Goal: Transaction & Acquisition: Obtain resource

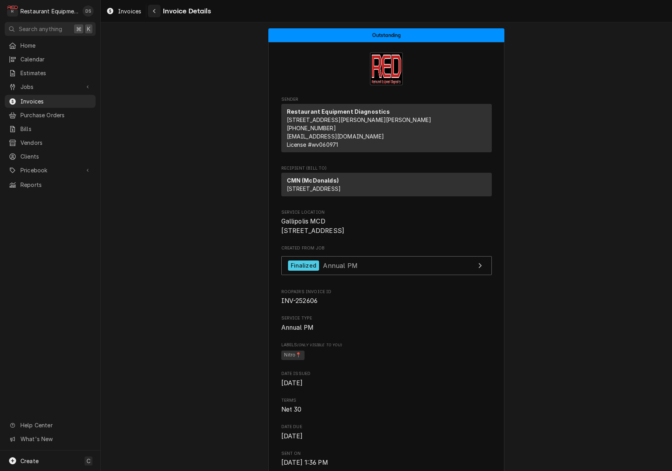
click at [152, 11] on div "Navigate back" at bounding box center [154, 11] width 8 height 8
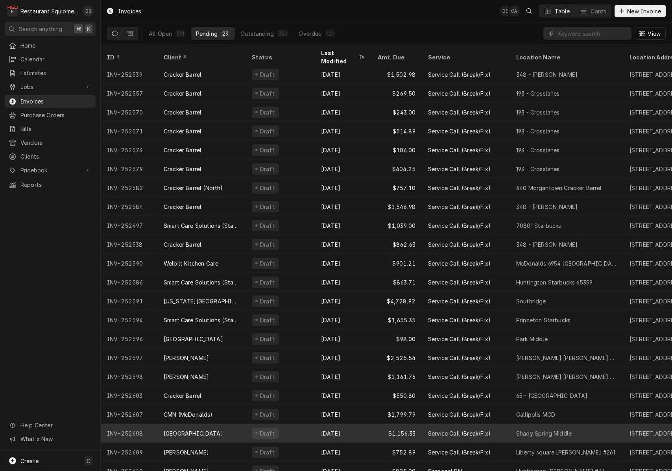
click at [212, 429] on div "[GEOGRAPHIC_DATA]" at bounding box center [193, 433] width 59 height 8
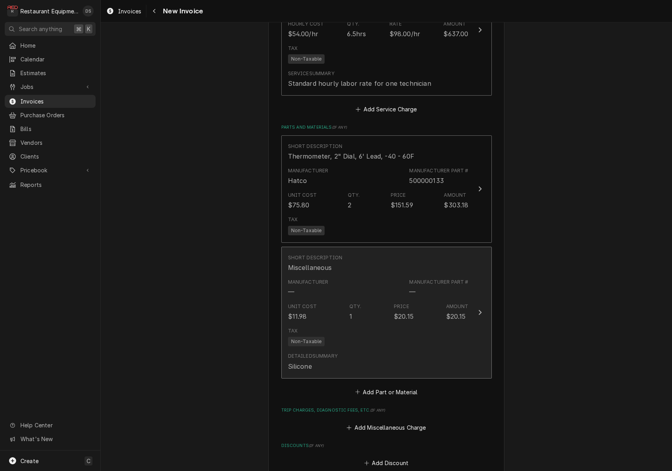
scroll to position [1505, 0]
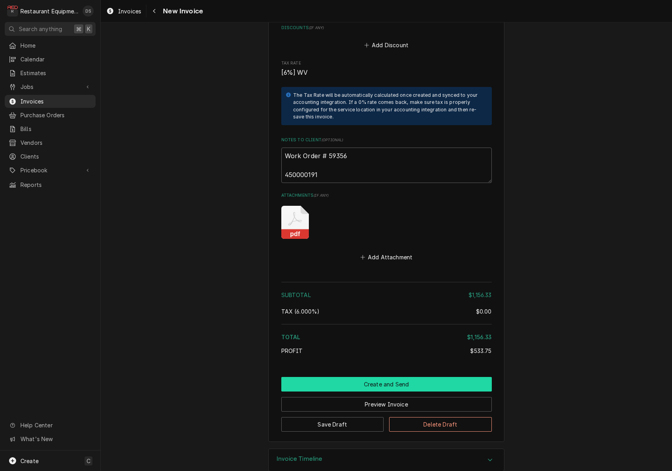
click at [382, 377] on button "Create and Send" at bounding box center [386, 384] width 210 height 15
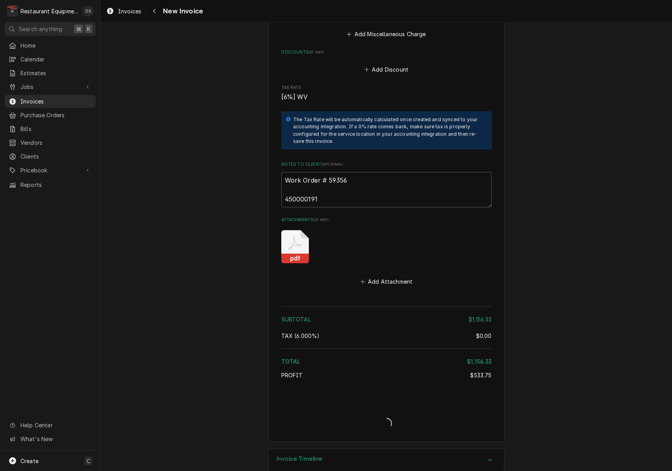
type textarea "x"
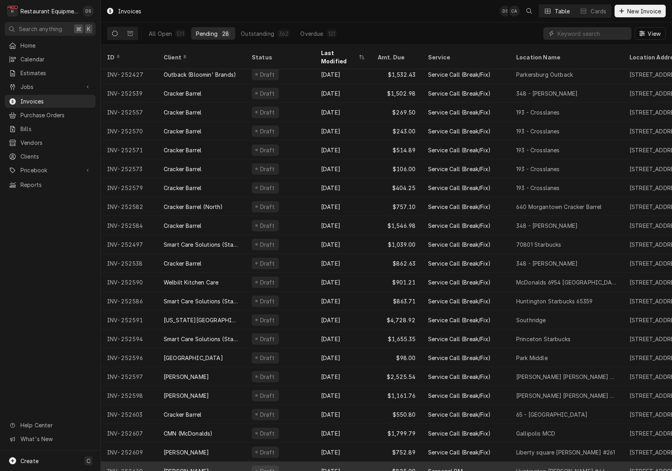
click at [318, 461] on div "Aug 27" at bounding box center [343, 470] width 57 height 19
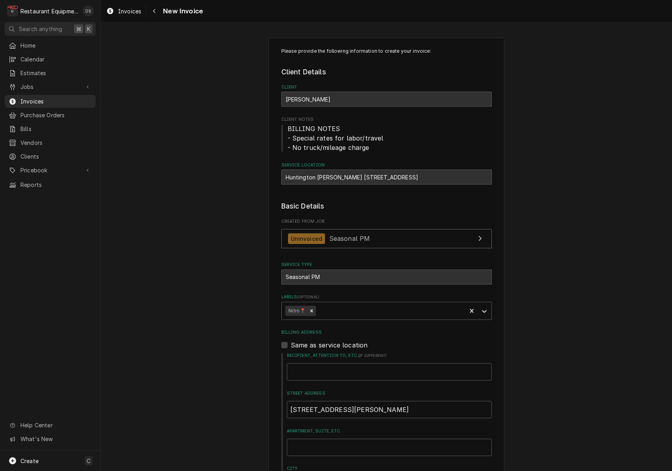
drag, startPoint x: 286, startPoint y: 175, endPoint x: 290, endPoint y: 175, distance: 4.0
click at [296, 175] on div "Huntington Bob Evans #46 / 606 3rd Ave, Huntington, WV 25701" at bounding box center [386, 177] width 210 height 15
drag, startPoint x: 282, startPoint y: 176, endPoint x: 354, endPoint y: 177, distance: 72.4
click at [357, 178] on div "Huntington Bob Evans #46 / 606 3rd Ave, Huntington, WV 25701" at bounding box center [386, 177] width 210 height 15
copy div "Huntington Bob Evans #46"
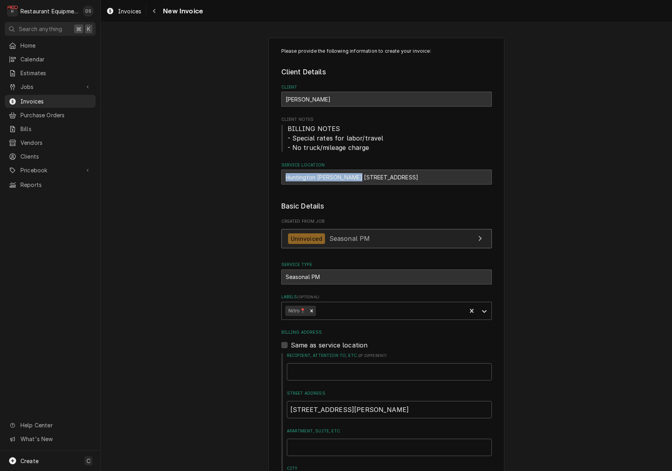
click at [395, 237] on link "Uninvoiced Seasonal PM" at bounding box center [386, 238] width 210 height 19
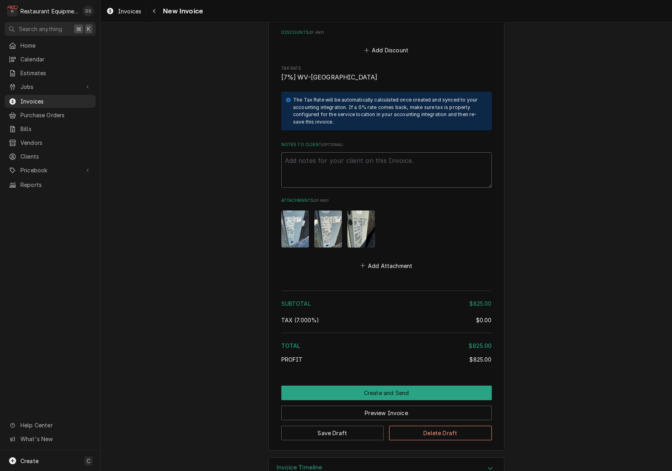
scroll to position [1202, 0]
click at [376, 406] on button "Preview Invoice" at bounding box center [386, 413] width 210 height 15
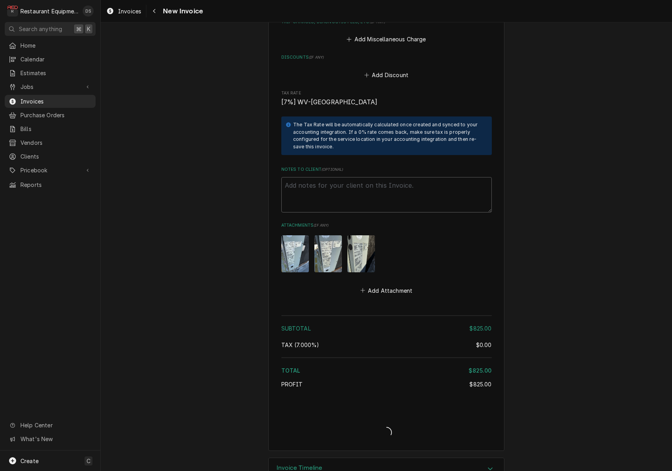
type textarea "x"
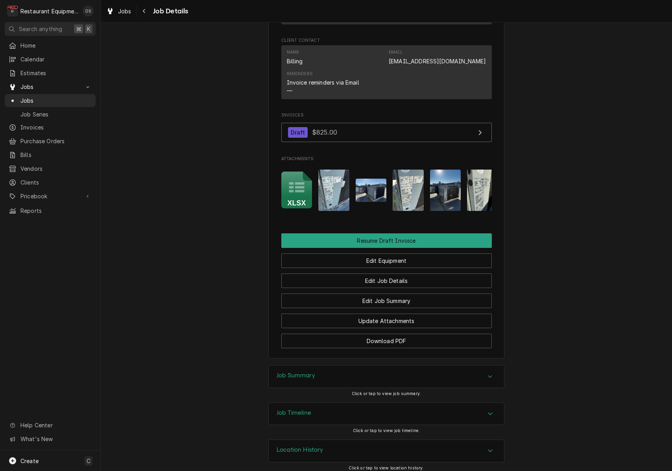
click at [299, 187] on icon "Attachments" at bounding box center [296, 187] width 15 height 10
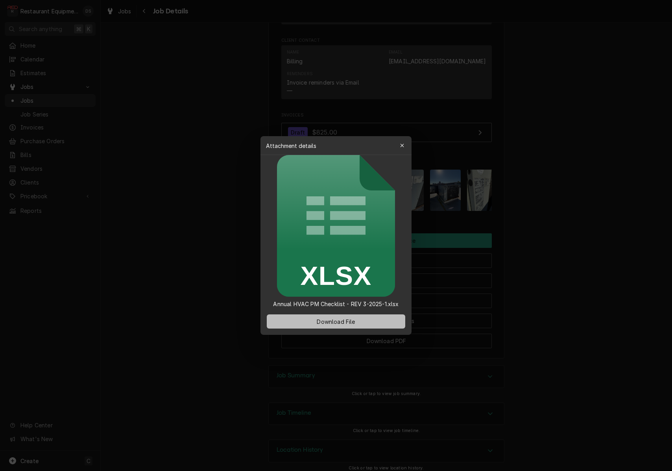
click at [348, 325] on span "Download File" at bounding box center [335, 321] width 41 height 8
click at [218, 64] on div at bounding box center [336, 235] width 672 height 471
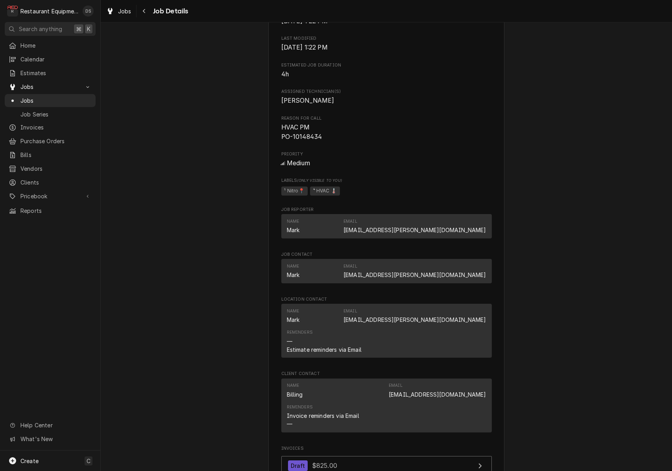
scroll to position [341, 0]
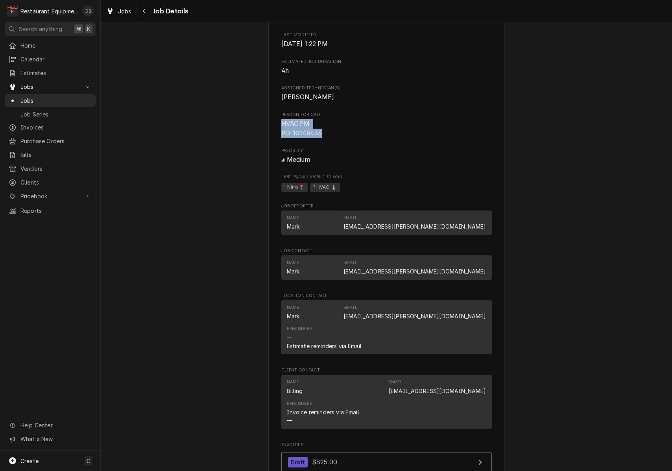
drag, startPoint x: 323, startPoint y: 135, endPoint x: 278, endPoint y: 125, distance: 46.1
click at [277, 124] on div "Bob Evans Huntington Bob Evans #46 / 606 3rd Ave, Huntington, WV 25701 Open in …" at bounding box center [386, 198] width 236 height 979
copy span "HVAC PM PO-10148434"
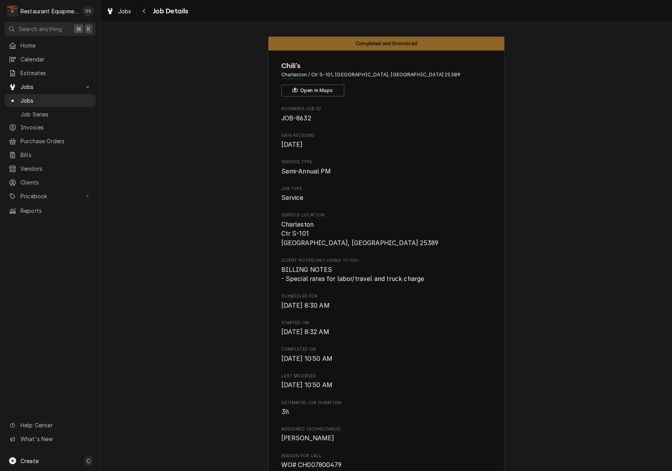
scroll to position [1185, 0]
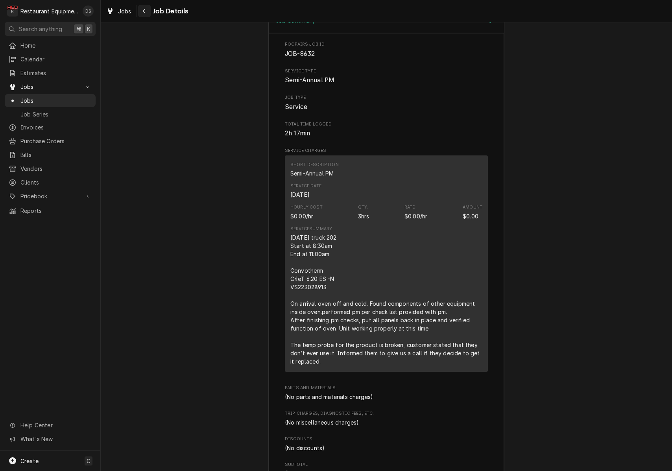
click at [142, 11] on icon "Navigate back" at bounding box center [144, 11] width 4 height 6
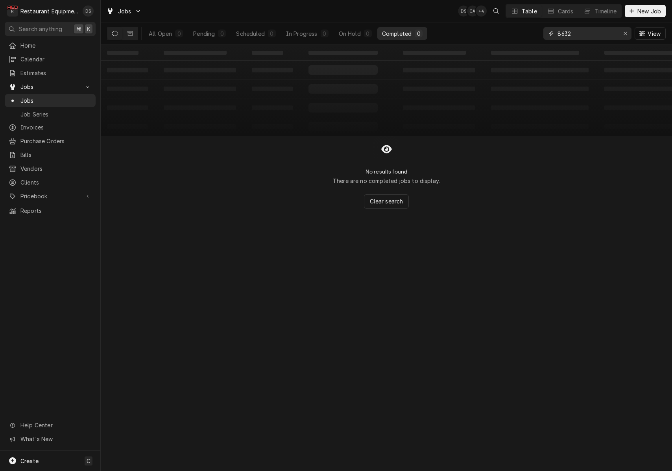
drag, startPoint x: 592, startPoint y: 35, endPoint x: 536, endPoint y: 30, distance: 56.8
click at [538, 31] on div "All Open 0 Pending 0 Scheduled 0 In Progress 0 On Hold 0 Completed 0 8632 View" at bounding box center [386, 33] width 559 height 22
type input "BECKLEY STRATTON"
click at [293, 33] on div "In Progress" at bounding box center [301, 34] width 31 height 8
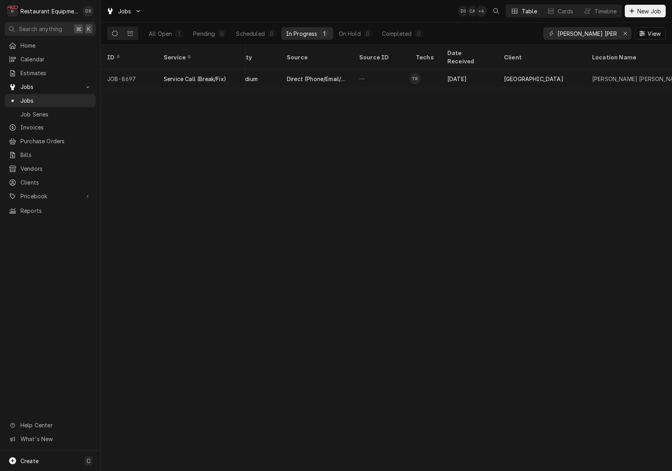
scroll to position [0, 269]
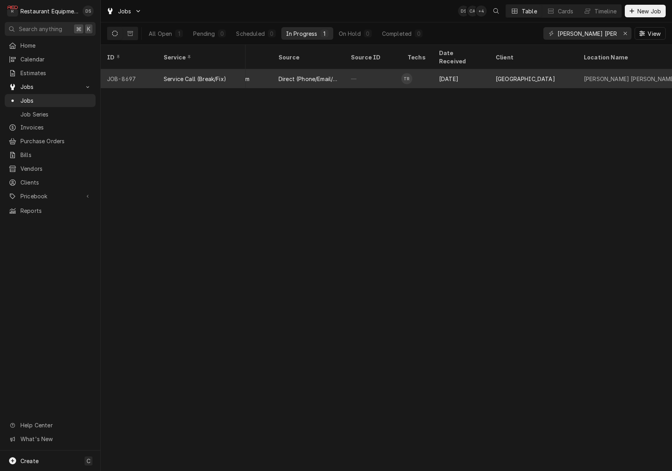
click at [448, 69] on div "Aug 26" at bounding box center [461, 78] width 57 height 19
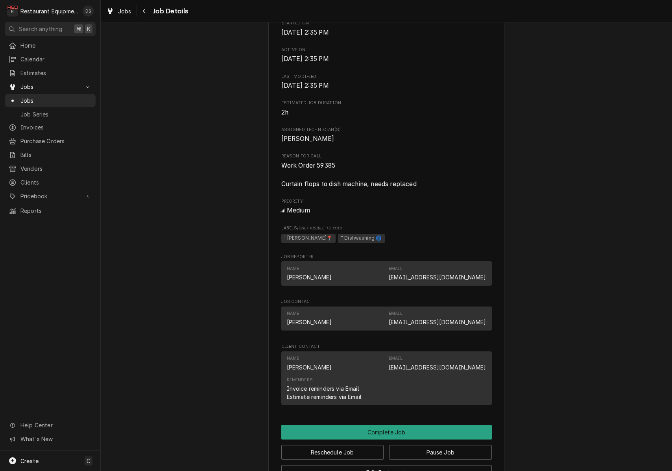
scroll to position [311, 0]
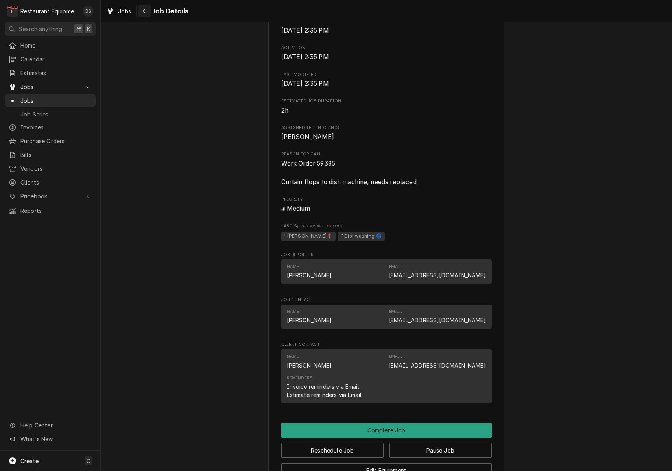
click at [147, 9] on div "Navigate back" at bounding box center [144, 11] width 8 height 8
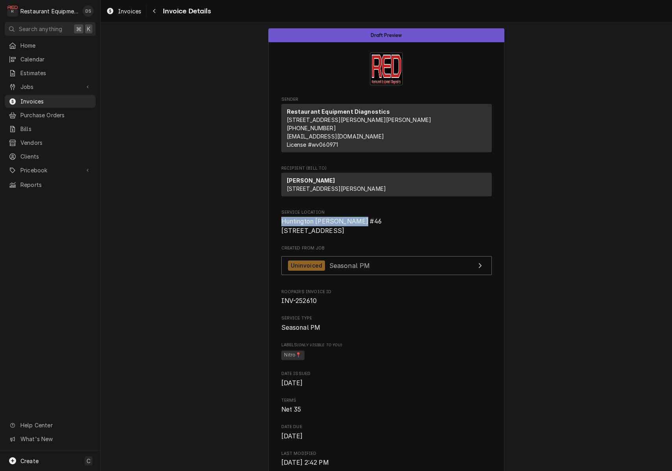
drag, startPoint x: 281, startPoint y: 236, endPoint x: 368, endPoint y: 236, distance: 86.5
click at [378, 235] on span "Huntington Bob Evans #46 606 3rd Ave Huntington, WV 25701" at bounding box center [386, 226] width 210 height 18
copy span "Huntington Bob Evans #46"
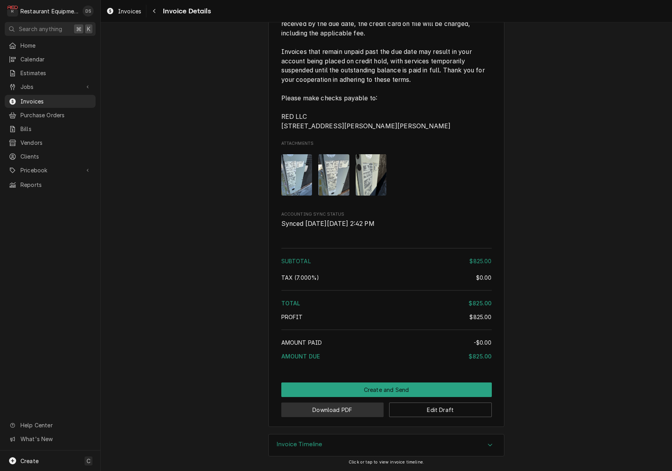
click at [347, 407] on button "Download PDF" at bounding box center [332, 409] width 103 height 15
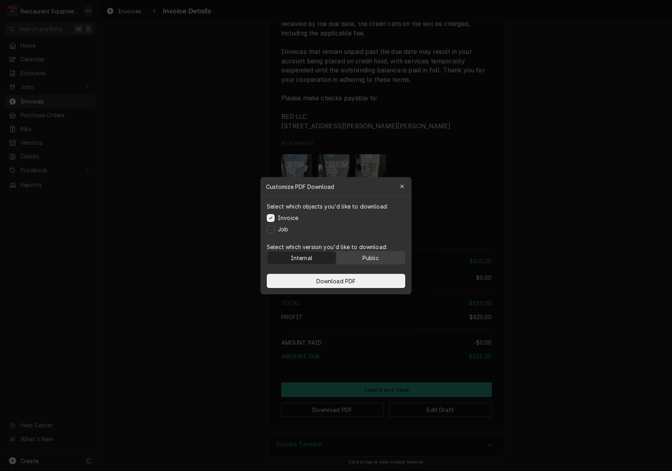
click at [371, 256] on div "Public" at bounding box center [370, 257] width 17 height 8
click at [369, 283] on button "Download PDF" at bounding box center [336, 281] width 138 height 14
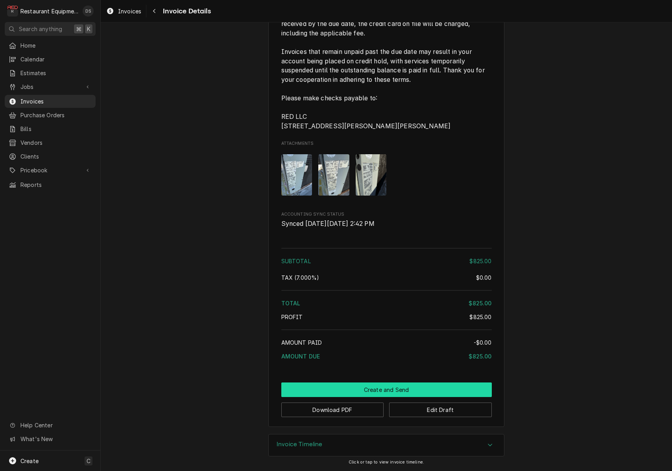
click at [379, 384] on button "Create and Send" at bounding box center [386, 389] width 210 height 15
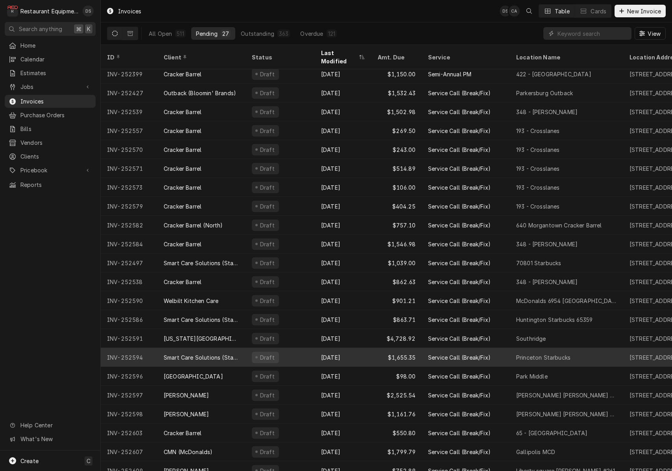
scroll to position [99, 0]
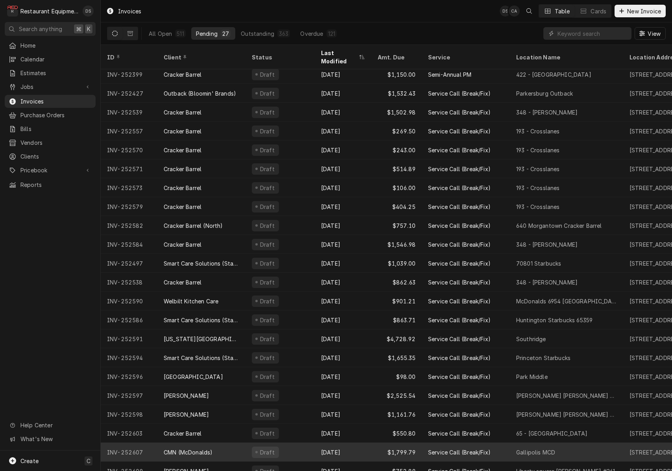
click at [301, 443] on div "Draft" at bounding box center [279, 452] width 69 height 19
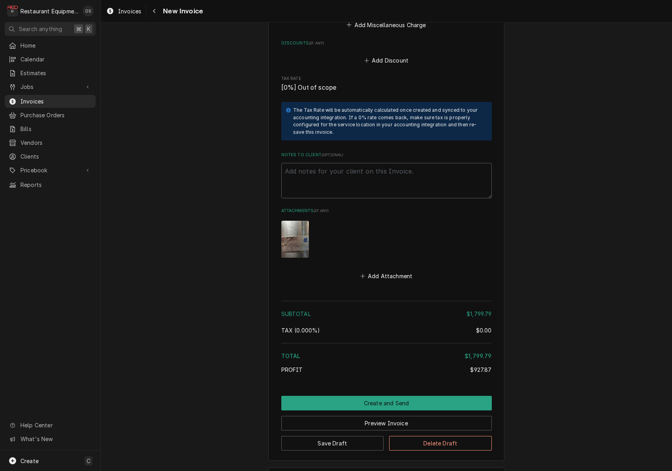
click at [381, 396] on button "Create and Send" at bounding box center [386, 403] width 210 height 15
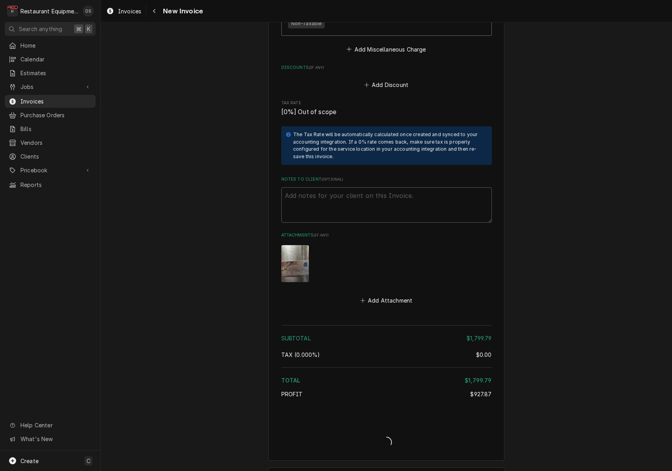
type textarea "x"
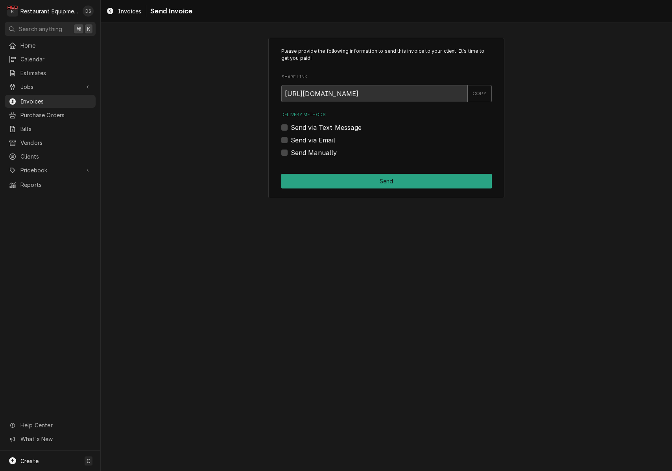
click at [291, 141] on label "Send via Email" at bounding box center [313, 139] width 44 height 9
click at [291, 141] on input "Send via Email" at bounding box center [396, 143] width 210 height 17
checkbox input "true"
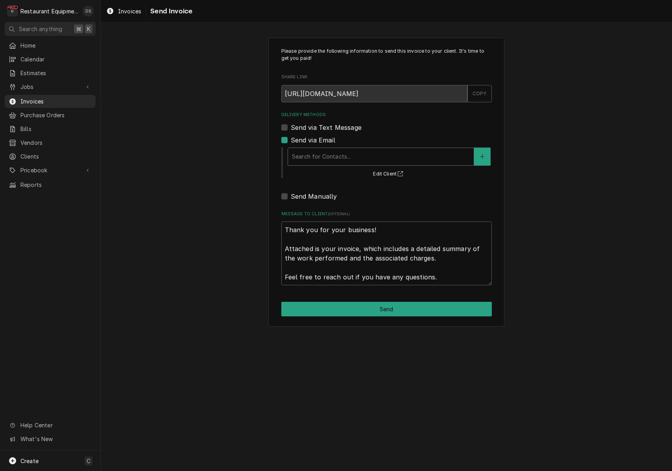
click at [327, 154] on div "Search for Contacts..." at bounding box center [381, 156] width 178 height 8
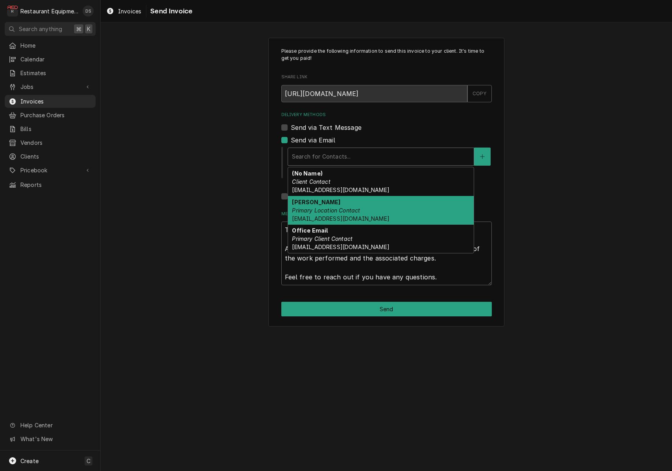
click at [334, 207] on em "Primary Location Contact" at bounding box center [326, 210] width 68 height 7
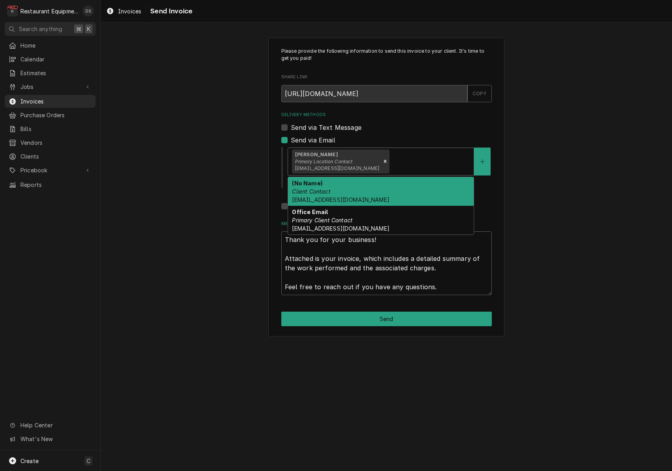
click at [399, 163] on div "Delivery Methods" at bounding box center [430, 161] width 79 height 14
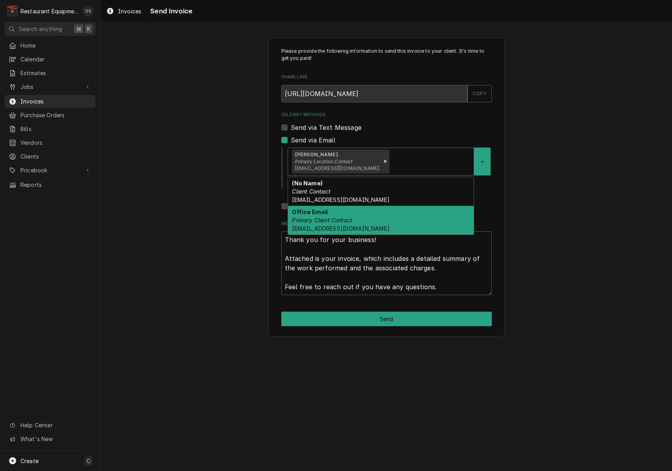
click at [371, 230] on div "Office Email Primary Client Contact tln@suddenlinkmail.com" at bounding box center [381, 220] width 186 height 29
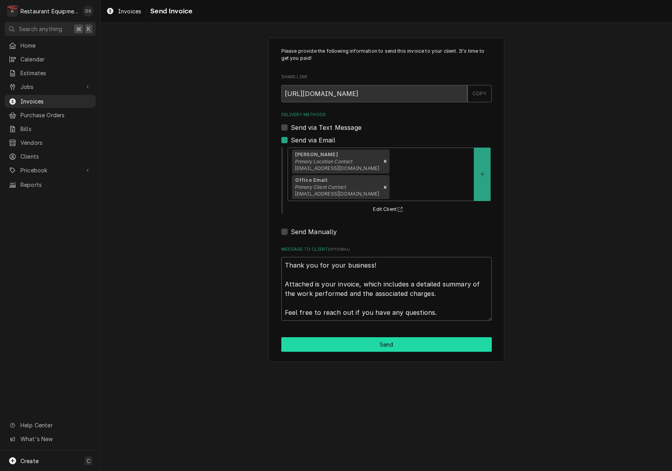
click at [388, 337] on button "Send" at bounding box center [386, 344] width 210 height 15
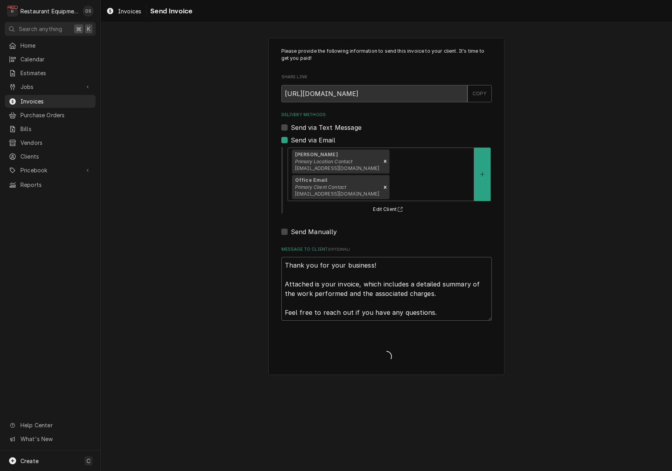
type textarea "x"
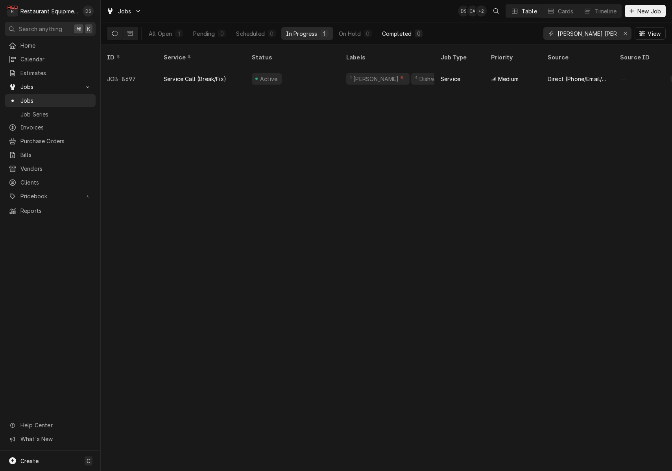
click at [399, 31] on div "Completed" at bounding box center [397, 34] width 30 height 8
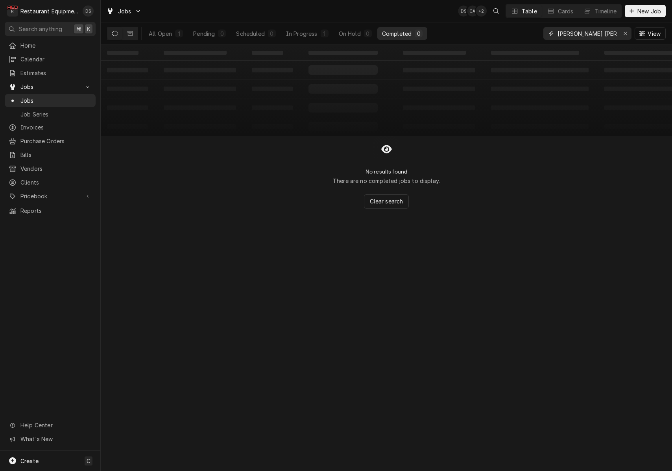
click at [626, 36] on div "Erase input" at bounding box center [625, 34] width 8 height 8
click at [602, 34] on input "Dynamic Content Wrapper" at bounding box center [594, 33] width 74 height 13
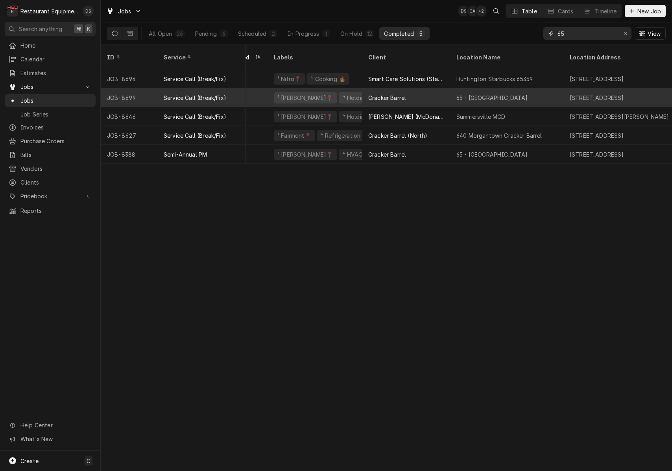
scroll to position [0, 40]
type input "65"
click at [444, 89] on div "65 - Princeton" at bounding box center [500, 97] width 113 height 19
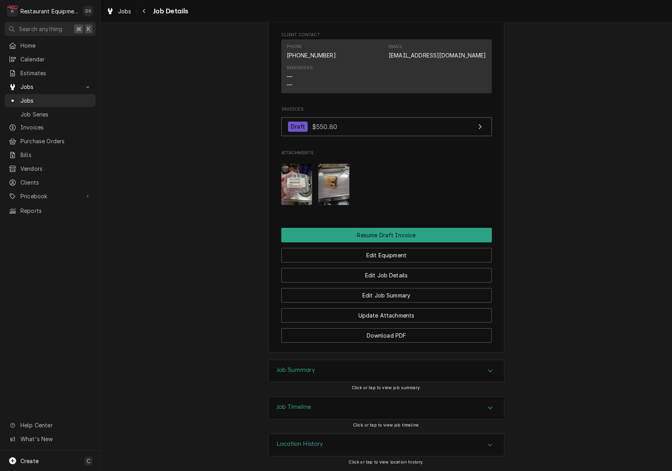
scroll to position [715, 0]
click at [390, 239] on button "Resume Draft Invoice" at bounding box center [386, 235] width 210 height 15
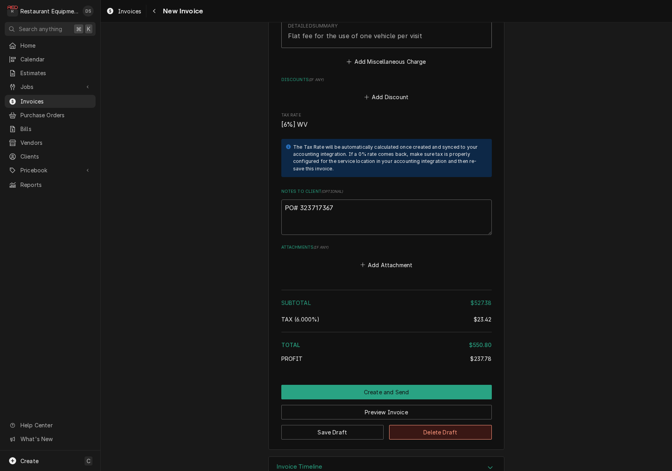
click at [424, 425] on button "Delete Draft" at bounding box center [440, 432] width 103 height 15
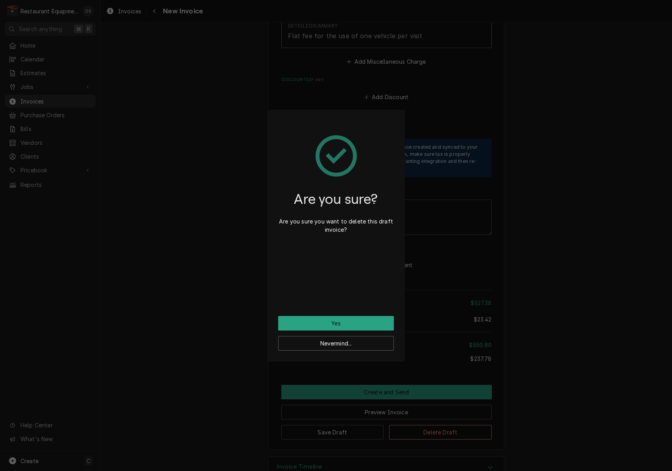
click at [366, 328] on button "Yes" at bounding box center [336, 323] width 116 height 15
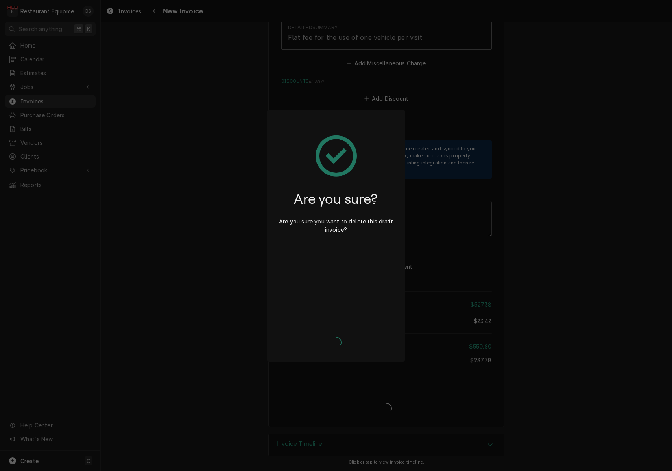
type textarea "x"
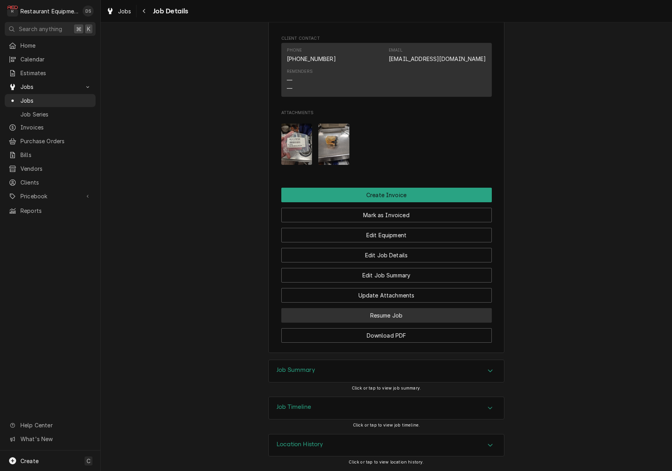
click at [401, 317] on button "Resume Job" at bounding box center [386, 315] width 210 height 15
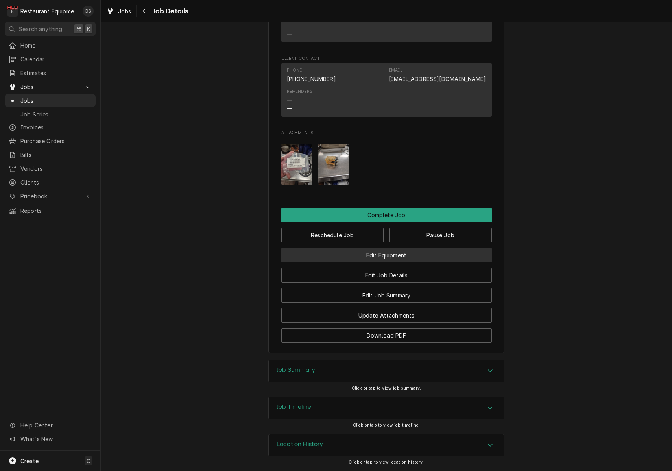
scroll to position [786, 0]
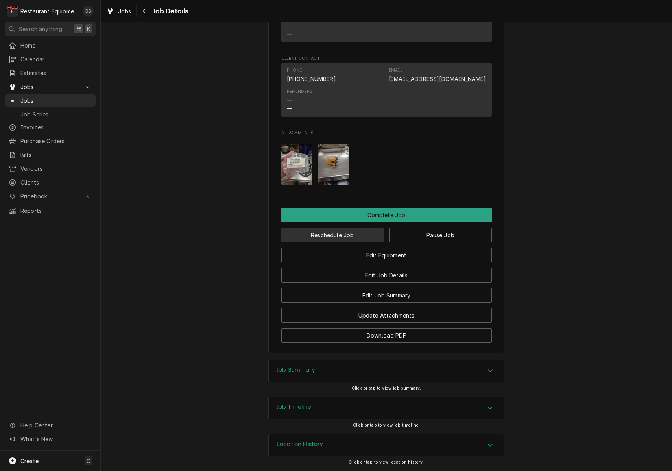
click at [355, 241] on button "Reschedule Job" at bounding box center [332, 235] width 103 height 15
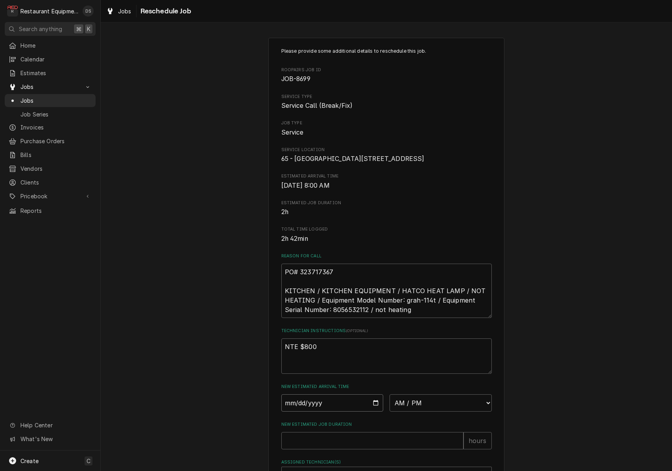
click at [318, 411] on input "Date" at bounding box center [332, 402] width 102 height 17
type input "[DATE]"
type textarea "x"
select select "15:00:00"
click at [352, 449] on input "New Estimated Job Duration" at bounding box center [372, 440] width 182 height 17
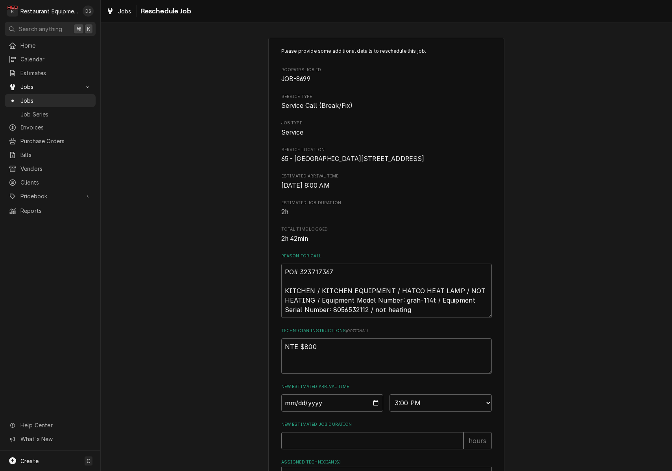
type textarea "x"
type input "1"
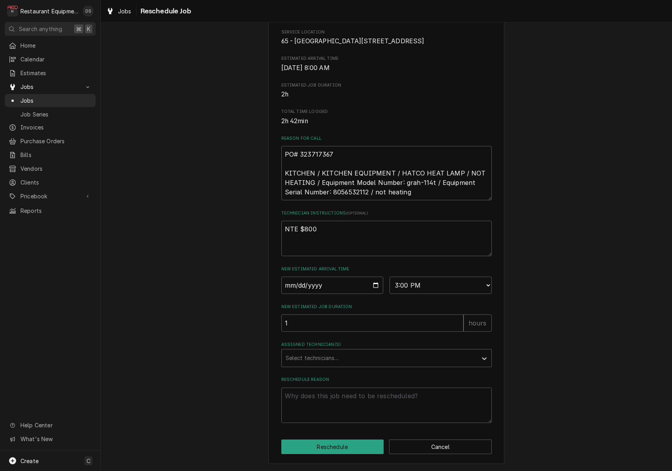
scroll to position [129, 0]
click at [346, 362] on div "Assigned Technician(s)" at bounding box center [380, 358] width 188 height 14
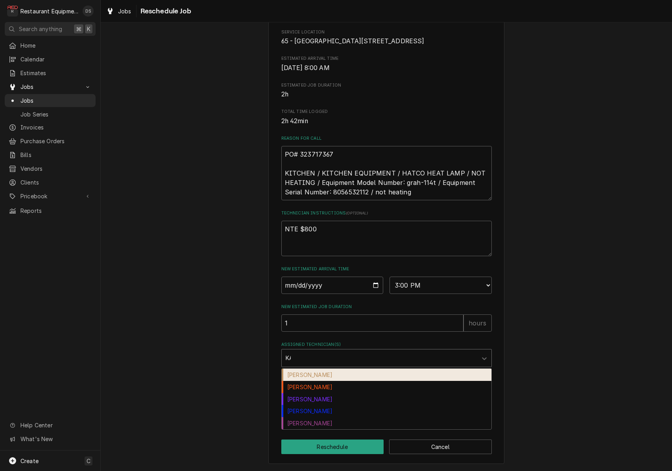
type input "KAL"
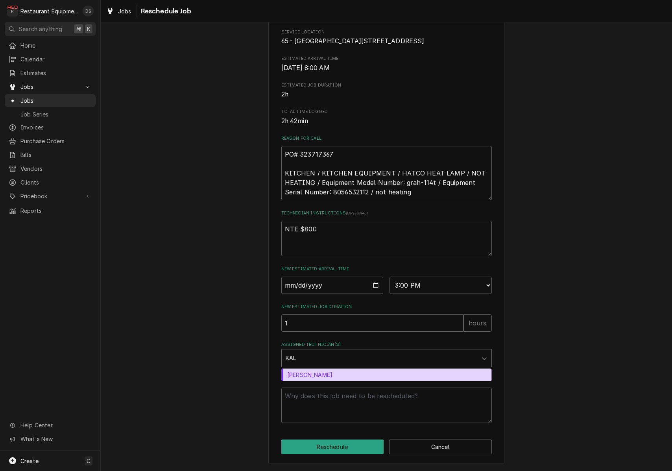
type textarea "x"
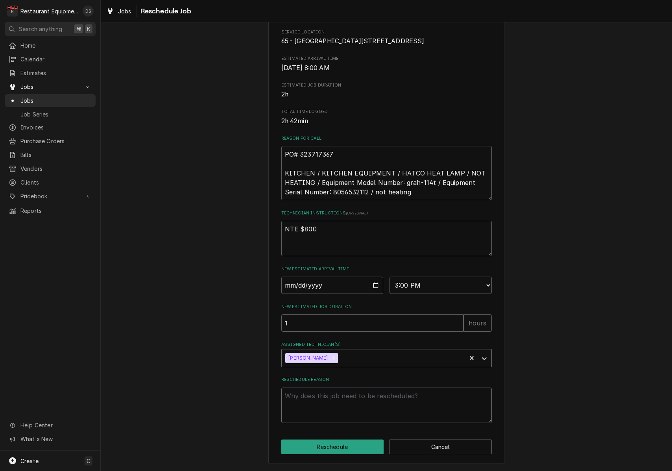
type textarea "x"
type textarea "A"
type textarea "x"
type textarea "AD"
type textarea "x"
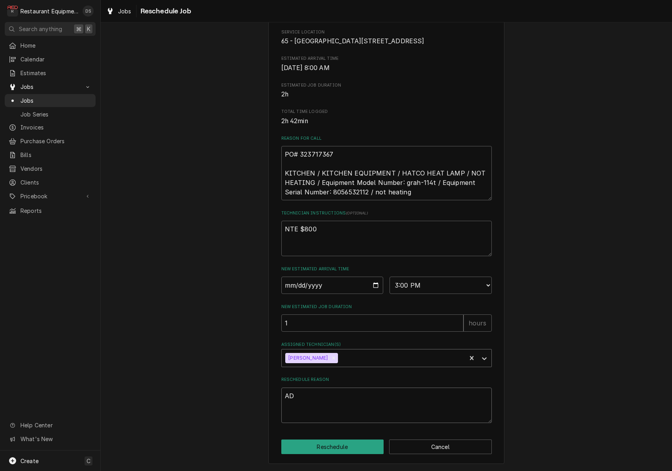
type textarea "ADD"
type textarea "x"
type textarea "ADD"
type textarea "x"
type textarea "ADD T"
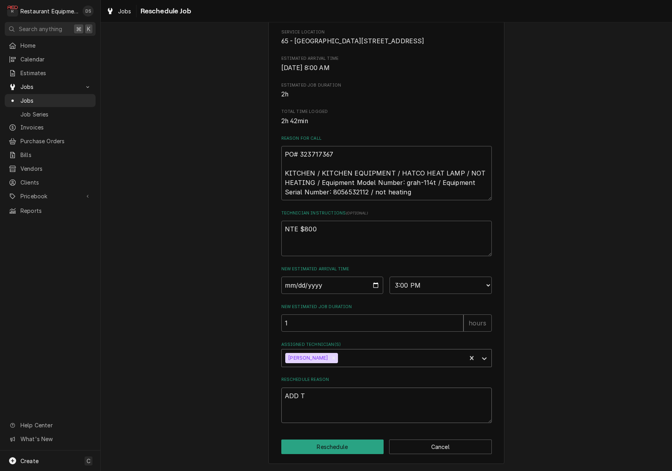
type textarea "x"
type textarea "ADD TE"
type textarea "x"
type textarea "ADD TEC"
type textarea "x"
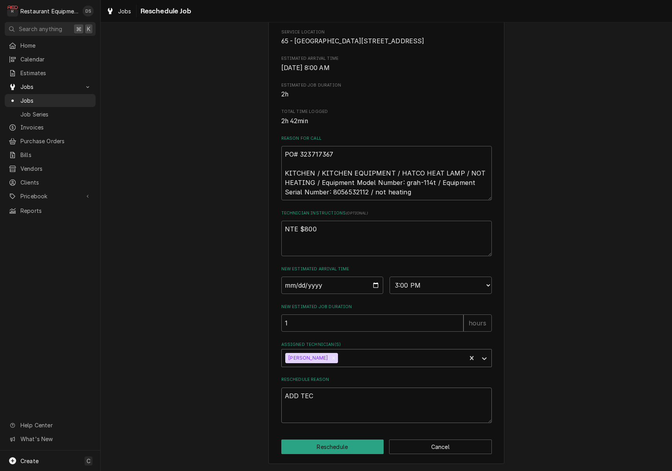
type textarea "ADD TECH"
type textarea "x"
type textarea "ADD TECH"
click at [329, 443] on button "Reschedule" at bounding box center [332, 446] width 103 height 15
type textarea "x"
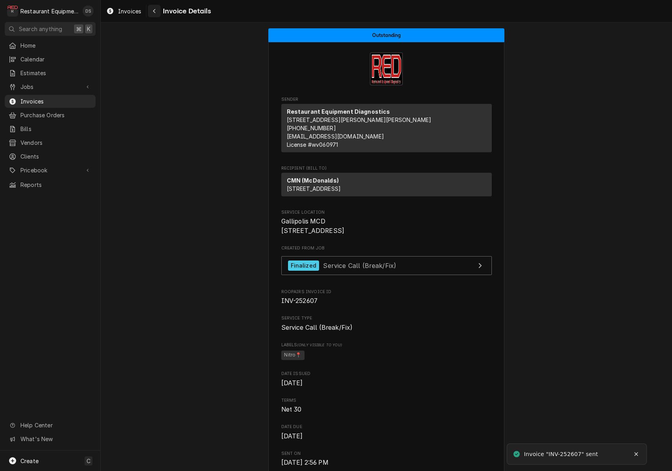
click at [153, 7] on div "Navigate back" at bounding box center [154, 11] width 8 height 8
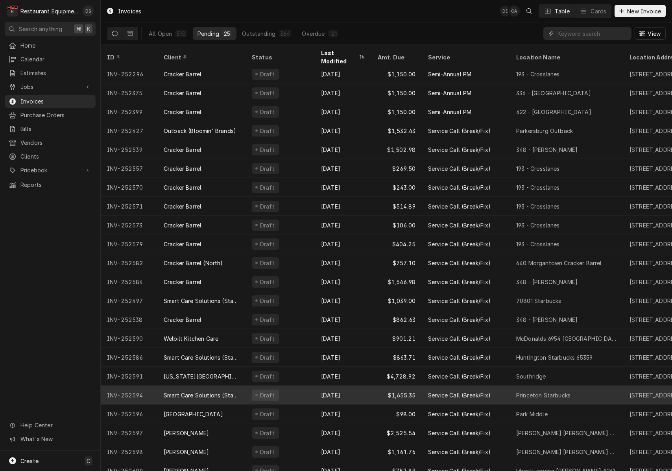
scroll to position [61, 0]
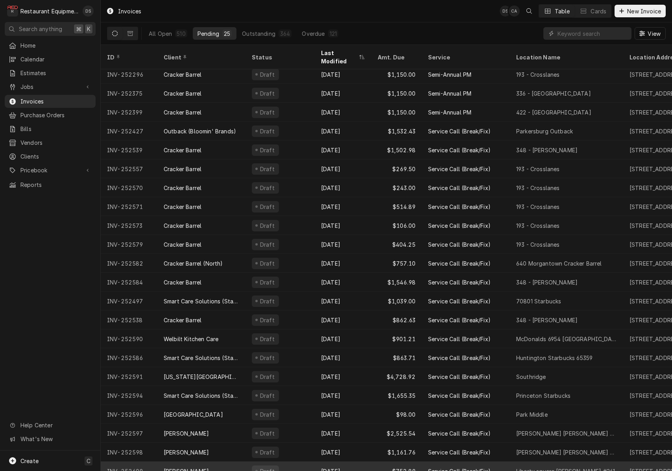
click at [312, 462] on div "Draft" at bounding box center [279, 470] width 69 height 19
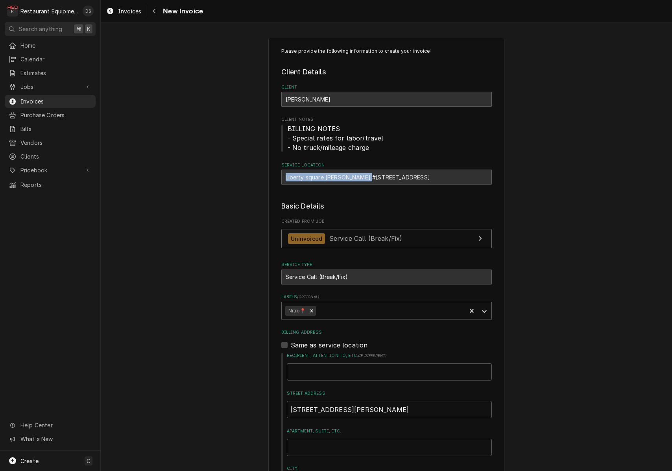
drag, startPoint x: 284, startPoint y: 174, endPoint x: 367, endPoint y: 176, distance: 83.0
click at [367, 176] on div "Liberty square Bob Evans #261 / 70 Liberty Square Dr, Hurricane, WV 25526" at bounding box center [386, 177] width 210 height 15
drag, startPoint x: 286, startPoint y: 174, endPoint x: 315, endPoint y: 177, distance: 29.2
click at [326, 176] on div "Liberty square Bob Evans #261 / 70 Liberty Square Dr, Hurricane, WV 25526" at bounding box center [386, 177] width 210 height 15
drag, startPoint x: 285, startPoint y: 176, endPoint x: 362, endPoint y: 178, distance: 77.5
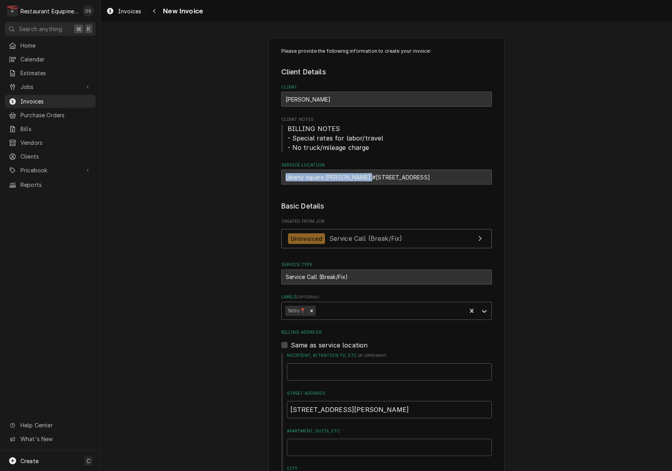
click at [367, 177] on div "Liberty square Bob Evans #261 / 70 Liberty Square Dr, Hurricane, WV 25526" at bounding box center [386, 177] width 210 height 15
copy div "Liberty square Bob Evans #261"
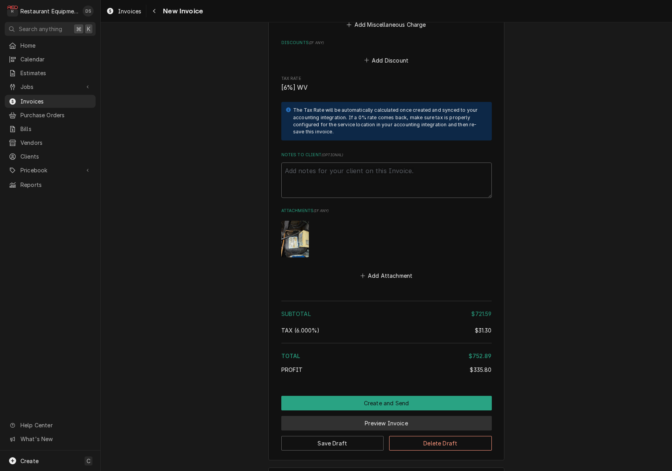
click at [374, 416] on button "Preview Invoice" at bounding box center [386, 423] width 210 height 15
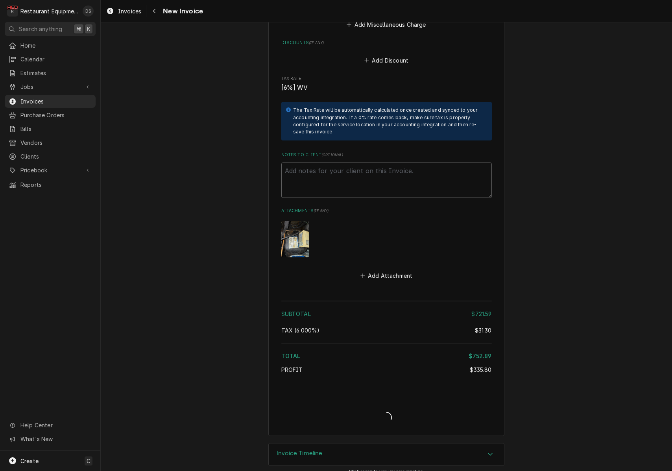
scroll to position [1871, 0]
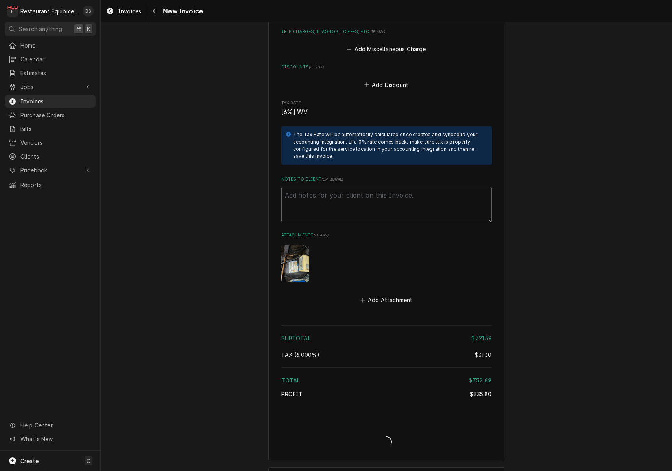
type textarea "x"
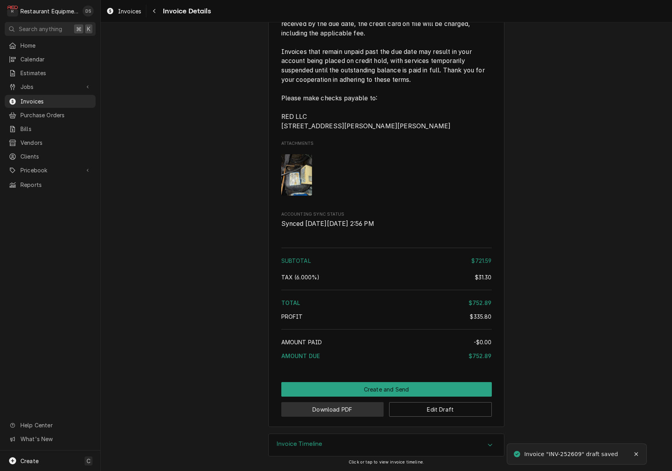
scroll to position [1560, 0]
click at [349, 409] on button "Download PDF" at bounding box center [332, 409] width 103 height 15
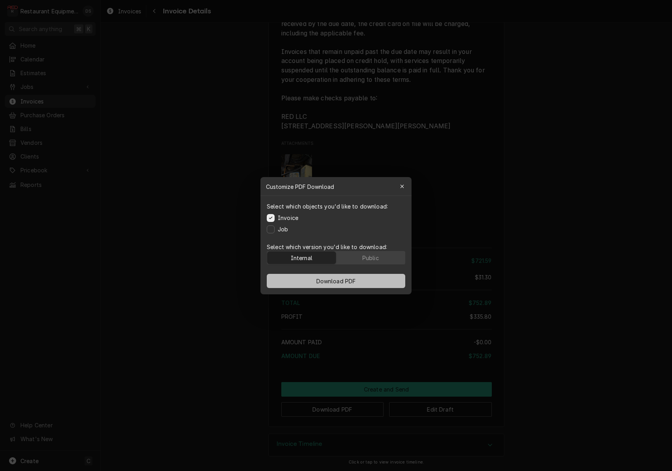
drag, startPoint x: 382, startPoint y: 257, endPoint x: 374, endPoint y: 283, distance: 27.2
click at [382, 256] on button "Public" at bounding box center [370, 257] width 69 height 13
click at [371, 282] on button "Download PDF" at bounding box center [336, 281] width 138 height 14
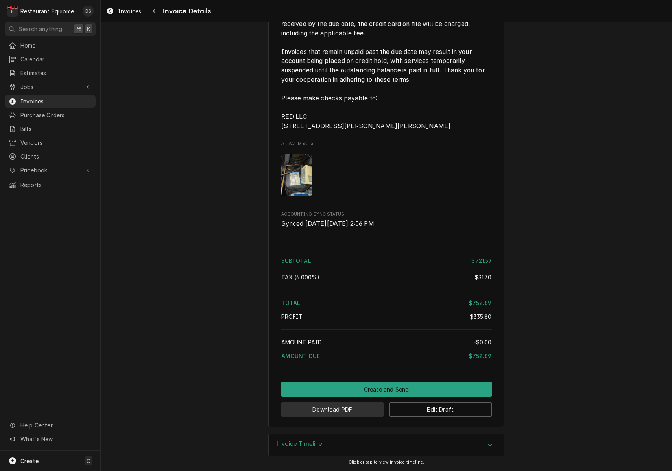
click at [356, 409] on button "Download PDF" at bounding box center [332, 409] width 103 height 15
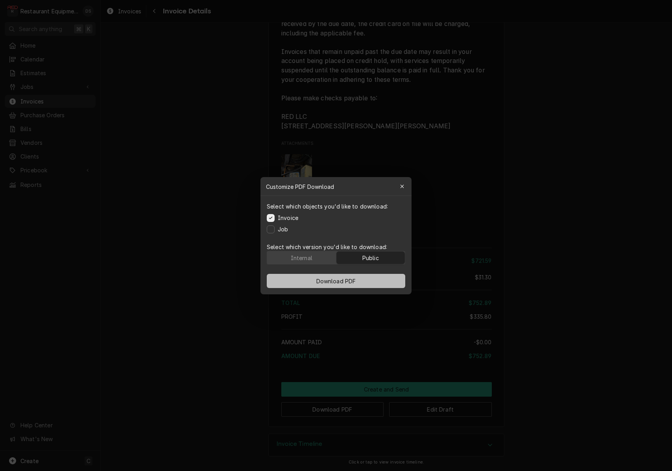
click at [360, 277] on button "Download PDF" at bounding box center [336, 281] width 138 height 14
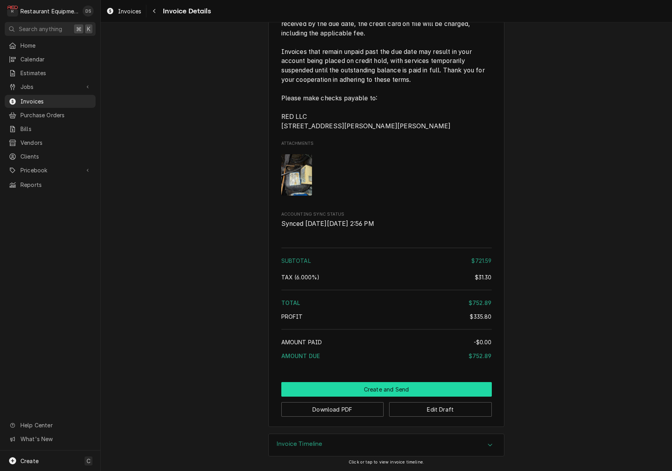
click at [411, 388] on button "Create and Send" at bounding box center [386, 389] width 210 height 15
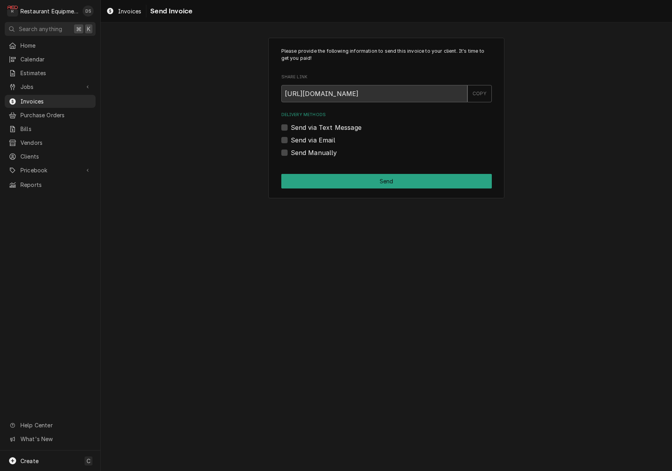
click at [291, 152] on label "Send Manually" at bounding box center [314, 152] width 46 height 9
click at [291, 152] on input "Send Manually" at bounding box center [396, 156] width 210 height 17
checkbox input "true"
click at [354, 181] on button "Send" at bounding box center [386, 181] width 210 height 15
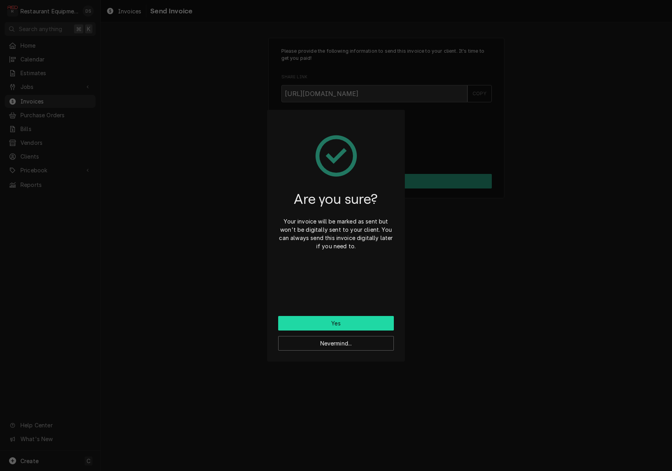
click at [334, 323] on button "Yes" at bounding box center [336, 323] width 116 height 15
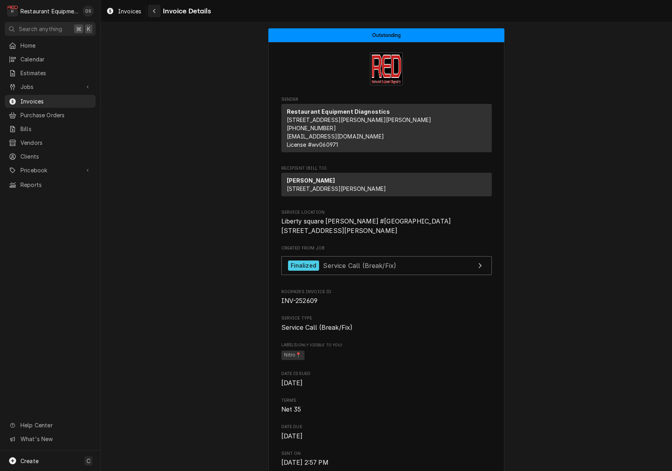
click at [157, 13] on div "Navigate back" at bounding box center [154, 11] width 8 height 8
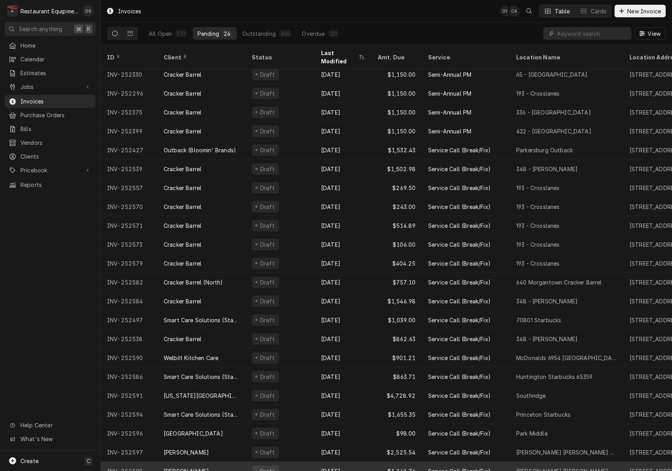
click at [369, 461] on div "Aug 27" at bounding box center [343, 470] width 57 height 19
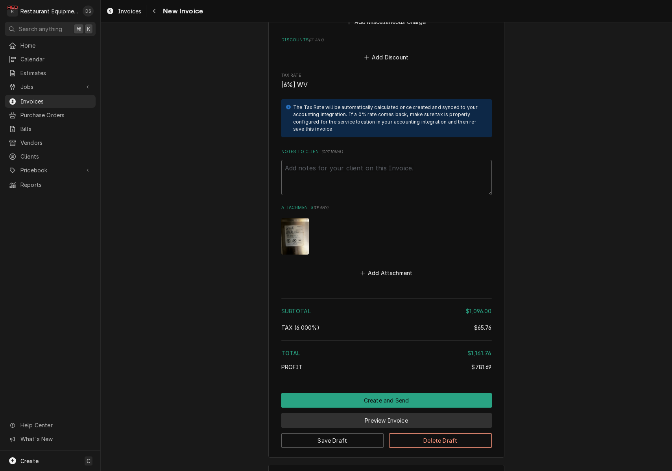
click at [385, 413] on button "Preview Invoice" at bounding box center [386, 420] width 210 height 15
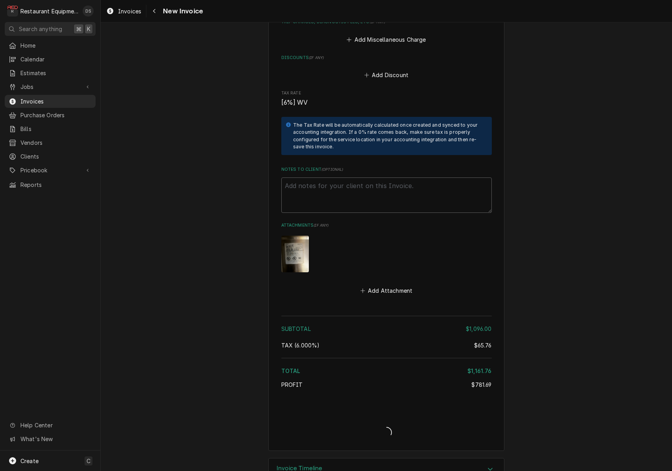
type textarea "x"
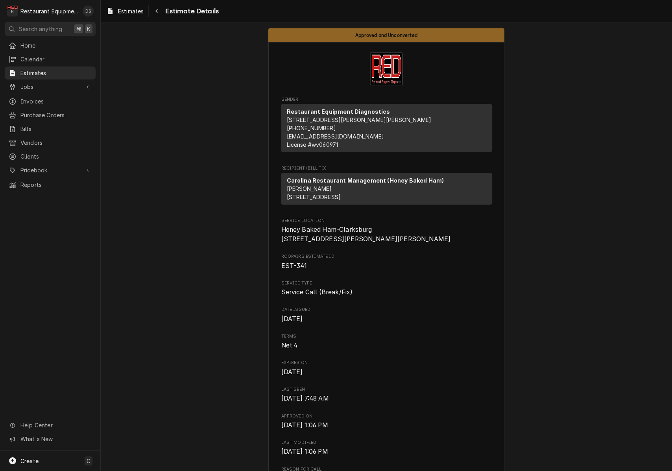
scroll to position [1036, 0]
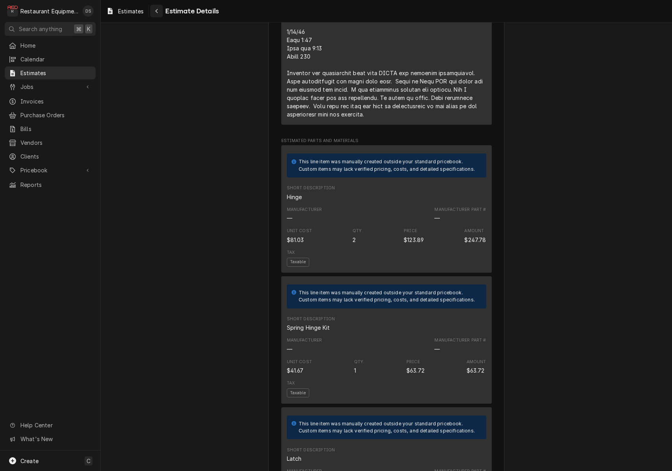
click at [155, 12] on icon "Navigate back" at bounding box center [157, 11] width 4 height 6
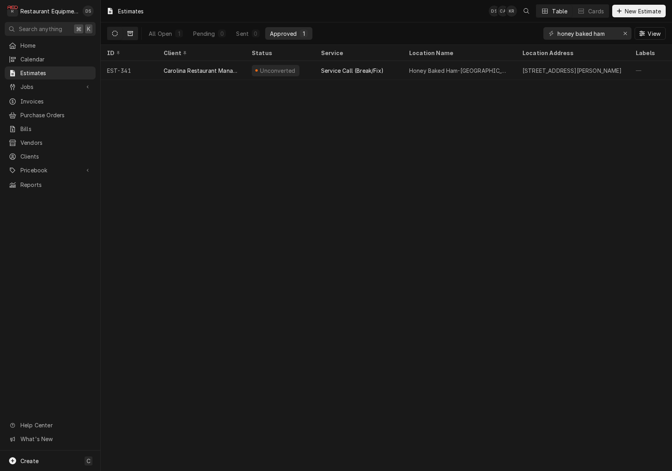
click at [130, 34] on icon "Dynamic Content Wrapper" at bounding box center [130, 34] width 6 height 6
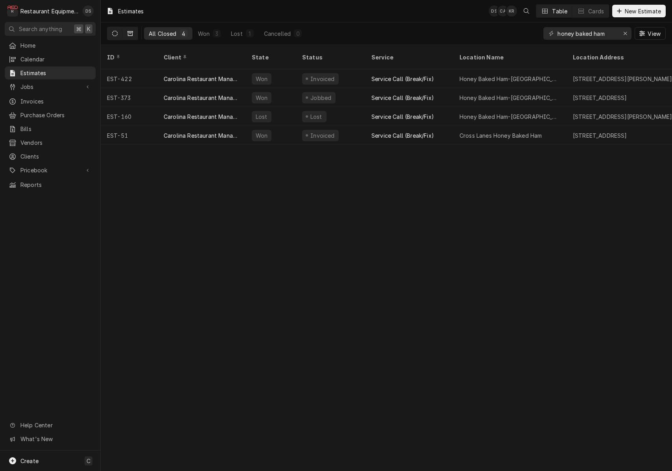
click at [117, 34] on icon "Dynamic Content Wrapper" at bounding box center [115, 34] width 6 height 6
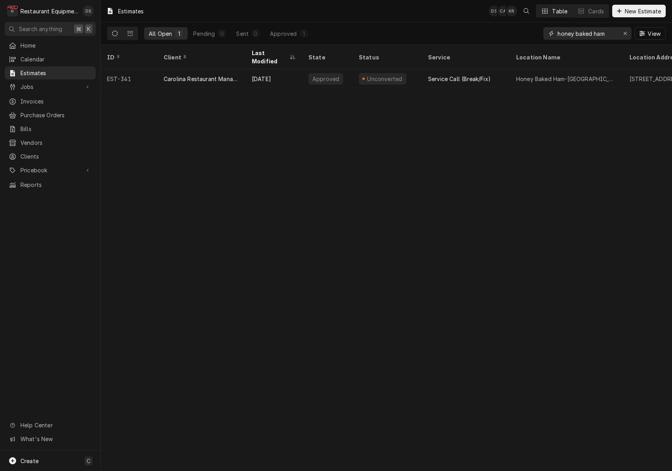
click at [622, 35] on div "Erase input" at bounding box center [625, 34] width 8 height 8
click at [609, 35] on input "Dynamic Content Wrapper" at bounding box center [594, 33] width 74 height 13
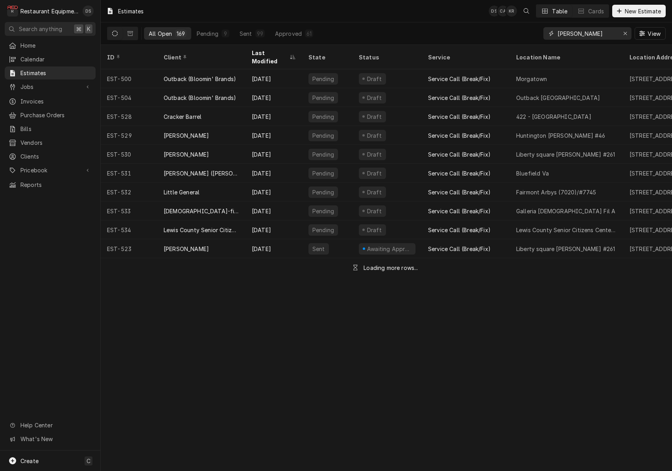
type input "ELKINS"
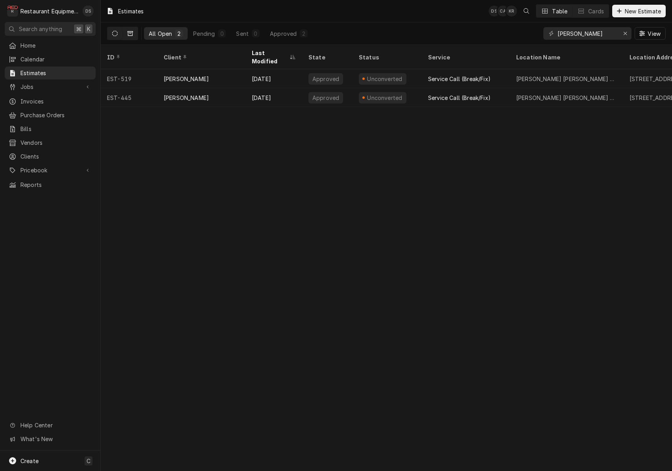
click at [135, 36] on button "Dynamic Content Wrapper" at bounding box center [130, 33] width 15 height 13
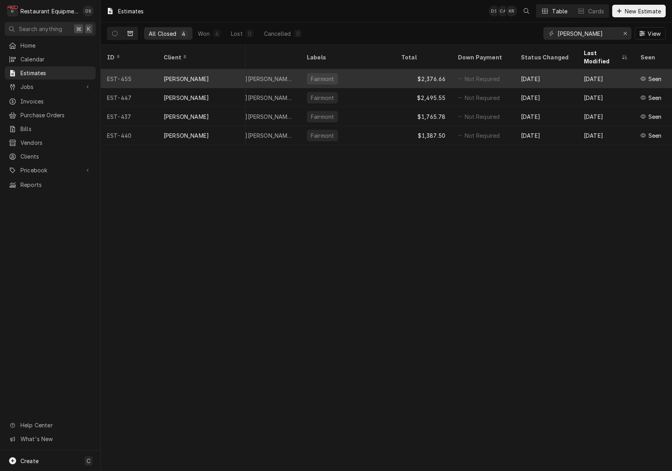
scroll to position [0, 379]
click at [393, 69] on div "Fairmont" at bounding box center [348, 78] width 94 height 19
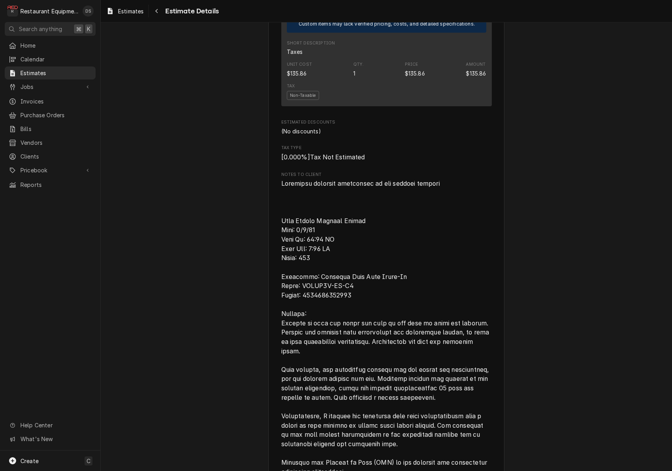
scroll to position [1516, 0]
click at [159, 9] on icon "Navigate back" at bounding box center [157, 11] width 4 height 6
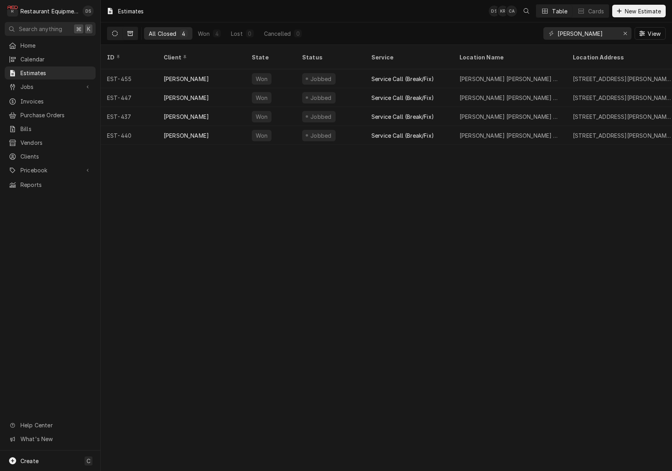
click at [114, 32] on icon "Dynamic Content Wrapper" at bounding box center [115, 34] width 6 height 6
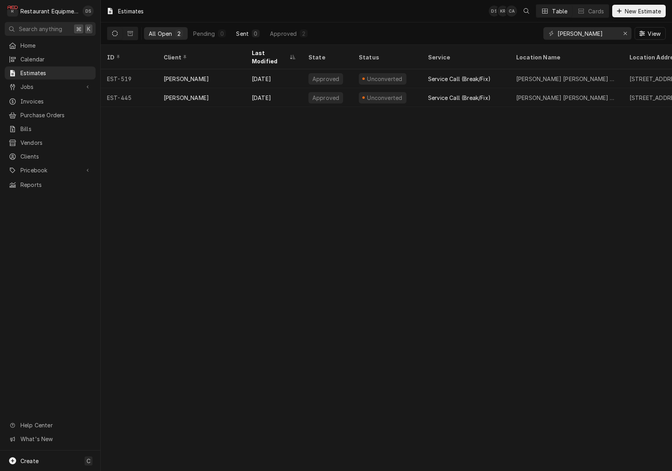
click at [245, 31] on div "Sent" at bounding box center [242, 34] width 13 height 8
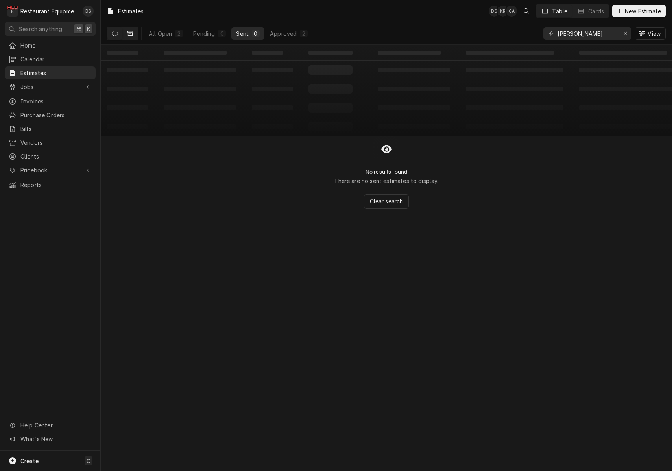
click at [126, 29] on button "Dynamic Content Wrapper" at bounding box center [130, 33] width 15 height 13
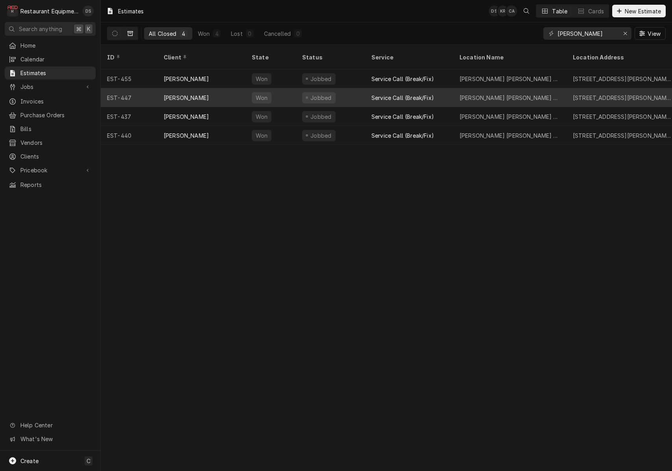
click at [366, 88] on div "Service Call (Break/Fix)" at bounding box center [409, 97] width 88 height 19
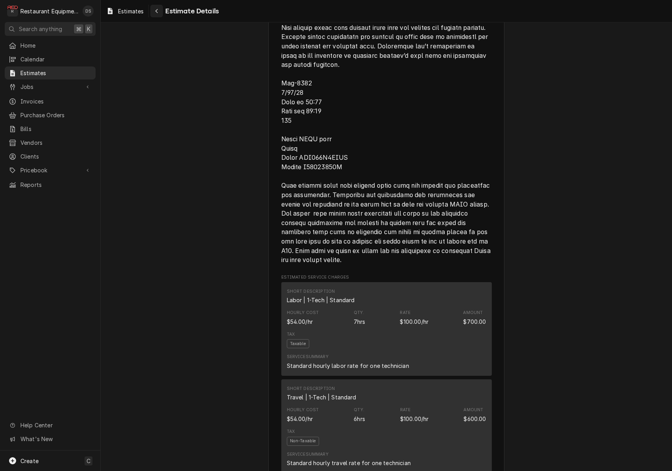
scroll to position [565, 0]
click at [156, 14] on div "Navigate back" at bounding box center [157, 11] width 8 height 8
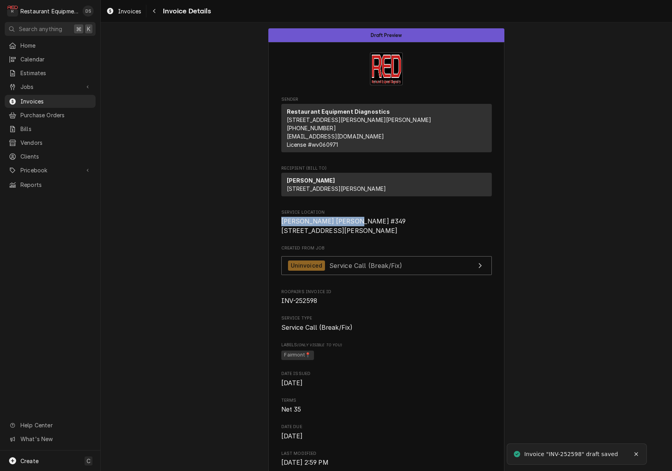
drag, startPoint x: 282, startPoint y: 236, endPoint x: 361, endPoint y: 236, distance: 79.1
click at [361, 235] on span "Elkins Bob Evans #349 722 Beverly Pike Elkins, WV 26241" at bounding box center [386, 226] width 210 height 18
copy span "Elkins Bob Evans #349"
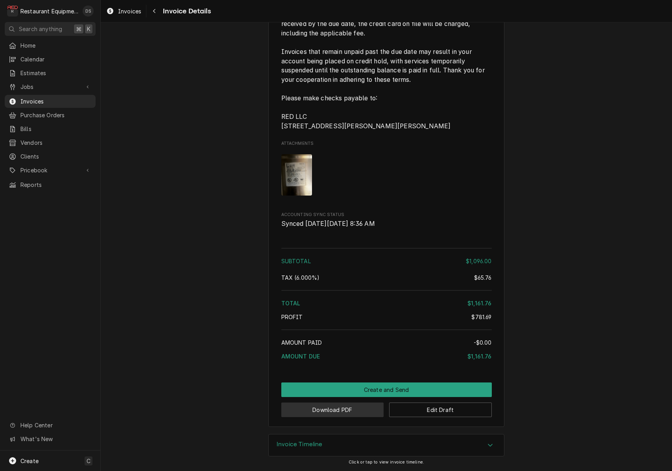
click at [332, 409] on button "Download PDF" at bounding box center [332, 409] width 103 height 15
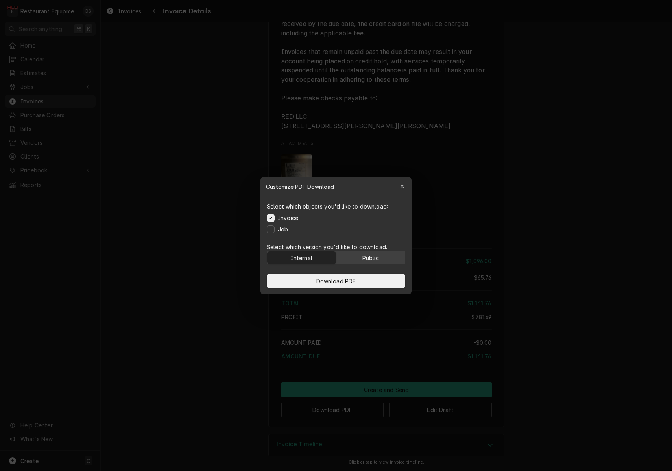
click at [369, 260] on div "Public" at bounding box center [370, 257] width 17 height 8
click at [367, 278] on button "Download PDF" at bounding box center [336, 281] width 138 height 14
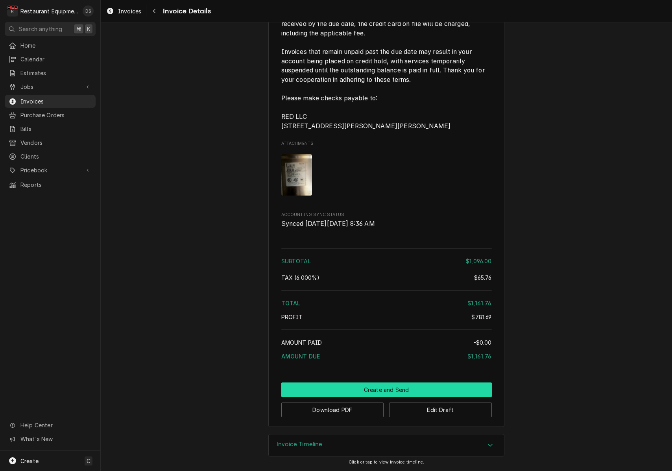
click at [392, 390] on button "Create and Send" at bounding box center [386, 389] width 210 height 15
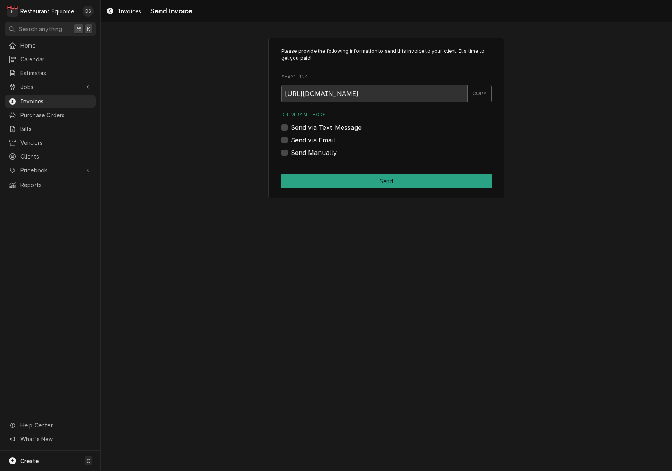
click at [291, 151] on label "Send Manually" at bounding box center [314, 152] width 46 height 9
click at [291, 151] on input "Send Manually" at bounding box center [396, 156] width 210 height 17
checkbox input "true"
click at [367, 176] on button "Send" at bounding box center [386, 181] width 210 height 15
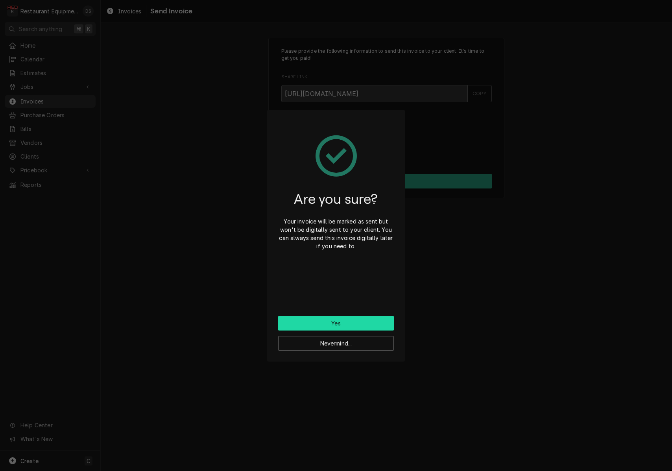
click at [337, 323] on button "Yes" at bounding box center [336, 323] width 116 height 15
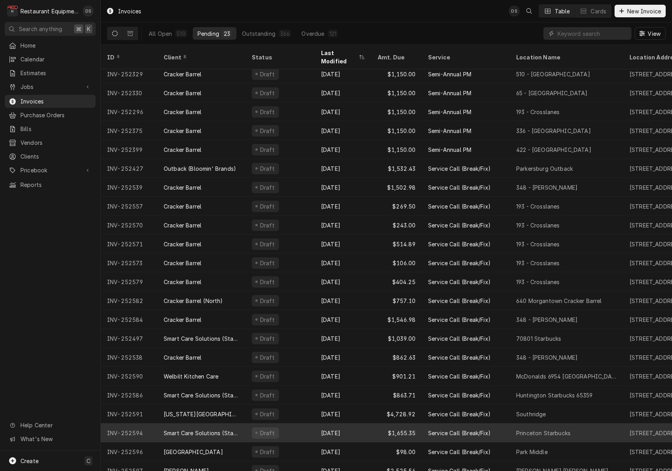
scroll to position [23, 0]
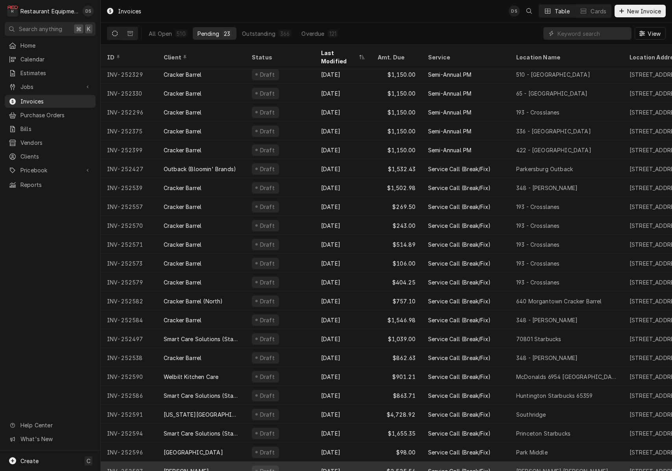
click at [310, 461] on div "Draft" at bounding box center [279, 470] width 69 height 19
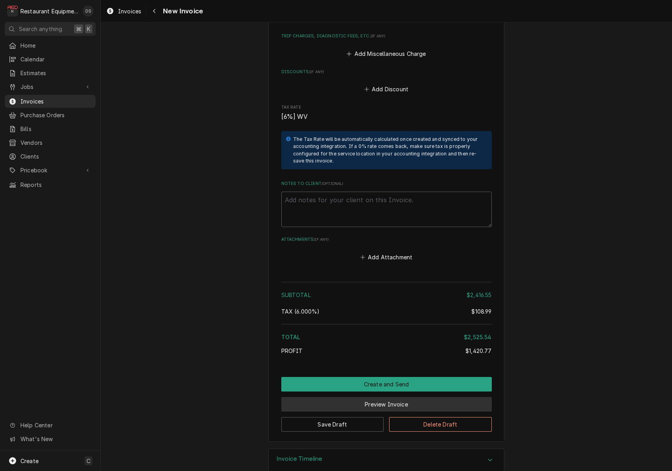
click at [382, 397] on button "Preview Invoice" at bounding box center [386, 404] width 210 height 15
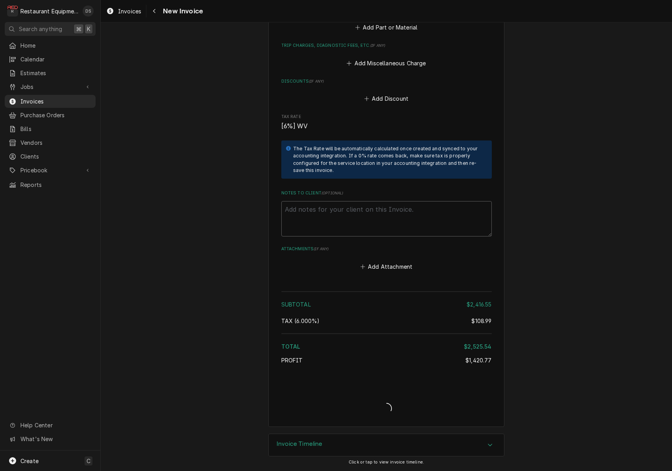
type textarea "x"
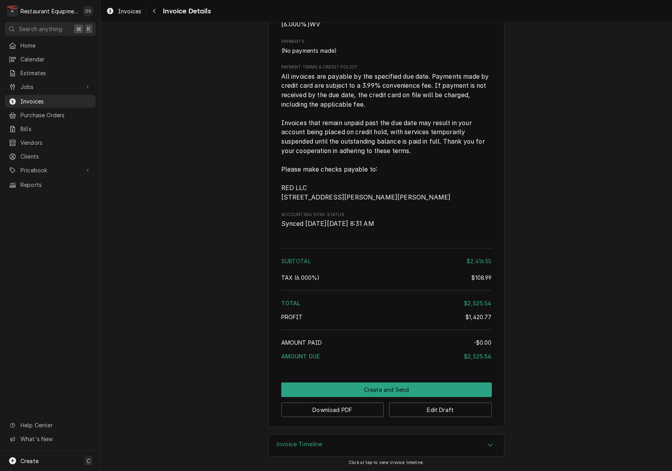
scroll to position [1817, 0]
click at [347, 412] on button "Download PDF" at bounding box center [332, 409] width 103 height 15
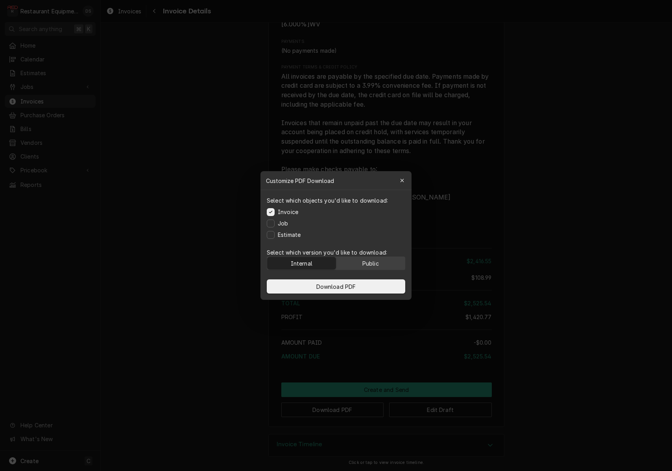
click at [369, 261] on div "Public" at bounding box center [370, 263] width 17 height 8
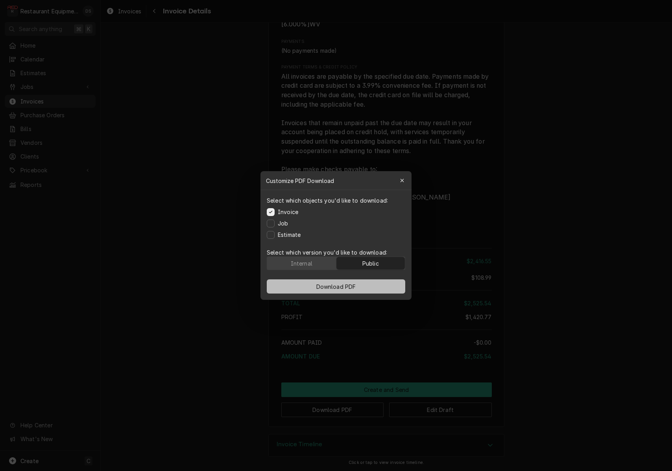
click at [365, 281] on button "Download PDF" at bounding box center [336, 286] width 138 height 14
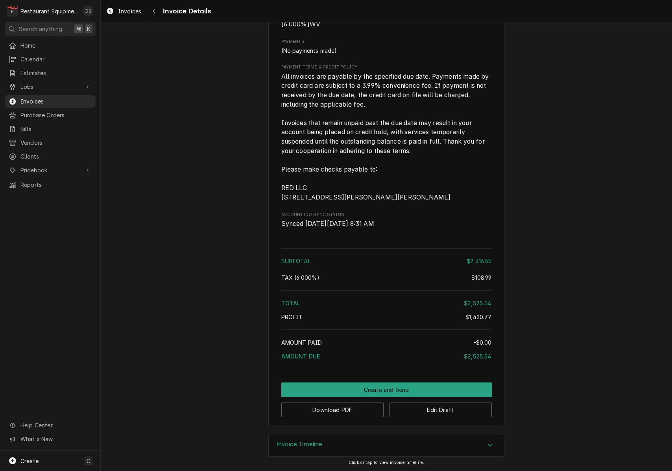
click at [394, 386] on button "Create and Send" at bounding box center [386, 389] width 210 height 15
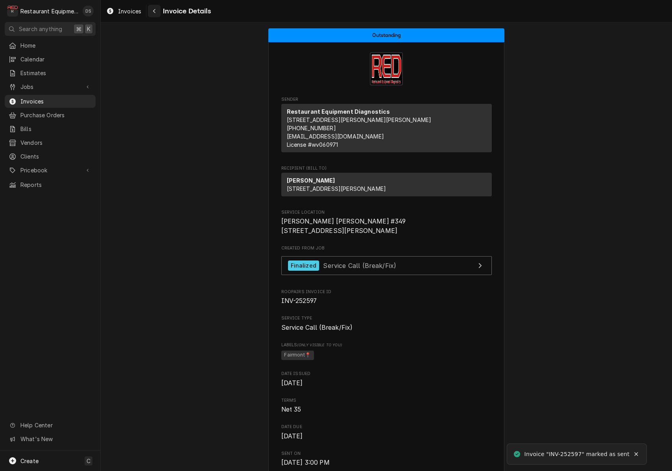
click at [157, 13] on div "Navigate back" at bounding box center [154, 11] width 8 height 8
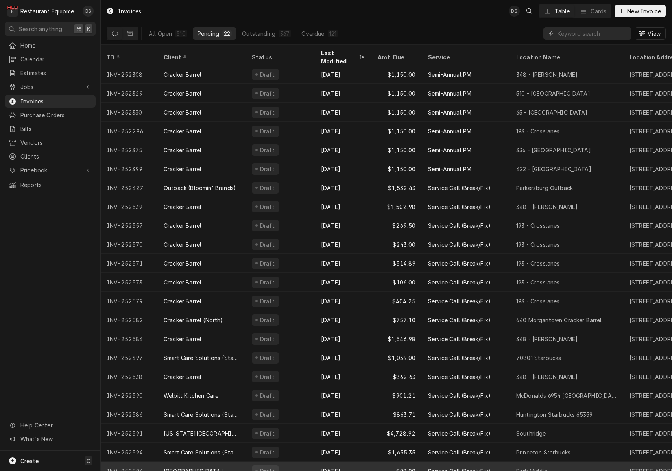
click at [305, 461] on div "Draft" at bounding box center [279, 470] width 69 height 19
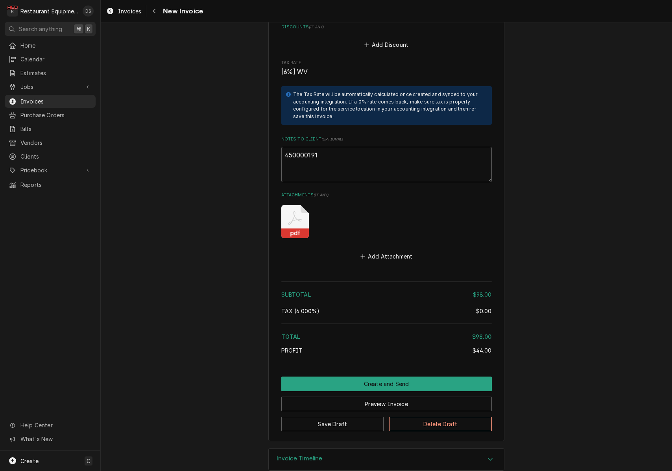
scroll to position [1230, 0]
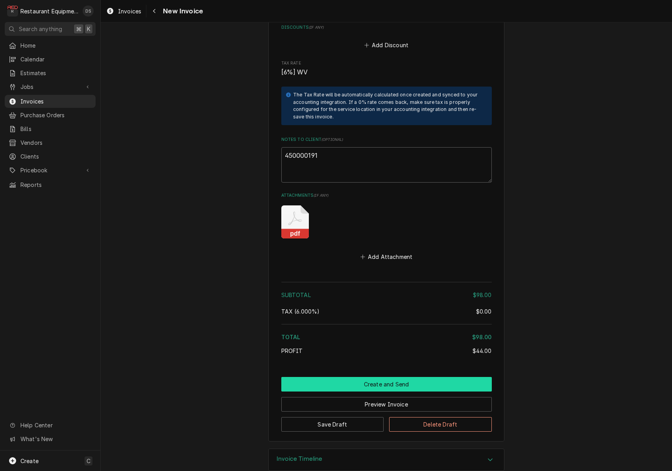
click at [381, 377] on button "Create and Send" at bounding box center [386, 384] width 210 height 15
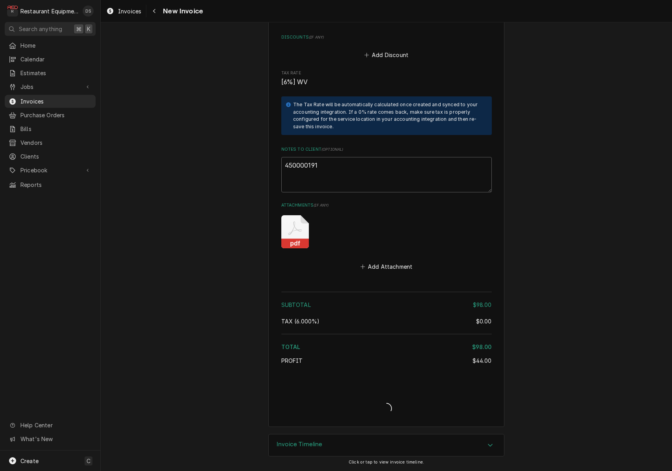
scroll to position [1206, 0]
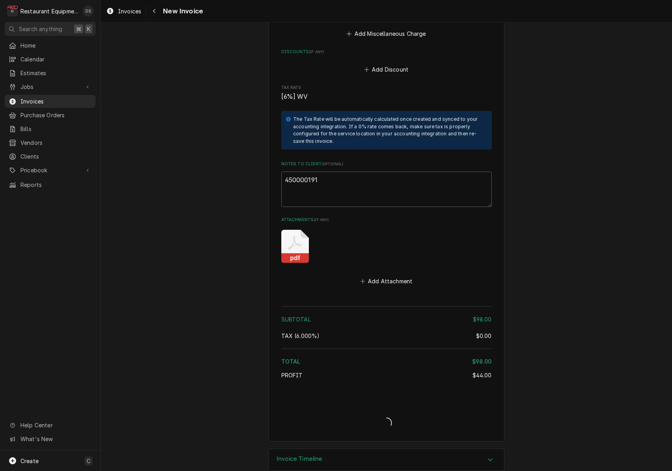
type textarea "x"
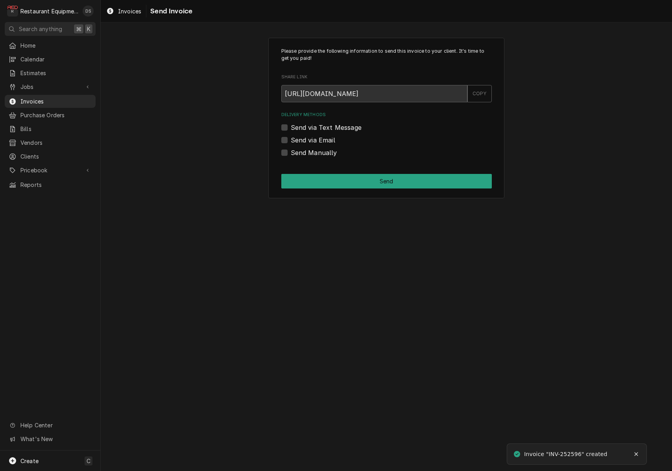
click at [291, 138] on label "Send via Email" at bounding box center [313, 139] width 44 height 9
click at [291, 138] on input "Send via Email" at bounding box center [396, 143] width 210 height 17
checkbox input "true"
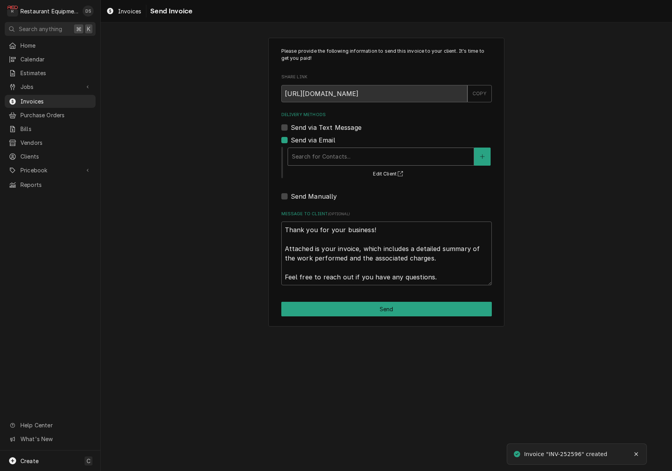
click at [332, 160] on div "Delivery Methods" at bounding box center [381, 156] width 178 height 14
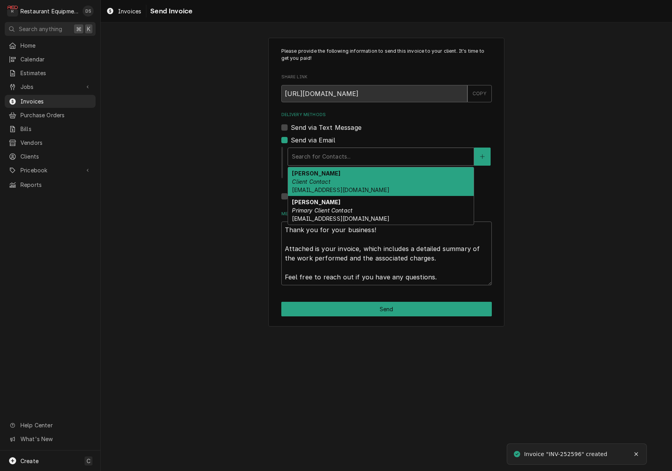
click at [335, 175] on strong "Darlene McNeal" at bounding box center [316, 173] width 48 height 7
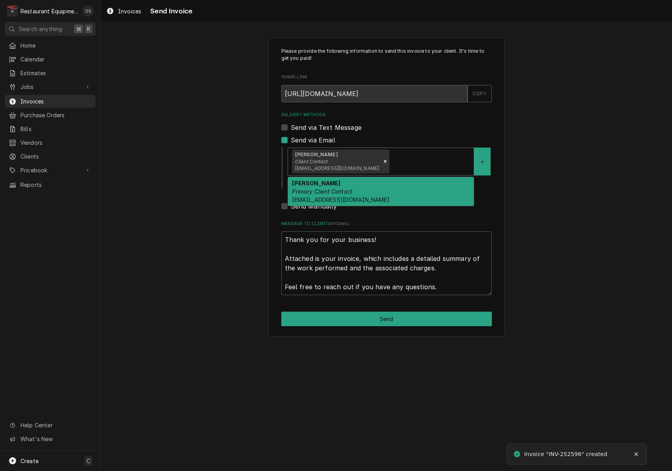
drag, startPoint x: 384, startPoint y: 159, endPoint x: 381, endPoint y: 172, distance: 13.7
click at [391, 159] on div "Delivery Methods" at bounding box center [430, 161] width 79 height 14
drag, startPoint x: 377, startPoint y: 181, endPoint x: 380, endPoint y: 242, distance: 60.7
click at [376, 182] on div "Malati Reeve Primary Client Contact mreeve@k12.wv.us" at bounding box center [381, 191] width 186 height 29
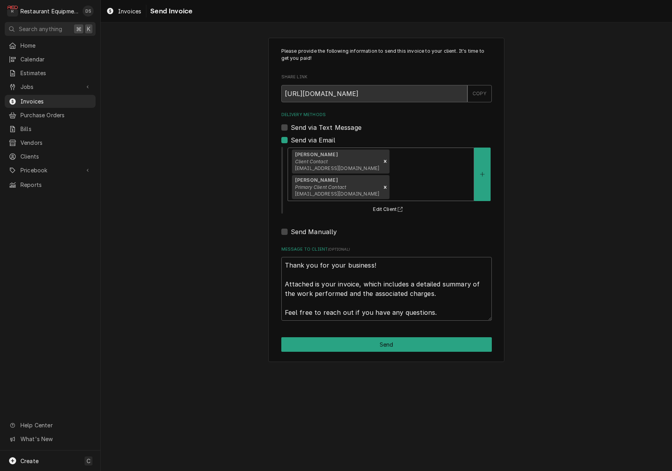
click at [386, 337] on button "Send" at bounding box center [386, 344] width 210 height 15
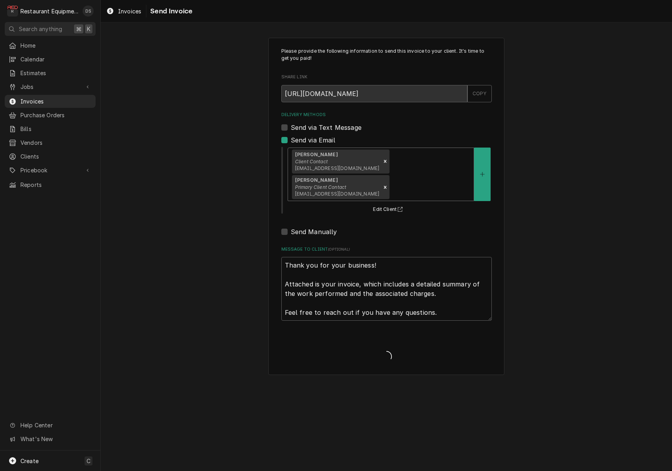
type textarea "x"
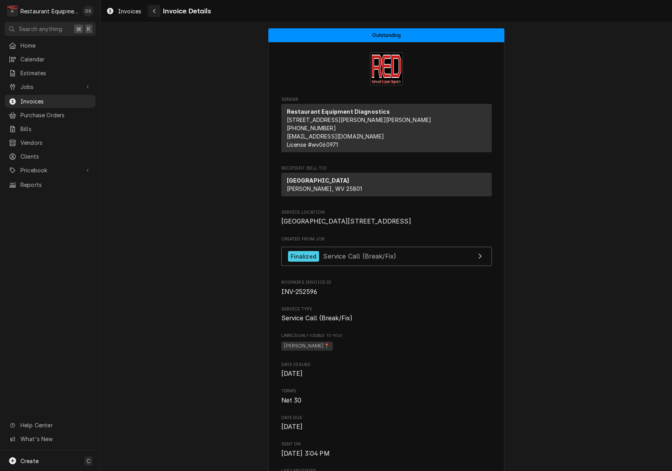
click at [157, 12] on button "Navigate back" at bounding box center [154, 11] width 13 height 13
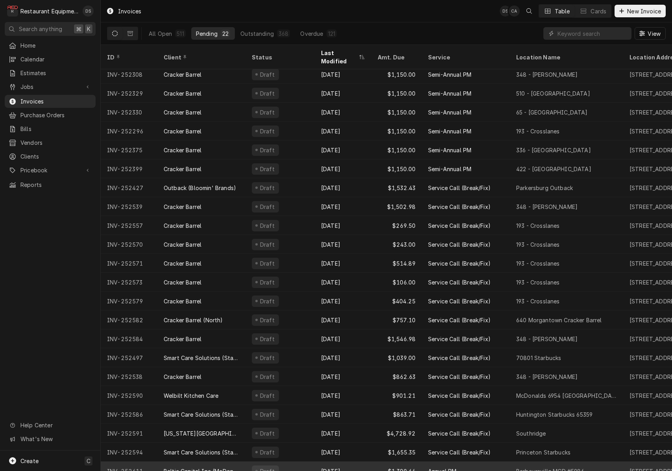
click at [321, 462] on div "Aug 27" at bounding box center [343, 470] width 57 height 19
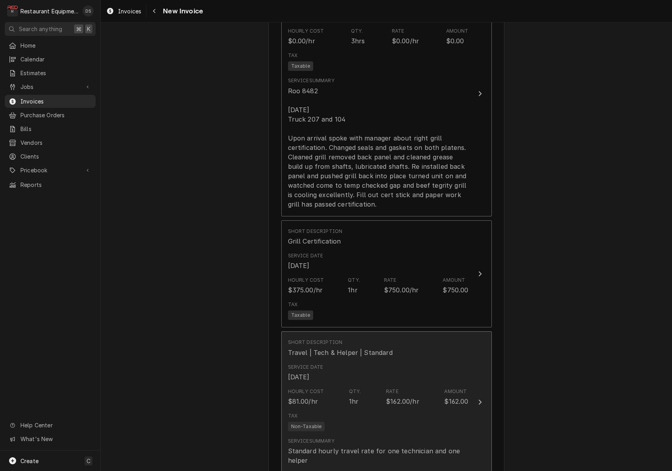
scroll to position [739, 0]
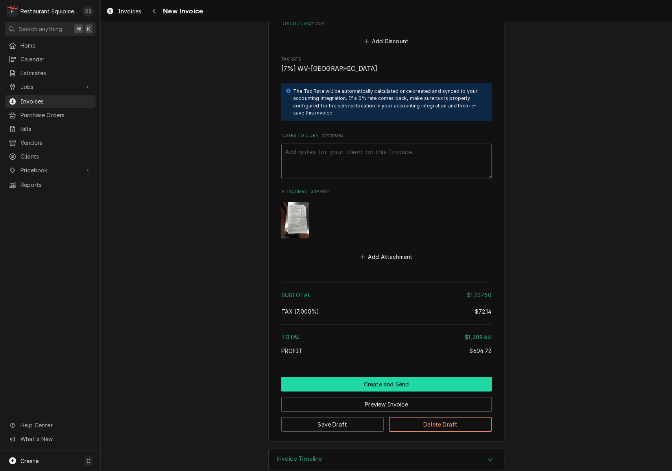
click at [391, 377] on button "Create and Send" at bounding box center [386, 384] width 210 height 15
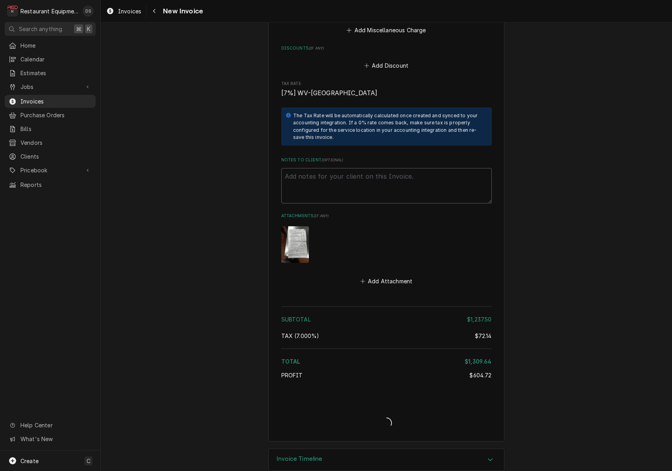
type textarea "x"
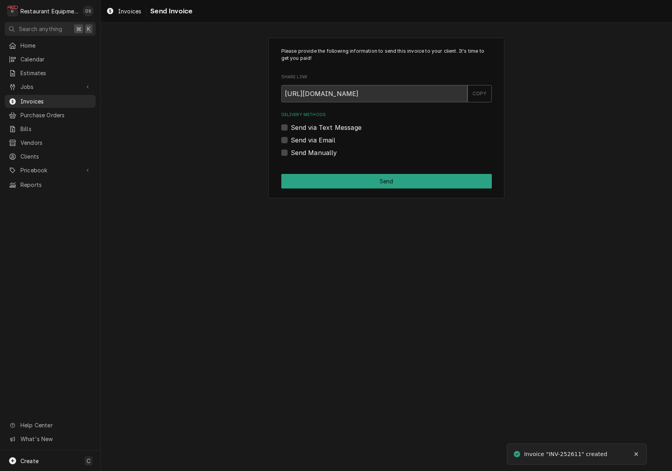
click at [291, 139] on label "Send via Email" at bounding box center [313, 139] width 44 height 9
click at [291, 139] on input "Send via Email" at bounding box center [396, 143] width 210 height 17
checkbox input "true"
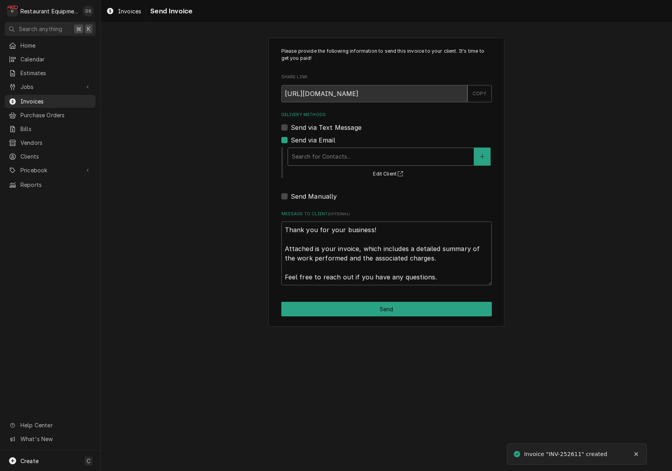
click at [352, 159] on div "Delivery Methods" at bounding box center [381, 156] width 178 height 14
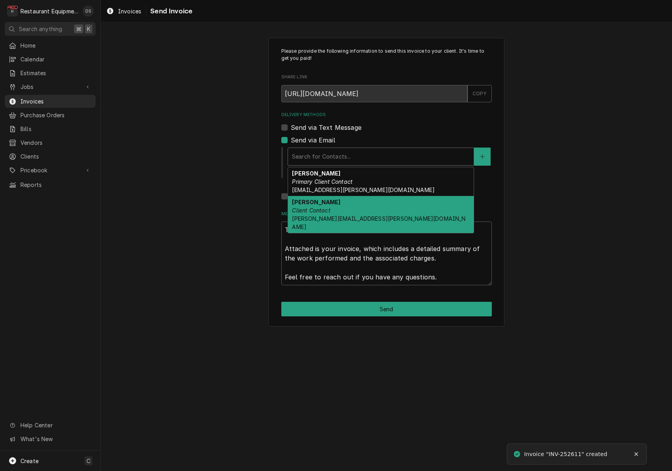
click at [350, 210] on div "[PERSON_NAME] Client Contact [PERSON_NAME][EMAIL_ADDRESS][PERSON_NAME][DOMAIN_N…" at bounding box center [381, 214] width 186 height 37
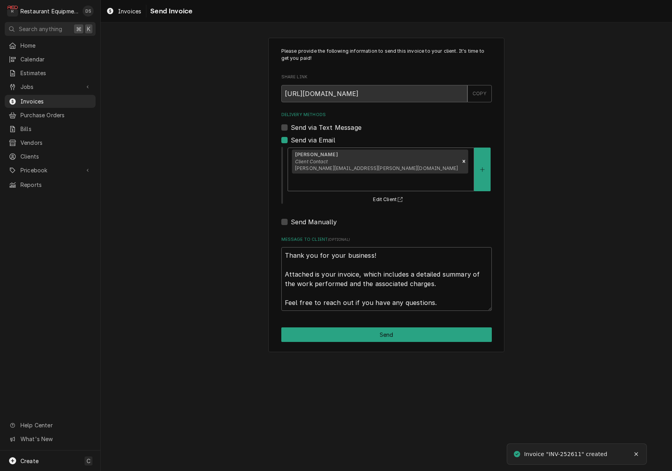
click at [381, 327] on button "Send" at bounding box center [386, 334] width 210 height 15
type textarea "x"
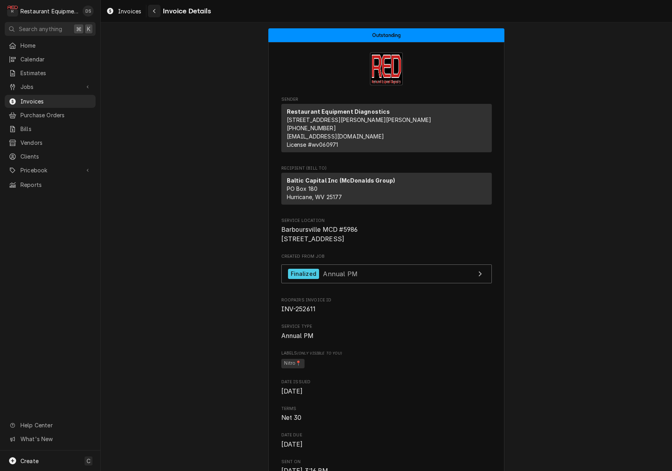
click at [153, 10] on icon "Navigate back" at bounding box center [155, 11] width 4 height 6
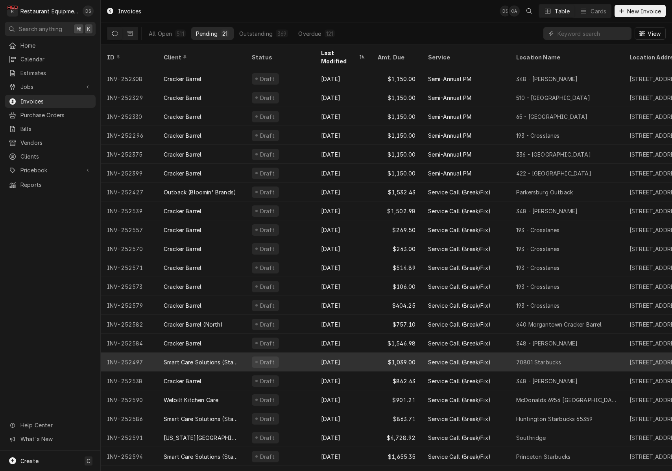
click at [303, 352] on div "Draft" at bounding box center [279, 361] width 69 height 19
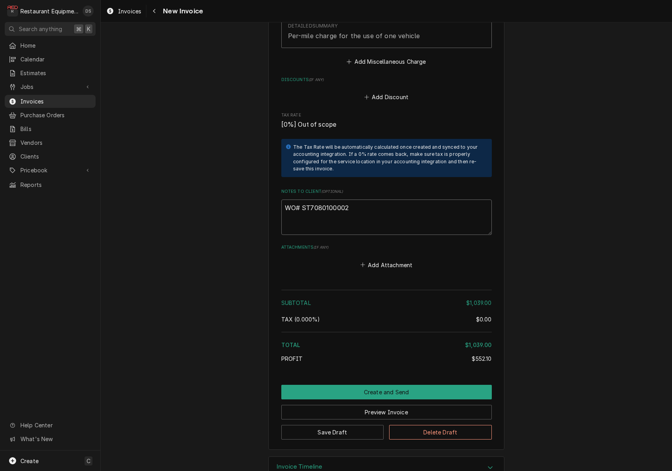
drag, startPoint x: 352, startPoint y: 188, endPoint x: 311, endPoint y: 187, distance: 41.7
click at [302, 199] on textarea "WO# ST7080100002" at bounding box center [386, 216] width 210 height 35
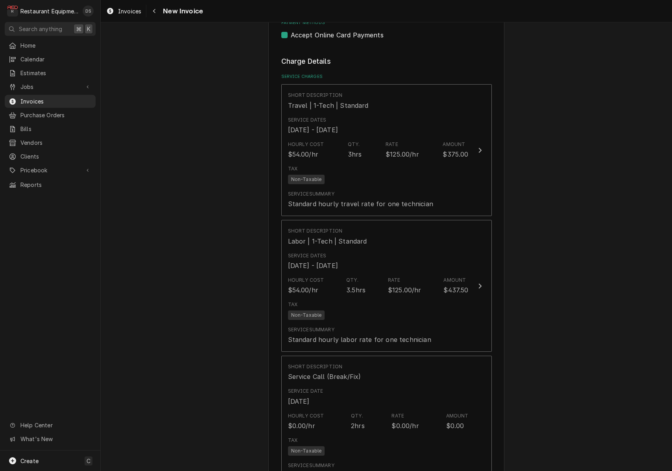
scroll to position [448, 0]
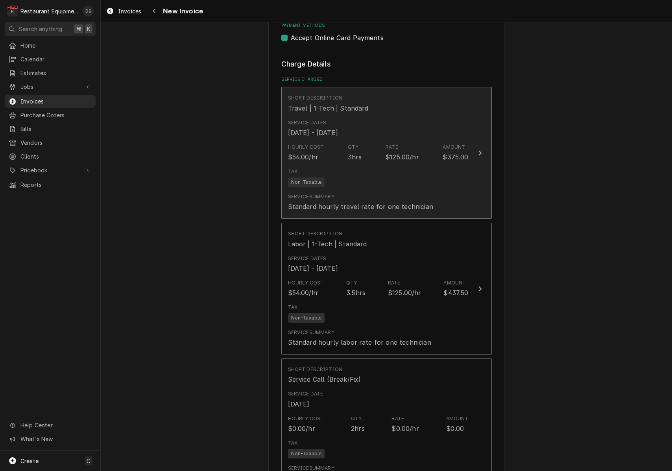
click at [418, 165] on div "Tax Non-Taxable" at bounding box center [378, 177] width 181 height 25
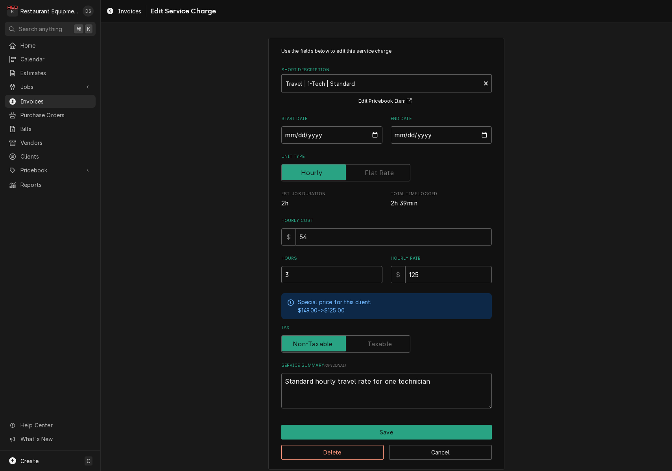
drag, startPoint x: 330, startPoint y: 271, endPoint x: 263, endPoint y: 269, distance: 67.3
click at [263, 270] on div "Use the fields below to edit this service charge Short Description Travel | 1-T…" at bounding box center [386, 254] width 571 height 446
type textarea "x"
type input "1"
type textarea "x"
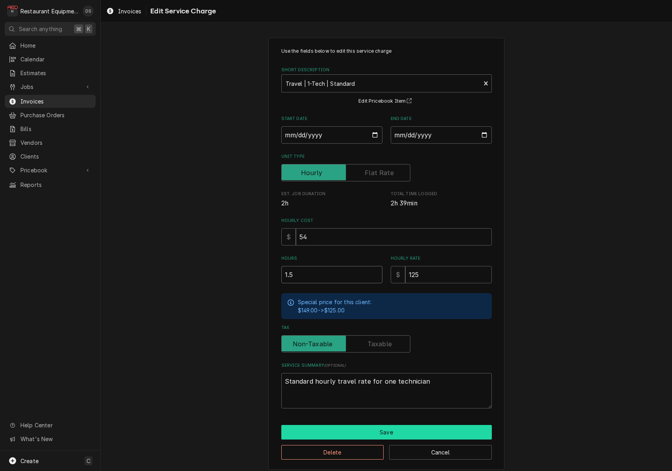
type input "1.5"
click at [399, 426] on button "Save" at bounding box center [386, 432] width 210 height 15
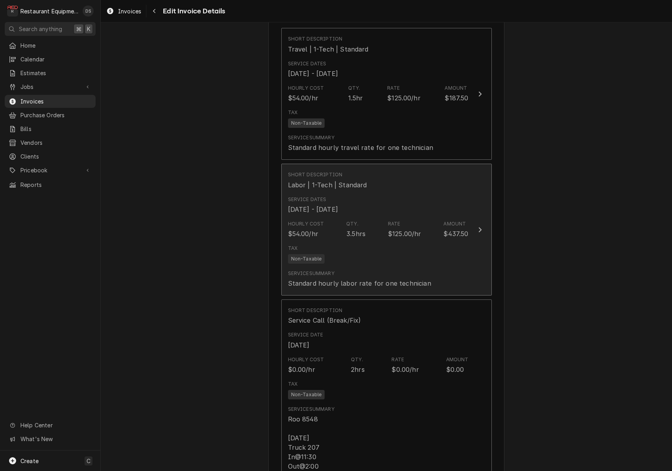
scroll to position [507, 0]
click at [455, 242] on div "Tax Non-Taxable" at bounding box center [378, 254] width 181 height 25
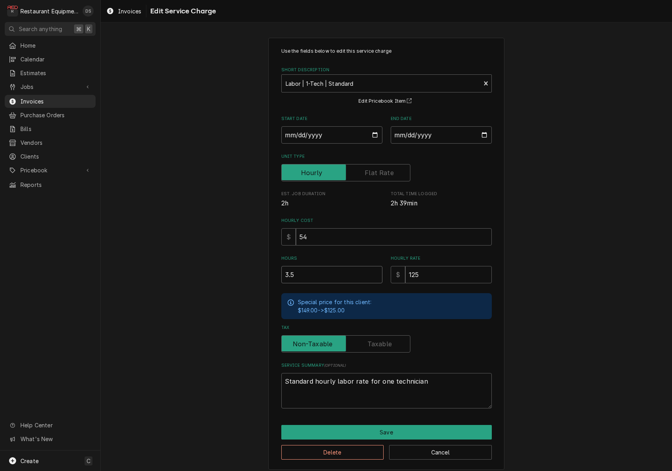
drag, startPoint x: 323, startPoint y: 274, endPoint x: 233, endPoint y: 267, distance: 90.7
click at [235, 268] on div "Use the fields below to edit this service charge Short Description Labor | 1-Te…" at bounding box center [386, 254] width 571 height 446
click at [546, 336] on div "Use the fields below to edit this service charge Short Description Labor | 1-Te…" at bounding box center [386, 254] width 571 height 446
click at [415, 425] on button "Save" at bounding box center [386, 432] width 210 height 15
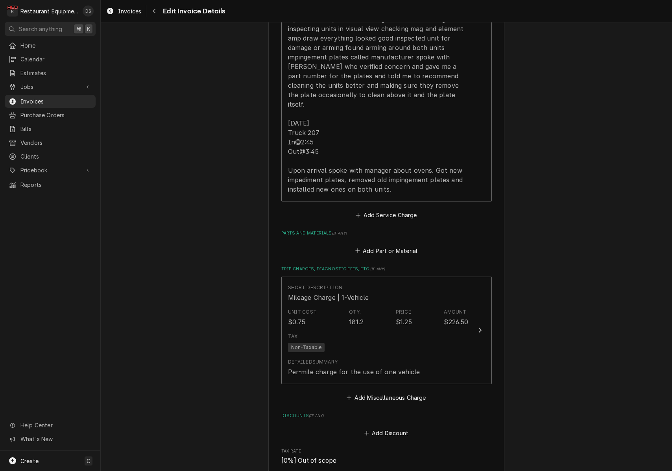
scroll to position [1071, 0]
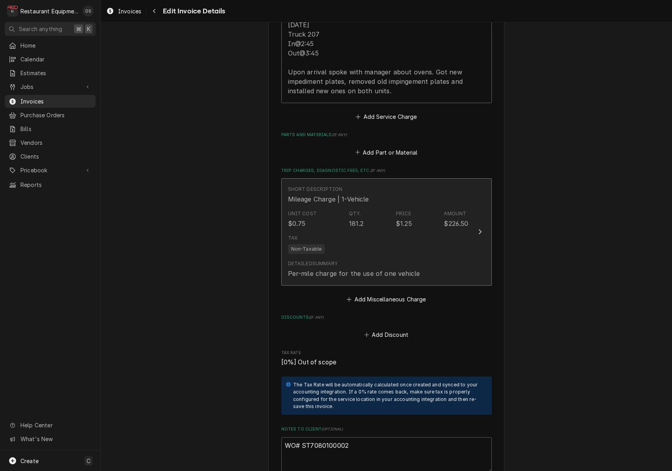
click at [431, 257] on div "Detailed Summary Per-mile charge for the use of one vehicle" at bounding box center [378, 269] width 181 height 24
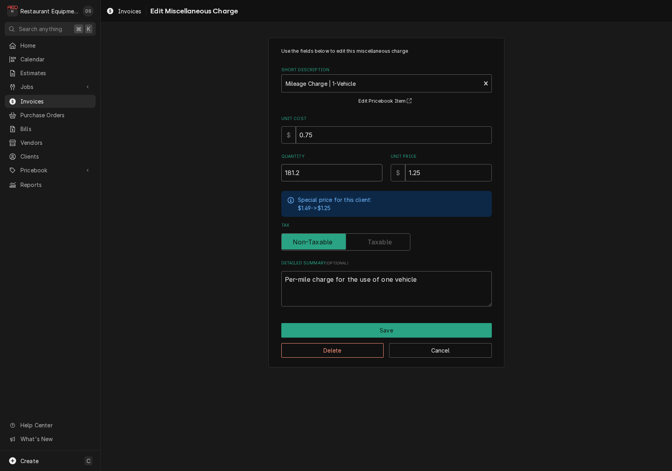
drag, startPoint x: 309, startPoint y: 177, endPoint x: 211, endPoint y: 175, distance: 97.6
click at [211, 175] on div "Use the fields below to edit this miscellaneous charge Short Description Mileag…" at bounding box center [386, 203] width 571 height 344
type textarea "x"
type input "181.29"
type textarea "x"
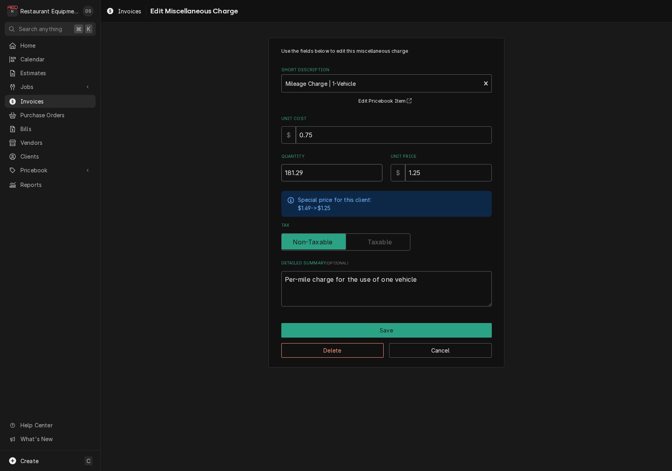
type input "181.290"
type textarea "x"
drag, startPoint x: 300, startPoint y: 174, endPoint x: 235, endPoint y: 170, distance: 65.4
click at [235, 170] on div "Use the fields below to edit this miscellaneous charge Short Description Mileag…" at bounding box center [386, 203] width 571 height 344
type textarea "x"
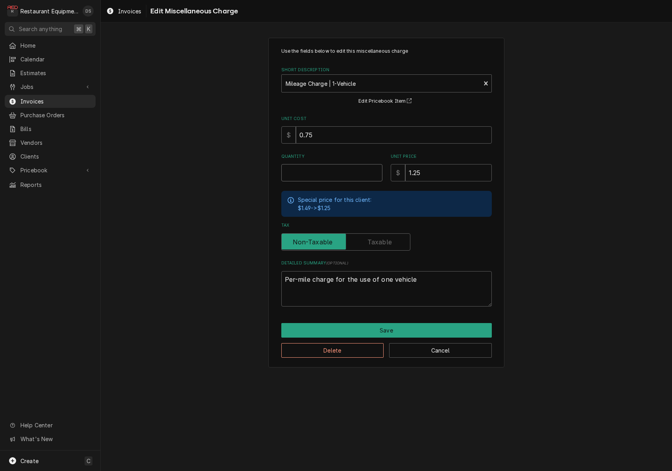
type input "9"
type textarea "x"
type input "90"
type textarea "x"
type input "90.6"
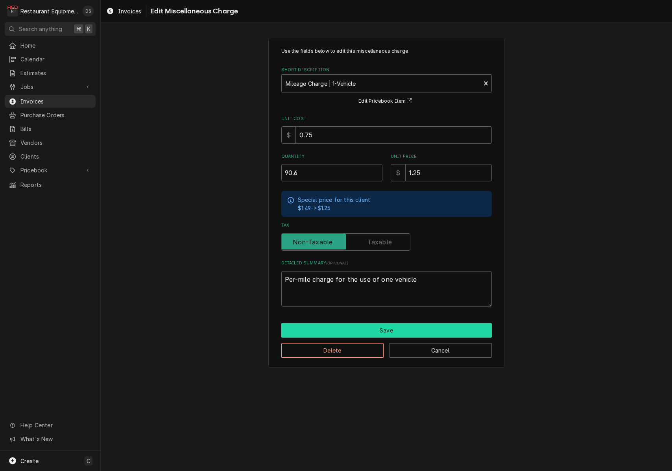
click at [385, 326] on button "Save" at bounding box center [386, 330] width 210 height 15
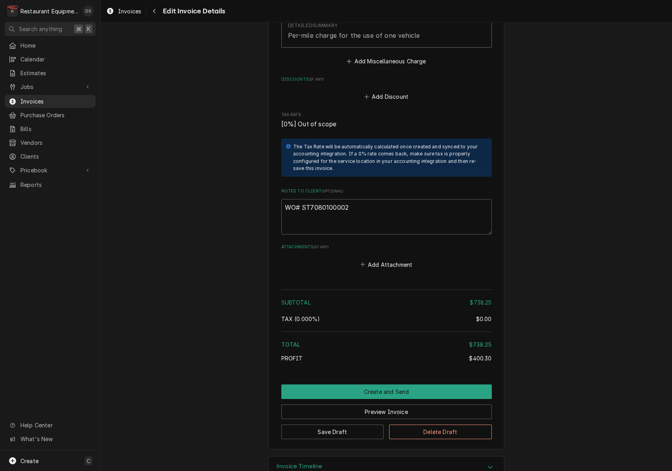
scroll to position [1309, 0]
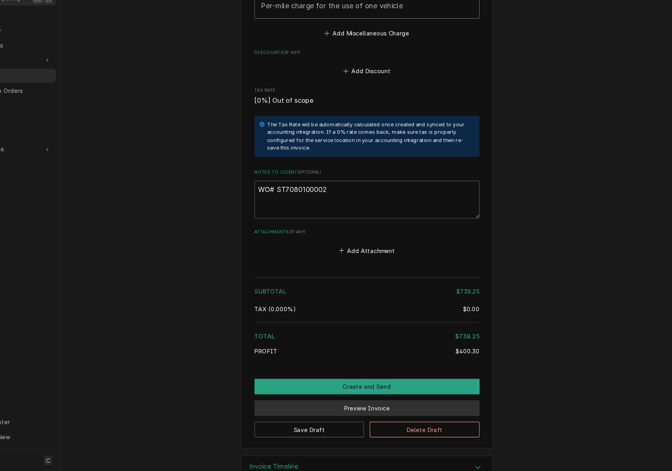
click at [347, 405] on button "Preview Invoice" at bounding box center [386, 412] width 210 height 15
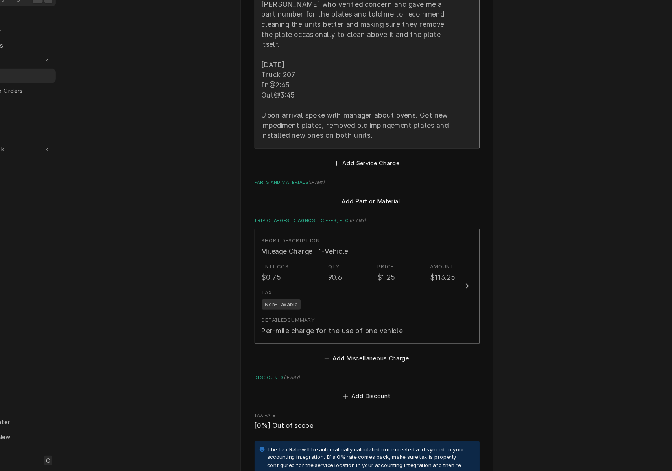
scroll to position [854, 0]
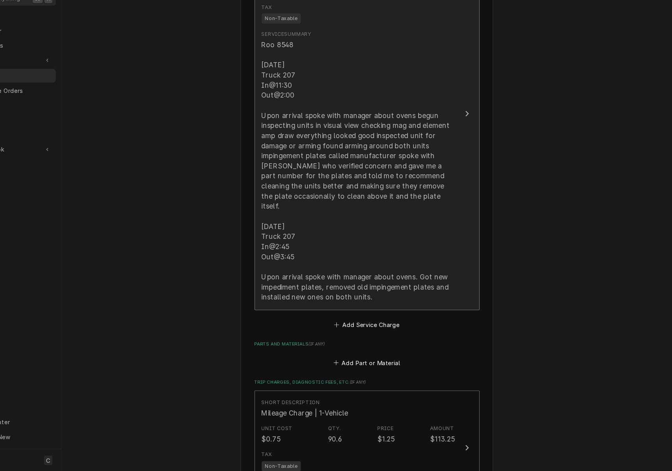
type textarea "x"
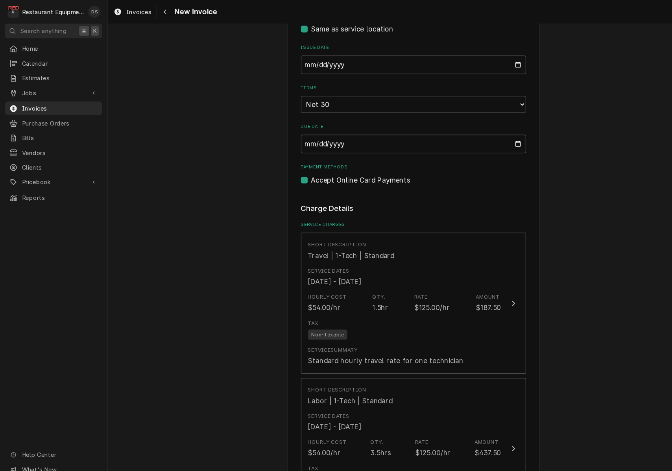
scroll to position [319, 0]
click at [342, 62] on input "2025-08-19" at bounding box center [386, 58] width 210 height 17
type input "2025-08-26"
drag, startPoint x: 505, startPoint y: 160, endPoint x: 456, endPoint y: 169, distance: 49.2
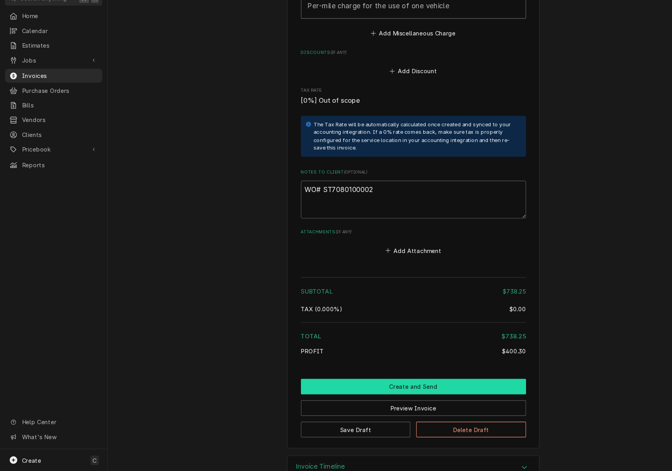
scroll to position [0, 0]
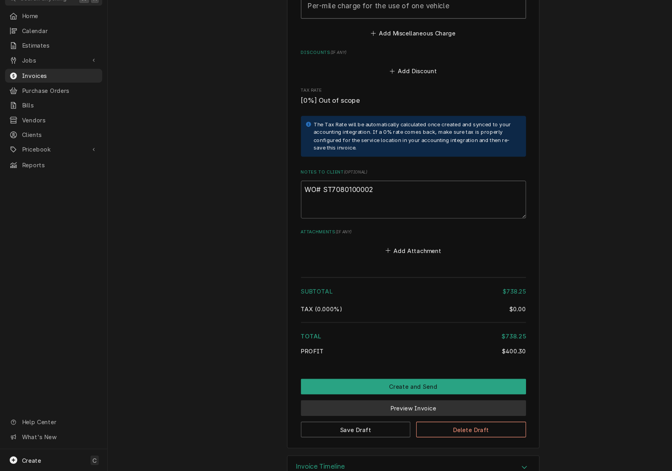
click at [376, 405] on button "Preview Invoice" at bounding box center [386, 412] width 210 height 15
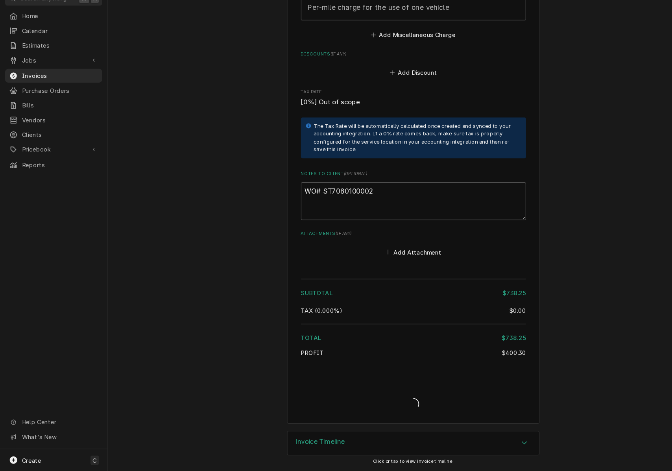
type textarea "x"
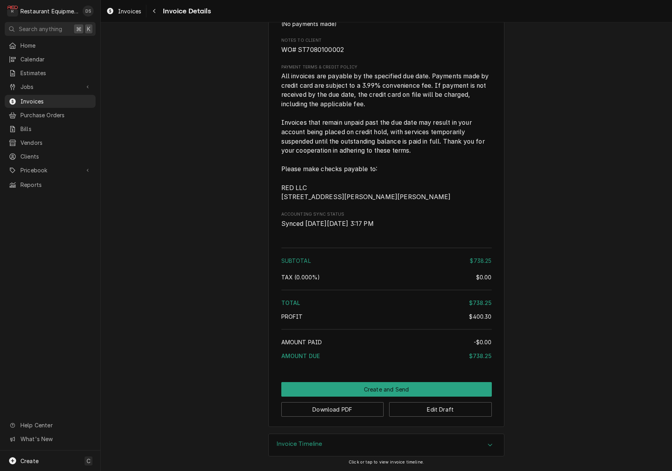
scroll to position [1228, 0]
click at [440, 411] on button "Edit Draft" at bounding box center [440, 409] width 103 height 15
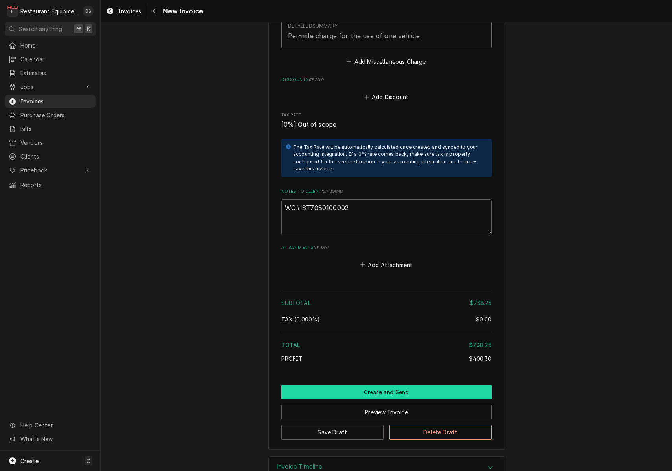
click at [394, 385] on button "Create and Send" at bounding box center [386, 392] width 210 height 15
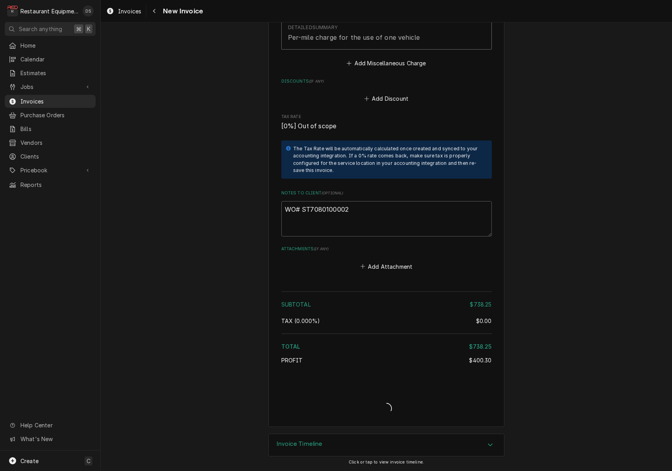
type textarea "x"
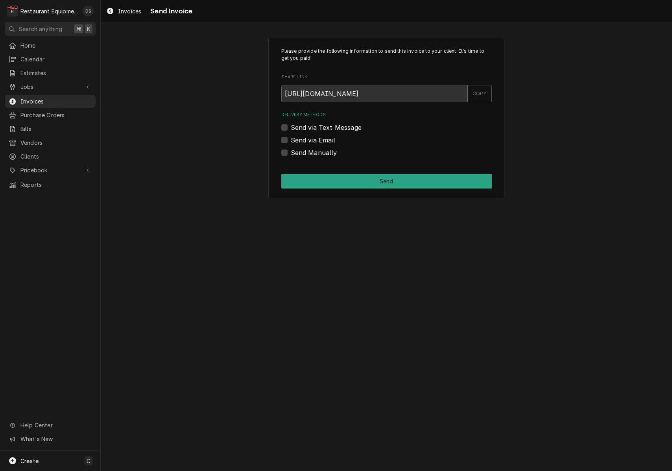
click at [291, 151] on label "Send Manually" at bounding box center [314, 152] width 46 height 9
click at [291, 151] on input "Send Manually" at bounding box center [396, 156] width 210 height 17
click at [291, 151] on label "Send Manually" at bounding box center [314, 152] width 46 height 9
click at [291, 151] on input "Send Manually" at bounding box center [396, 156] width 210 height 17
drag, startPoint x: 284, startPoint y: 153, endPoint x: 302, endPoint y: 159, distance: 19.7
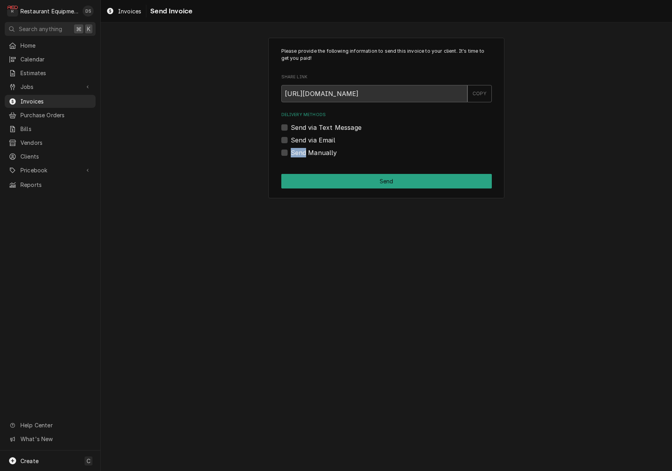
click at [291, 153] on label "Send Manually" at bounding box center [314, 152] width 46 height 9
click at [291, 153] on input "Send Manually" at bounding box center [396, 156] width 210 height 17
checkbox input "true"
click at [355, 177] on button "Send" at bounding box center [386, 181] width 210 height 15
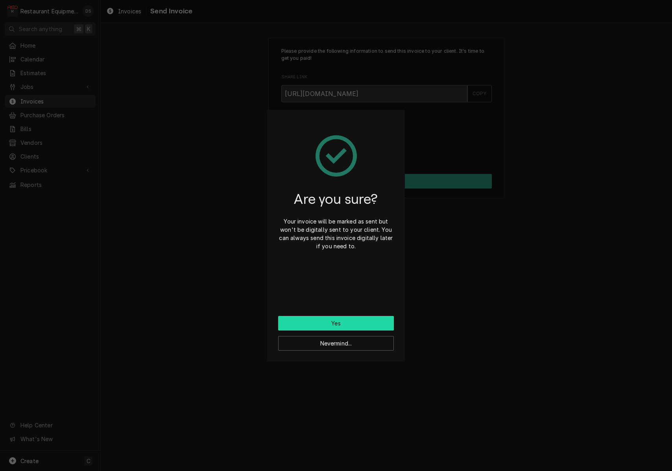
click at [358, 319] on button "Yes" at bounding box center [336, 323] width 116 height 15
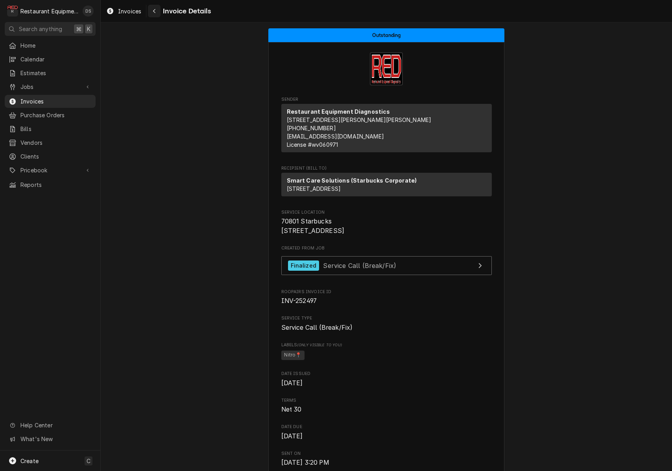
click at [160, 12] on button "Navigate back" at bounding box center [154, 11] width 13 height 13
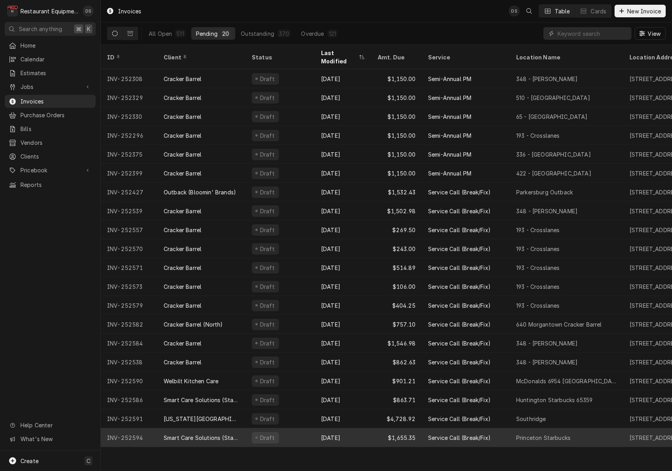
click at [289, 428] on div "Draft" at bounding box center [279, 437] width 69 height 19
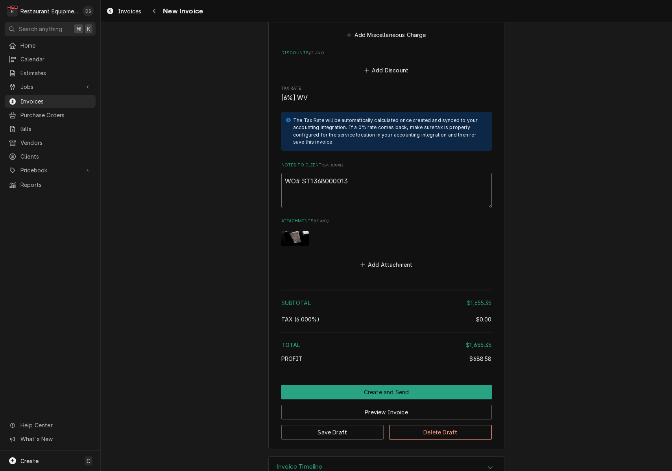
drag, startPoint x: 353, startPoint y: 159, endPoint x: 302, endPoint y: 159, distance: 50.7
click at [302, 173] on textarea "WO# ST1368000013" at bounding box center [386, 190] width 210 height 35
click at [388, 405] on button "Preview Invoice" at bounding box center [386, 412] width 210 height 15
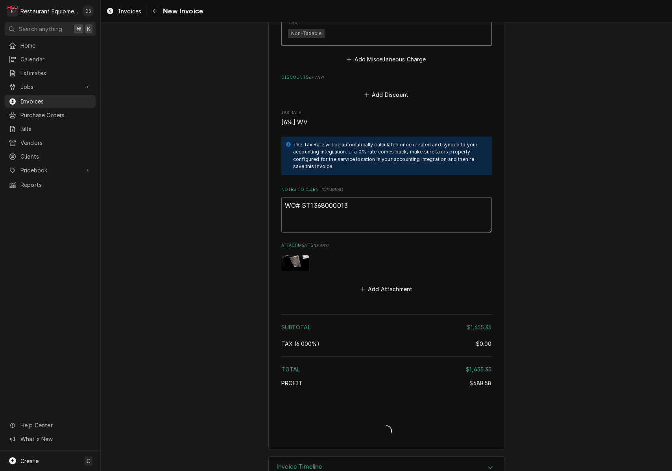
type textarea "x"
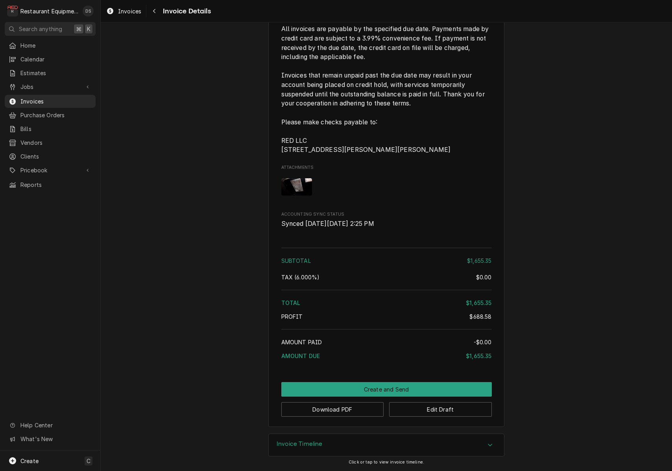
scroll to position [1629, 0]
click at [415, 385] on button "Create and Send" at bounding box center [386, 389] width 210 height 15
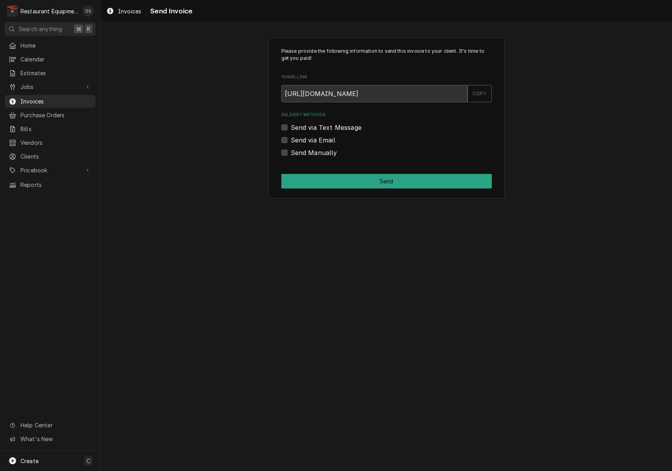
click at [291, 153] on label "Send Manually" at bounding box center [314, 152] width 46 height 9
click at [291, 153] on input "Send Manually" at bounding box center [396, 156] width 210 height 17
checkbox input "true"
click at [343, 174] on button "Send" at bounding box center [386, 181] width 210 height 15
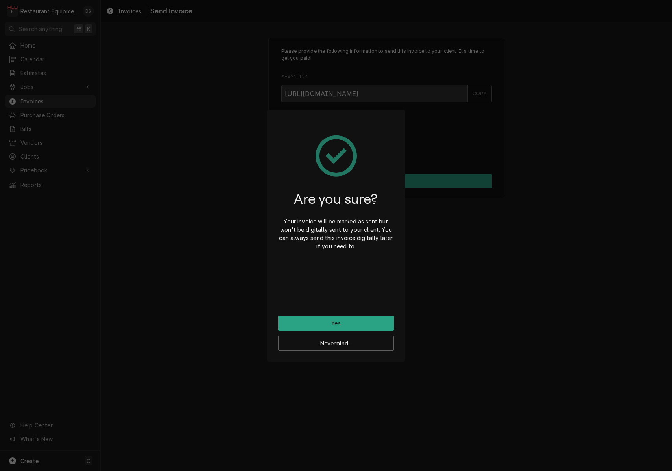
click at [343, 321] on button "Yes" at bounding box center [336, 323] width 116 height 15
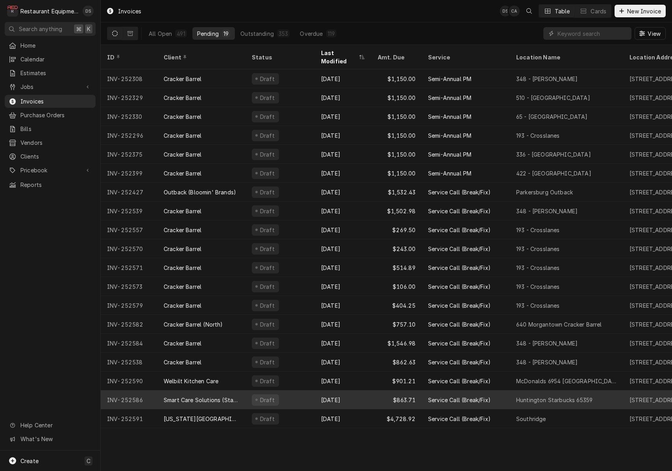
click at [305, 394] on div "Draft" at bounding box center [279, 399] width 69 height 19
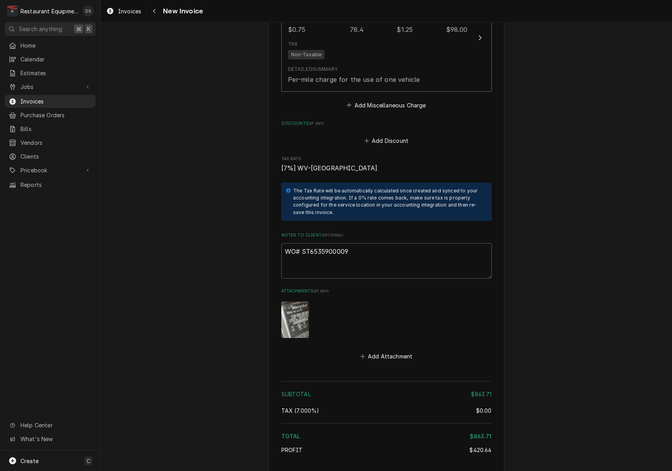
scroll to position [1574, 0]
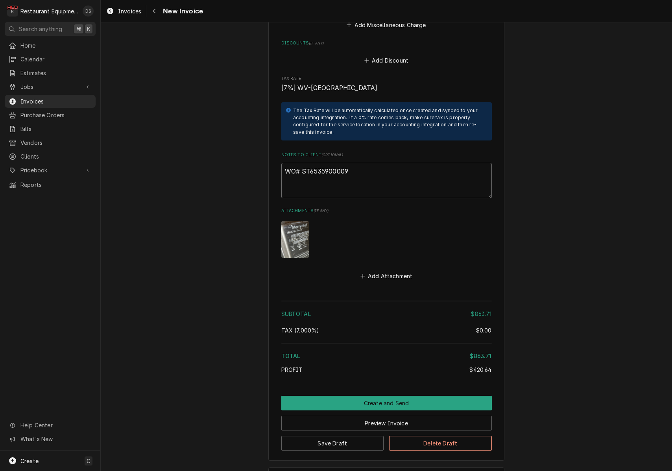
drag, startPoint x: 353, startPoint y: 148, endPoint x: 308, endPoint y: 148, distance: 44.4
click at [303, 163] on textarea "WO# ST6535900009" at bounding box center [386, 180] width 210 height 35
click at [152, 11] on div "Navigate back" at bounding box center [154, 11] width 8 height 8
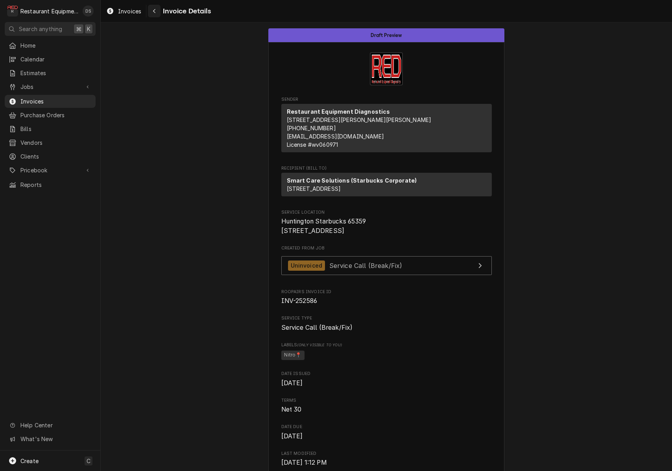
click at [159, 12] on button "Navigate back" at bounding box center [154, 11] width 13 height 13
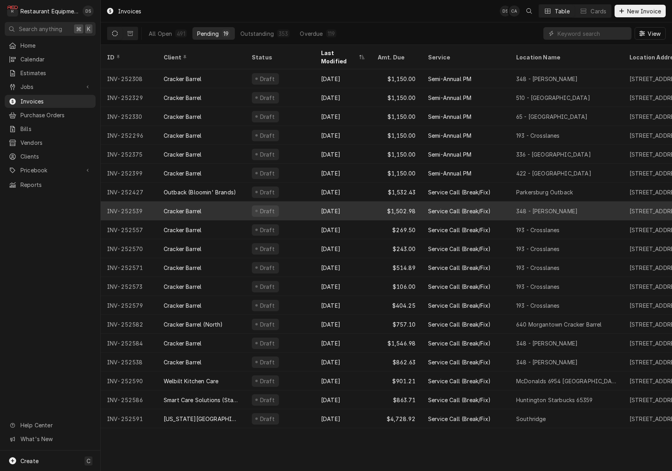
click at [310, 201] on div "Draft" at bounding box center [279, 210] width 69 height 19
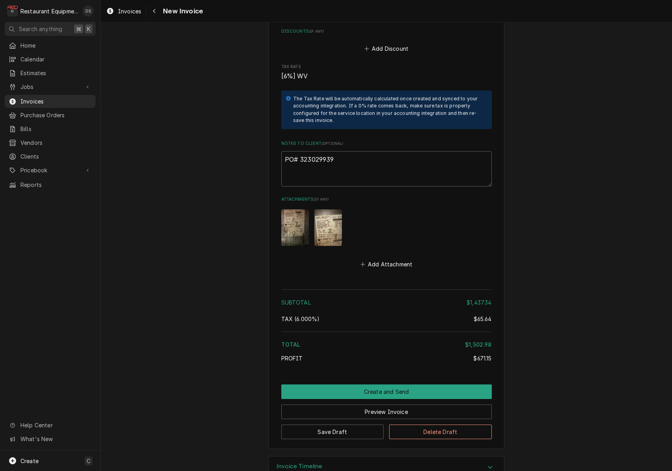
scroll to position [1837, 0]
drag, startPoint x: 342, startPoint y: 139, endPoint x: 304, endPoint y: 138, distance: 38.6
click at [300, 151] on textarea "PO# 323029939" at bounding box center [386, 168] width 210 height 35
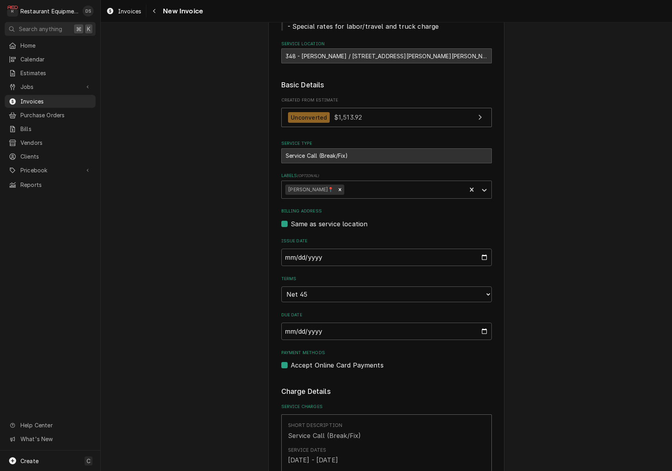
scroll to position [106, 0]
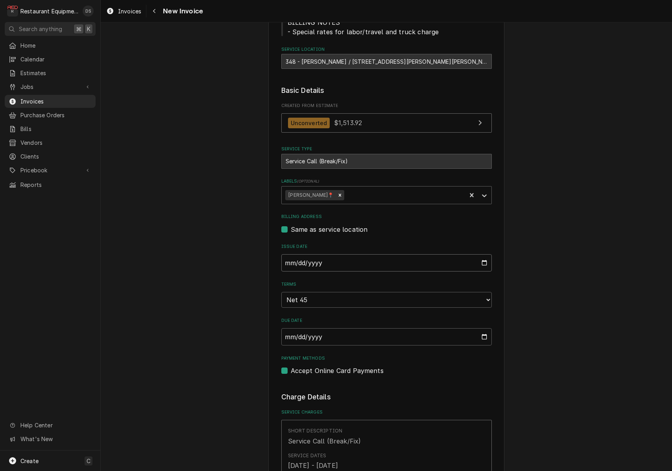
click at [327, 263] on input "2025-08-21" at bounding box center [386, 262] width 210 height 17
type input "2025-08-26"
drag, startPoint x: 544, startPoint y: 305, endPoint x: 511, endPoint y: 316, distance: 34.6
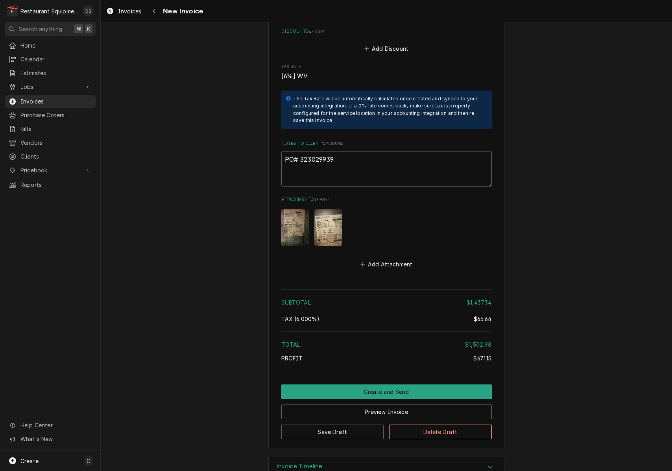
scroll to position [1837, 0]
click at [388, 405] on button "Preview Invoice" at bounding box center [386, 412] width 210 height 15
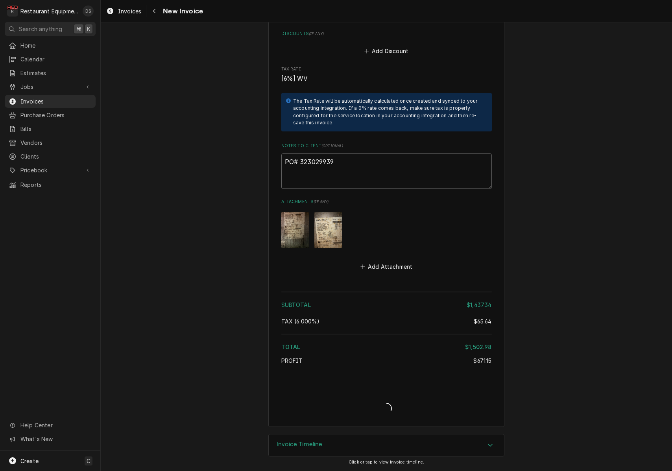
scroll to position [1812, 0]
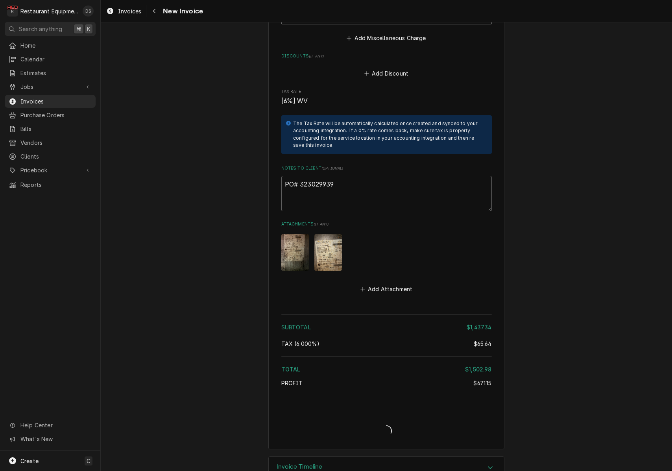
type textarea "x"
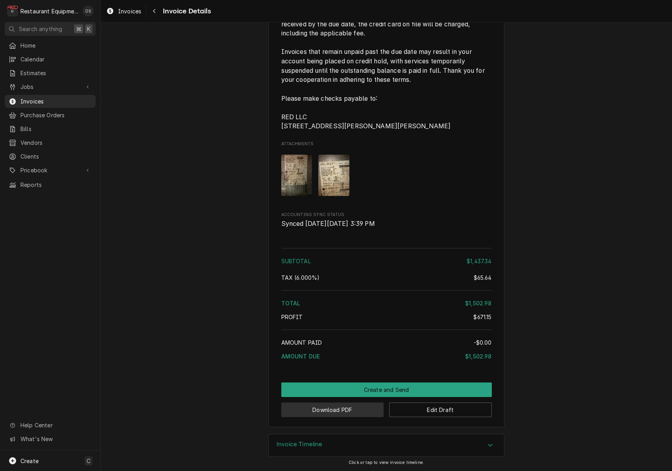
click at [302, 411] on button "Download PDF" at bounding box center [332, 409] width 103 height 15
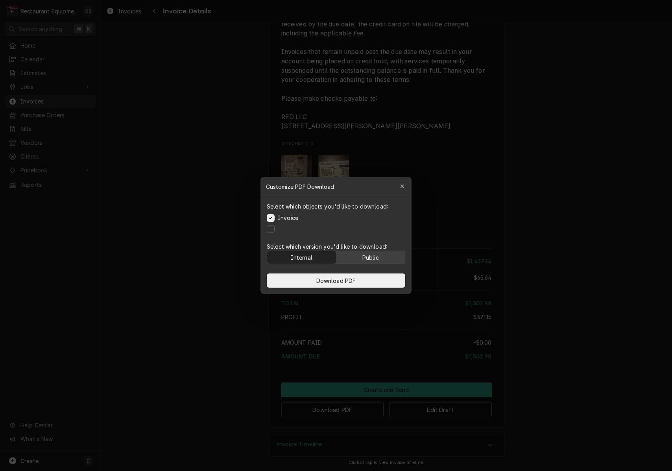
click at [372, 255] on div "Public" at bounding box center [370, 257] width 17 height 8
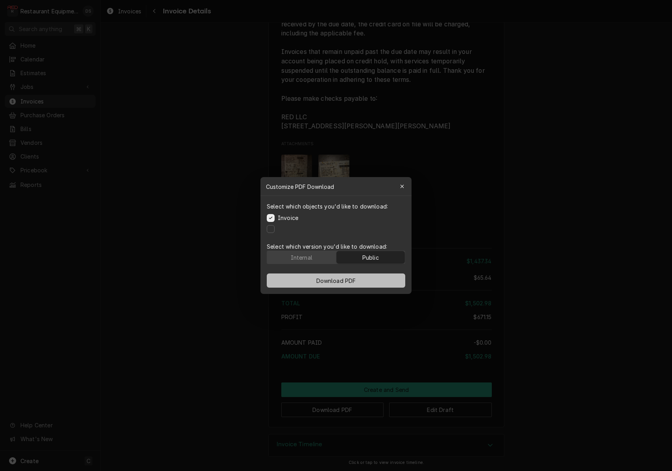
click at [365, 277] on button "Download PDF" at bounding box center [336, 280] width 138 height 14
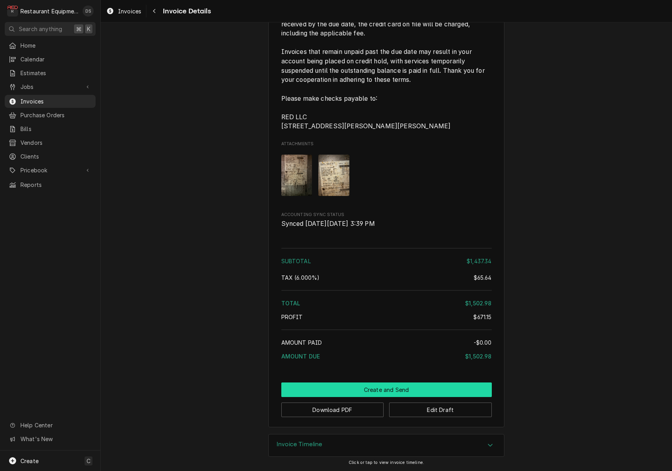
click at [374, 388] on button "Create and Send" at bounding box center [386, 389] width 210 height 15
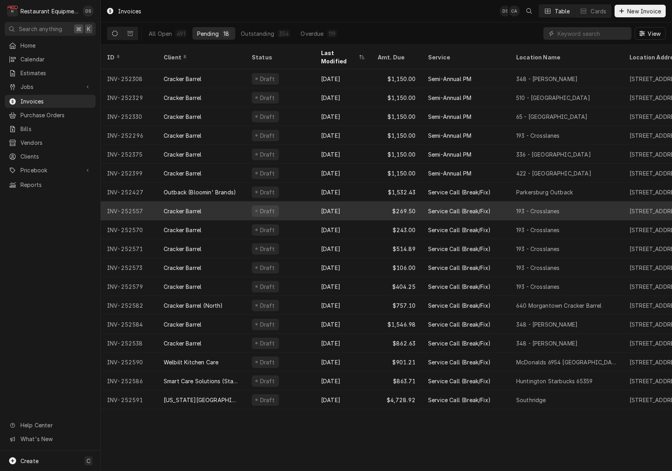
click at [288, 205] on div "Draft" at bounding box center [279, 210] width 69 height 19
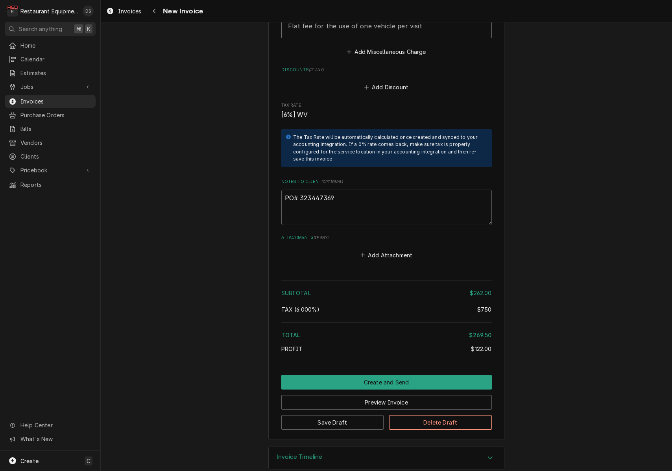
scroll to position [1196, 0]
drag, startPoint x: 341, startPoint y: 186, endPoint x: 300, endPoint y: 186, distance: 41.3
click at [300, 190] on textarea "PO# 323447369" at bounding box center [386, 207] width 210 height 35
click at [155, 10] on icon "Navigate back" at bounding box center [155, 11] width 4 height 6
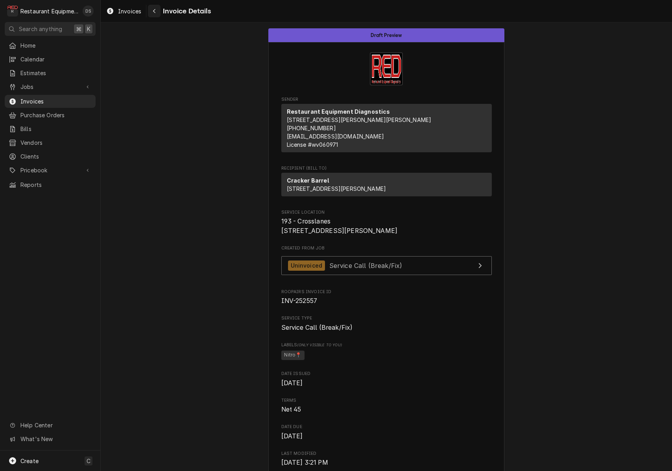
click at [156, 11] on icon "Navigate back" at bounding box center [155, 11] width 4 height 6
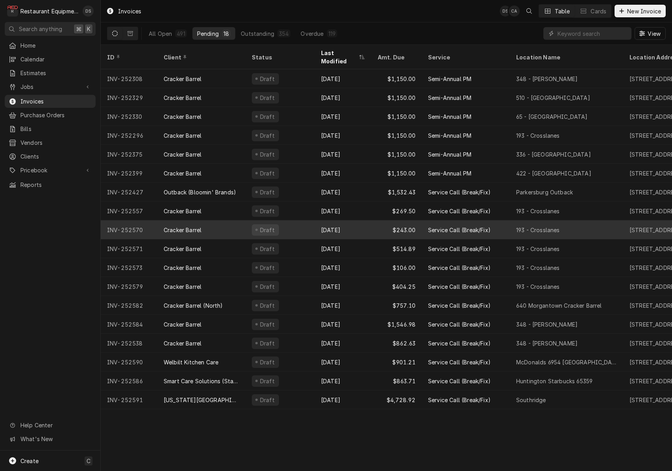
click at [254, 224] on div "Draft" at bounding box center [265, 229] width 27 height 11
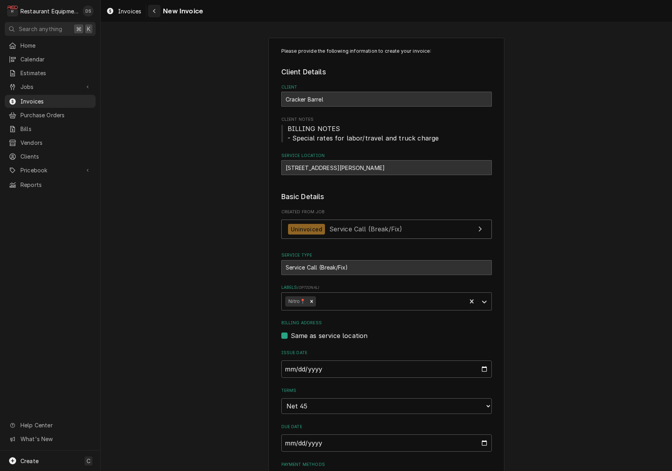
click at [157, 12] on div "Navigate back" at bounding box center [154, 11] width 8 height 8
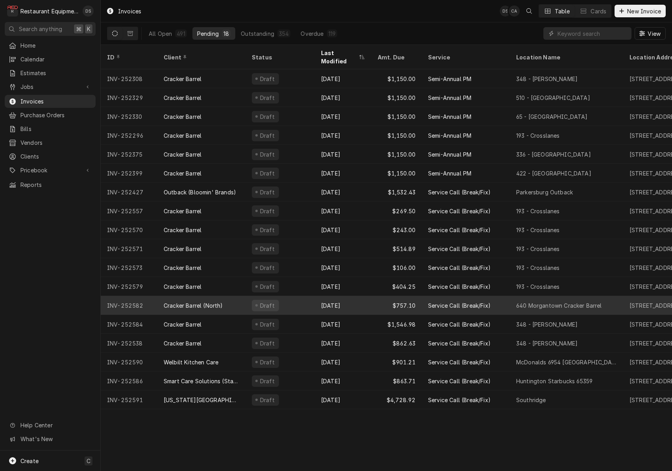
click at [415, 296] on div "$757.10" at bounding box center [396, 305] width 50 height 19
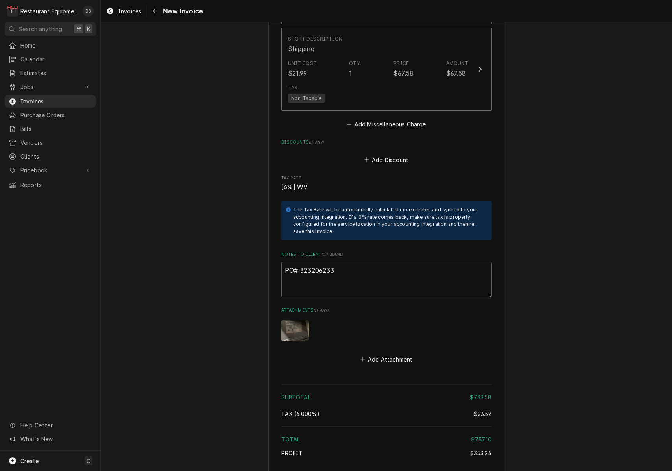
scroll to position [1963, 0]
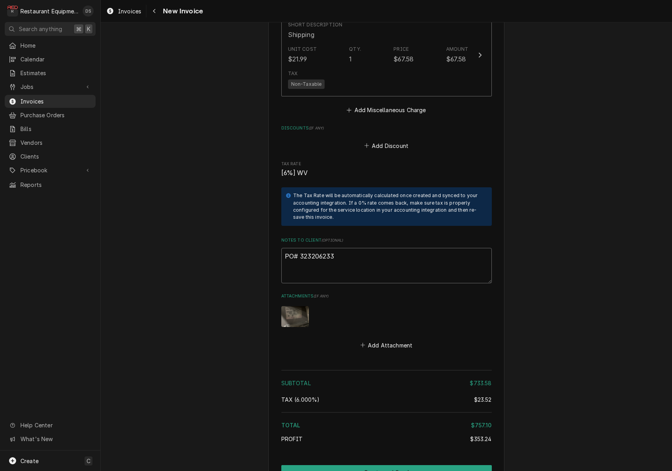
drag, startPoint x: 341, startPoint y: 230, endPoint x: 302, endPoint y: 233, distance: 39.8
click at [301, 248] on textarea "PO# 323206233" at bounding box center [386, 265] width 210 height 35
click at [154, 12] on icon "Navigate back" at bounding box center [155, 11] width 4 height 6
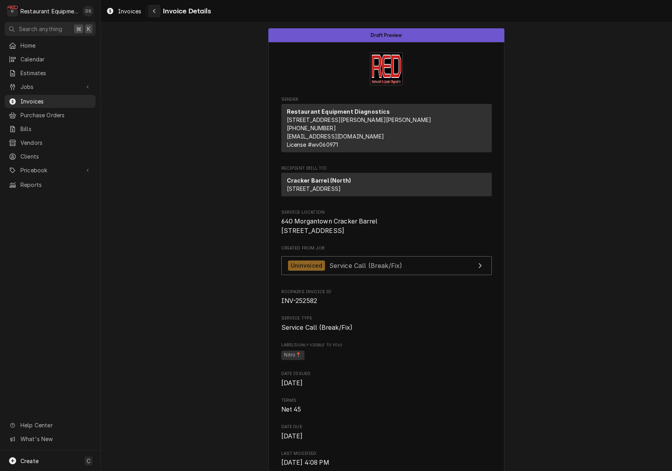
click at [159, 12] on button "Navigate back" at bounding box center [154, 11] width 13 height 13
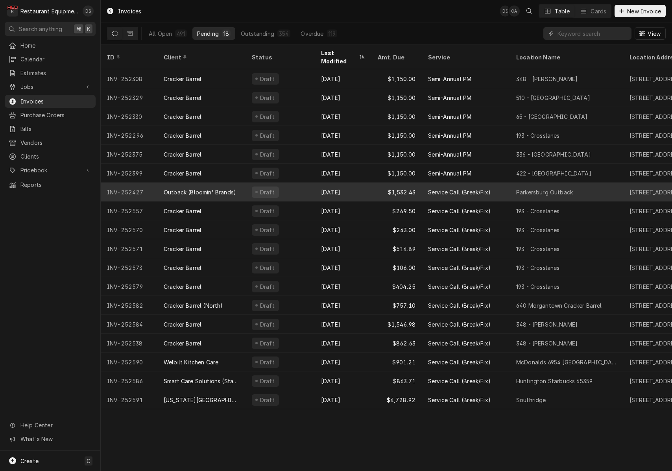
click at [346, 185] on div "[DATE]" at bounding box center [343, 192] width 57 height 19
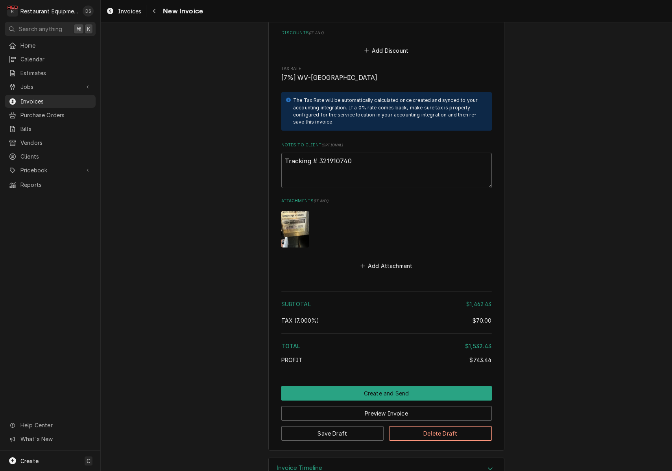
scroll to position [2158, 0]
drag, startPoint x: 354, startPoint y: 138, endPoint x: 321, endPoint y: 138, distance: 33.4
click at [321, 153] on textarea "Tracking # 321910740" at bounding box center [386, 170] width 210 height 35
drag, startPoint x: 319, startPoint y: 138, endPoint x: 365, endPoint y: 139, distance: 46.4
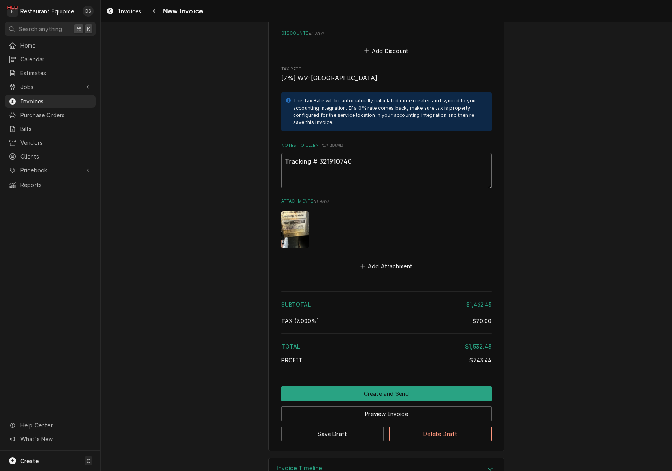
click at [366, 153] on textarea "Tracking # 321910740" at bounding box center [386, 170] width 210 height 35
click at [387, 406] on button "Preview Invoice" at bounding box center [386, 413] width 210 height 15
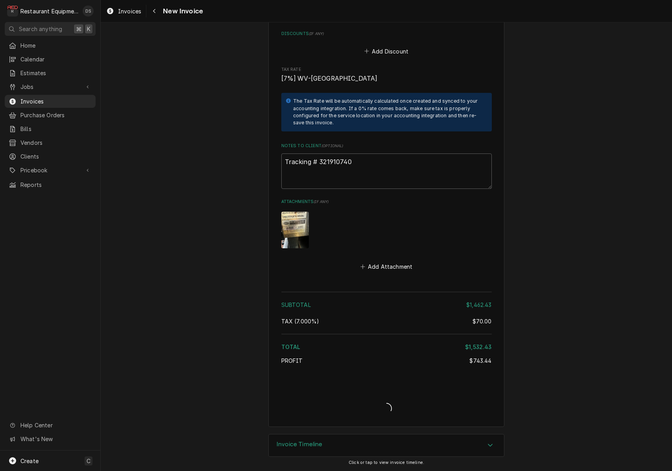
type textarea "x"
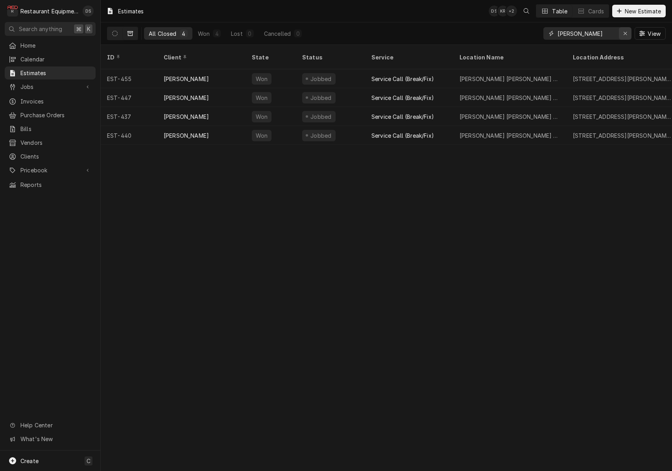
click at [624, 33] on icon "Erase input" at bounding box center [624, 33] width 3 height 3
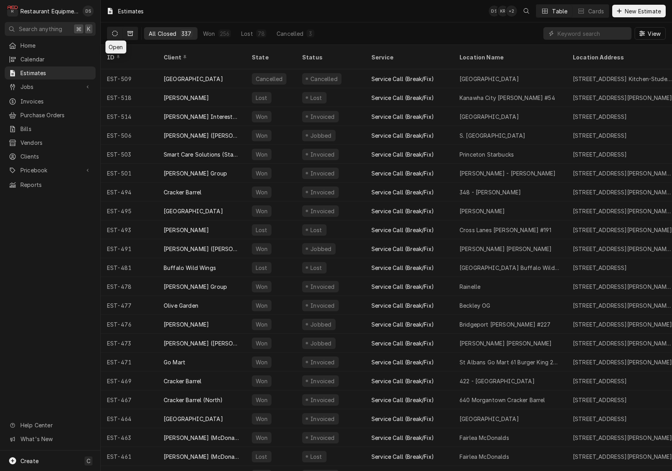
click at [116, 37] on button "Dynamic Content Wrapper" at bounding box center [114, 33] width 15 height 13
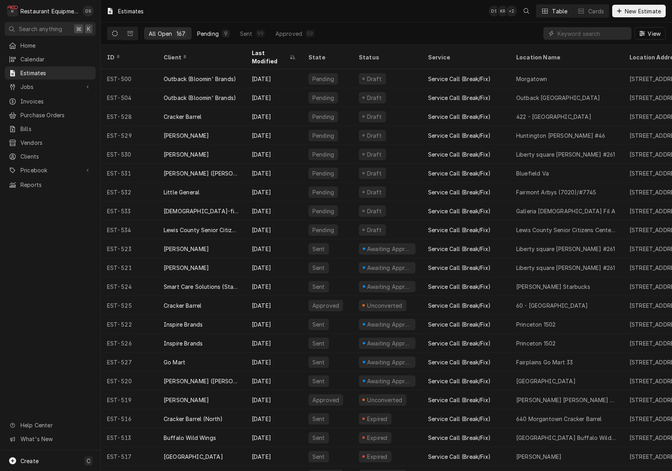
click at [214, 33] on div "Pending" at bounding box center [208, 34] width 22 height 8
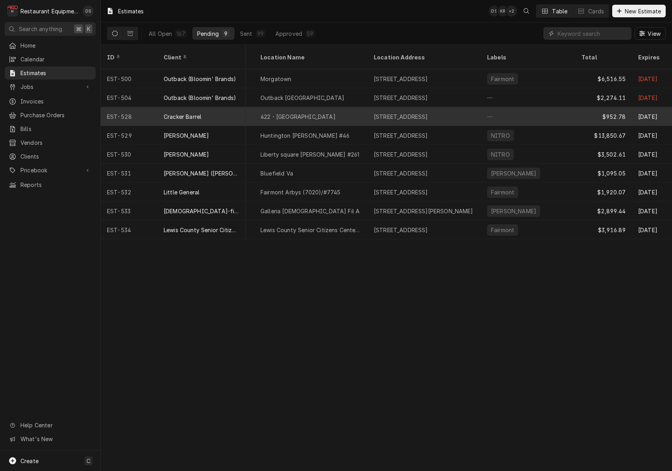
scroll to position [0, 138]
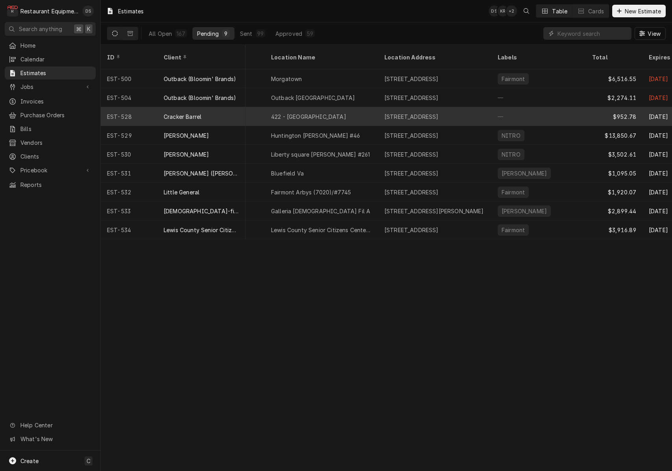
click at [357, 109] on div "422 - Wytheville" at bounding box center [321, 116] width 113 height 19
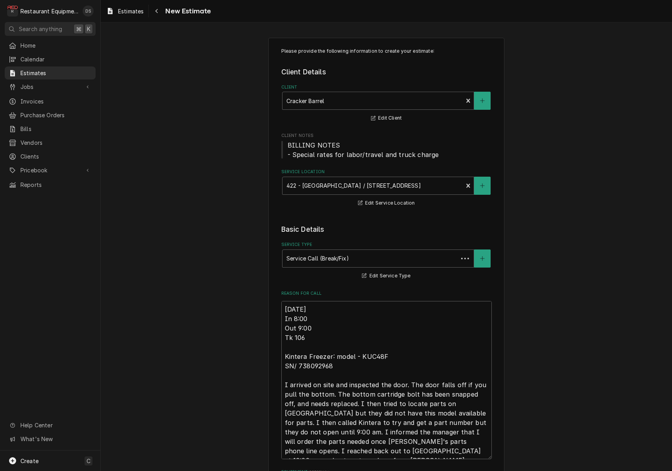
type textarea "x"
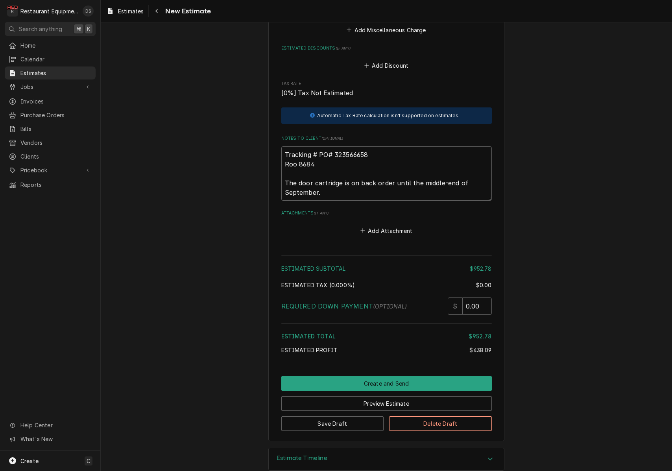
scroll to position [1462, 0]
drag, startPoint x: 374, startPoint y: 143, endPoint x: 335, endPoint y: 143, distance: 39.7
click at [335, 147] on textarea "Tracking # PO# 323566658 Roo 8684 The door cartridge is on back order until the…" at bounding box center [386, 174] width 210 height 54
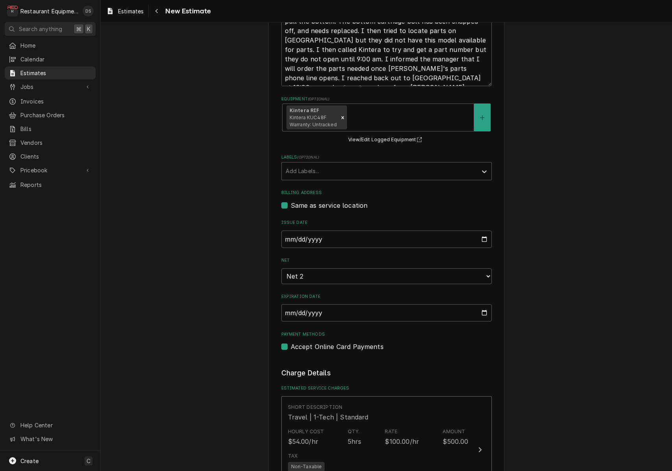
scroll to position [379, 0]
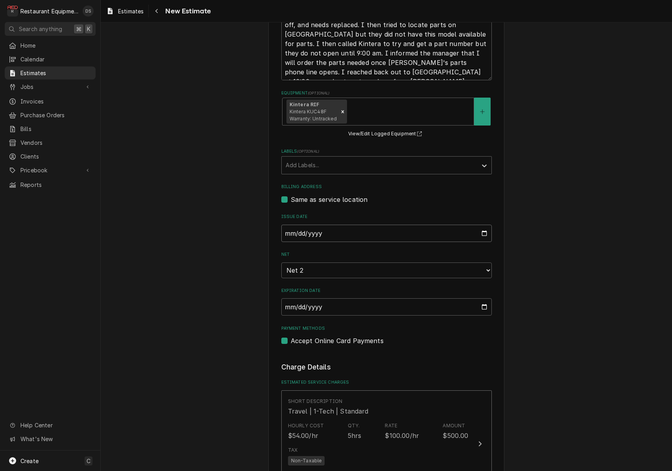
click at [317, 227] on input "2025-08-26" at bounding box center [386, 233] width 210 height 17
type input "[DATE]"
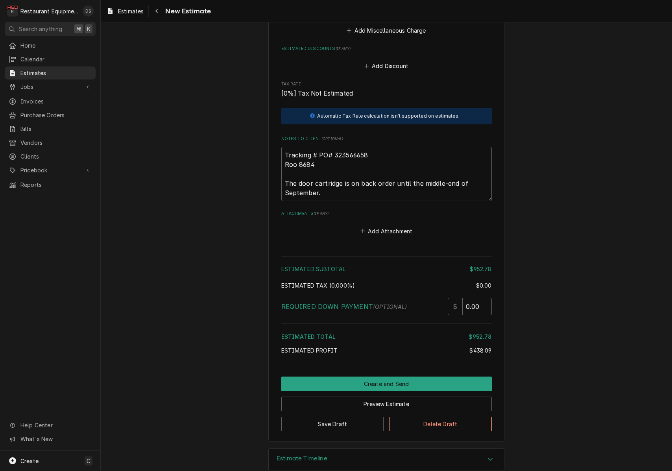
scroll to position [0, 0]
click at [391, 396] on button "Preview Estimate" at bounding box center [386, 403] width 210 height 15
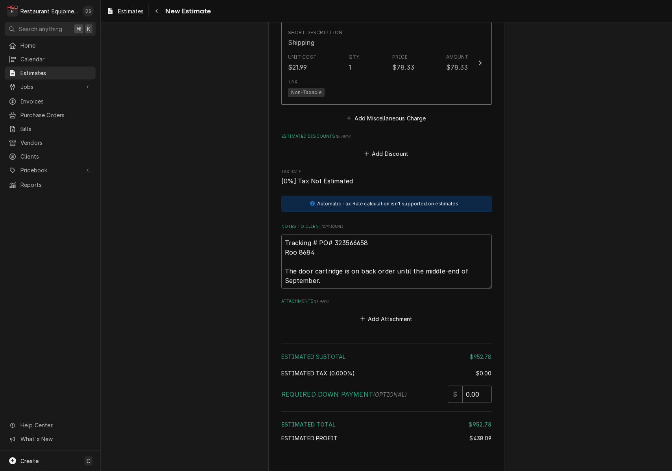
scroll to position [1252, 0]
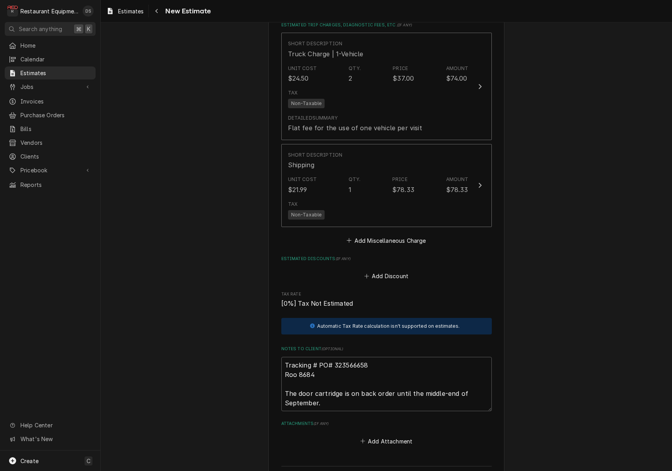
type textarea "x"
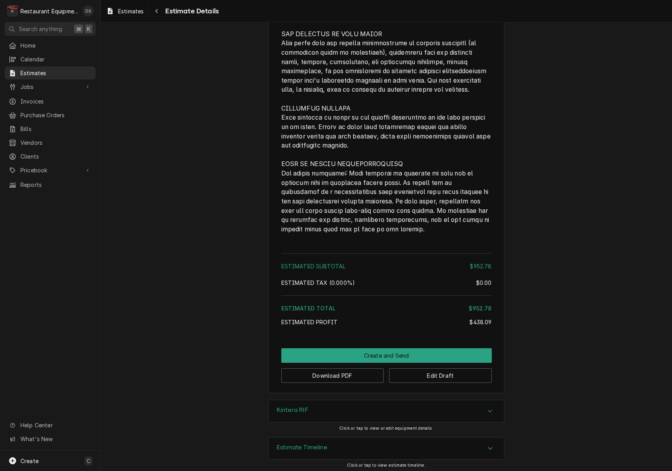
scroll to position [1399, 0]
click at [438, 374] on button "Edit Draft" at bounding box center [440, 376] width 103 height 15
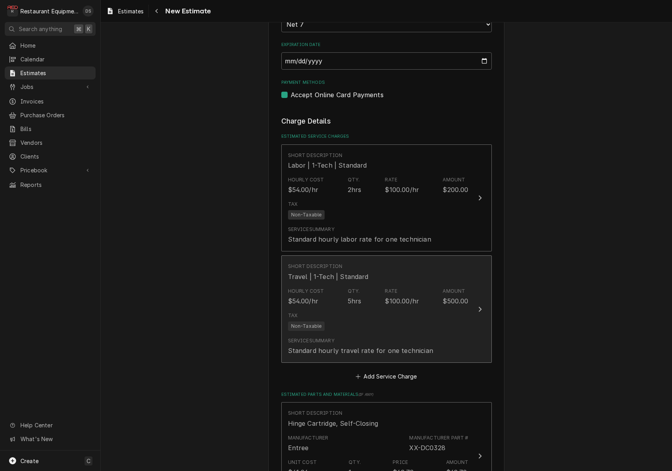
scroll to position [654, 0]
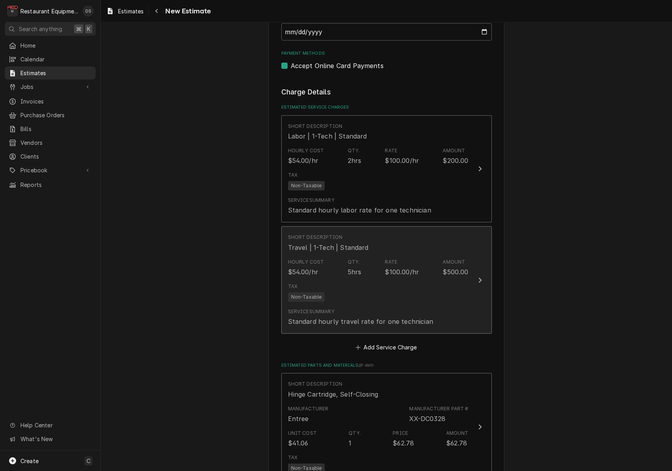
click at [395, 258] on div "Rate" at bounding box center [391, 261] width 13 height 7
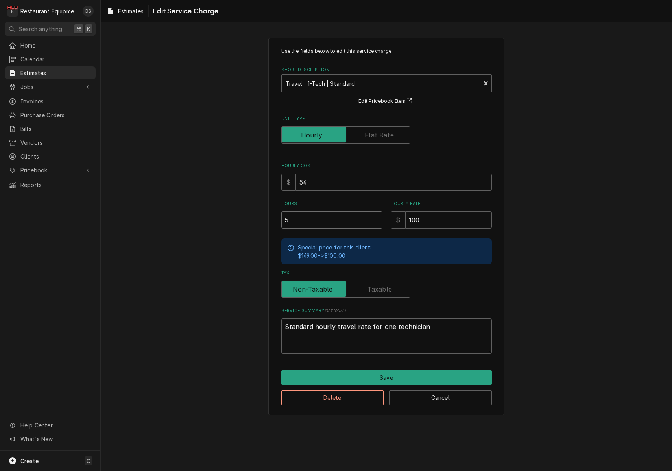
drag, startPoint x: 323, startPoint y: 218, endPoint x: 243, endPoint y: 212, distance: 80.9
click at [243, 212] on div "Use the fields below to edit this service charge Short Description Travel | 1-T…" at bounding box center [386, 226] width 571 height 391
type textarea "x"
type input "4"
type textarea "x"
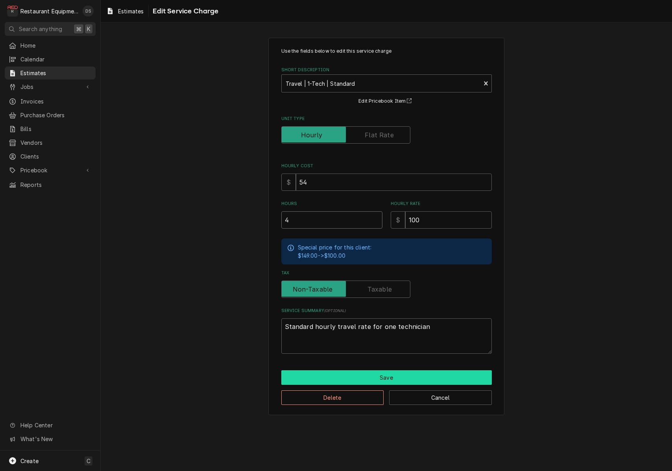
type input "4"
click at [380, 370] on button "Save" at bounding box center [386, 377] width 210 height 15
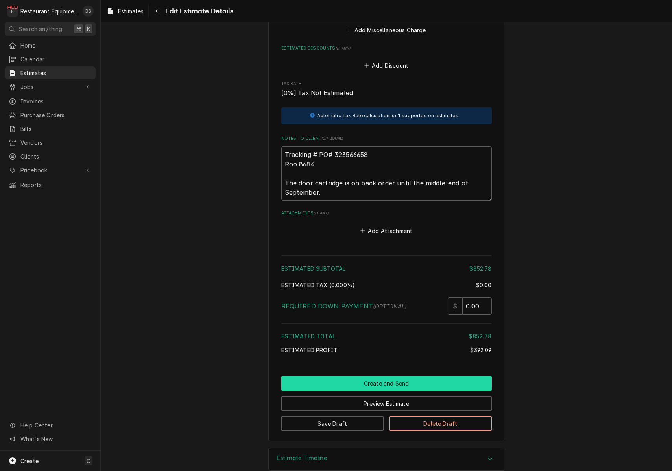
scroll to position [1462, 0]
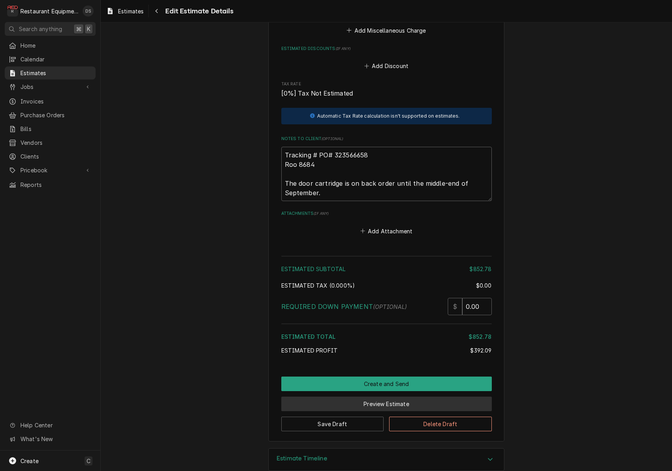
click at [380, 396] on button "Preview Estimate" at bounding box center [386, 403] width 210 height 15
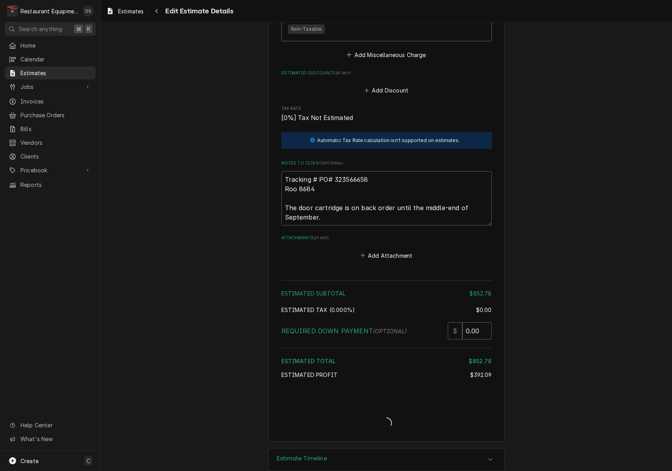
type textarea "x"
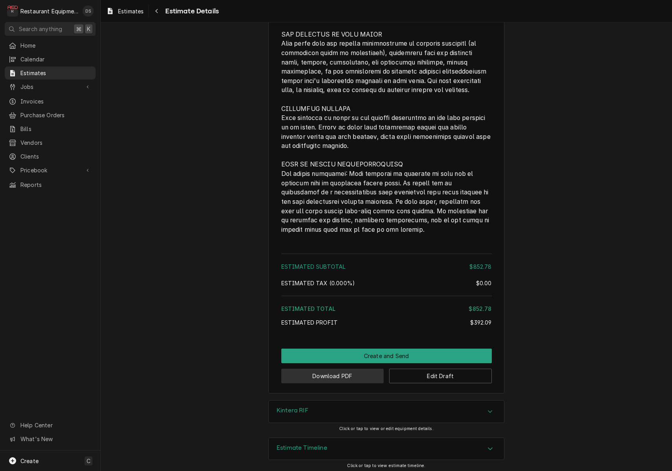
click at [341, 375] on button "Download PDF" at bounding box center [332, 376] width 103 height 15
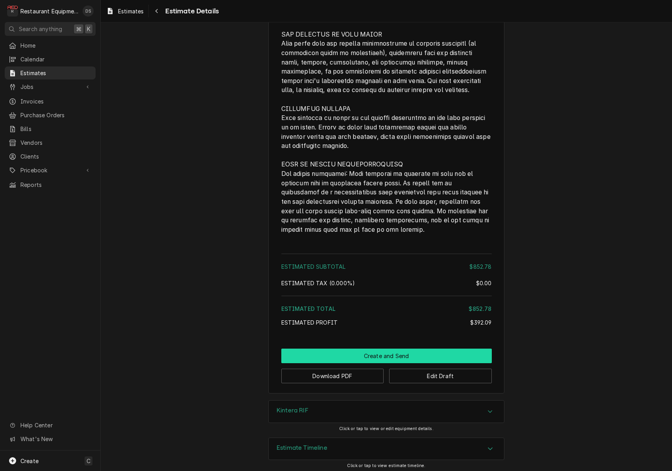
click at [395, 354] on button "Create and Send" at bounding box center [386, 356] width 210 height 15
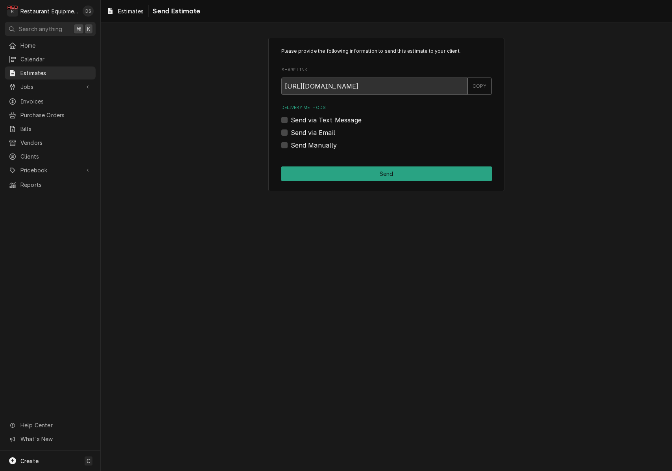
click at [291, 145] on label "Send Manually" at bounding box center [314, 144] width 46 height 9
click at [291, 145] on input "Send Manually" at bounding box center [396, 148] width 210 height 17
checkbox input "true"
click at [334, 164] on div "Please provide the following information to send this estimate to your client. …" at bounding box center [386, 114] width 236 height 153
click at [337, 170] on button "Send" at bounding box center [386, 173] width 210 height 15
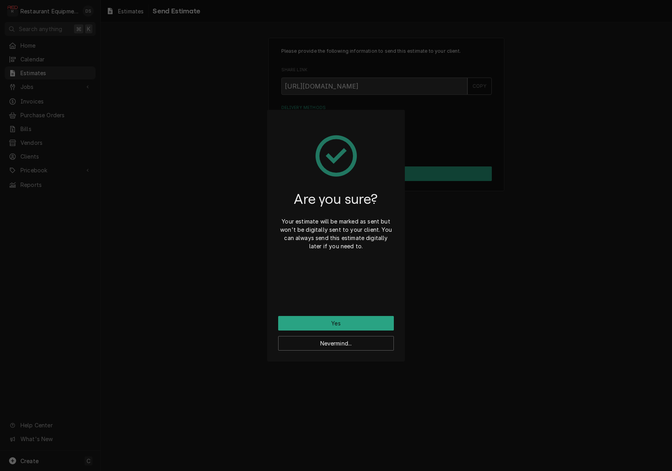
click at [356, 325] on button "Yes" at bounding box center [336, 323] width 116 height 15
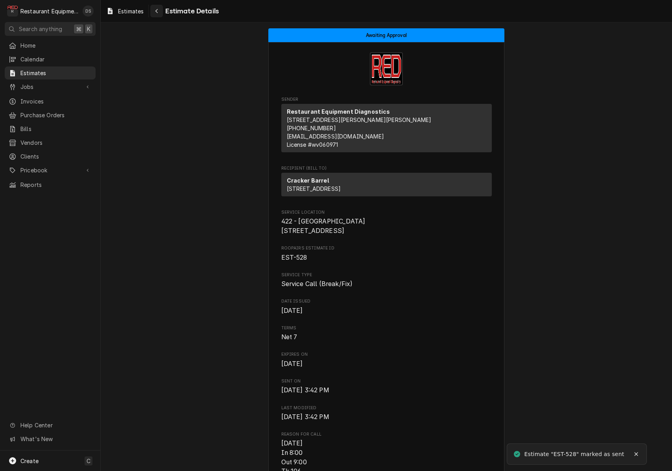
click at [159, 15] on div "Navigate back" at bounding box center [157, 11] width 8 height 8
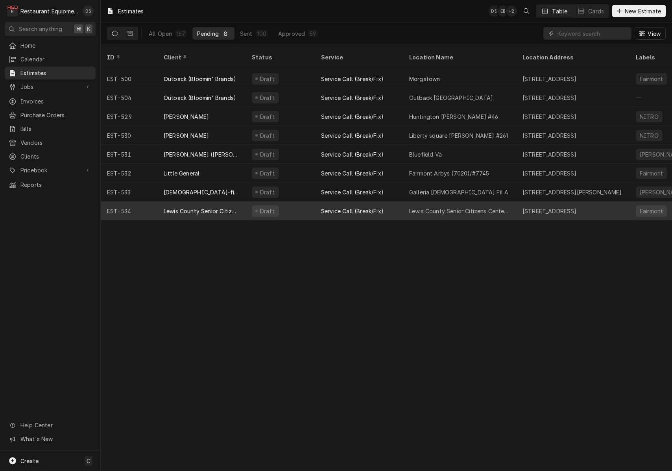
click at [298, 201] on div "Draft" at bounding box center [279, 210] width 69 height 19
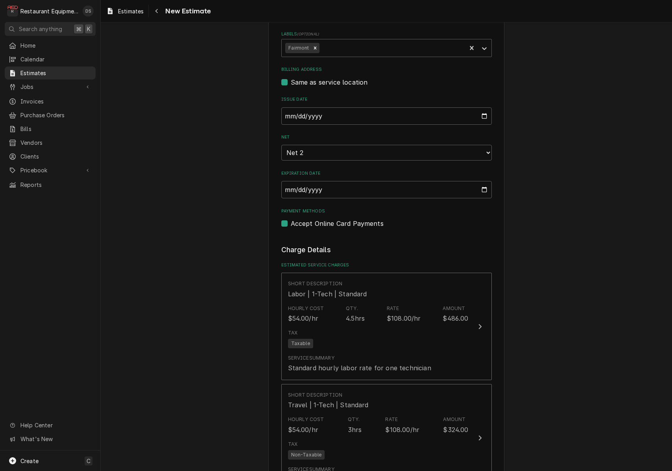
scroll to position [648, 0]
click at [542, 225] on div "Please provide the following information to create your estimate: Client Detail…" at bounding box center [386, 457] width 571 height 2149
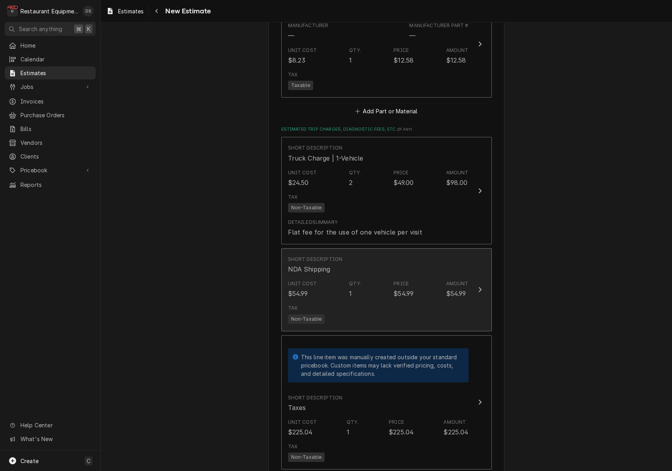
scroll to position [1294, 0]
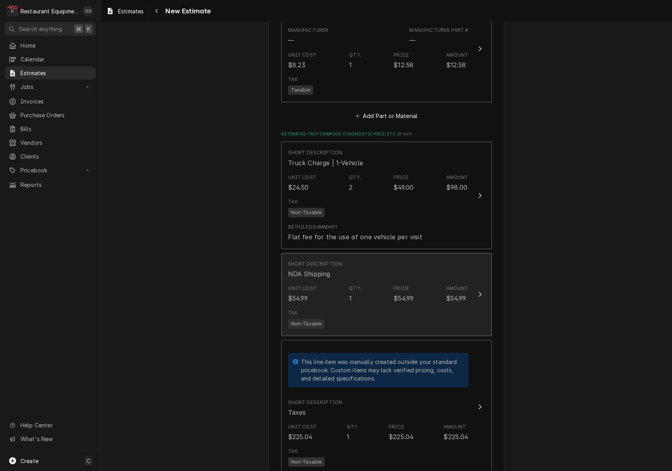
click at [406, 285] on div "Price" at bounding box center [400, 288] width 15 height 7
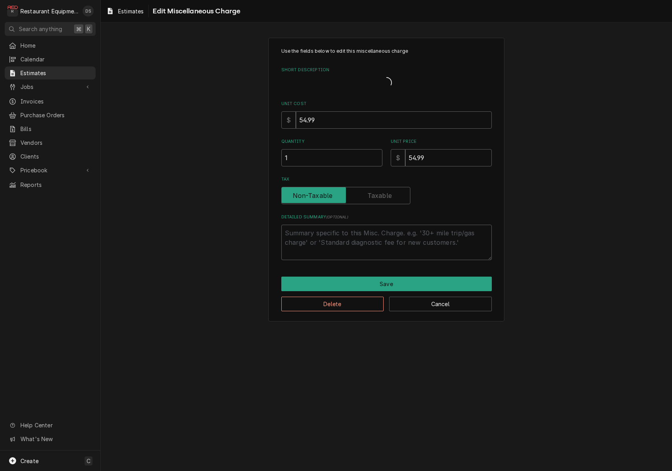
type textarea "x"
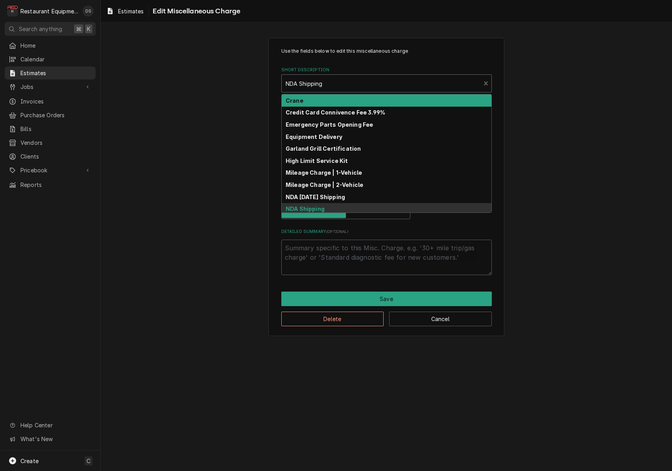
click at [340, 85] on div "Short Description" at bounding box center [381, 83] width 191 height 14
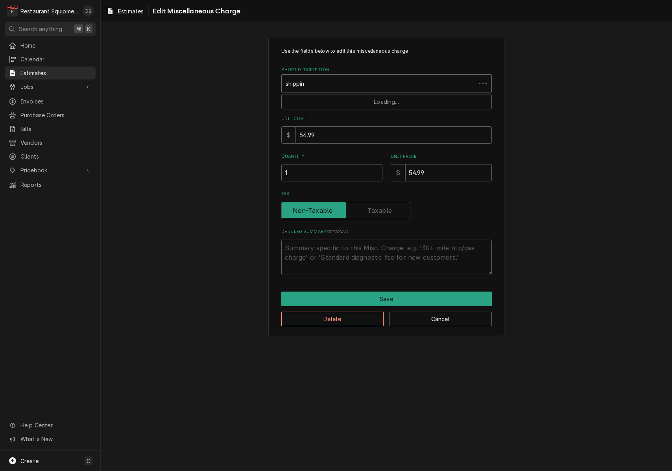
type input "shipping"
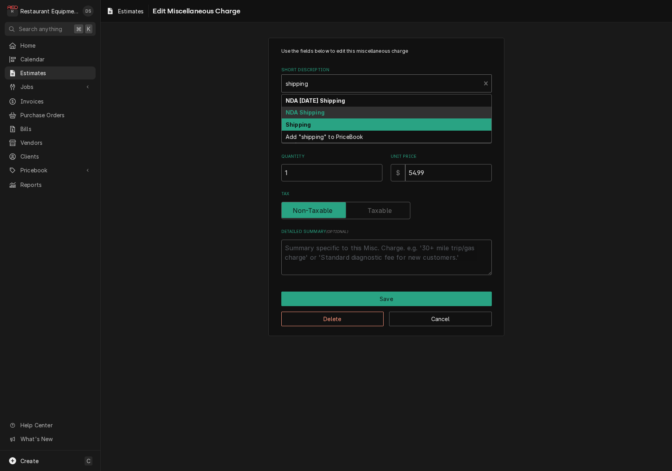
click at [322, 126] on div "Shipping" at bounding box center [387, 124] width 210 height 12
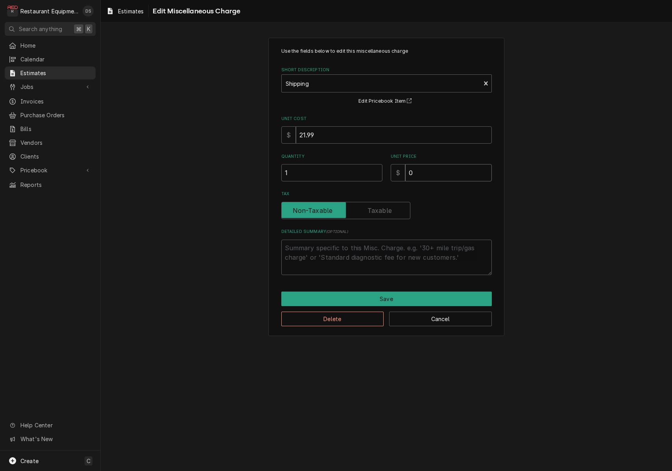
click at [429, 172] on input "0" at bounding box center [448, 172] width 87 height 17
click at [428, 172] on input "0" at bounding box center [448, 172] width 87 height 17
type textarea "x"
type input "7"
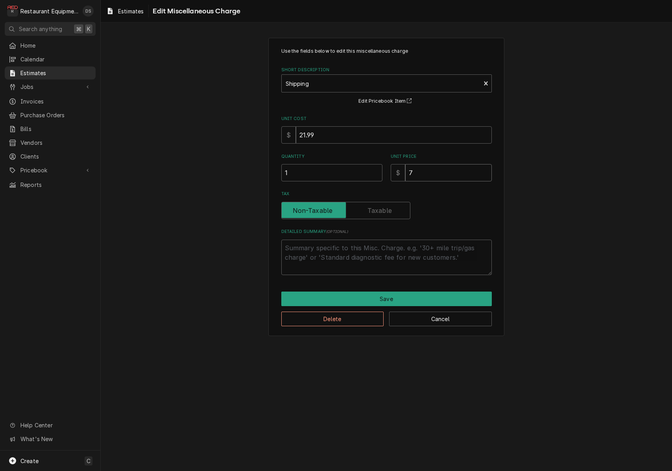
type textarea "x"
type input "71"
type textarea "x"
type input "71.5"
type textarea "x"
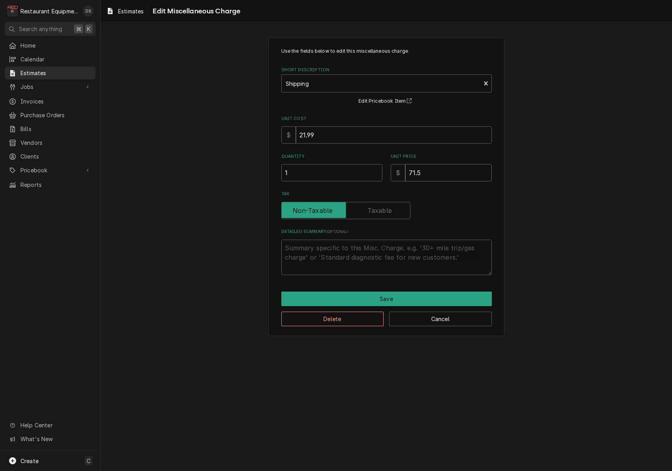
type input "71.52"
type textarea "x"
type input "71.52"
click at [392, 292] on button "Save" at bounding box center [386, 298] width 210 height 15
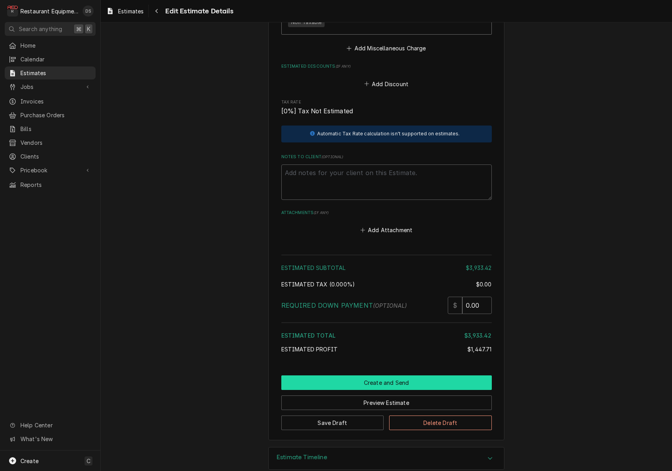
click at [384, 375] on button "Create and Send" at bounding box center [386, 382] width 210 height 15
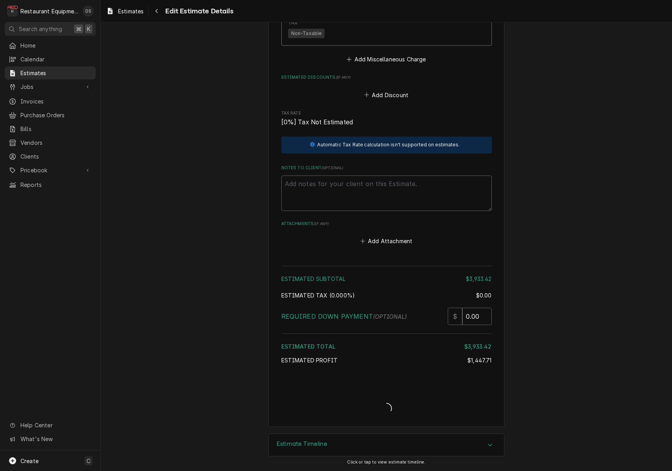
scroll to position [1709, 0]
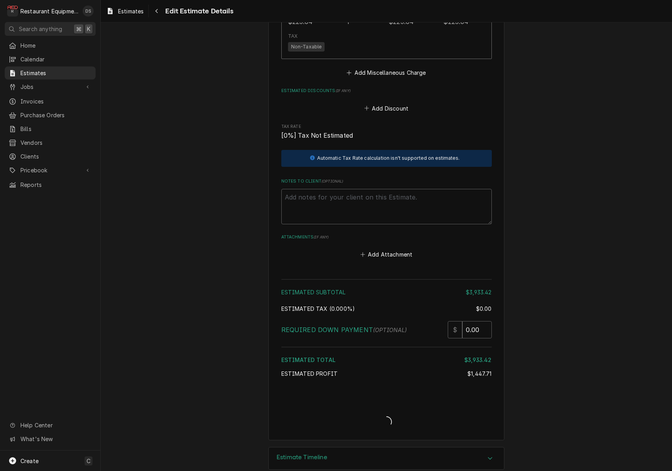
type textarea "x"
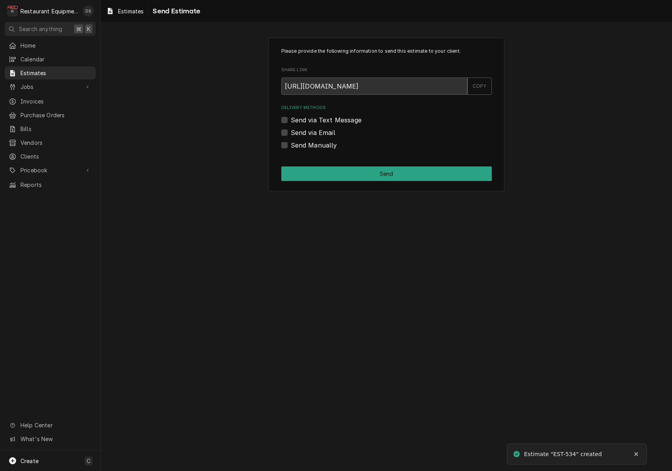
click at [291, 131] on label "Send via Email" at bounding box center [313, 132] width 44 height 9
click at [291, 131] on input "Send via Email" at bounding box center [396, 136] width 210 height 17
checkbox input "true"
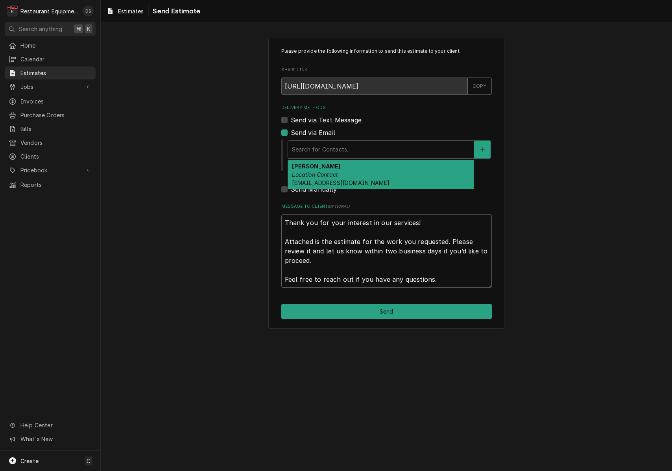
click at [346, 144] on div "Delivery Methods" at bounding box center [381, 149] width 178 height 14
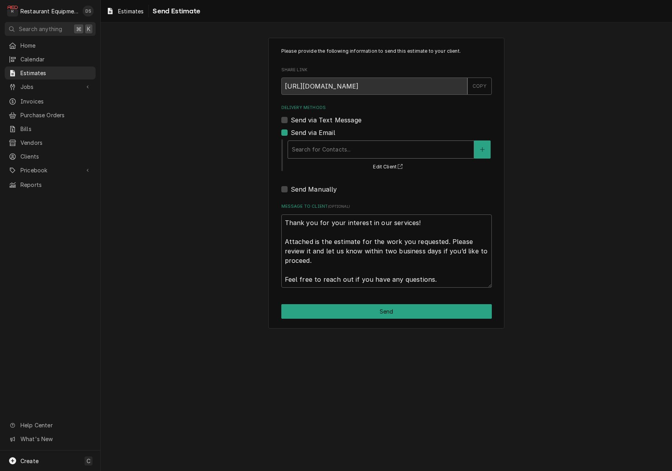
click at [322, 148] on div "Search for Contacts..." at bounding box center [381, 149] width 178 height 8
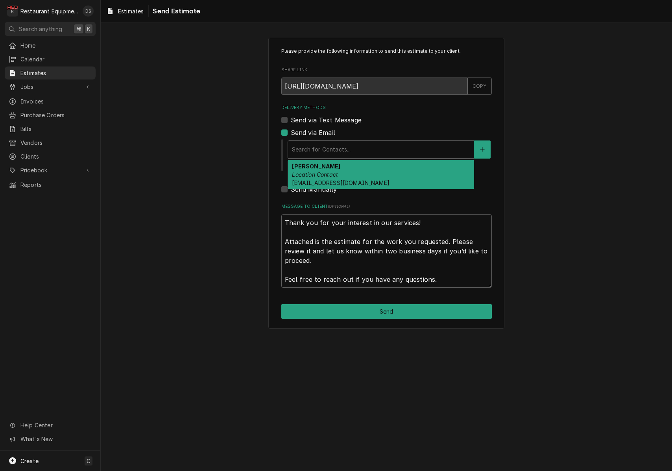
click at [332, 168] on div "Dave Atkinson Location Contact dave4lcsc@gmail.com" at bounding box center [381, 174] width 186 height 29
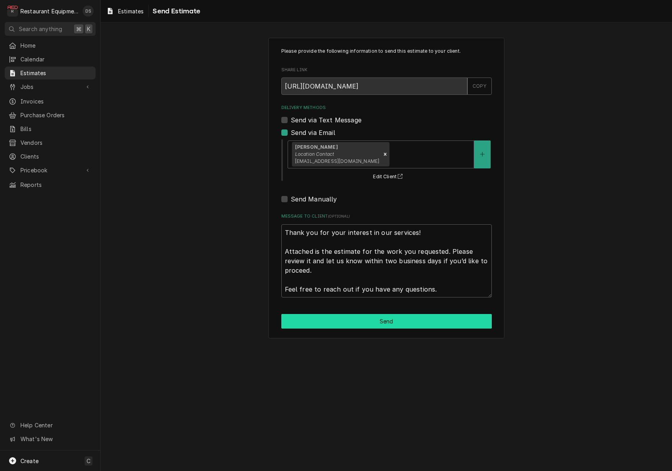
click at [368, 321] on button "Send" at bounding box center [386, 321] width 210 height 15
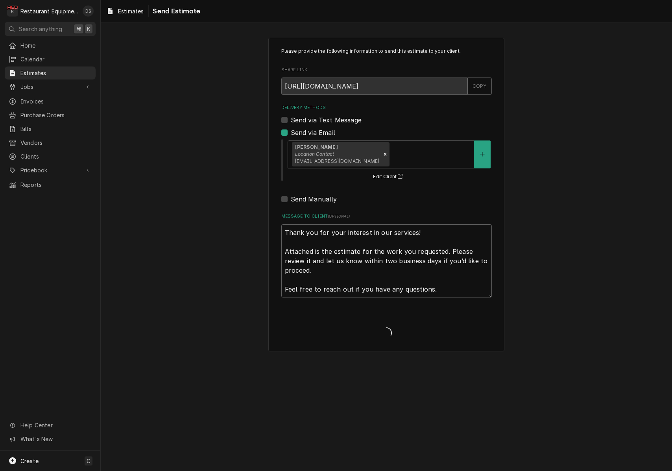
type textarea "x"
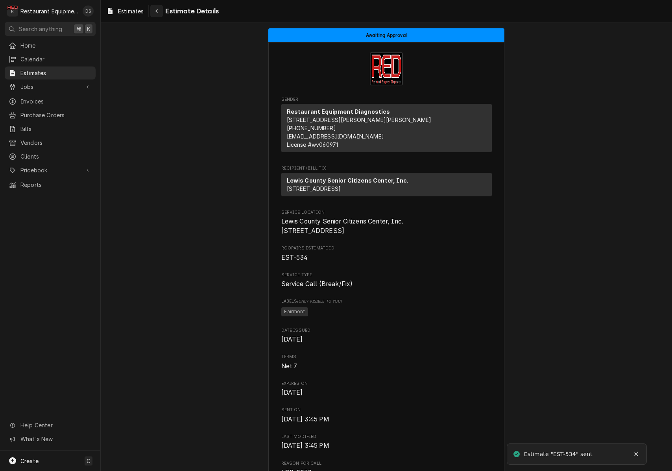
click at [161, 14] on button "Navigate back" at bounding box center [156, 11] width 13 height 13
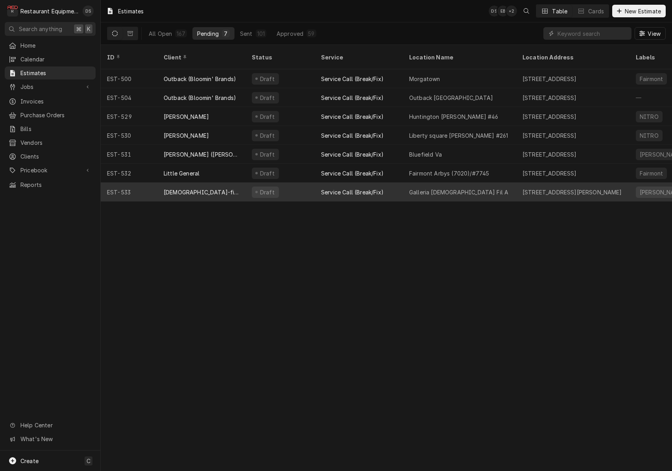
click at [303, 183] on div "Draft" at bounding box center [279, 192] width 69 height 19
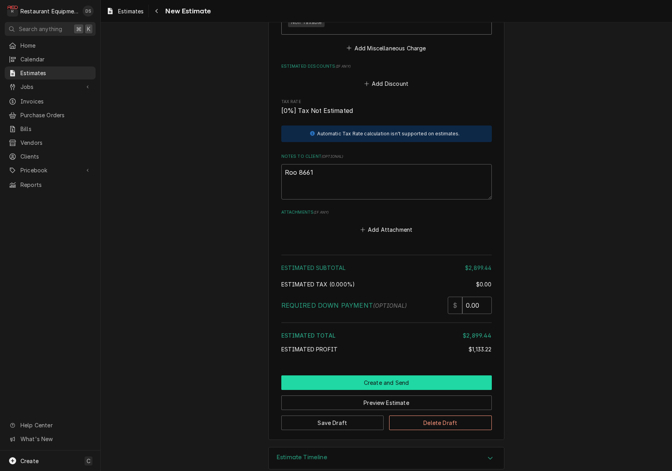
click at [396, 375] on button "Create and Send" at bounding box center [386, 382] width 210 height 15
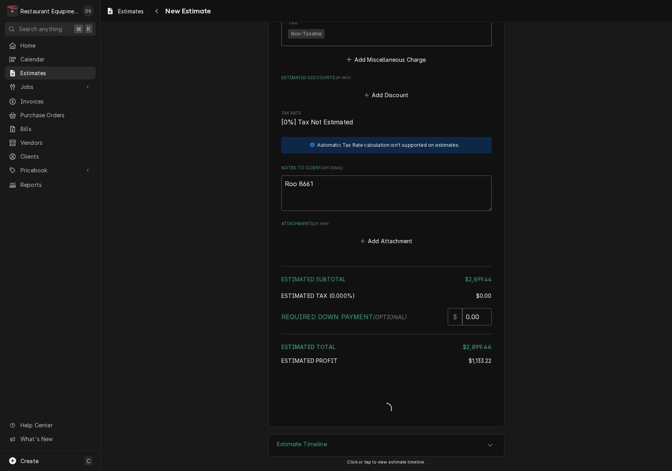
type textarea "x"
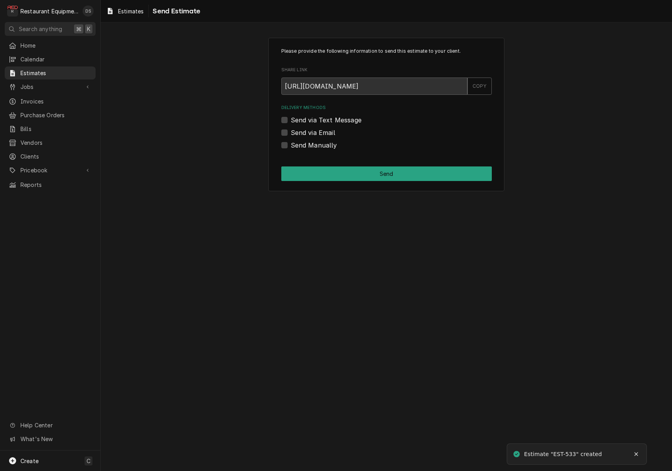
click at [291, 130] on label "Send via Email" at bounding box center [313, 132] width 44 height 9
click at [291, 130] on input "Send via Email" at bounding box center [396, 136] width 210 height 17
checkbox input "true"
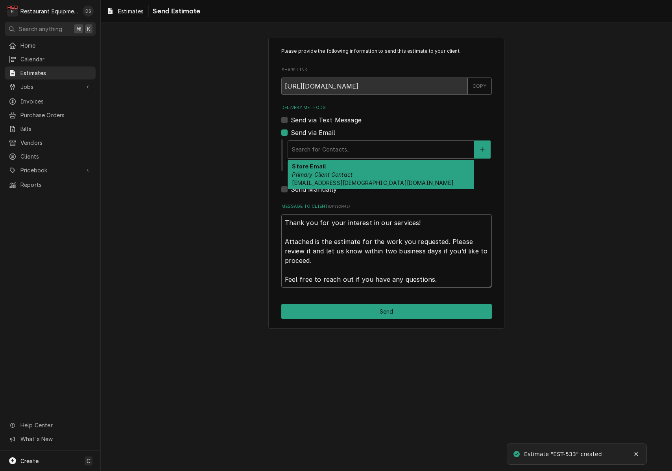
click at [326, 144] on div "Delivery Methods" at bounding box center [381, 149] width 178 height 14
click at [331, 175] on em "Primary Client Contact" at bounding box center [322, 174] width 61 height 7
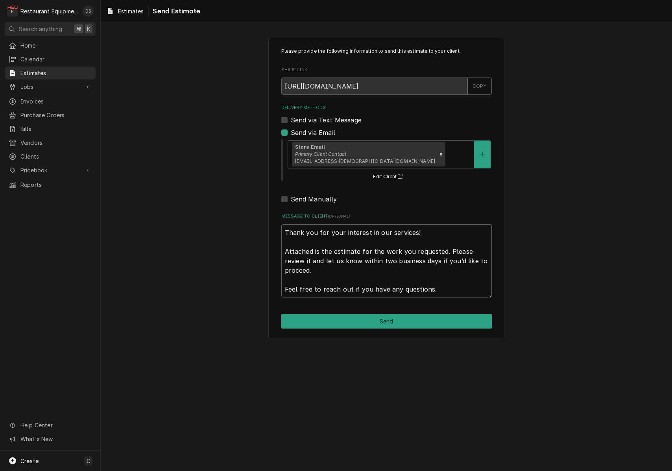
click at [372, 315] on button "Send" at bounding box center [386, 321] width 210 height 15
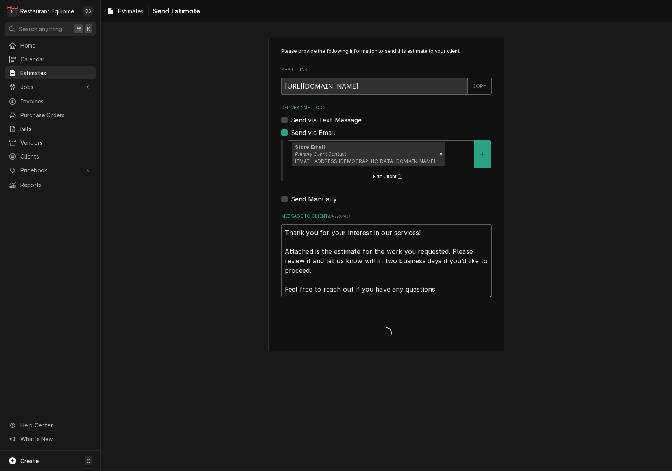
type textarea "x"
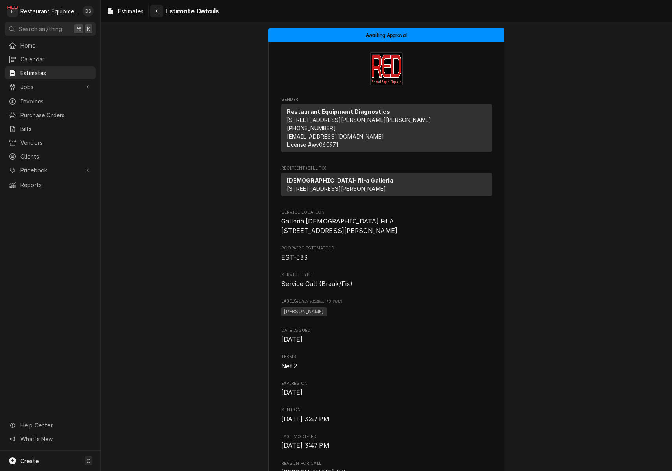
click at [155, 11] on div "Navigate back" at bounding box center [157, 11] width 8 height 8
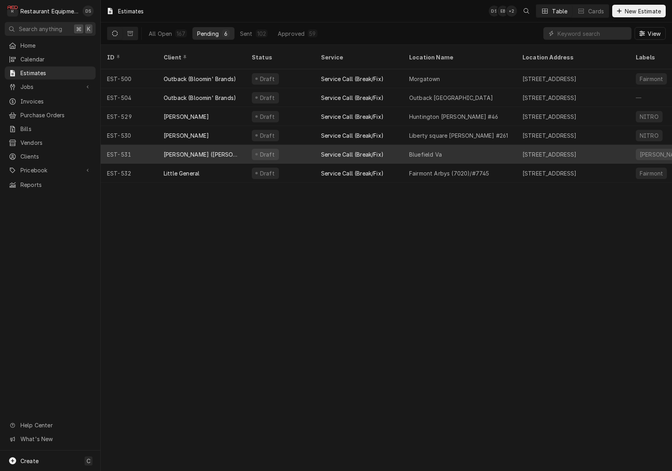
click at [255, 152] on span "Dynamic Content Wrapper" at bounding box center [256, 154] width 3 height 4
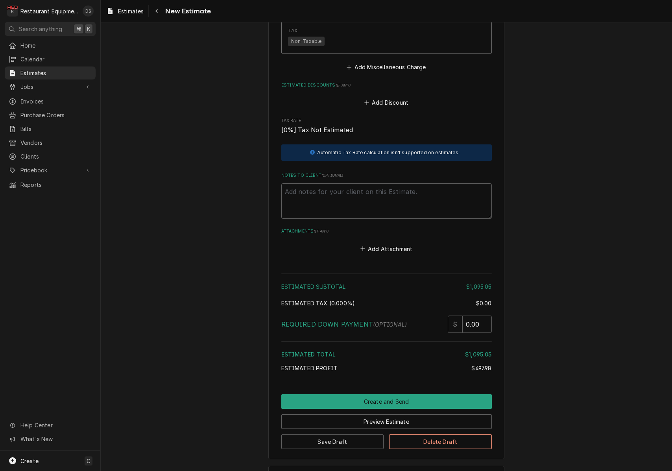
scroll to position [1478, 0]
click at [371, 467] on div "Estimate Timeline" at bounding box center [386, 478] width 235 height 22
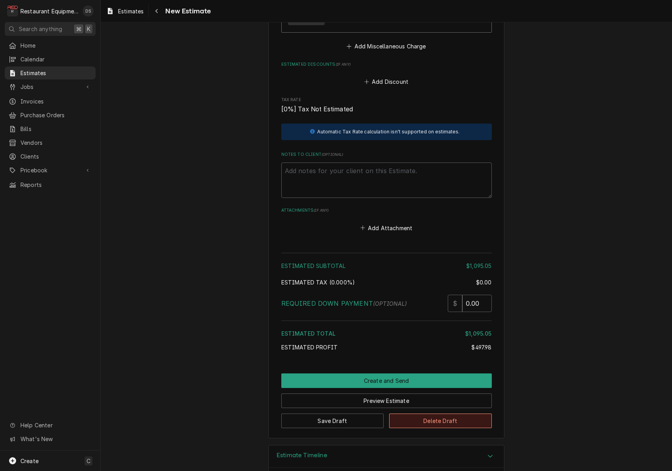
scroll to position [1503, 0]
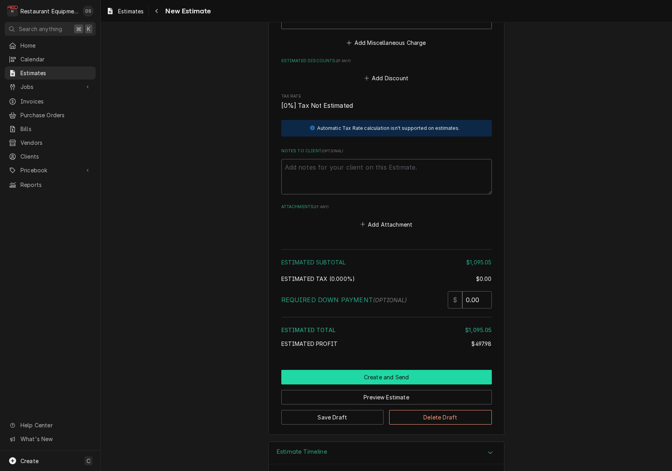
click at [378, 370] on button "Create and Send" at bounding box center [386, 377] width 210 height 15
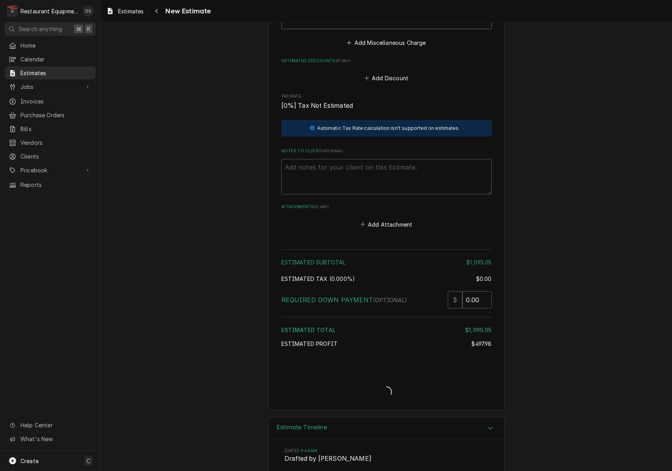
type textarea "x"
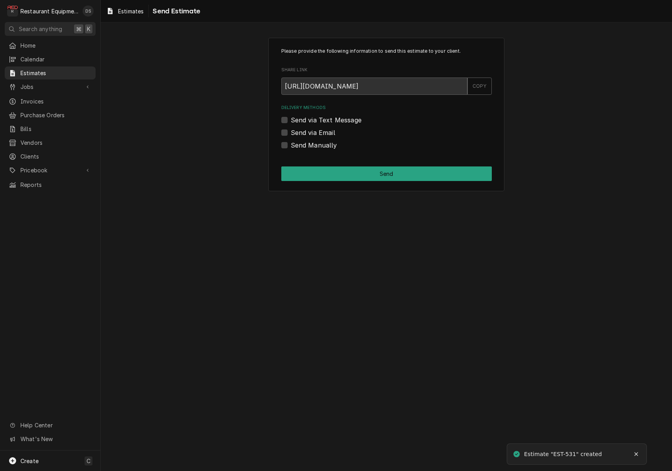
click at [291, 129] on label "Send via Email" at bounding box center [313, 132] width 44 height 9
click at [291, 129] on input "Send via Email" at bounding box center [396, 136] width 210 height 17
checkbox input "true"
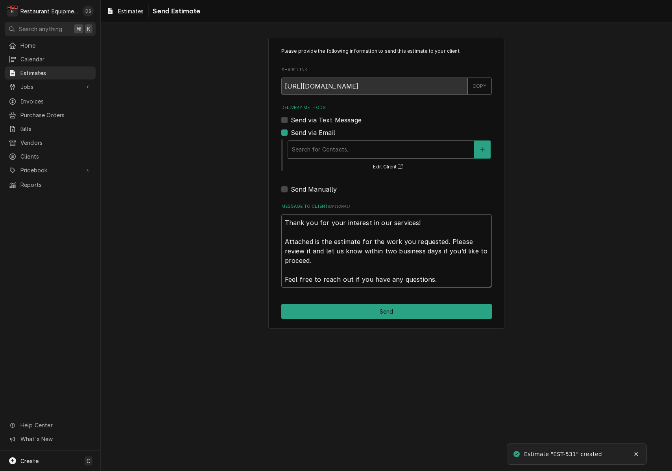
click at [323, 146] on div "Search for Contacts..." at bounding box center [381, 149] width 178 height 8
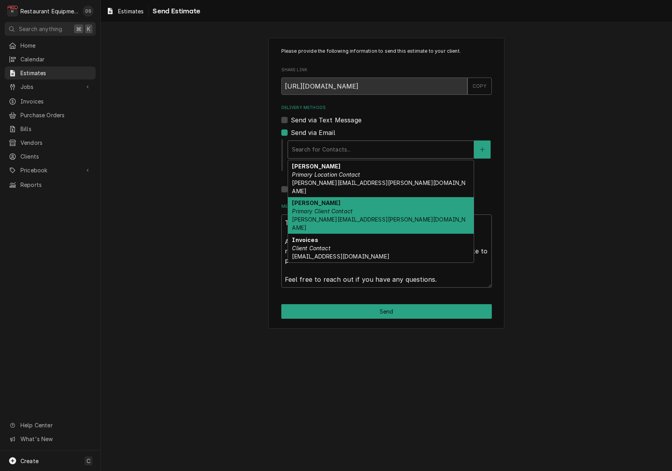
click at [333, 198] on div "Corey Miller Primary Client Contact corey.miller@bobevans.com" at bounding box center [381, 215] width 186 height 37
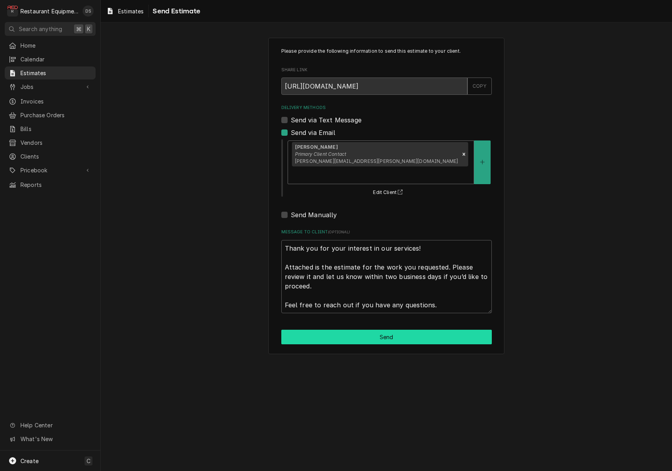
scroll to position [0, 0]
click at [395, 330] on button "Send" at bounding box center [386, 337] width 210 height 15
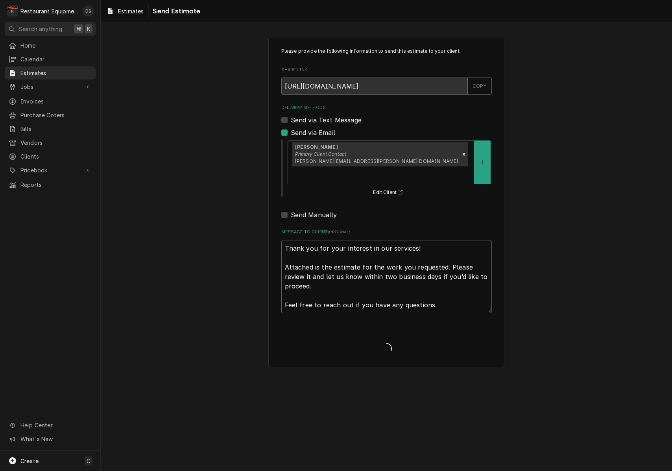
type textarea "x"
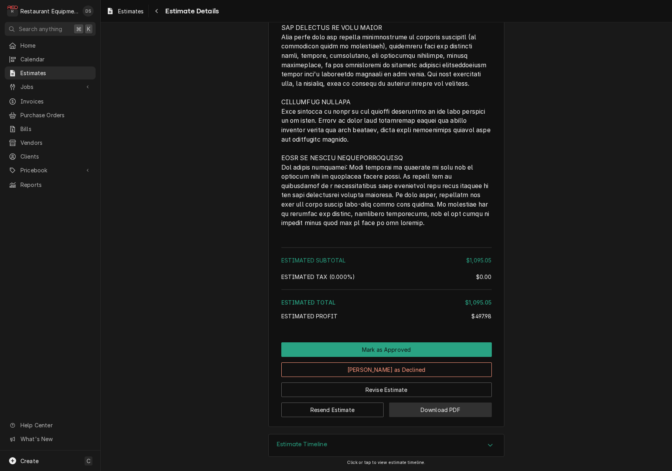
click at [426, 413] on button "Download PDF" at bounding box center [440, 409] width 103 height 15
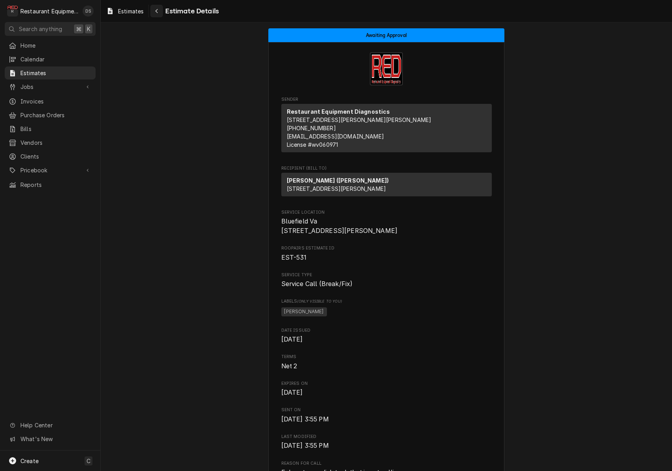
click at [159, 13] on icon "Navigate back" at bounding box center [157, 11] width 4 height 6
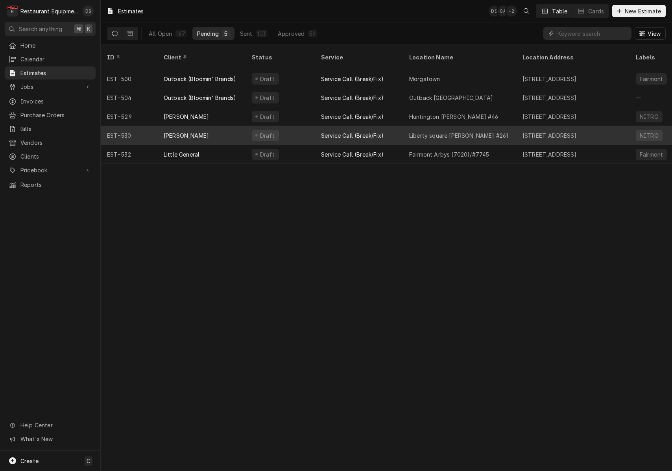
click at [301, 126] on div "Draft" at bounding box center [279, 135] width 69 height 19
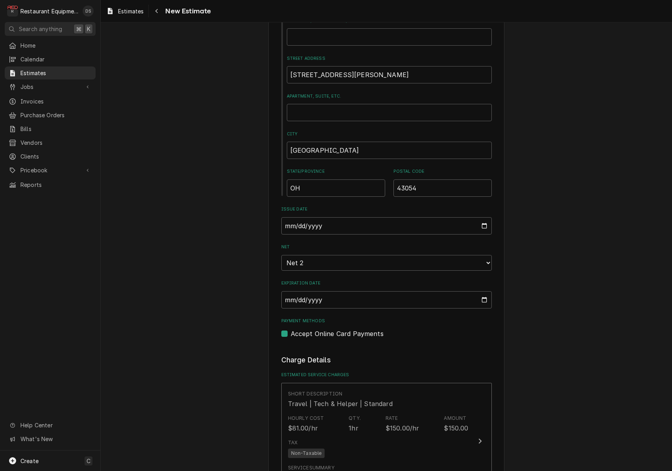
scroll to position [573, 0]
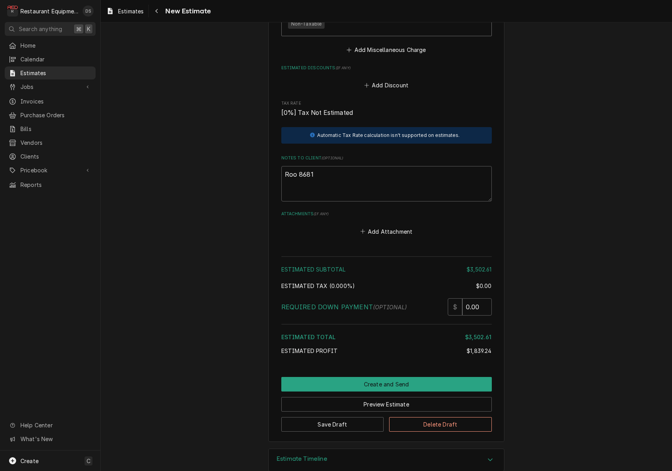
scroll to position [1661, 0]
click at [389, 377] on button "Create and Send" at bounding box center [386, 384] width 210 height 15
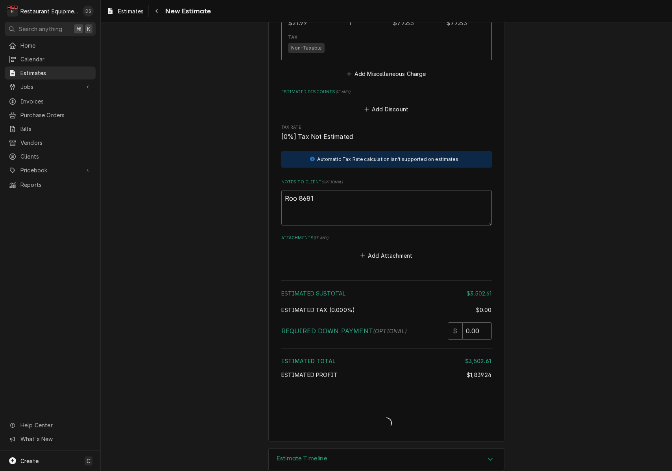
scroll to position [1637, 0]
type textarea "x"
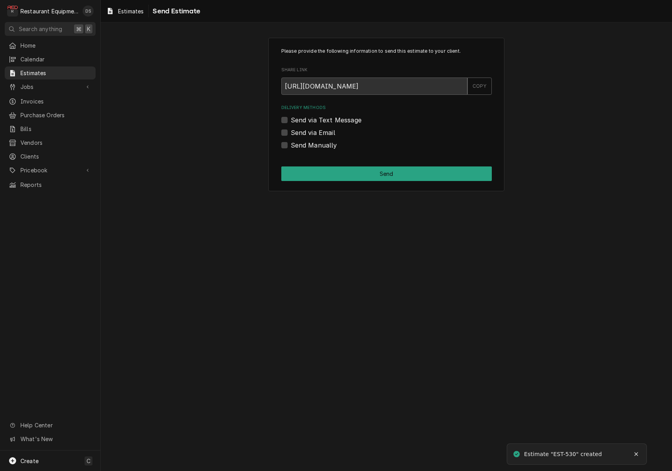
click at [284, 129] on div "Send via Email" at bounding box center [386, 132] width 210 height 9
click at [291, 131] on label "Send via Email" at bounding box center [313, 132] width 44 height 9
click at [291, 131] on input "Send via Email" at bounding box center [396, 136] width 210 height 17
checkbox input "true"
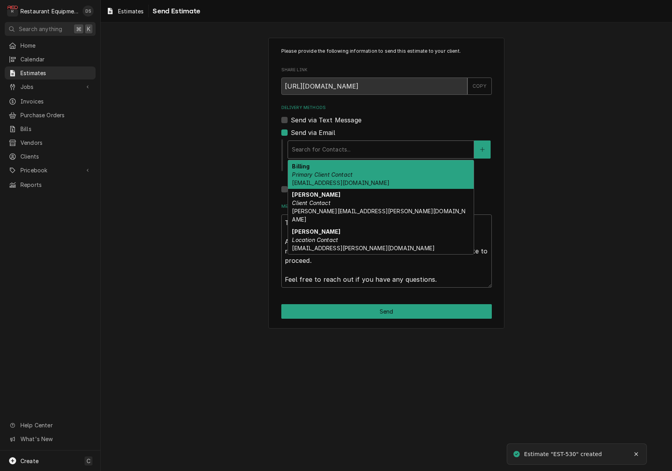
click at [331, 143] on div "Delivery Methods" at bounding box center [381, 149] width 178 height 14
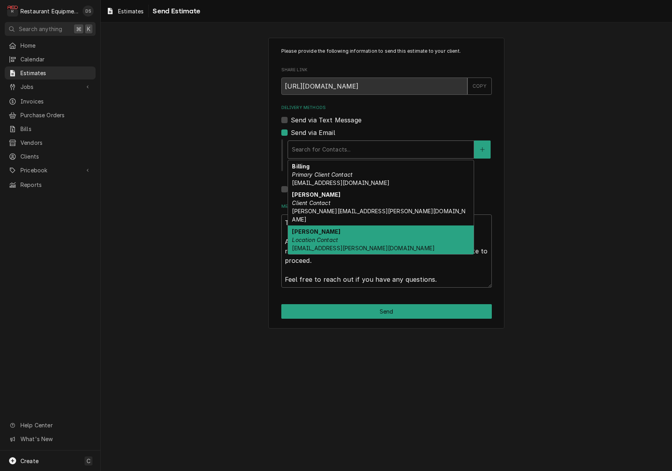
click at [341, 230] on div "Mark Jaworski Location Contact mark.jaworski@bobevans.com" at bounding box center [381, 239] width 186 height 29
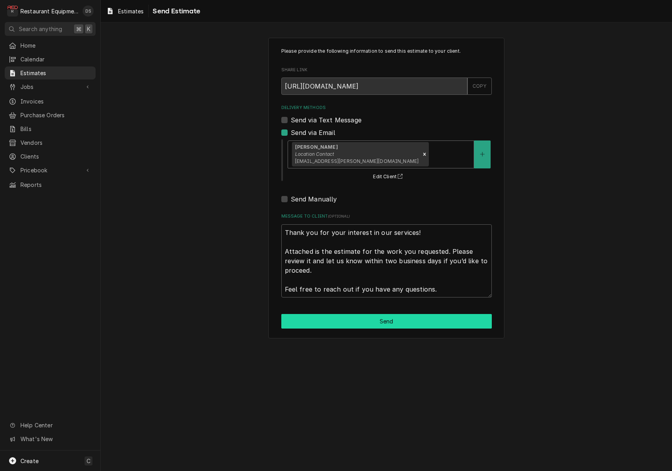
click at [386, 316] on button "Send" at bounding box center [386, 321] width 210 height 15
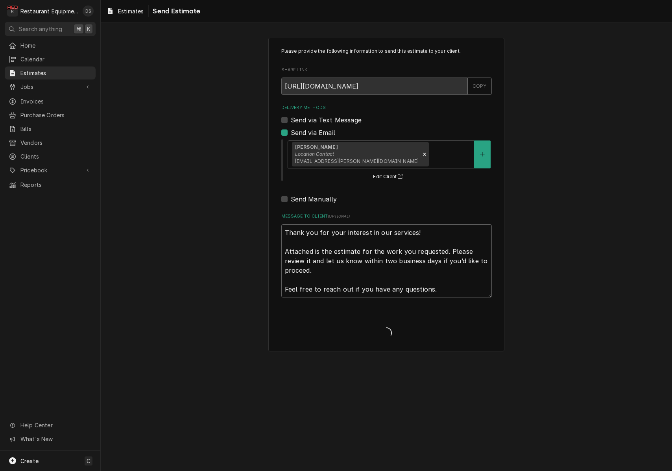
type textarea "x"
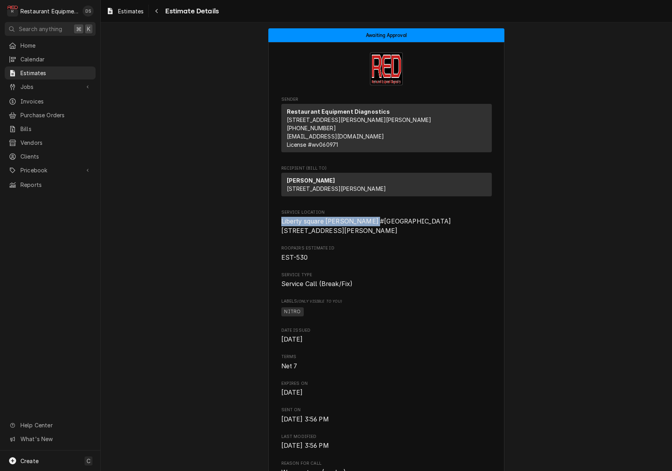
drag, startPoint x: 282, startPoint y: 234, endPoint x: 367, endPoint y: 237, distance: 85.4
click at [376, 235] on span "Liberty square [PERSON_NAME] #[GEOGRAPHIC_DATA][STREET_ADDRESS][PERSON_NAME]" at bounding box center [386, 226] width 210 height 18
copy span "Liberty square [PERSON_NAME] #261"
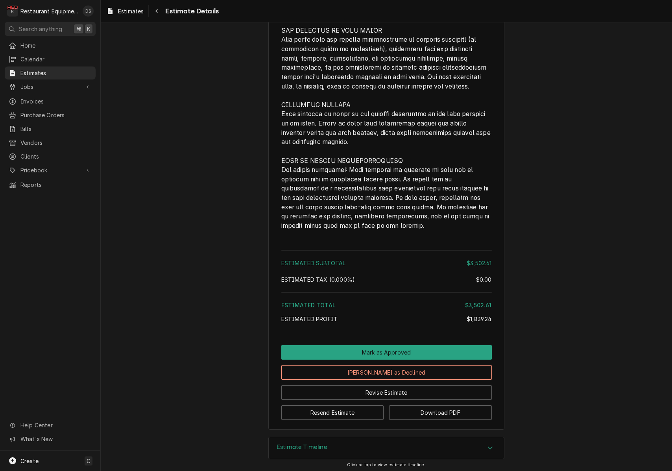
scroll to position [1430, 0]
click at [420, 412] on button "Download PDF" at bounding box center [440, 413] width 103 height 15
click at [428, 407] on button "Download PDF" at bounding box center [440, 413] width 103 height 15
click at [30, 98] on span "Invoices" at bounding box center [55, 101] width 71 height 8
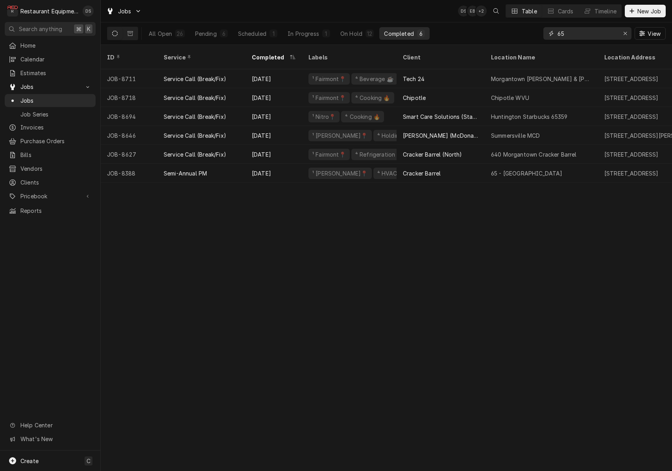
drag, startPoint x: 590, startPoint y: 33, endPoint x: 501, endPoint y: 27, distance: 89.5
click at [501, 27] on div "All Open 26 Pending 6 Scheduled 1 In Progress 1 On Hold 12 Completed 6 65 View" at bounding box center [386, 33] width 559 height 22
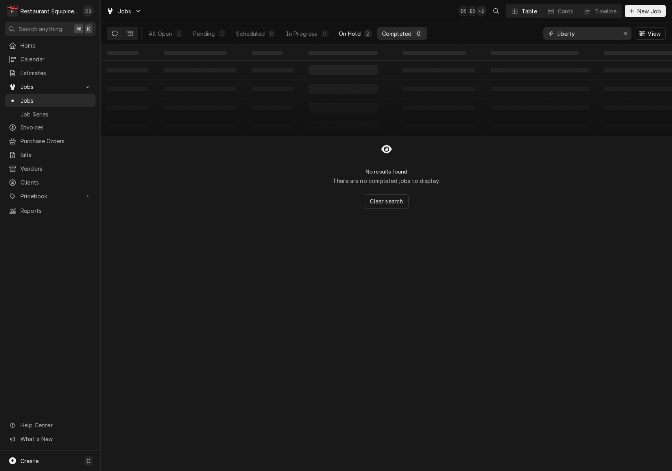
type input "liberty"
click at [357, 33] on div "On Hold" at bounding box center [350, 34] width 22 height 8
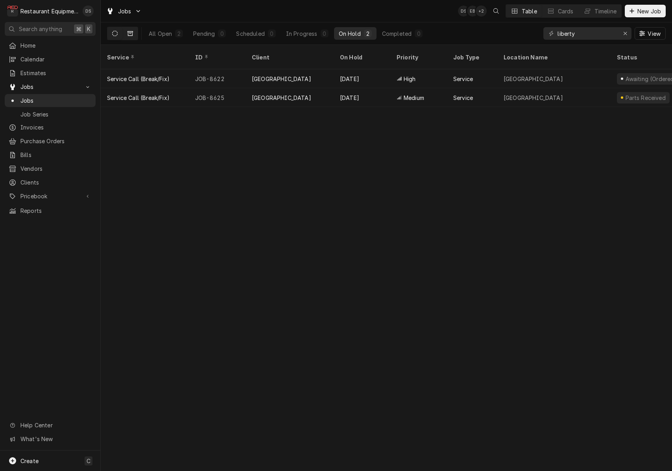
click at [132, 32] on icon "Dynamic Content Wrapper" at bounding box center [130, 34] width 6 height 6
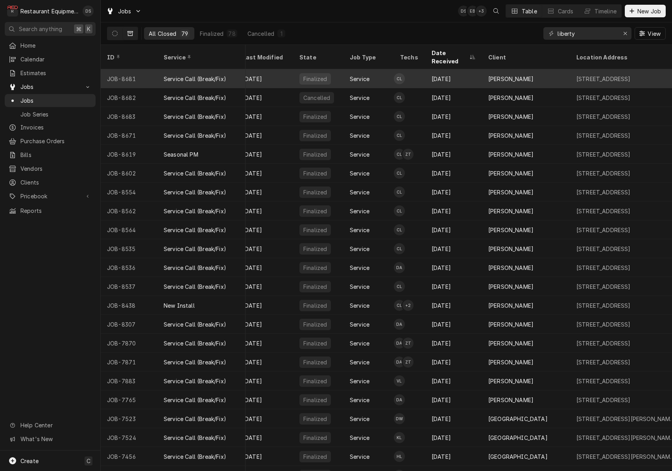
scroll to position [0, 8]
click at [555, 69] on div "Bob Evans" at bounding box center [527, 78] width 88 height 19
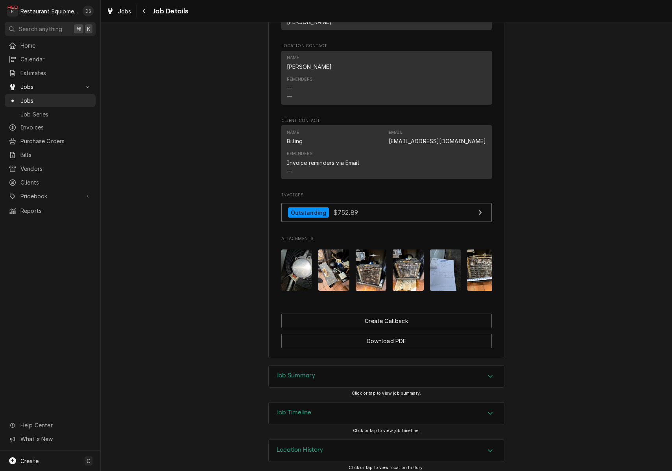
click at [339, 367] on div "Job Summary" at bounding box center [386, 376] width 235 height 22
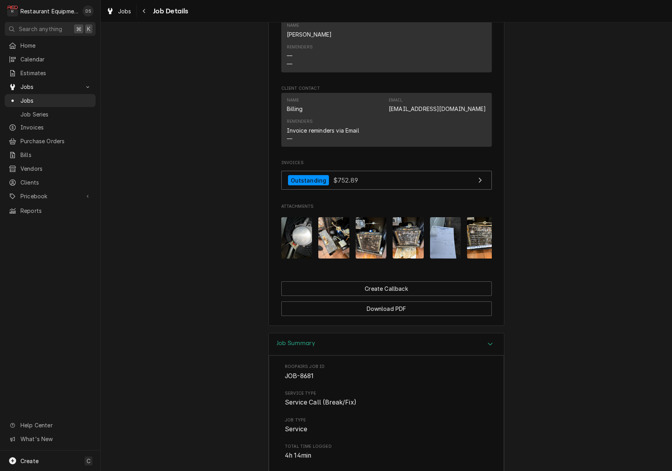
scroll to position [610, 0]
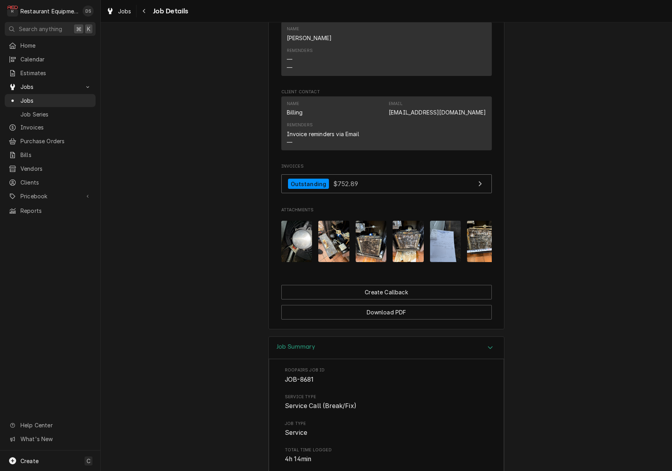
click at [295, 239] on img "Attachments" at bounding box center [296, 241] width 31 height 41
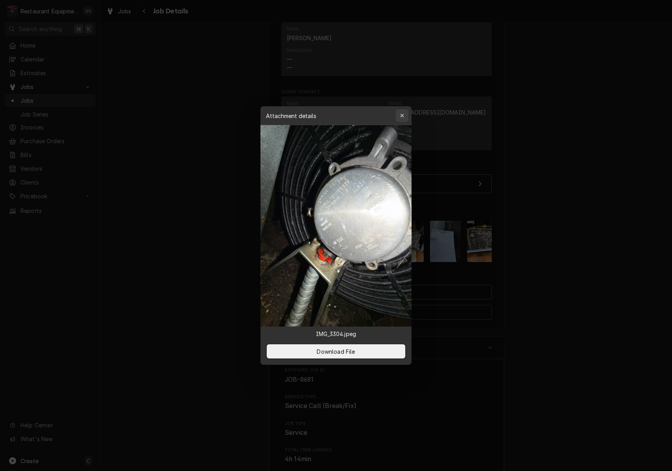
click at [404, 114] on icon "button" at bounding box center [402, 116] width 4 height 6
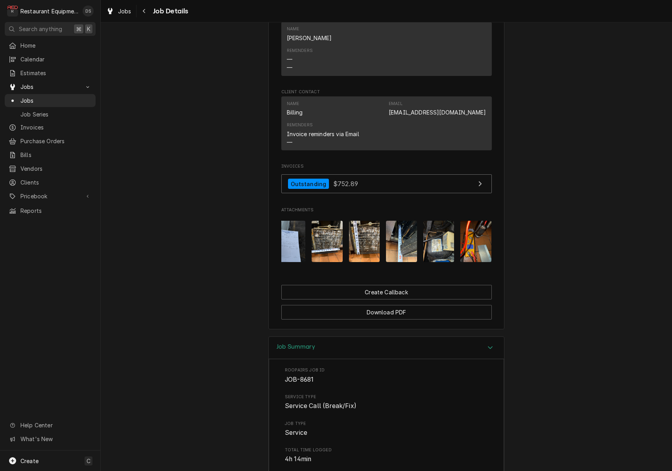
scroll to position [0, 155]
click at [343, 237] on img "Attachments" at bounding box center [327, 241] width 31 height 41
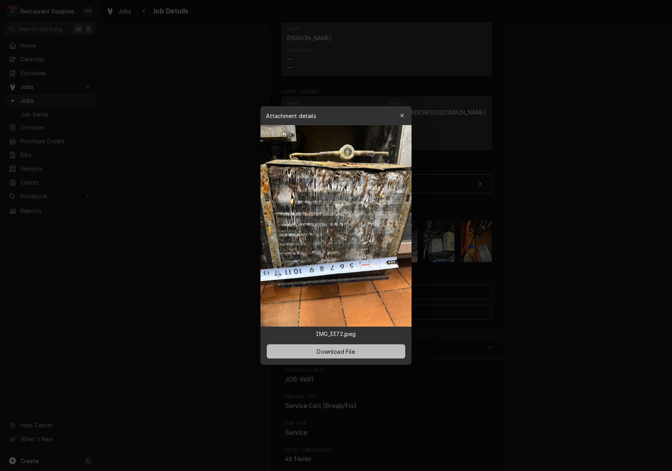
click at [361, 350] on button "Download File" at bounding box center [336, 351] width 138 height 14
click at [453, 307] on div at bounding box center [336, 235] width 672 height 471
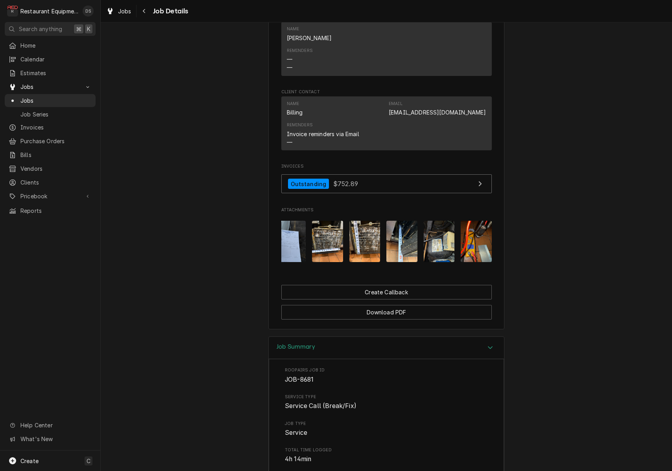
click at [329, 239] on img "Attachments" at bounding box center [327, 241] width 31 height 41
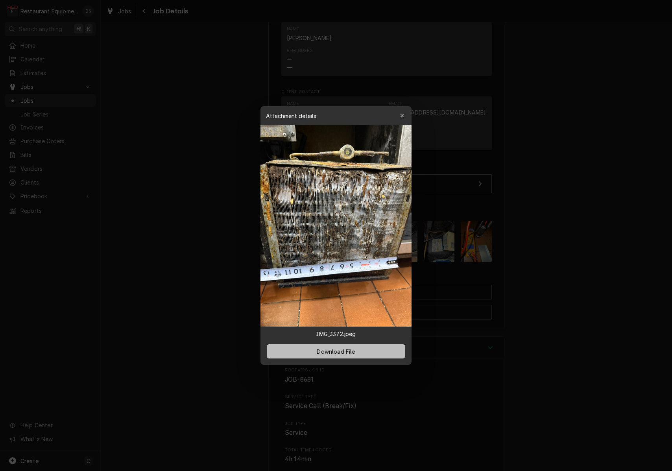
click at [343, 347] on span "Download File" at bounding box center [335, 351] width 41 height 8
click at [401, 118] on icon "button" at bounding box center [402, 116] width 4 height 6
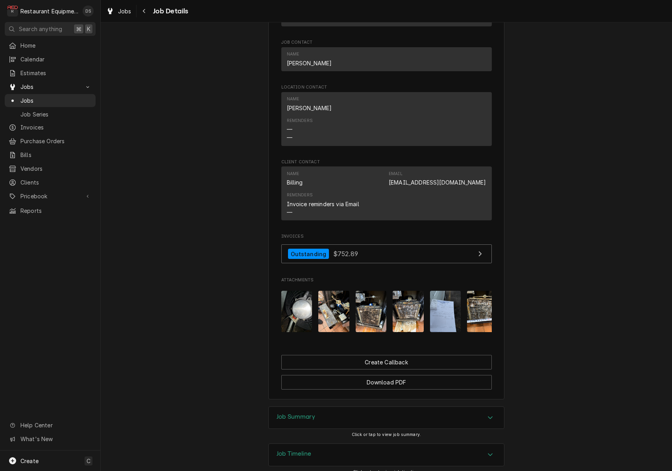
click at [409, 305] on img "Attachments" at bounding box center [408, 311] width 31 height 41
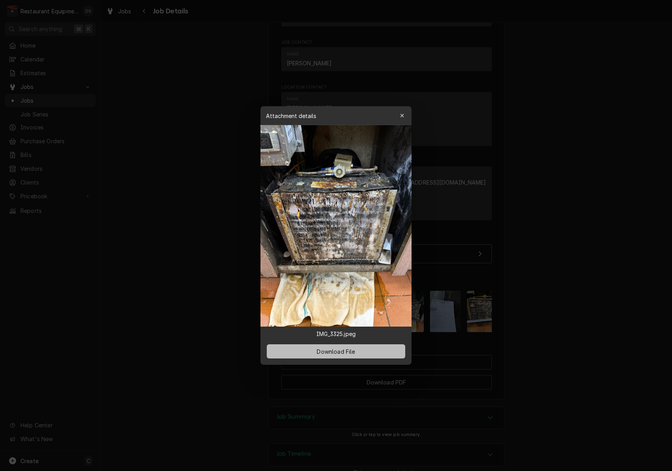
click at [356, 348] on span "Download File" at bounding box center [335, 351] width 41 height 8
click at [383, 197] on img at bounding box center [335, 225] width 151 height 201
click at [402, 114] on icon "button" at bounding box center [402, 116] width 4 height 6
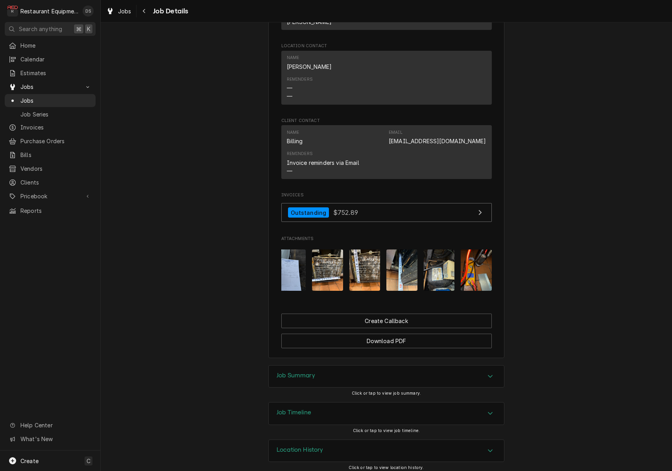
click at [330, 256] on img "Attachments" at bounding box center [327, 269] width 31 height 41
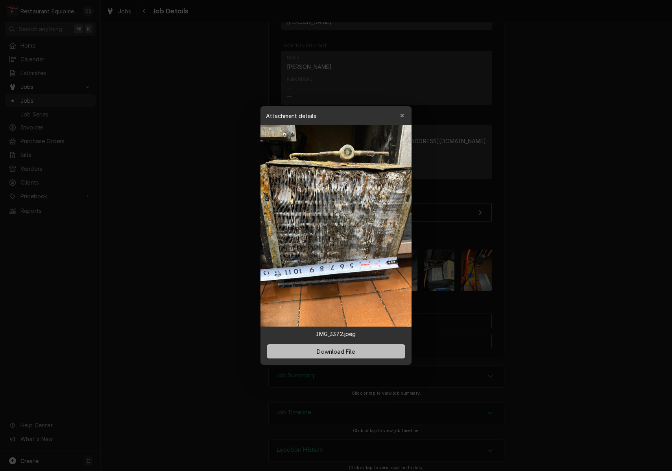
click at [352, 353] on span "Download File" at bounding box center [335, 351] width 41 height 8
click at [402, 116] on icon "button" at bounding box center [402, 116] width 4 height 6
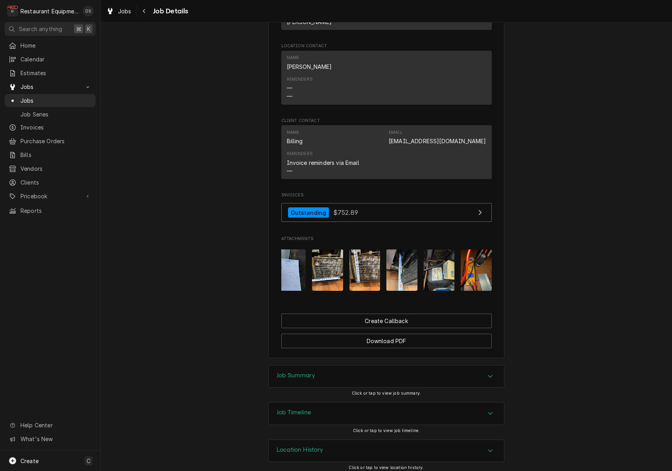
click at [363, 262] on img "Attachments" at bounding box center [364, 269] width 31 height 41
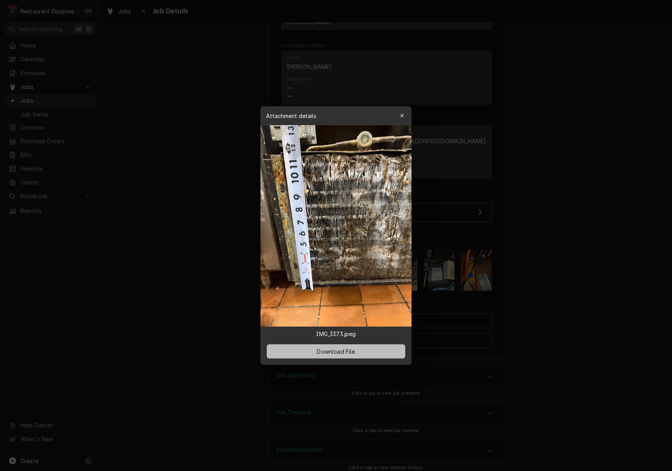
click at [361, 349] on button "Download File" at bounding box center [336, 351] width 138 height 14
click at [405, 115] on div "button" at bounding box center [402, 116] width 8 height 8
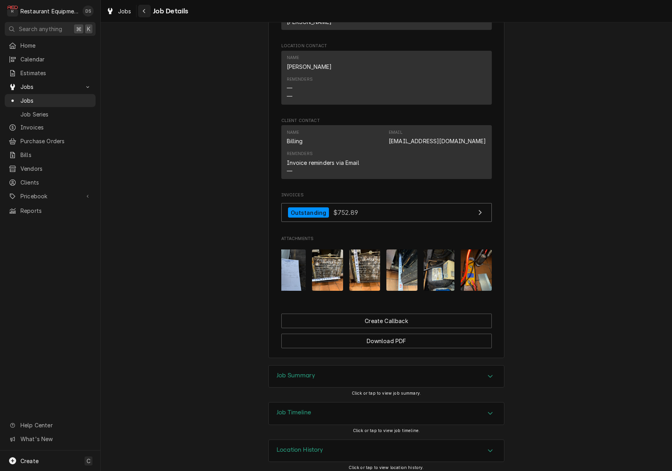
click at [145, 13] on icon "Navigate back" at bounding box center [144, 11] width 4 height 6
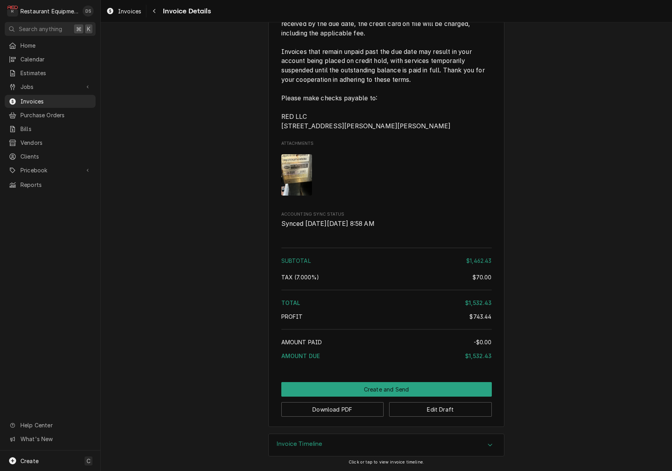
scroll to position [1805, 0]
click at [337, 414] on button "Download PDF" at bounding box center [332, 409] width 103 height 15
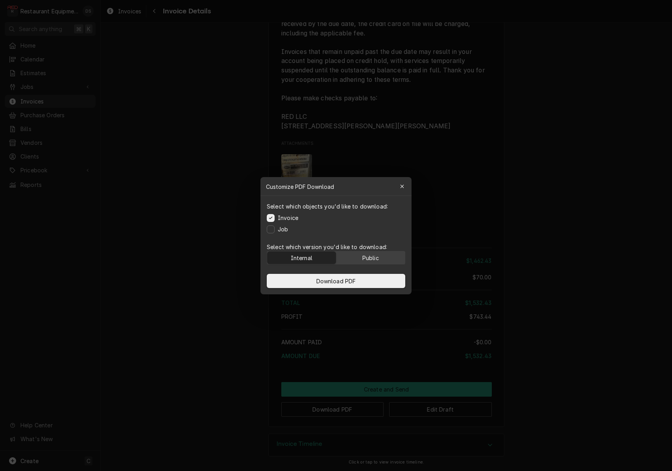
click at [359, 254] on button "Public" at bounding box center [370, 257] width 69 height 13
click at [359, 278] on button "Download PDF" at bounding box center [336, 281] width 138 height 14
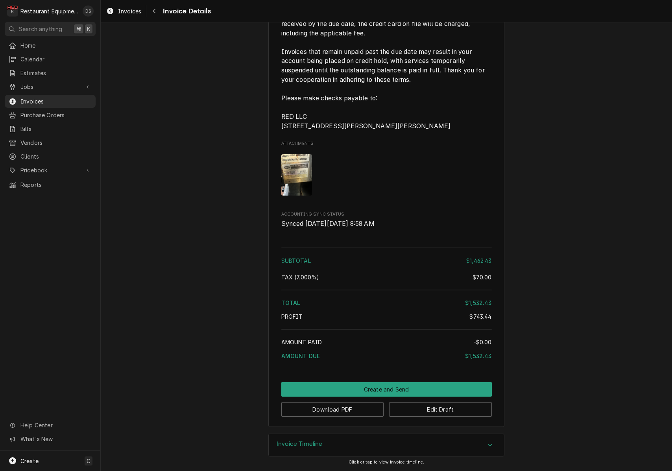
scroll to position [0, 0]
click at [383, 390] on button "Create and Send" at bounding box center [386, 389] width 210 height 15
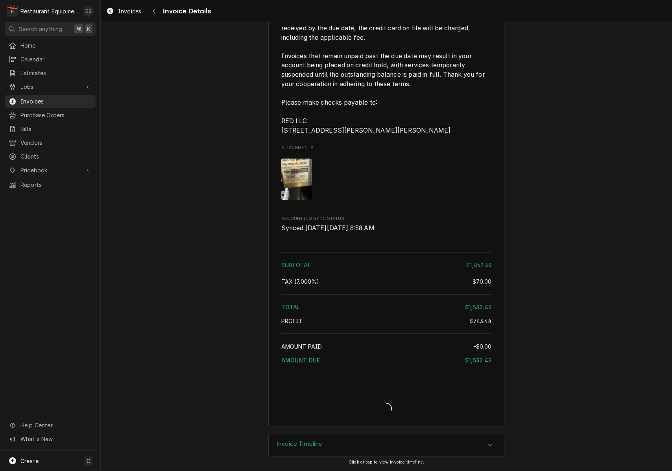
scroll to position [1801, 0]
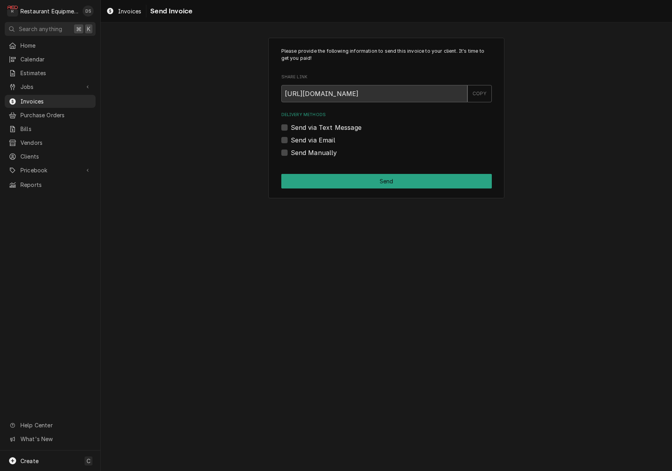
drag, startPoint x: 282, startPoint y: 149, endPoint x: 292, endPoint y: 153, distance: 10.5
click at [291, 149] on label "Send Manually" at bounding box center [314, 152] width 46 height 9
click at [291, 149] on input "Send Manually" at bounding box center [396, 156] width 210 height 17
checkbox input "true"
click at [360, 183] on button "Send" at bounding box center [386, 181] width 210 height 15
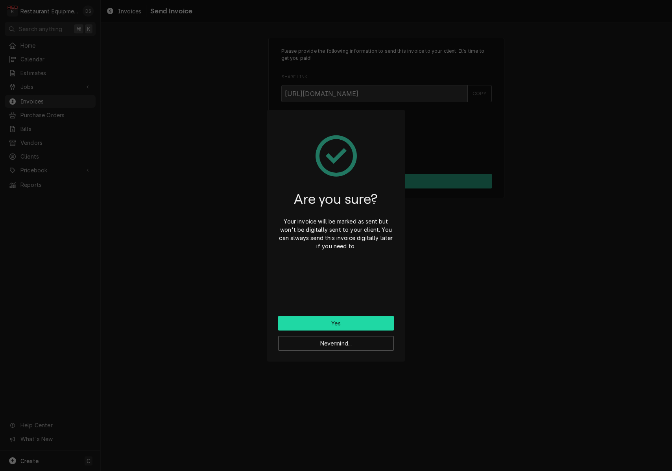
click at [348, 318] on button "Yes" at bounding box center [336, 323] width 116 height 15
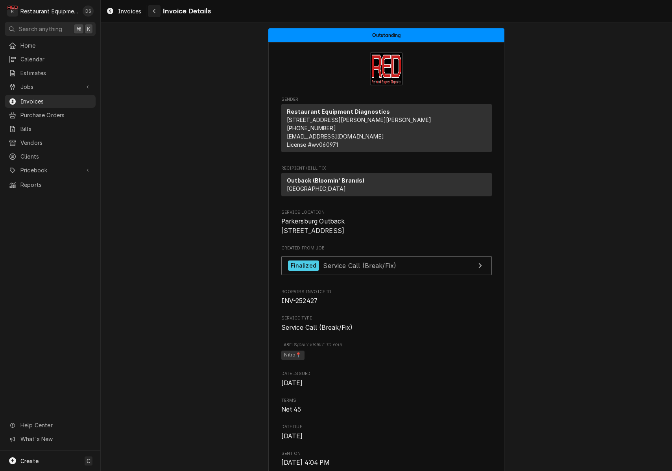
click at [156, 9] on icon "Navigate back" at bounding box center [155, 11] width 4 height 6
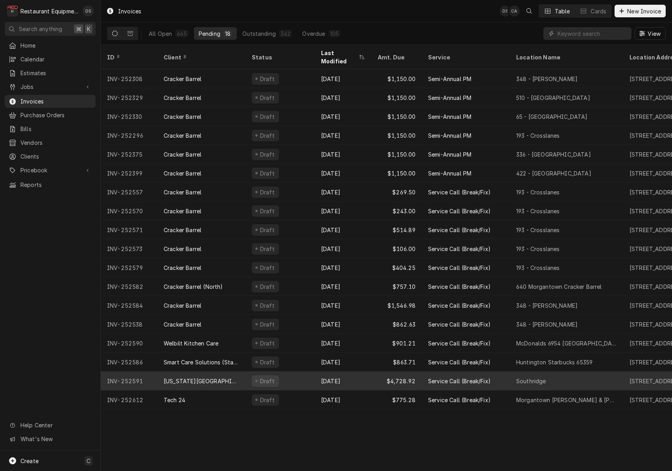
click at [358, 374] on div "Aug 26" at bounding box center [343, 380] width 57 height 19
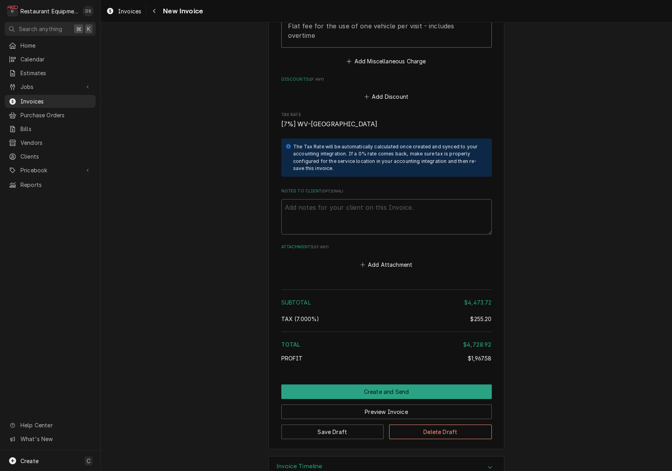
scroll to position [3067, 0]
click at [155, 12] on icon "Navigate back" at bounding box center [154, 11] width 2 height 4
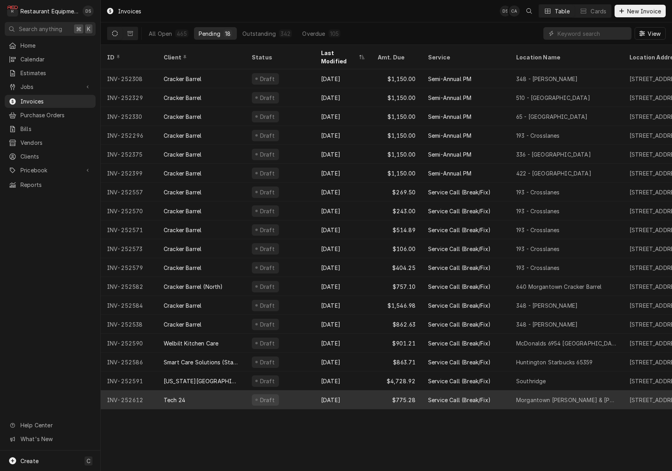
click at [308, 396] on div "Draft" at bounding box center [279, 399] width 69 height 19
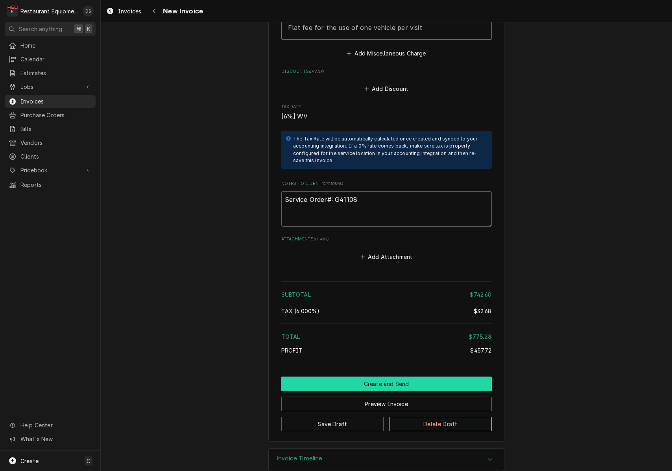
click at [364, 376] on button "Create and Send" at bounding box center [386, 383] width 210 height 15
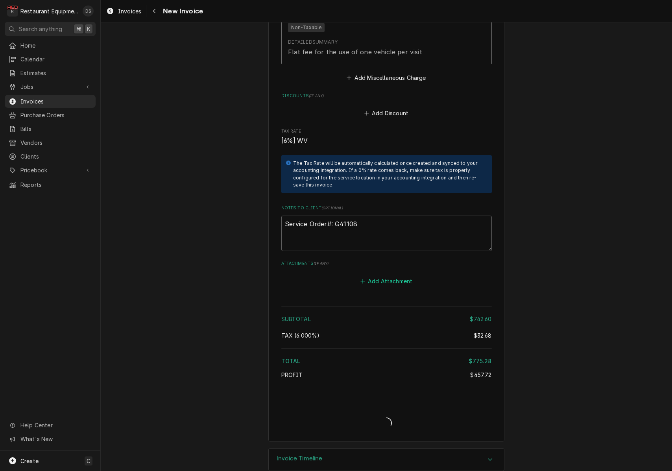
type textarea "x"
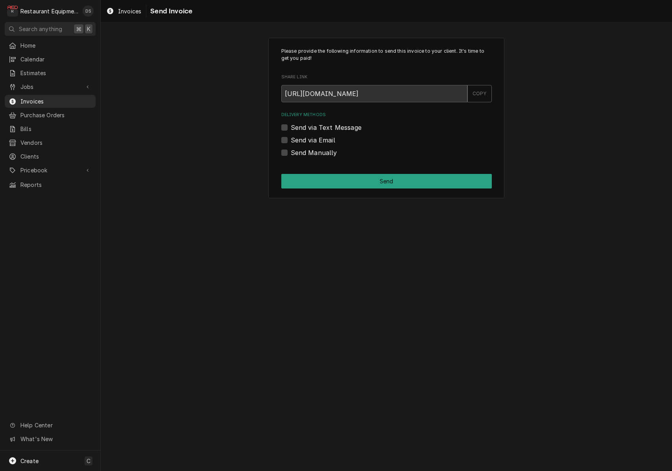
click at [291, 138] on label "Send via Email" at bounding box center [313, 139] width 44 height 9
click at [291, 138] on input "Send via Email" at bounding box center [396, 143] width 210 height 17
checkbox input "true"
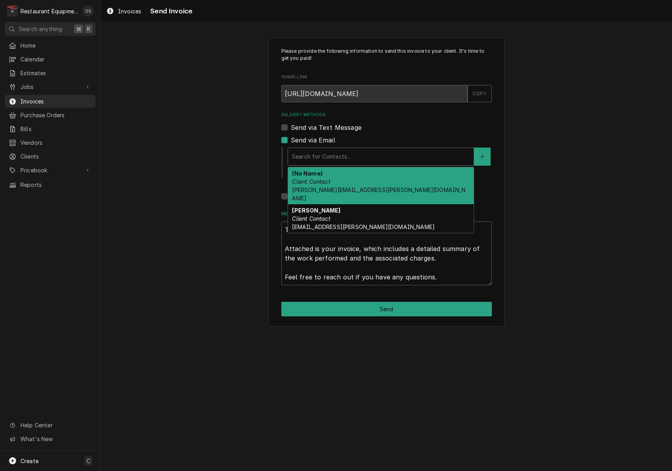
click at [347, 155] on div "Search for Contacts..." at bounding box center [381, 156] width 178 height 8
click at [349, 181] on div "(No Name) Client Contact debbie.timko@mytech24.com" at bounding box center [381, 185] width 186 height 37
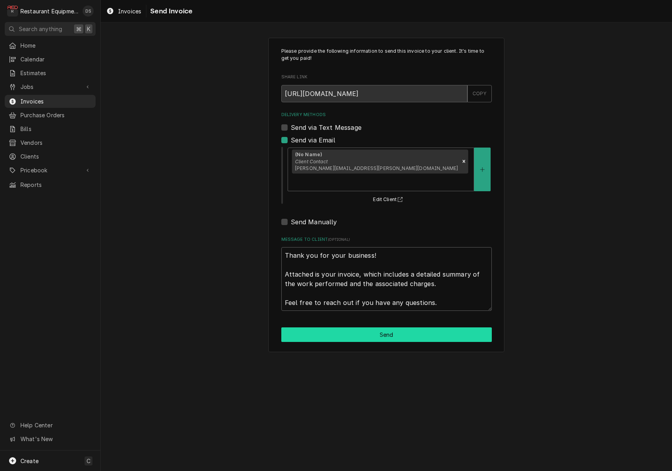
click at [383, 327] on button "Send" at bounding box center [386, 334] width 210 height 15
type textarea "x"
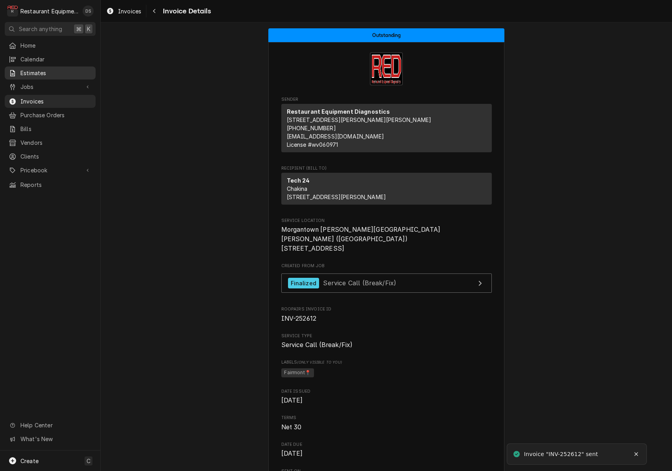
click at [44, 69] on span "Estimates" at bounding box center [55, 73] width 71 height 8
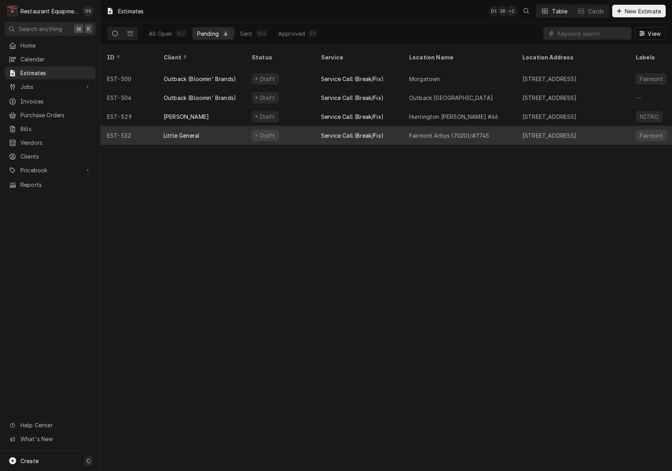
click at [232, 126] on div "Little General" at bounding box center [201, 135] width 88 height 19
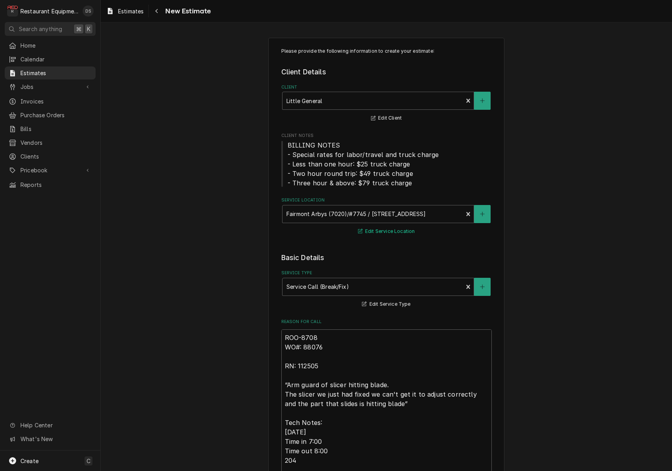
type textarea "x"
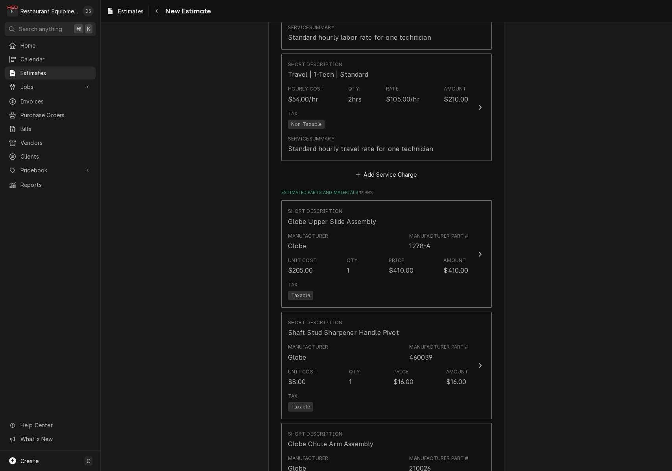
scroll to position [921, 0]
click at [156, 9] on icon "Navigate back" at bounding box center [157, 11] width 4 height 6
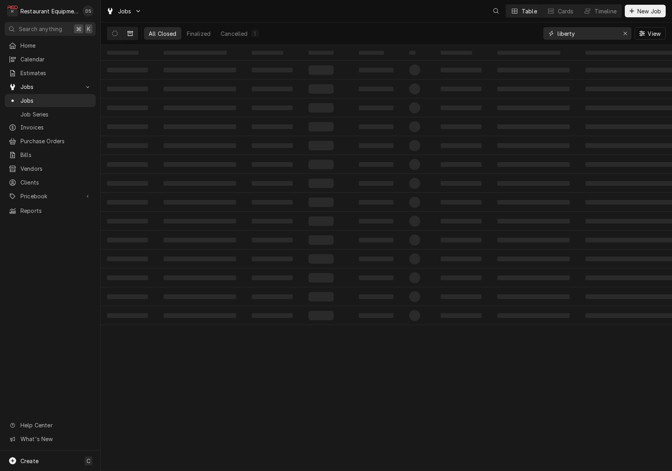
click at [601, 38] on input "liberty" at bounding box center [586, 33] width 59 height 13
drag, startPoint x: 601, startPoint y: 38, endPoint x: 538, endPoint y: 30, distance: 63.9
click at [538, 30] on div "All Closed Finalized Cancelled 1 liberty View" at bounding box center [386, 33] width 559 height 22
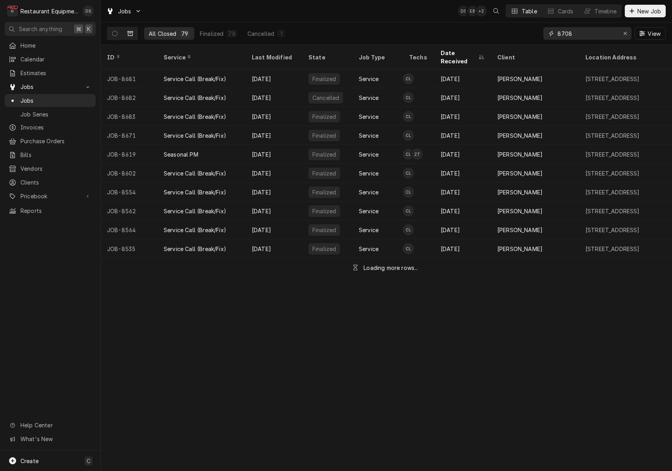
type input "8708"
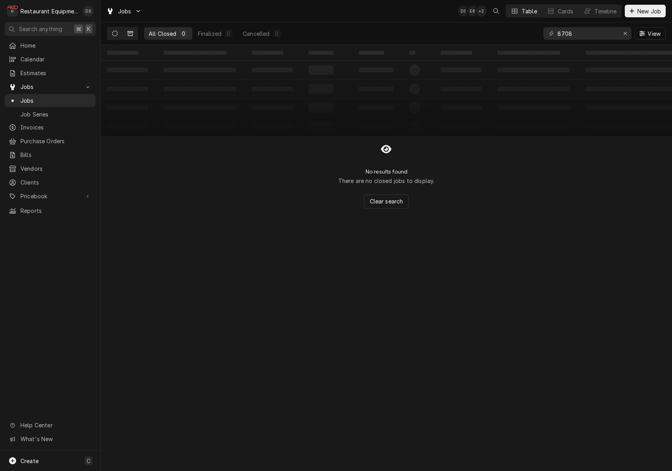
click at [119, 33] on button "Dynamic Content Wrapper" at bounding box center [114, 33] width 15 height 13
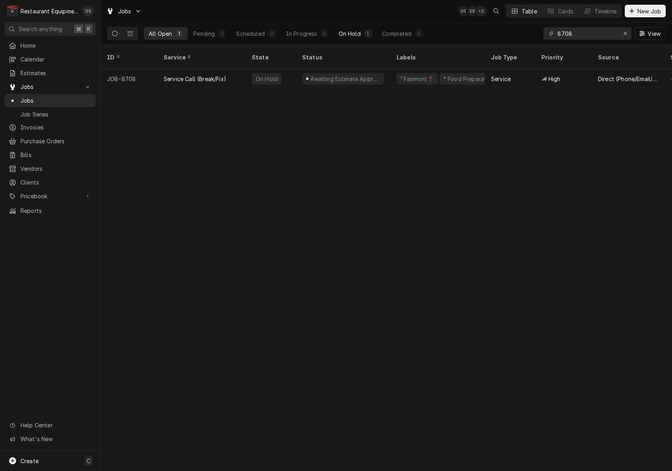
click at [364, 33] on div "1" at bounding box center [368, 34] width 8 height 8
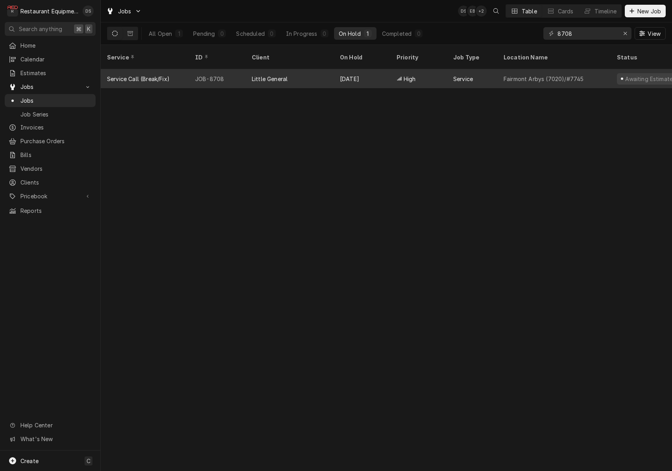
click at [381, 69] on div "Aug 27" at bounding box center [362, 78] width 57 height 19
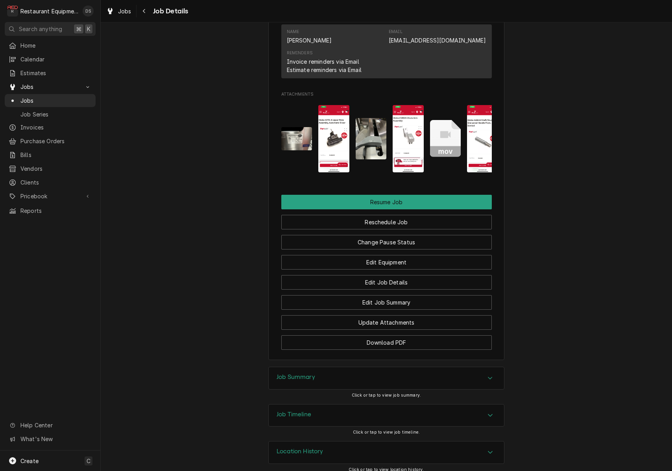
scroll to position [920, 0]
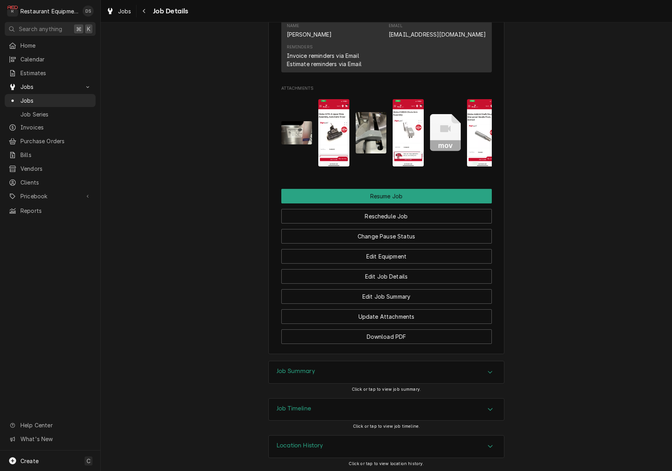
click at [340, 138] on img "Attachments" at bounding box center [333, 132] width 31 height 67
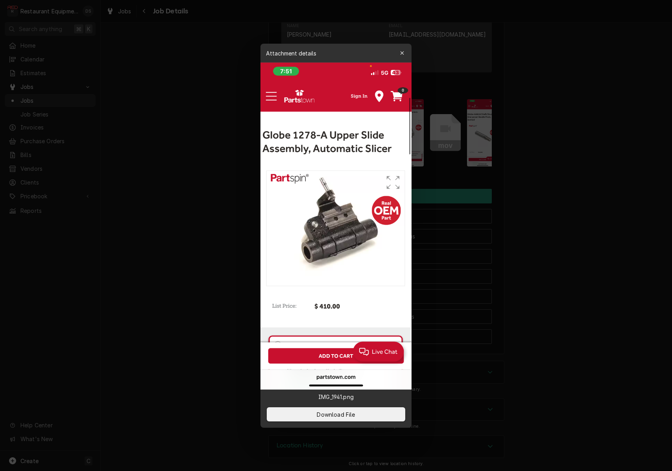
click at [401, 55] on icon "button" at bounding box center [402, 53] width 4 height 6
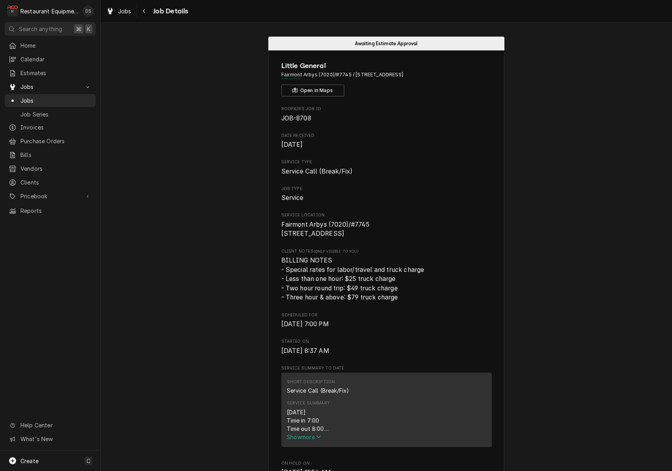
scroll to position [0, 0]
click at [148, 13] on div "Navigate back" at bounding box center [144, 11] width 8 height 8
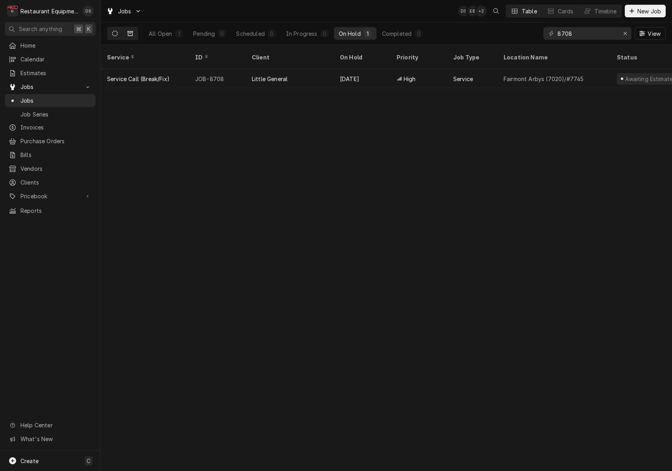
click at [134, 31] on button "Dynamic Content Wrapper" at bounding box center [130, 33] width 15 height 13
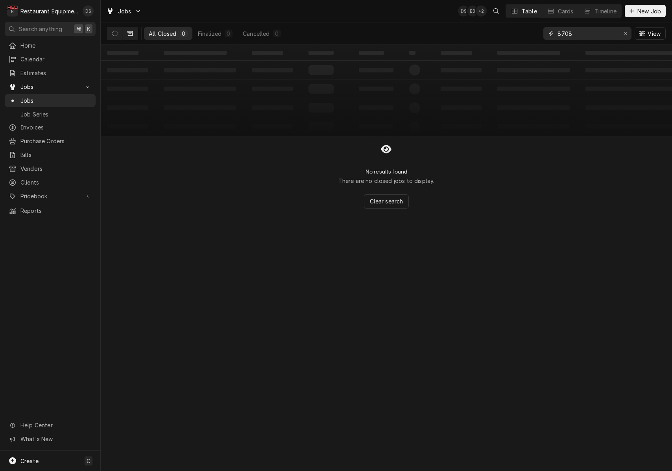
drag, startPoint x: 571, startPoint y: 36, endPoint x: 542, endPoint y: 34, distance: 29.1
click at [542, 34] on div "All Closed 0 Finalized 0 Cancelled 0 8708 View" at bounding box center [386, 33] width 559 height 22
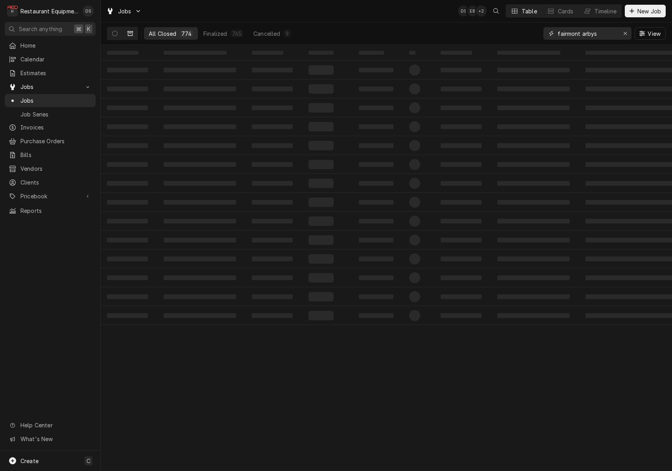
type input "fairmont arbys"
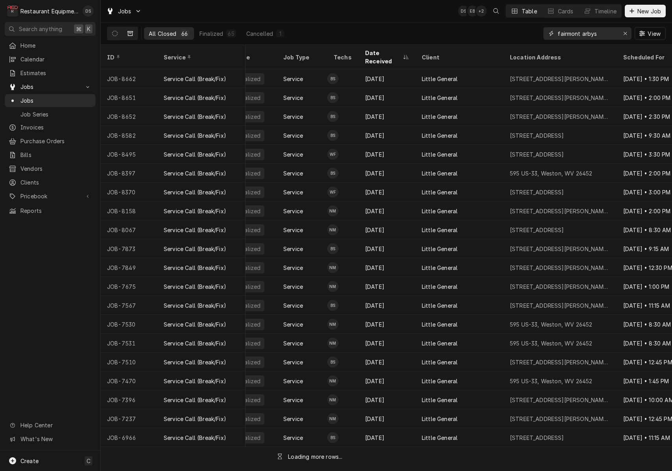
scroll to position [0, 80]
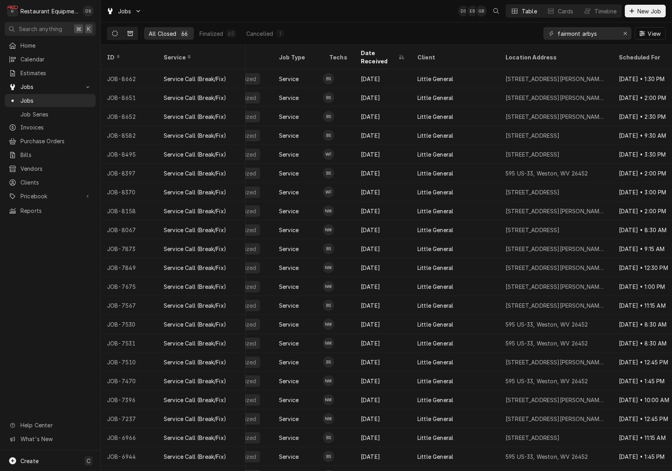
click at [116, 37] on button "Dynamic Content Wrapper" at bounding box center [114, 33] width 15 height 13
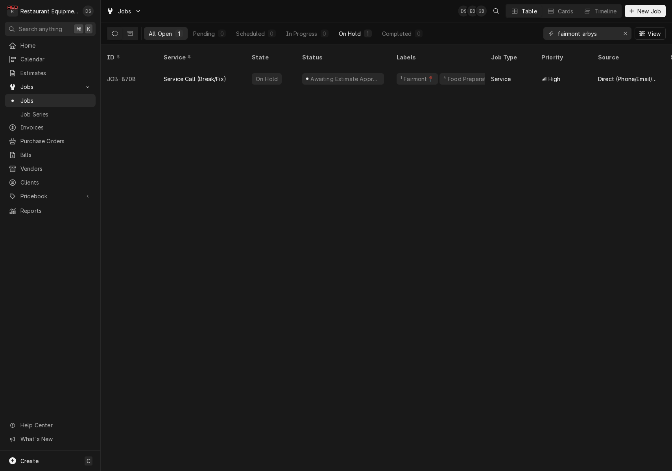
click at [355, 35] on div "On Hold" at bounding box center [350, 34] width 22 height 8
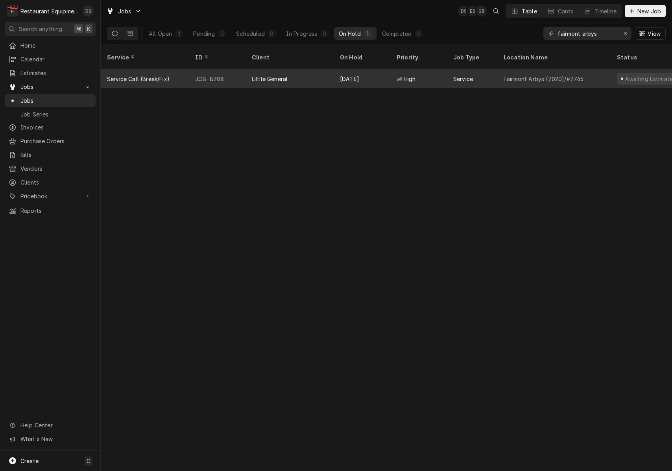
click at [320, 69] on div "Little General" at bounding box center [289, 78] width 88 height 19
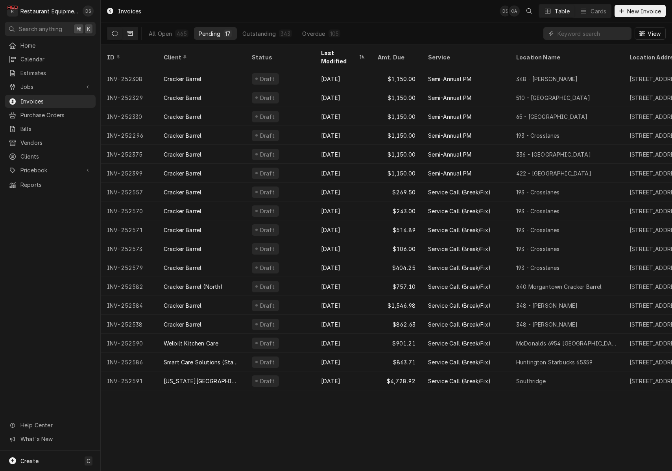
click at [127, 35] on button "Dynamic Content Wrapper" at bounding box center [130, 33] width 15 height 13
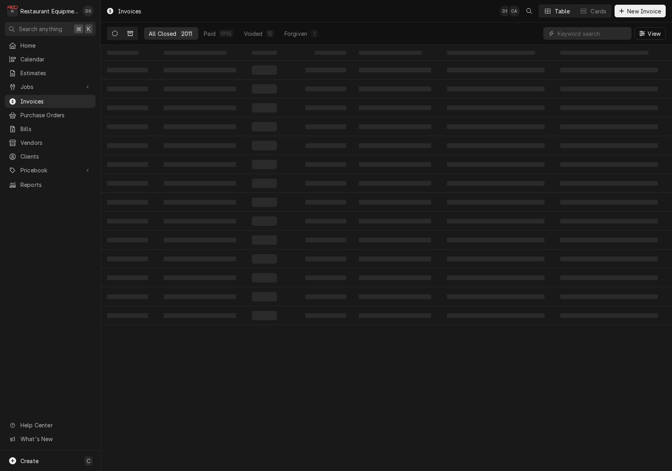
click at [119, 34] on button "Dynamic Content Wrapper" at bounding box center [114, 33] width 15 height 13
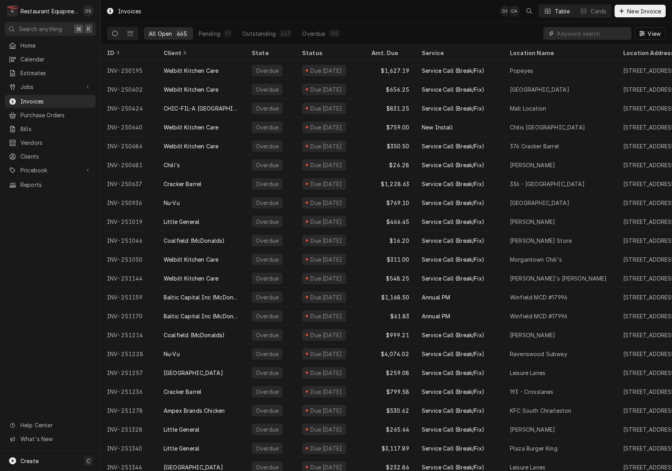
click at [585, 34] on input "Dynamic Content Wrapper" at bounding box center [592, 33] width 70 height 13
type input "fairmont arbys"
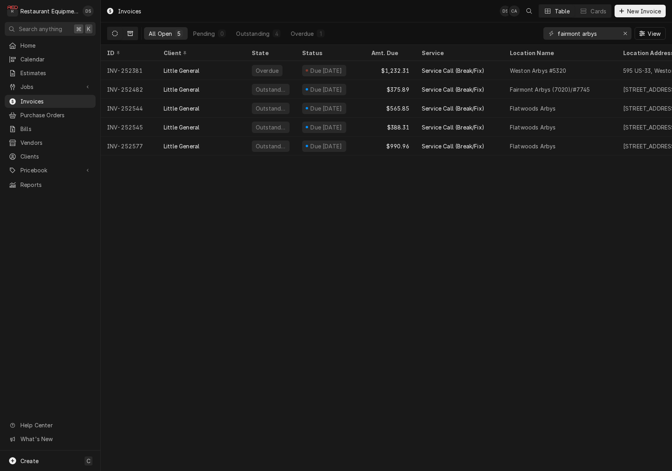
click at [133, 34] on button "Dynamic Content Wrapper" at bounding box center [130, 33] width 15 height 13
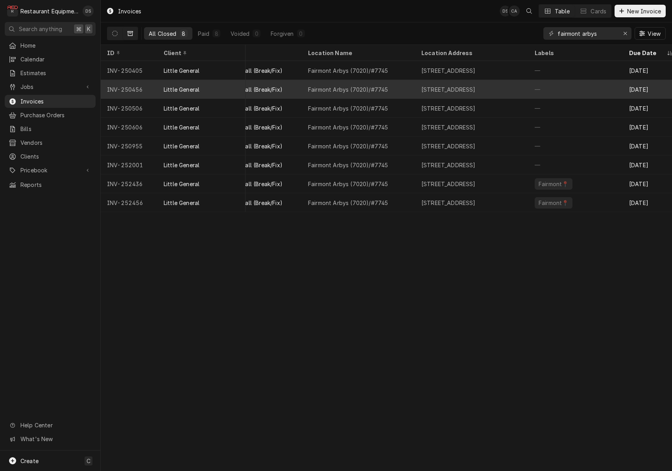
scroll to position [0, 139]
click at [542, 84] on div "—" at bounding box center [575, 89] width 94 height 19
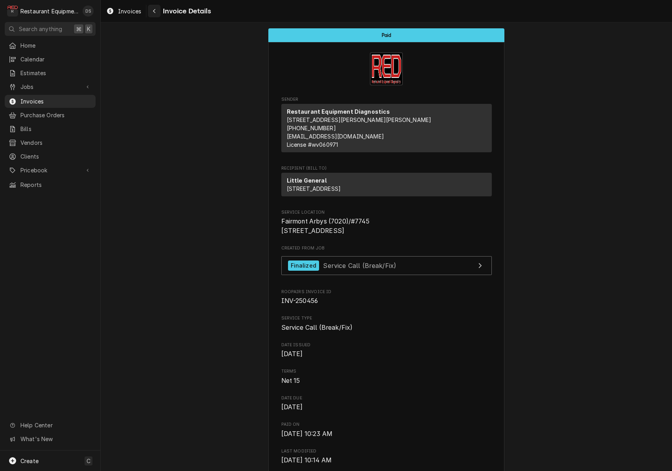
click at [155, 10] on icon "Navigate back" at bounding box center [155, 11] width 4 height 6
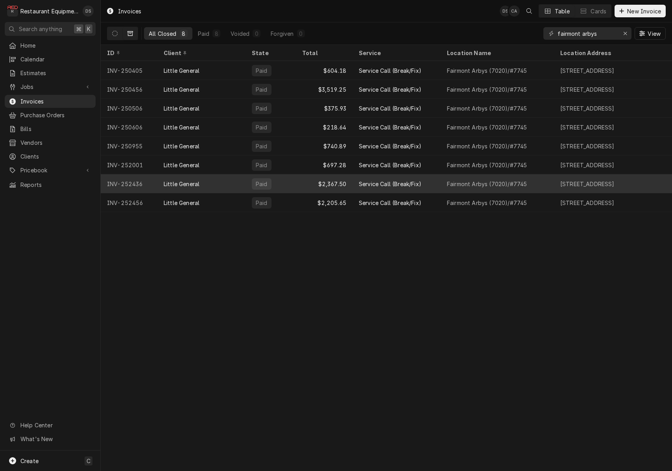
click at [413, 181] on div "Service Call (Break/Fix)" at bounding box center [390, 184] width 63 height 8
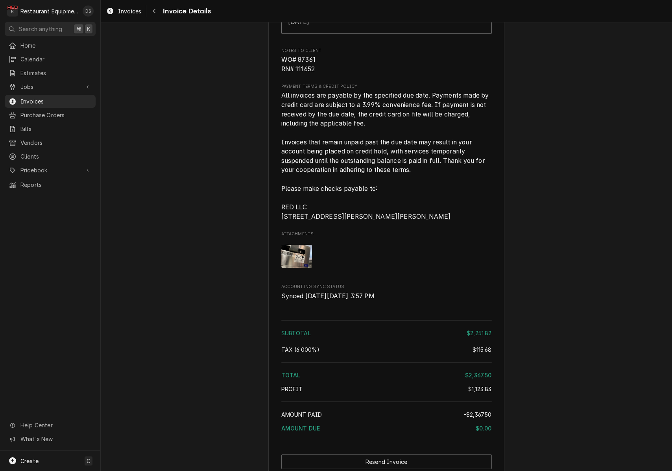
scroll to position [1982, 0]
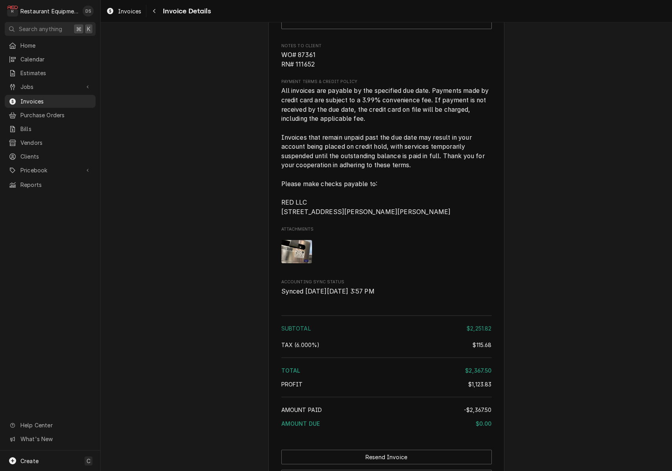
click at [301, 260] on img "Attachments" at bounding box center [296, 251] width 31 height 23
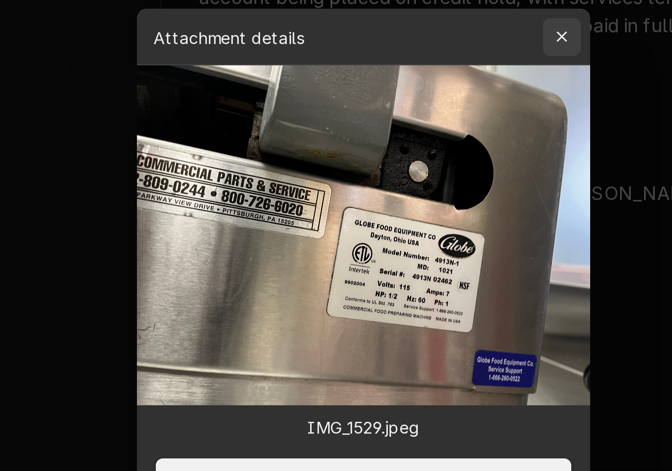
click at [396, 153] on button "button" at bounding box center [402, 159] width 13 height 13
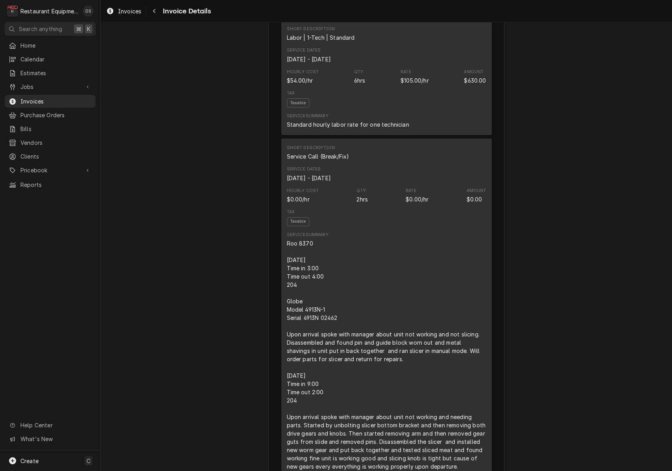
scroll to position [607, 0]
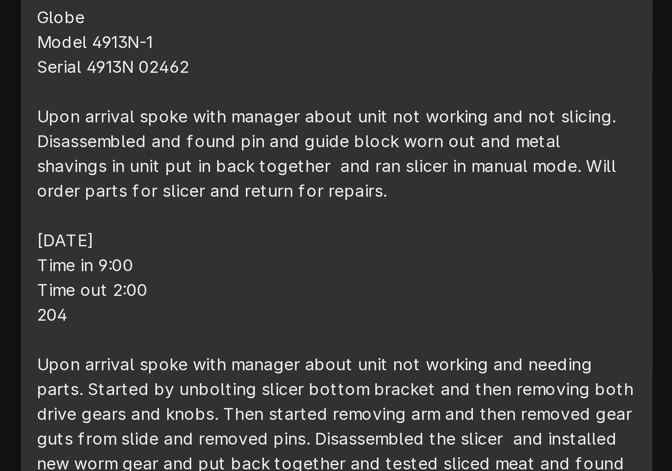
click at [287, 242] on div "Roo 8370 8/1/25 Time in 3:00 Time out 4:00 204 Globe Model 4913N-1 Serial 4913N…" at bounding box center [386, 357] width 199 height 231
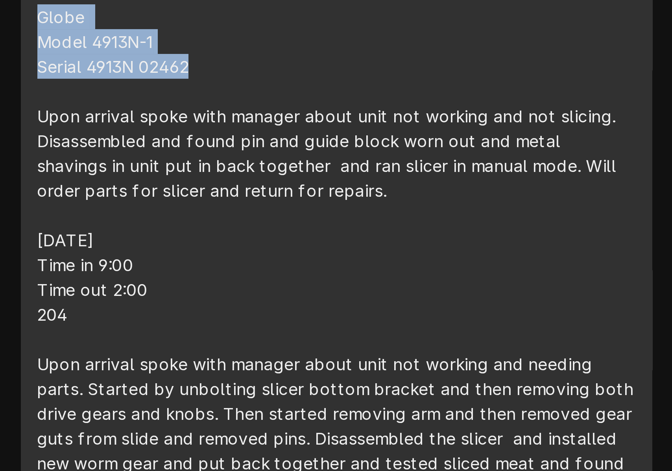
drag, startPoint x: 13, startPoint y: 21, endPoint x: 70, endPoint y: 40, distance: 60.5
click at [287, 242] on div "Roo 8370 8/1/25 Time in 3:00 Time out 4:00 204 Globe Model 4913N-1 Serial 4913N…" at bounding box center [386, 357] width 199 height 231
copy div "Globe Model 4913N-1 Serial 4913N 02462"
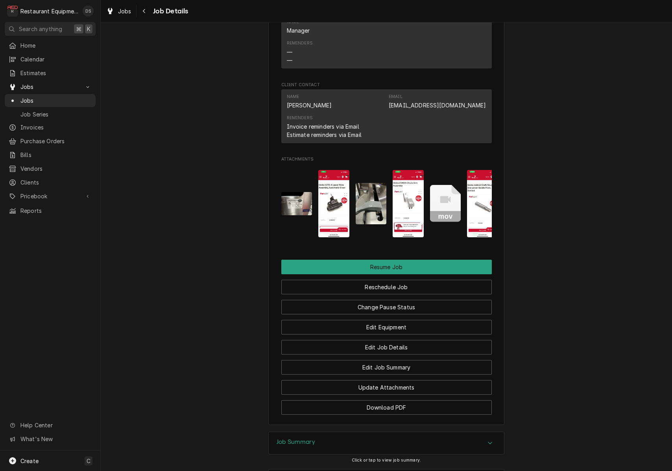
scroll to position [850, 0]
click at [304, 203] on img "Attachments" at bounding box center [296, 203] width 31 height 23
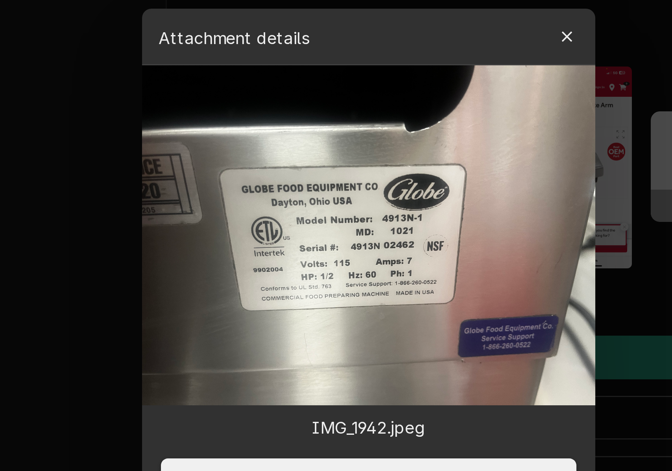
click at [398, 156] on div "button" at bounding box center [402, 160] width 8 height 8
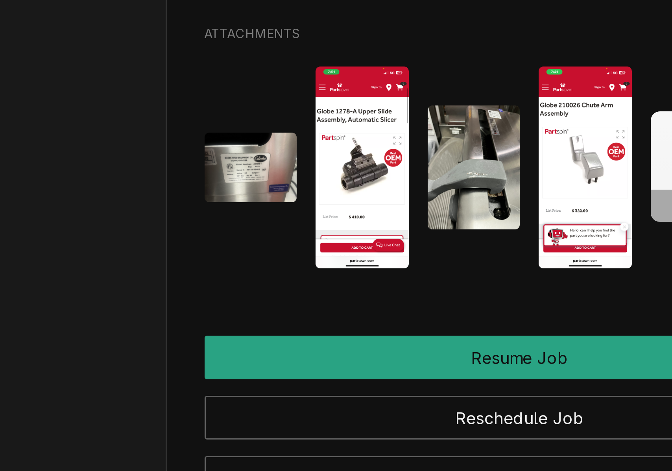
click at [356, 183] on img "Attachments" at bounding box center [371, 203] width 31 height 41
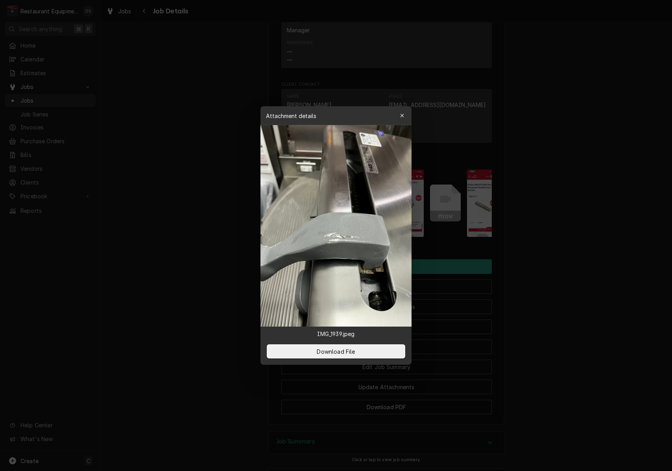
click at [402, 111] on button "button" at bounding box center [402, 115] width 13 height 13
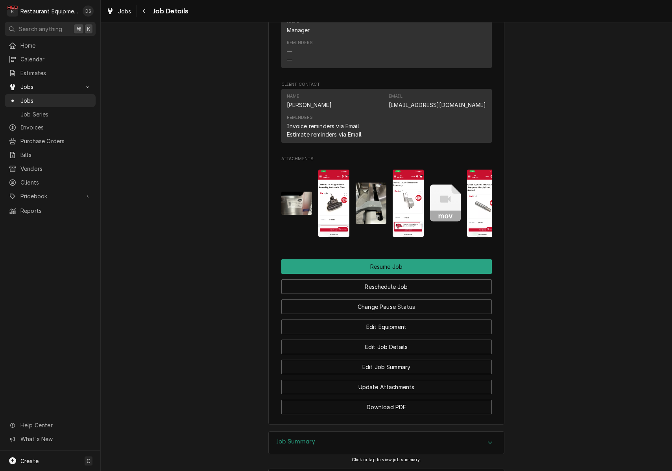
scroll to position [0, 0]
click at [333, 200] on img "Attachments" at bounding box center [333, 203] width 31 height 67
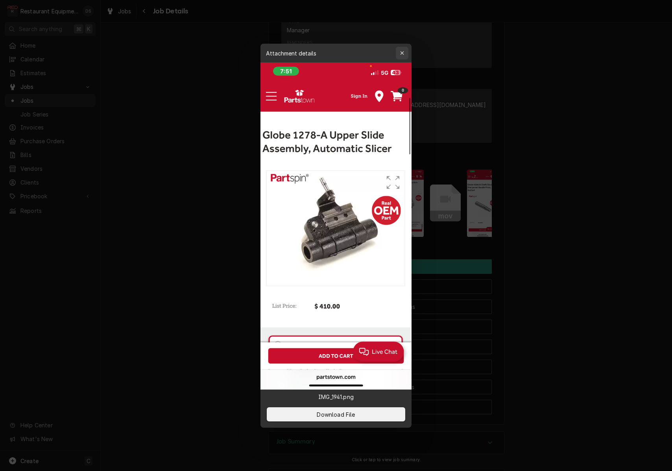
click at [404, 55] on icon "button" at bounding box center [402, 53] width 4 height 6
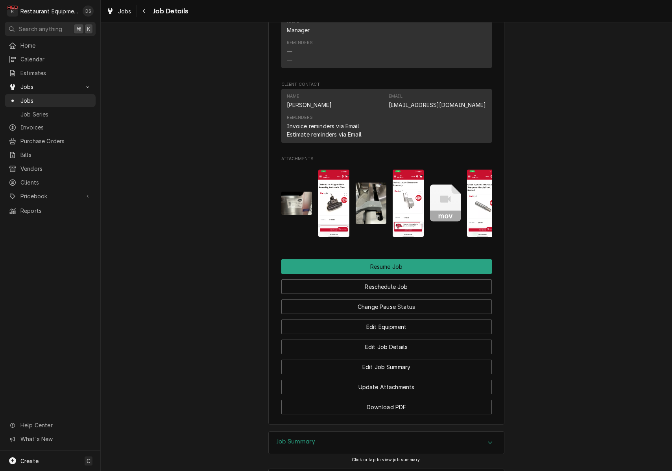
click at [409, 199] on img "Attachments" at bounding box center [408, 203] width 31 height 67
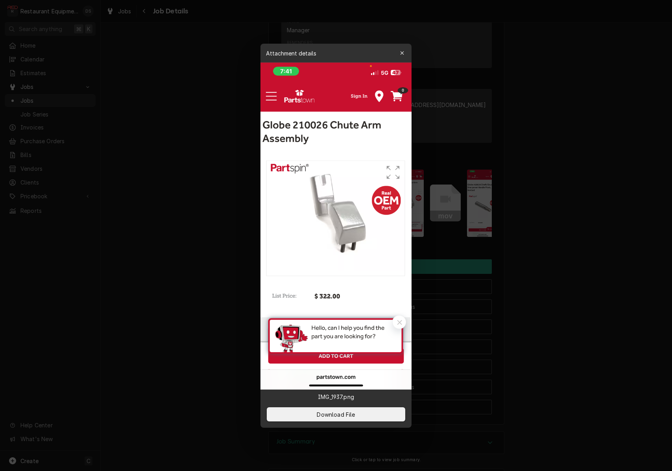
drag, startPoint x: 401, startPoint y: 54, endPoint x: 406, endPoint y: 101, distance: 47.5
click at [401, 54] on icon "button" at bounding box center [402, 53] width 4 height 4
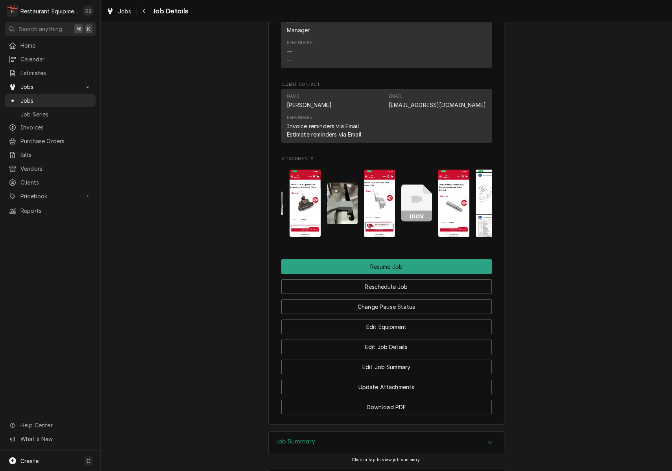
scroll to position [0, 37]
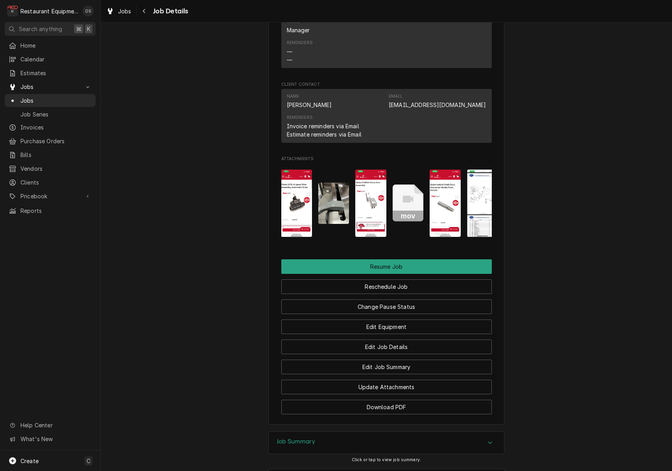
click at [438, 197] on img "Attachments" at bounding box center [445, 203] width 31 height 67
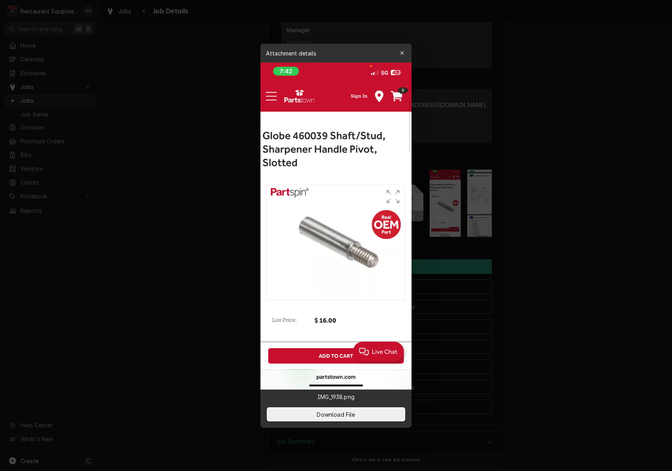
click at [400, 52] on icon "button" at bounding box center [402, 53] width 4 height 6
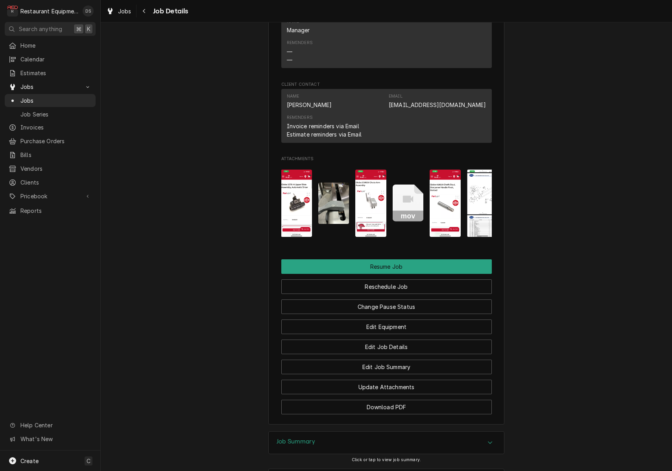
click at [305, 203] on img "Attachments" at bounding box center [296, 203] width 31 height 67
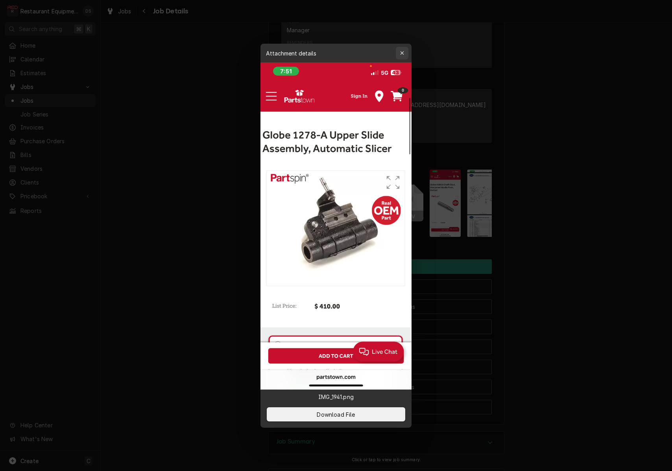
click at [404, 56] on div "button" at bounding box center [402, 53] width 8 height 8
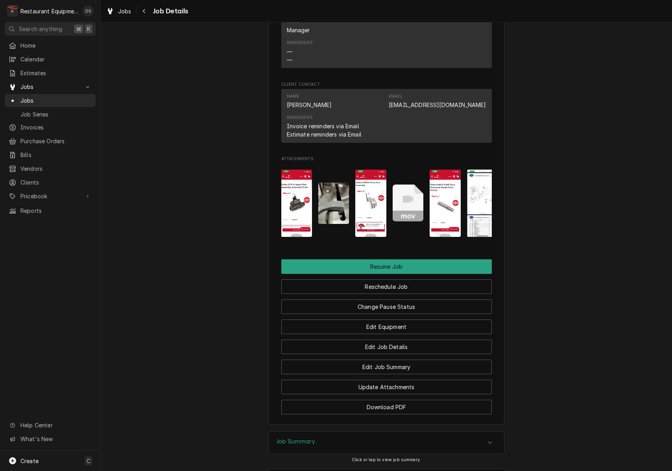
click at [372, 216] on img "Attachments" at bounding box center [370, 203] width 31 height 67
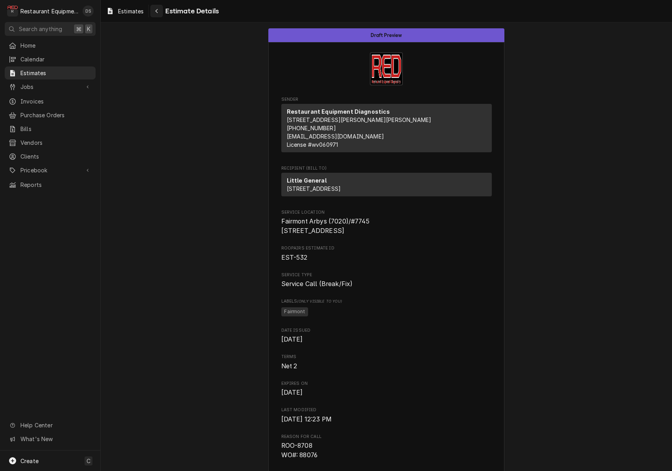
scroll to position [0, 0]
click at [159, 10] on div "Navigate back" at bounding box center [157, 11] width 8 height 8
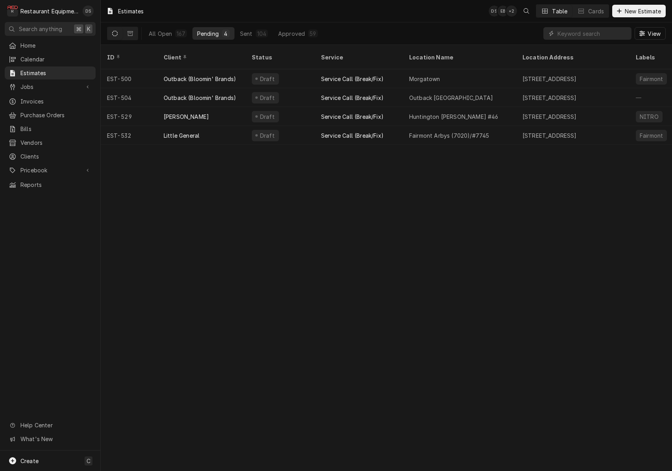
click at [119, 35] on button "Dynamic Content Wrapper" at bounding box center [114, 33] width 15 height 13
click at [127, 33] on button "Dynamic Content Wrapper" at bounding box center [130, 33] width 15 height 13
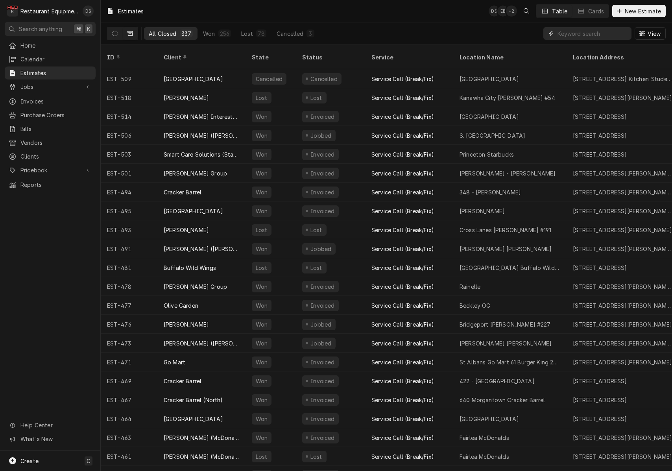
click at [568, 33] on input "Dynamic Content Wrapper" at bounding box center [592, 33] width 70 height 13
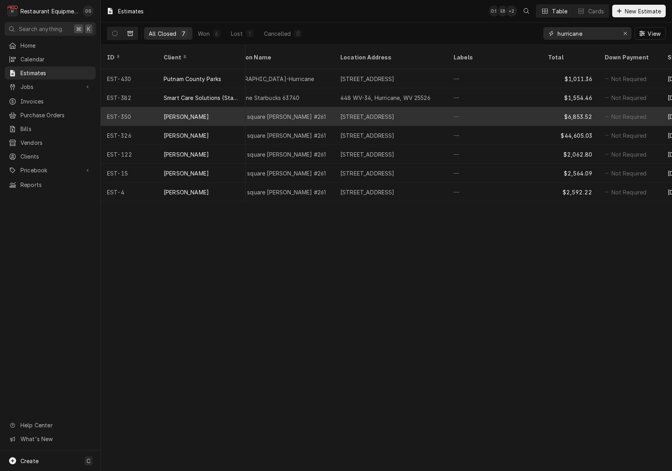
scroll to position [0, 243]
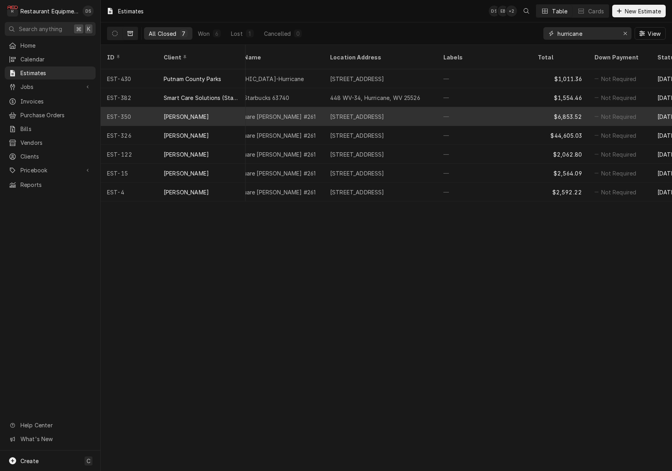
type input "hurricane"
click at [526, 107] on div "—" at bounding box center [484, 116] width 94 height 19
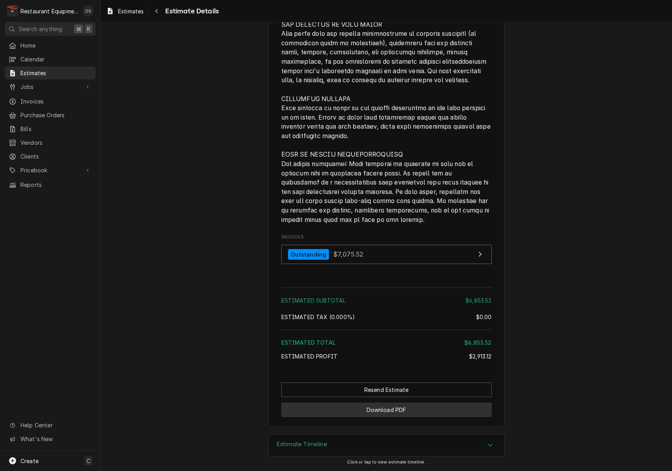
click at [392, 408] on button "Download PDF" at bounding box center [386, 409] width 210 height 15
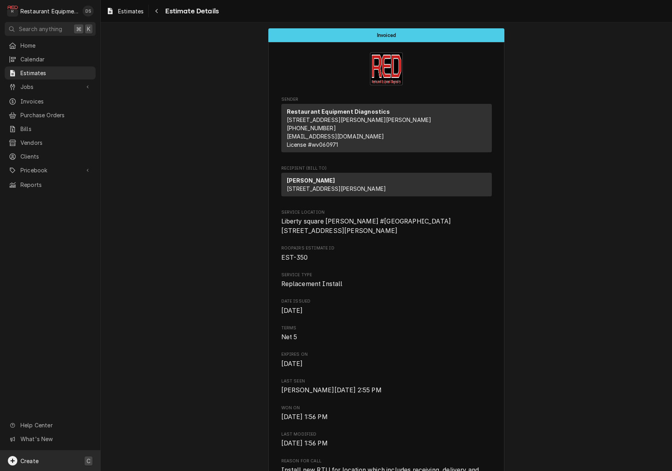
click at [42, 464] on div "Create C" at bounding box center [50, 460] width 100 height 20
click at [138, 365] on div "Estimate" at bounding box center [147, 365] width 53 height 8
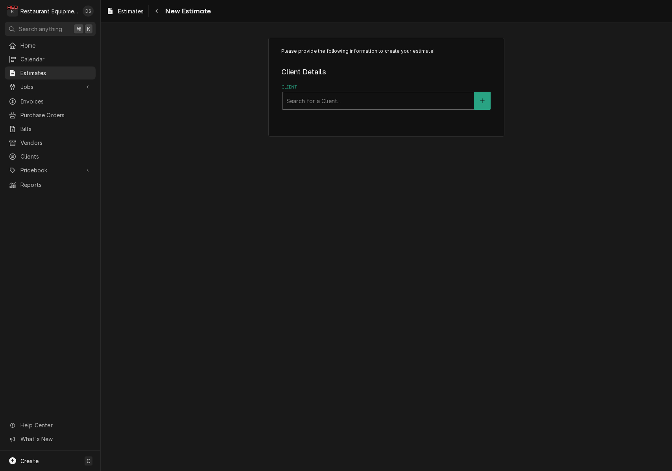
click at [305, 99] on div "Search for a Client..." at bounding box center [377, 101] width 183 height 8
type input "[PERSON_NAME]"
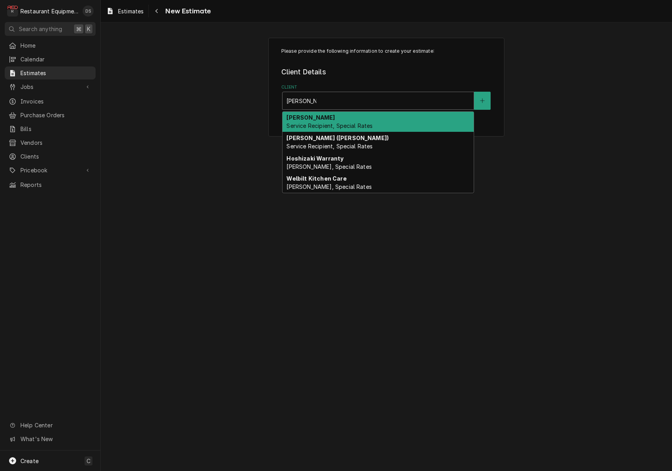
click at [321, 118] on div "[PERSON_NAME] Service Recipient, Special Rates" at bounding box center [377, 122] width 191 height 20
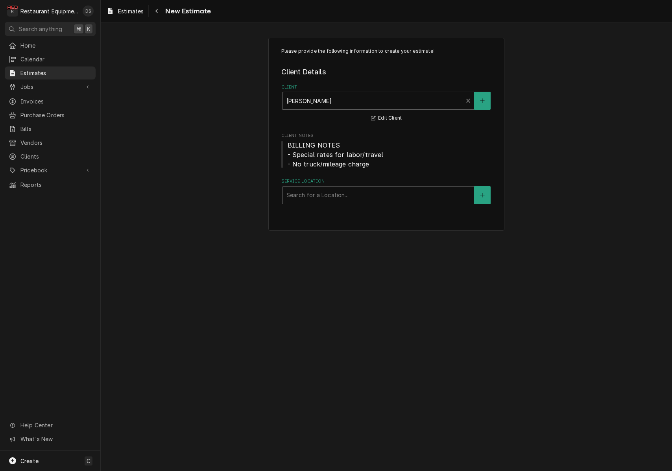
click at [341, 198] on div "Service Location" at bounding box center [377, 195] width 183 height 14
type input "south"
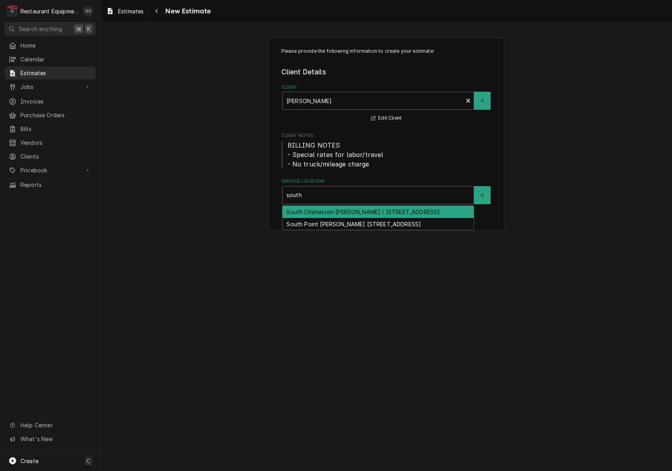
click at [355, 209] on div "South Charleston [PERSON_NAME] / [STREET_ADDRESS]" at bounding box center [377, 212] width 191 height 12
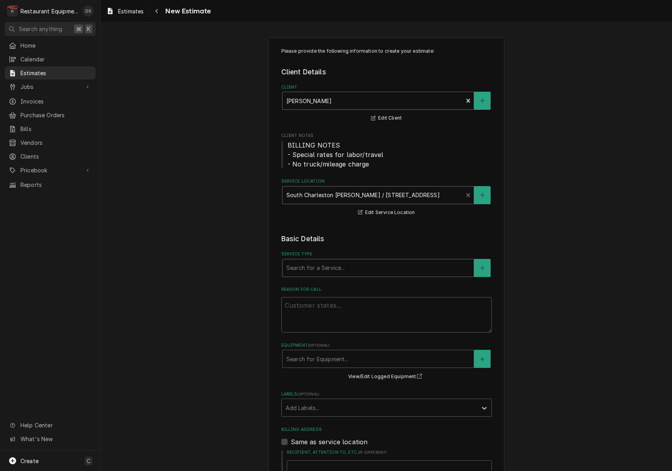
click at [343, 266] on div "Search for a Service..." at bounding box center [377, 268] width 183 height 8
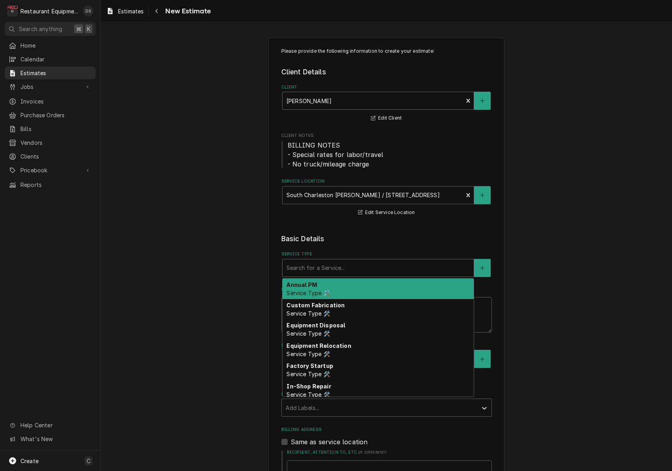
type textarea "x"
type input "i"
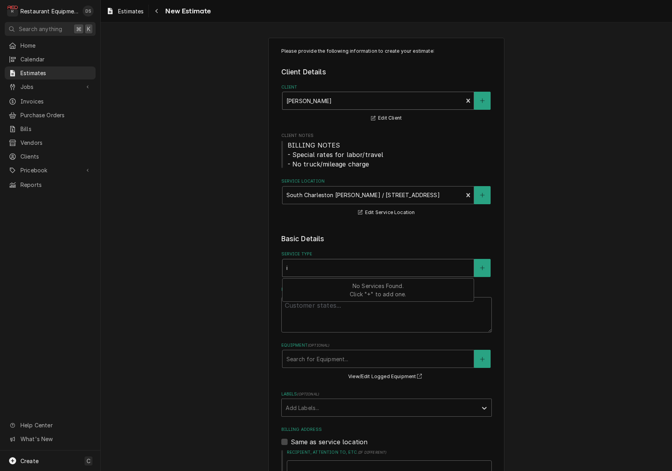
type textarea "x"
type input "in"
type textarea "x"
type input "ins"
type textarea "x"
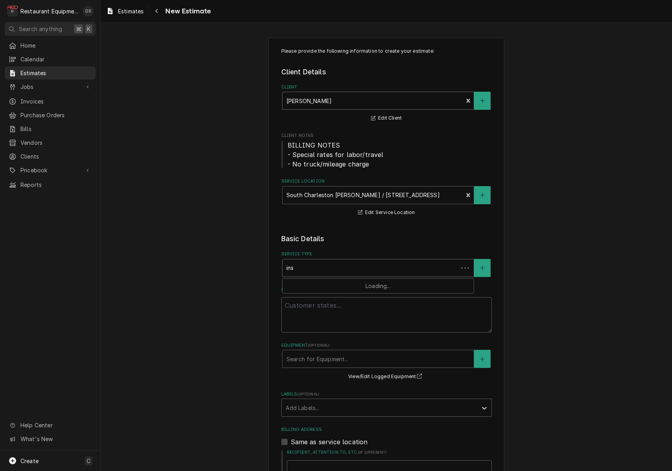
type input "inst"
type textarea "x"
type input "insta"
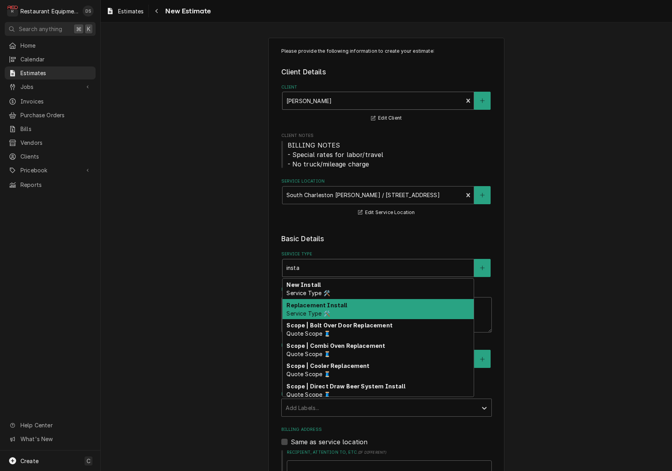
click at [345, 301] on div "Replacement Install Service Type 🛠️" at bounding box center [377, 309] width 191 height 20
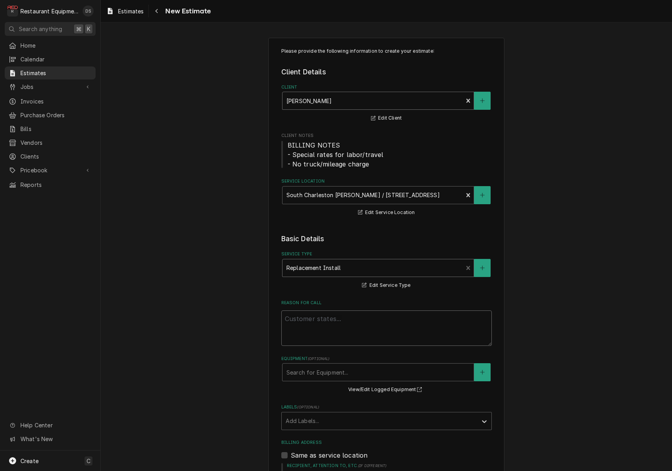
click at [349, 320] on textarea "Reason For Call" at bounding box center [386, 327] width 210 height 35
type textarea "x"
type textarea "I"
type textarea "x"
type textarea "In"
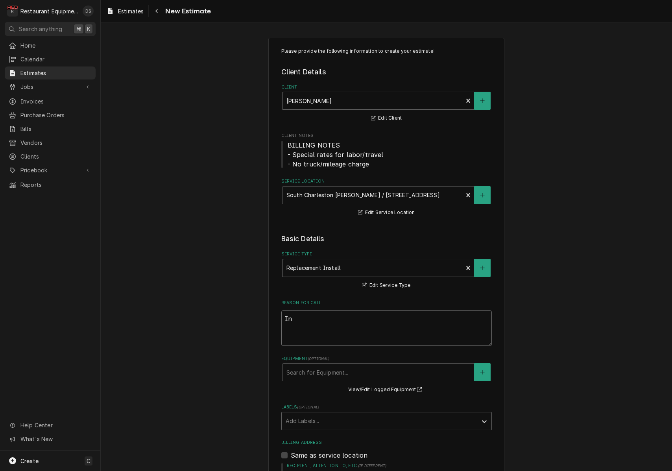
type textarea "x"
type textarea "Ins"
type textarea "x"
type textarea "Inst"
type textarea "x"
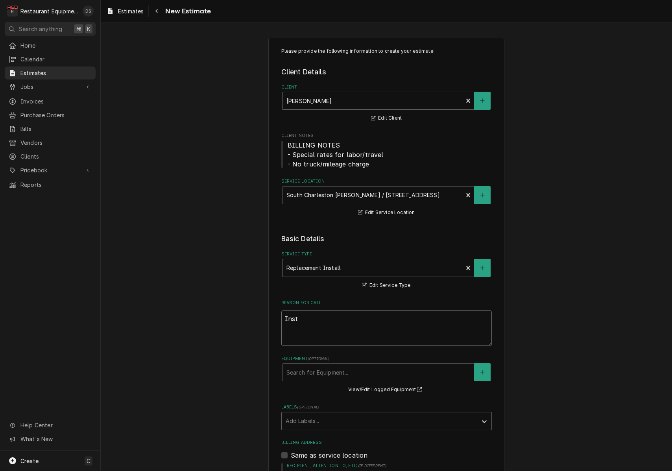
type textarea "Instu"
type textarea "x"
type textarea "Instua"
type textarea "x"
type textarea "Instu"
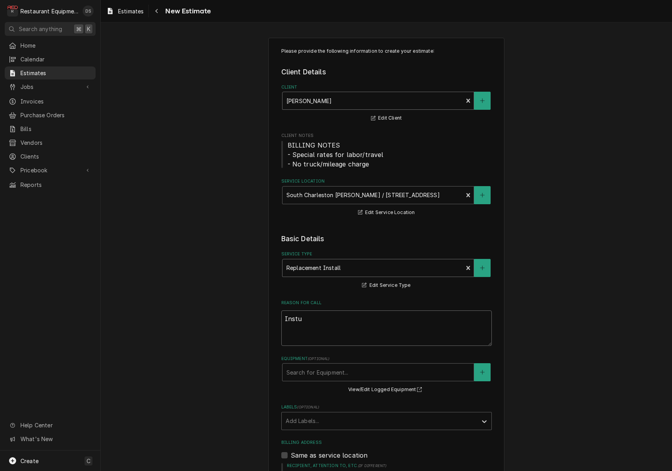
type textarea "x"
type textarea "Inst"
type textarea "x"
type textarea "Insta"
type textarea "x"
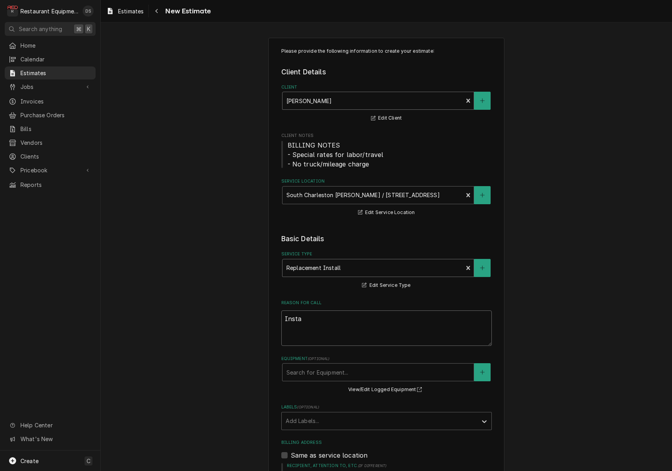
type textarea "Instal"
type textarea "x"
type textarea "Install"
type textarea "x"
type textarea "Install"
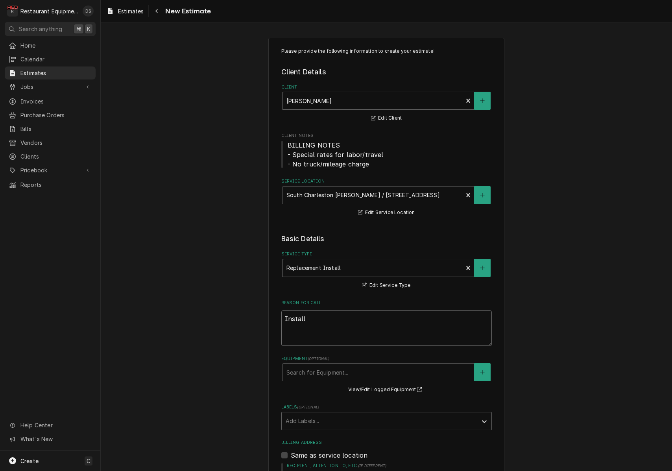
type textarea "x"
type textarea "Install N"
type textarea "x"
type textarea "Install Ne"
type textarea "x"
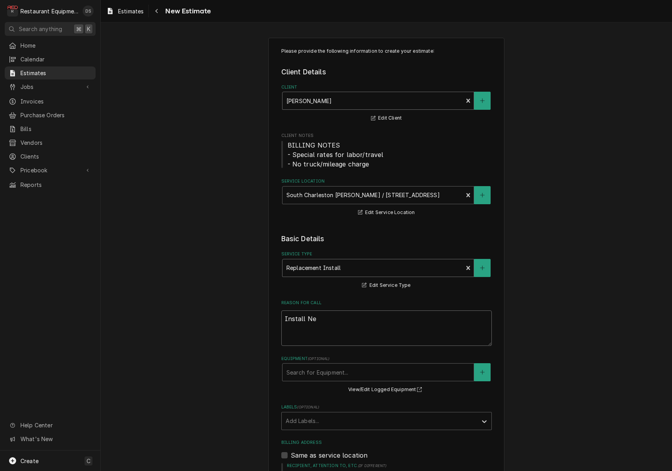
type textarea "Install New"
type textarea "x"
type textarea "Install New"
type textarea "x"
type textarea "Install New R"
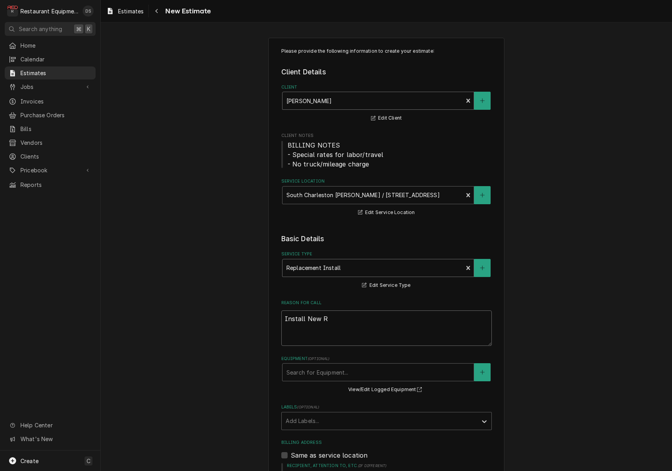
type textarea "x"
type textarea "Install New RT"
type textarea "x"
type textarea "Install New RTU"
type textarea "x"
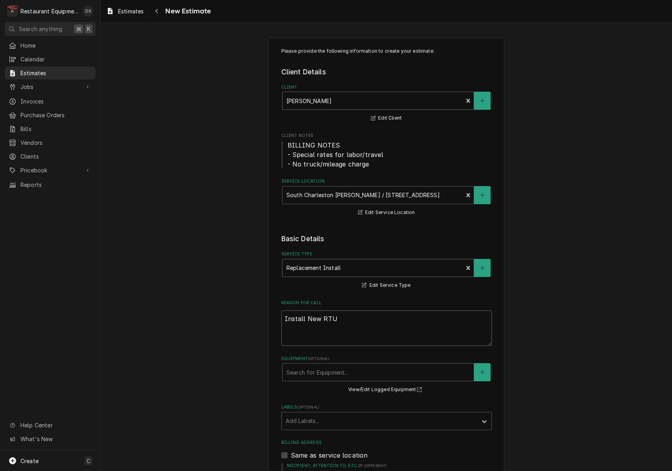
type textarea "Install New RTU#"
type textarea "x"
type textarea "Install New RTU#!"
type textarea "x"
type textarea "Install New RTU#"
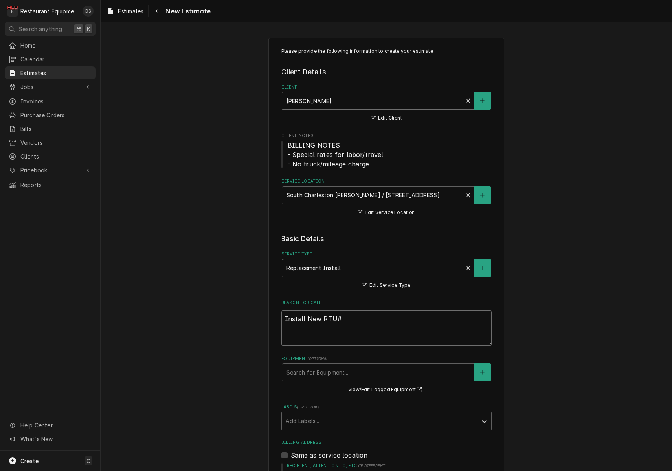
type textarea "x"
type textarea "Install New RTU#1"
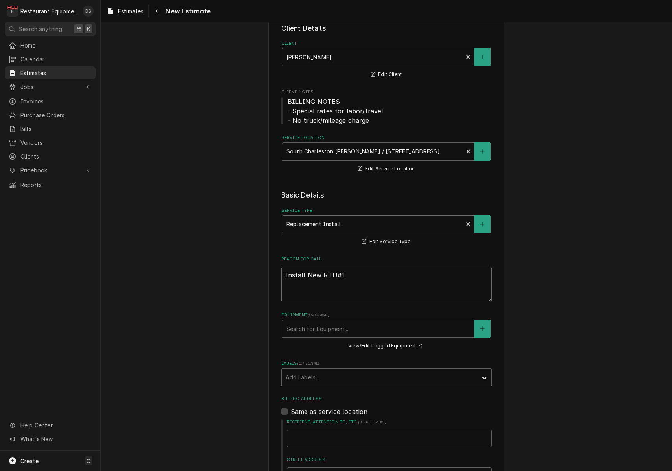
type textarea "x"
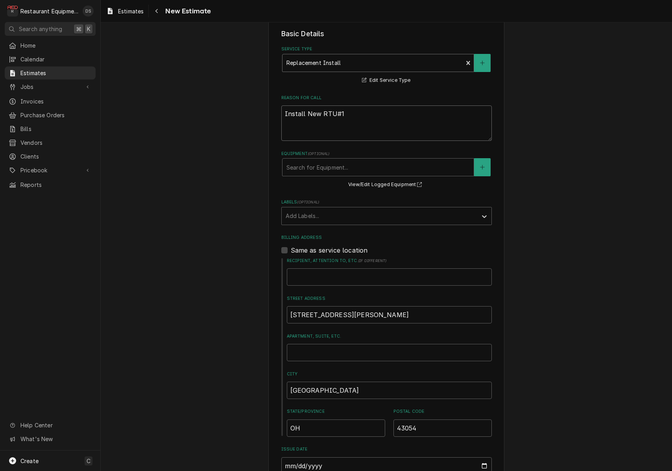
scroll to position [209, 0]
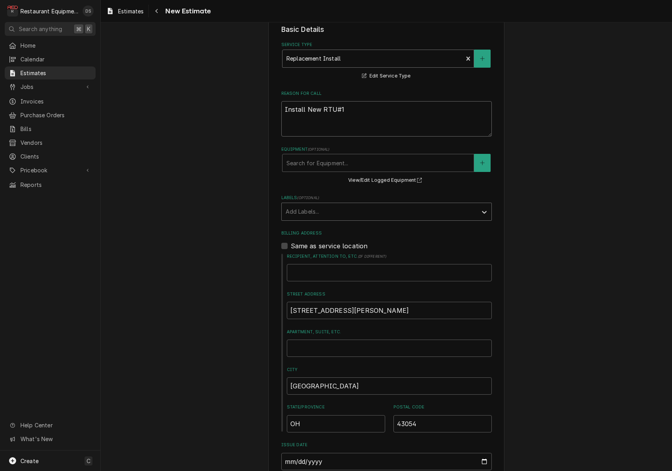
type textarea "Install New RTU#1"
click at [331, 210] on div "Labels" at bounding box center [380, 212] width 188 height 14
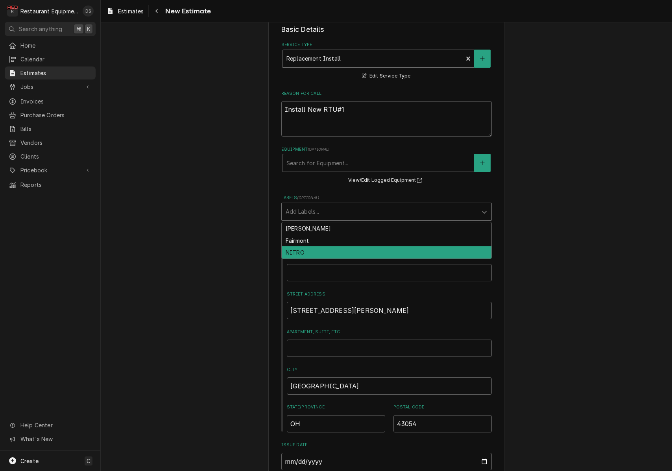
click at [317, 246] on div "NITRO" at bounding box center [387, 252] width 210 height 12
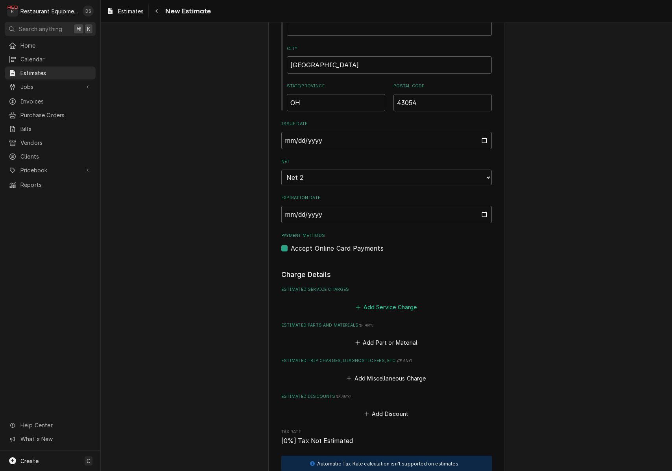
scroll to position [539, 0]
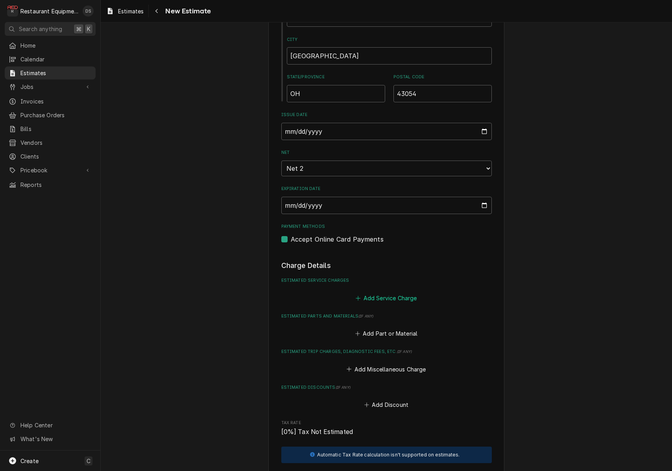
click at [389, 292] on button "Add Service Charge" at bounding box center [386, 297] width 64 height 11
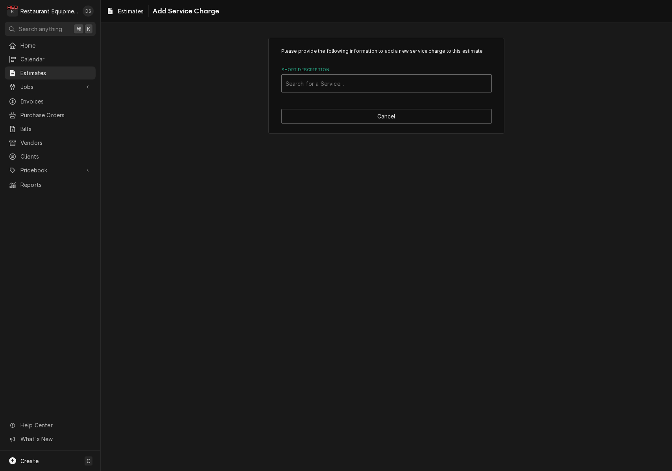
click at [367, 83] on div "Short Description" at bounding box center [387, 83] width 202 height 14
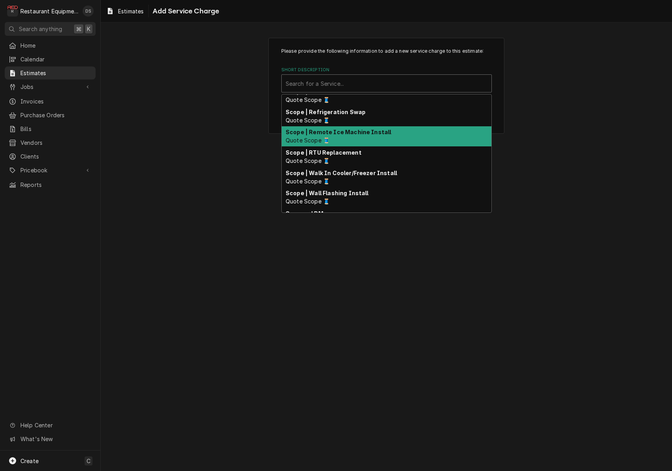
scroll to position [580, 0]
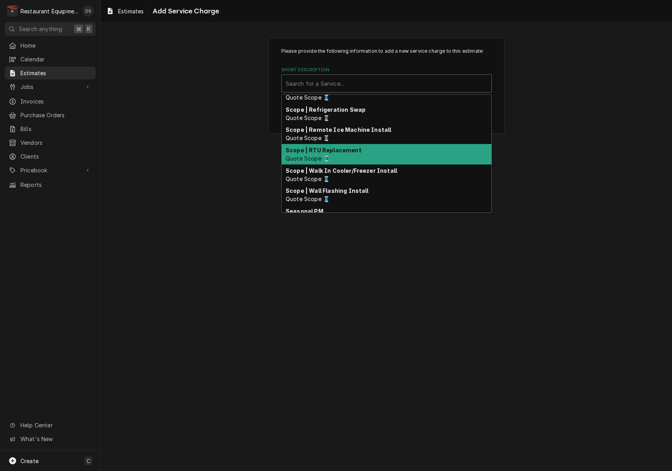
click at [345, 150] on strong "Scope | RTU Replacement" at bounding box center [324, 150] width 76 height 7
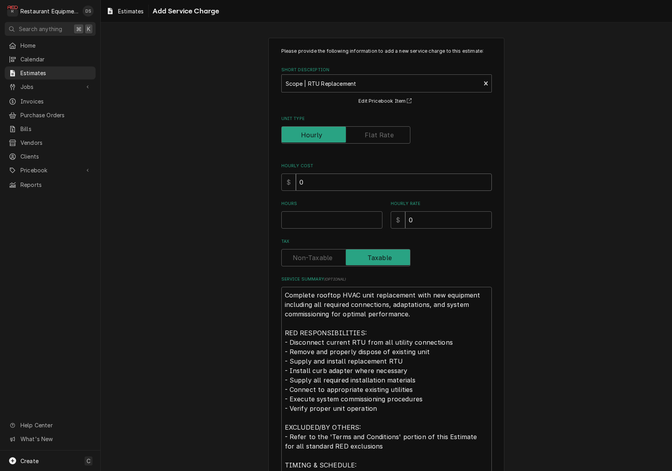
click at [337, 185] on input "0" at bounding box center [394, 181] width 196 height 17
type textarea "x"
type input "1"
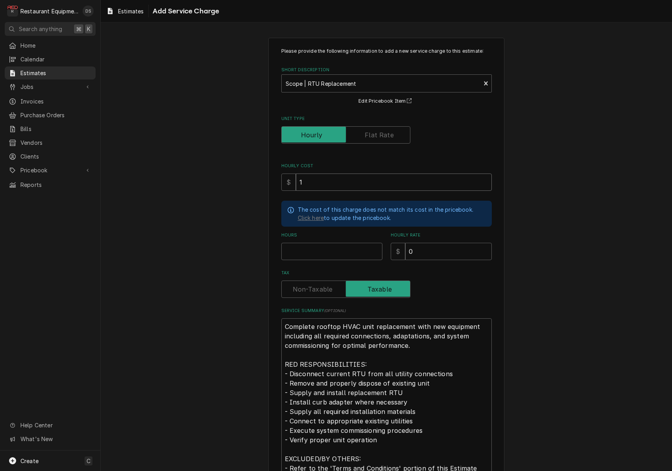
type textarea "x"
type input "17"
type textarea "x"
type input "173"
type textarea "x"
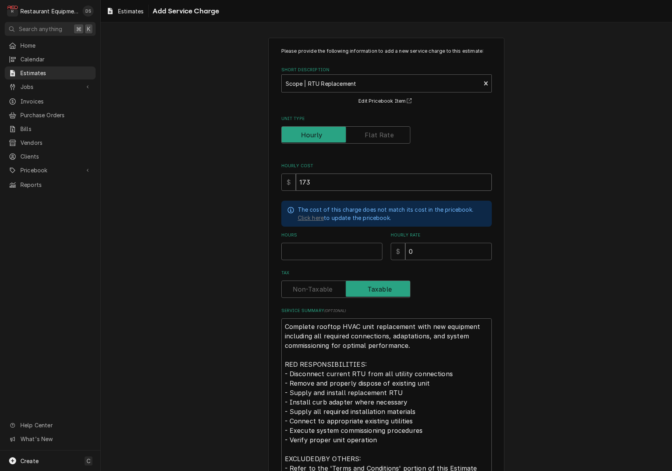
type input "1738"
type textarea "x"
type input "1738"
click at [428, 244] on input "0" at bounding box center [448, 251] width 87 height 17
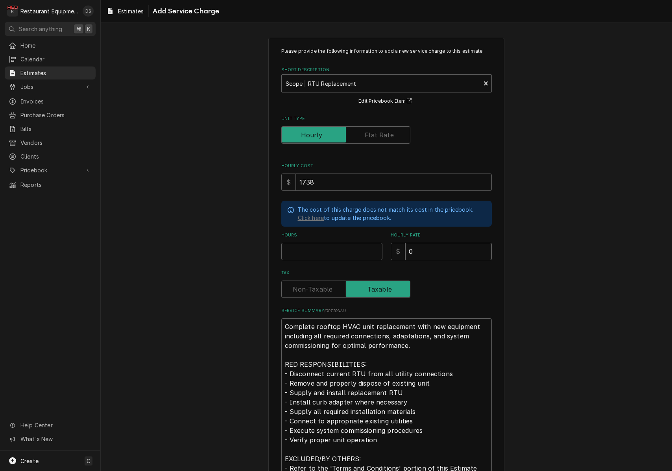
click at [428, 244] on input "0" at bounding box center [448, 251] width 87 height 17
type textarea "x"
type input "3"
type textarea "x"
type input "34"
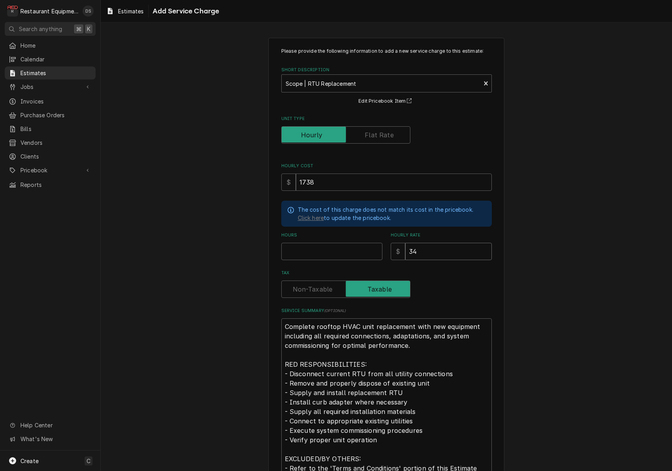
type textarea "x"
type input "340"
type textarea "x"
type input "3400"
type textarea "x"
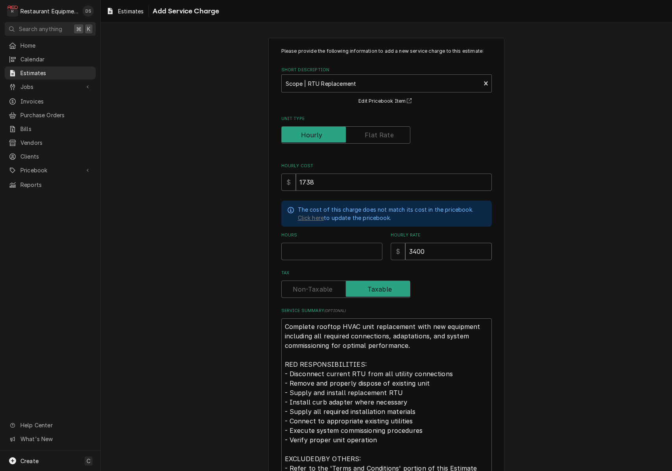
type input "3400.0"
type textarea "x"
type input "3400.00"
type textarea "x"
type input "3400.00"
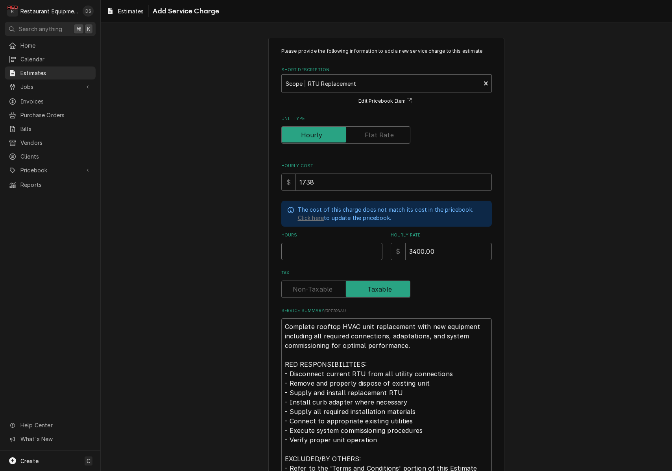
click at [355, 248] on input "Hours" at bounding box center [331, 251] width 101 height 17
type textarea "x"
type input "1"
type textarea "x"
type input "1"
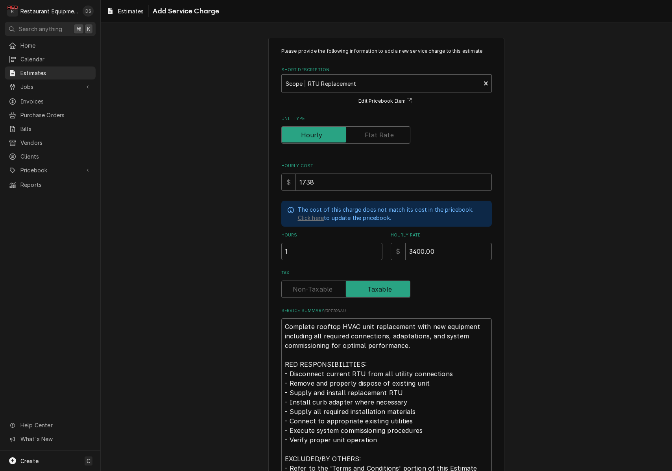
click at [461, 277] on div "Tax" at bounding box center [386, 284] width 210 height 28
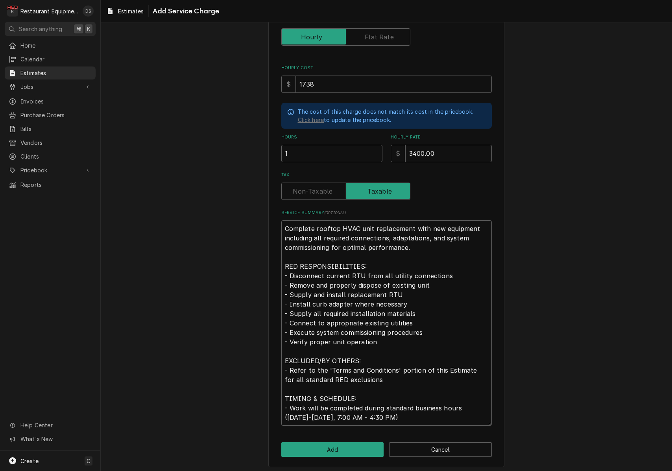
scroll to position [0, 0]
click at [339, 447] on button "Add" at bounding box center [332, 449] width 103 height 15
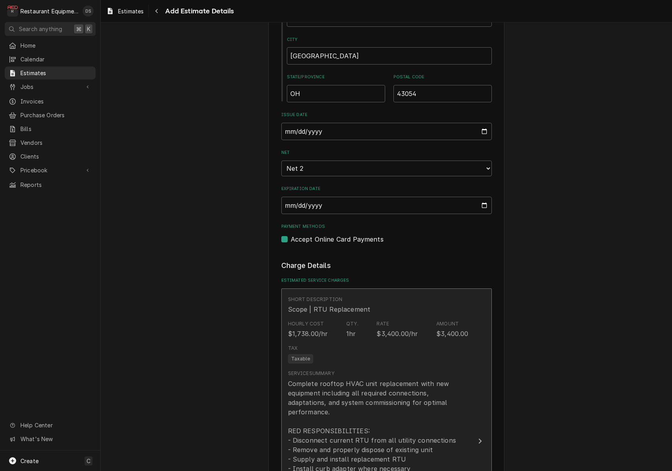
type textarea "x"
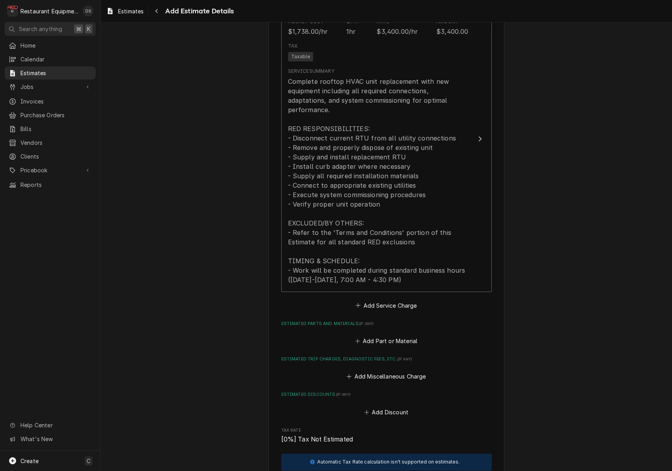
scroll to position [843, 0]
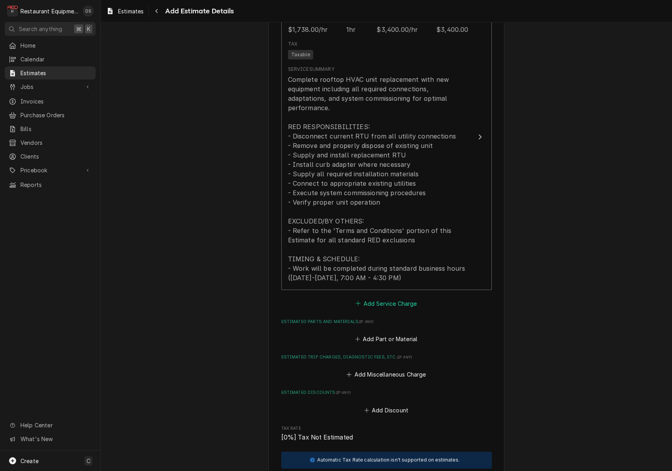
click at [378, 298] on button "Add Service Charge" at bounding box center [386, 303] width 64 height 11
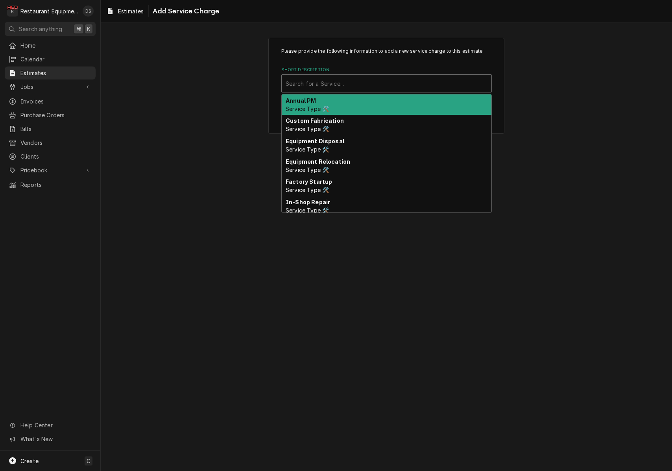
click at [324, 82] on div "Search for a Service..." at bounding box center [387, 83] width 202 height 8
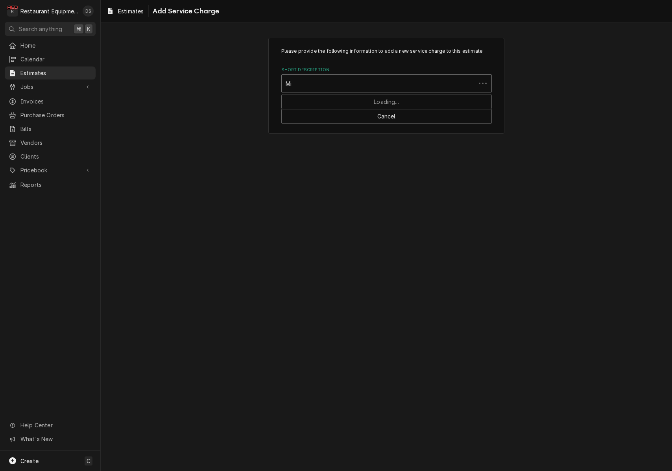
type input "M"
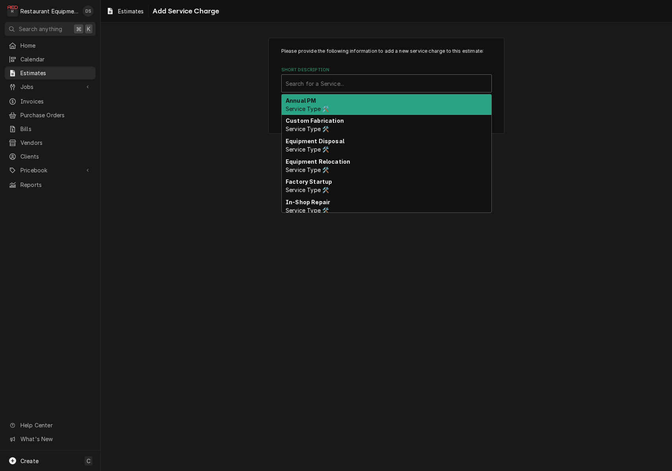
click at [560, 81] on div "Please provide the following information to add a new service charge to this es…" at bounding box center [386, 86] width 571 height 110
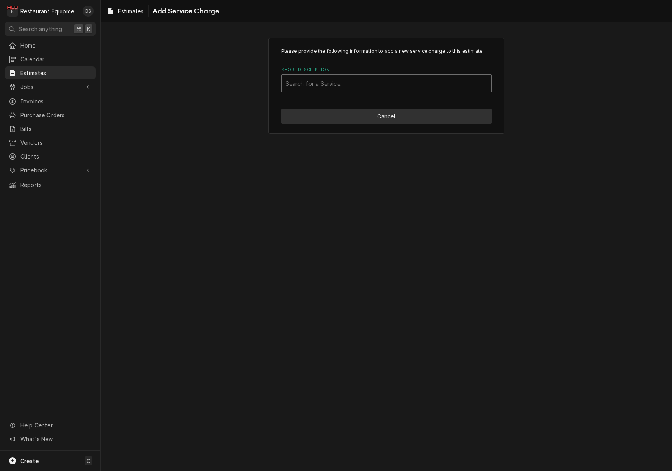
click at [442, 112] on button "Cancel" at bounding box center [386, 116] width 210 height 15
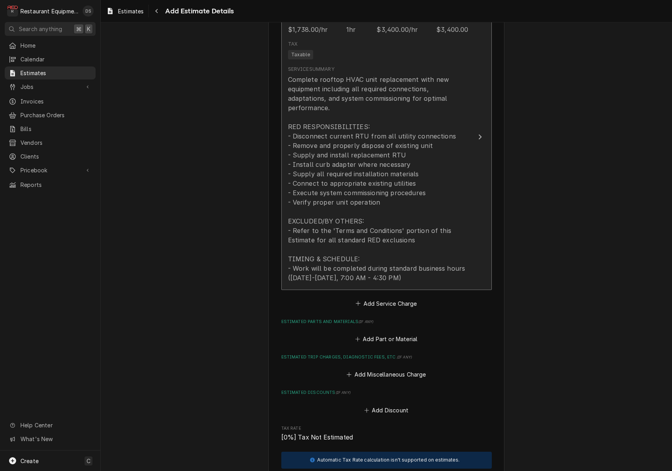
type textarea "x"
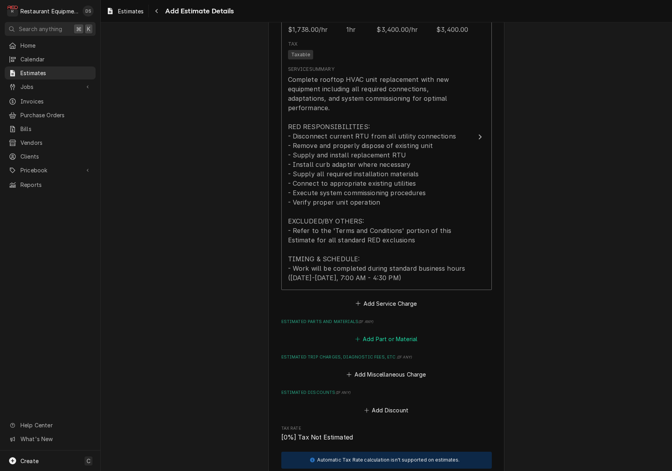
click at [385, 333] on button "Add Part or Material" at bounding box center [386, 338] width 65 height 11
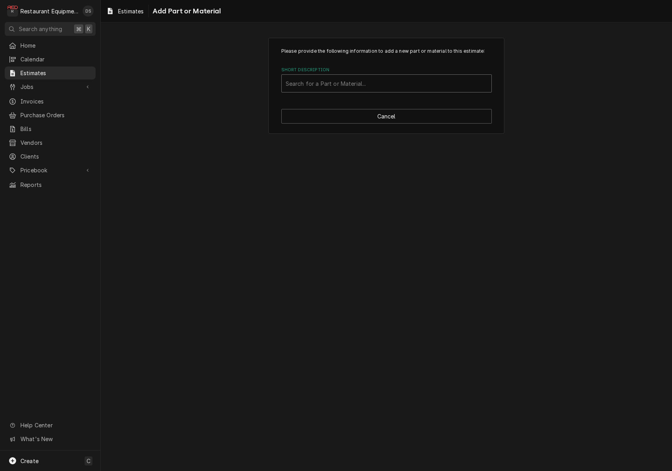
click at [340, 88] on div "Short Description" at bounding box center [387, 83] width 202 height 14
type input "Misc"
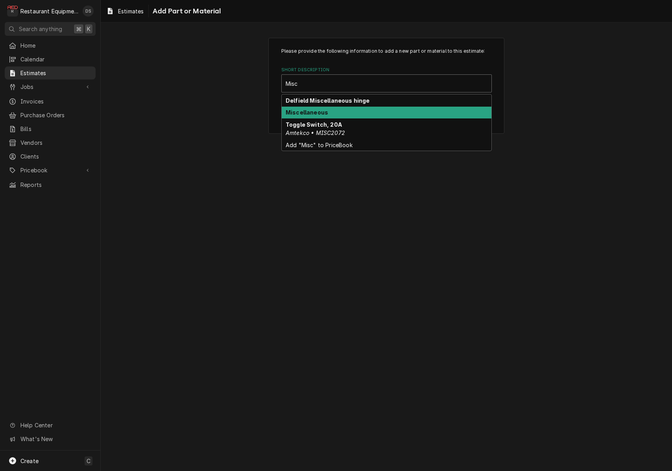
click at [328, 111] on div "Miscellaneous" at bounding box center [387, 113] width 210 height 12
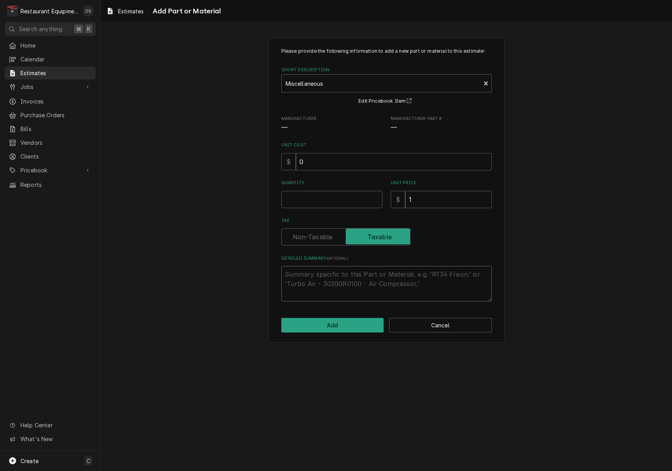
click at [340, 284] on textarea "Detailed Summary ( optional )" at bounding box center [386, 283] width 210 height 35
type textarea "x"
type textarea "P"
type textarea "x"
type textarea "Pl"
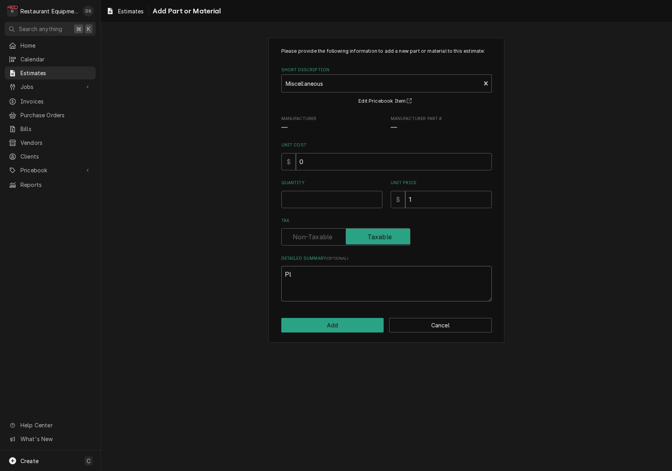
type textarea "x"
type textarea "Plu"
type textarea "x"
type textarea "Plum"
type textarea "x"
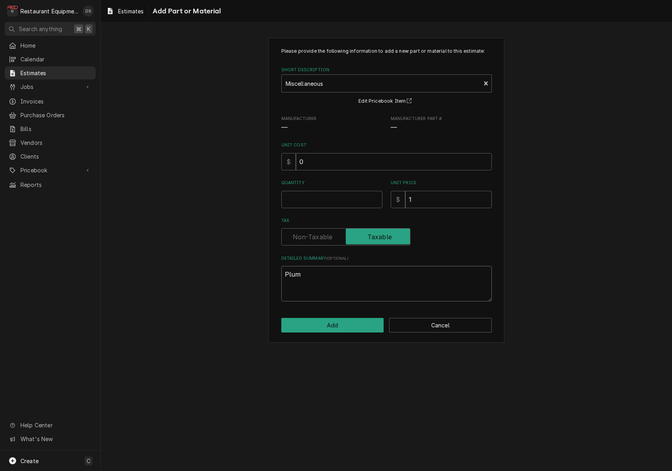
type textarea "Plumb"
type textarea "x"
type textarea "Plumbi"
type textarea "x"
type textarea "Plumbin"
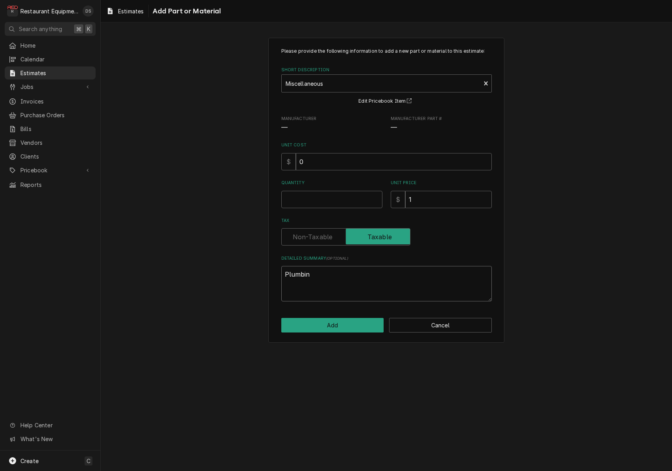
type textarea "x"
type textarea "Plumbing"
type textarea "x"
type textarea "Plumbing"
type textarea "x"
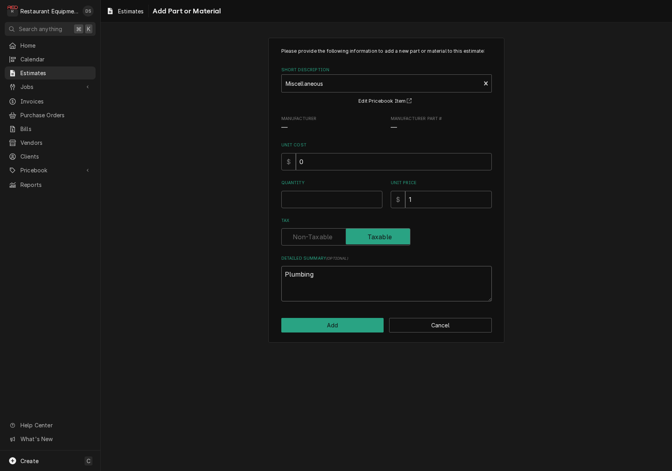
type textarea "Plumbing &"
type textarea "x"
type textarea "Plumbing &"
type textarea "x"
type textarea "Plumbing & E"
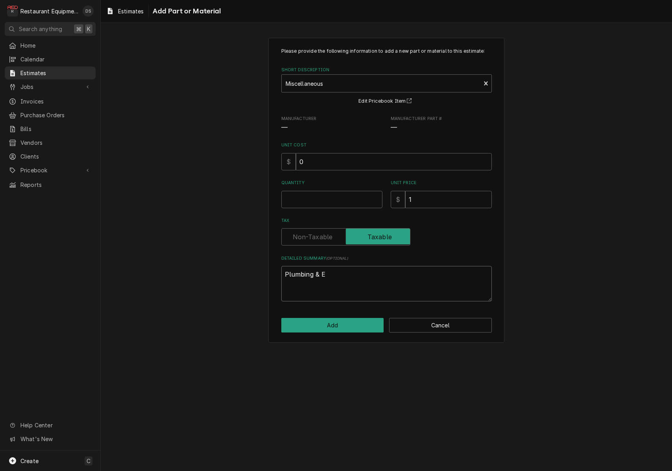
type textarea "x"
type textarea "Plumbing & El"
type textarea "x"
type textarea "Plumbing & Ele"
type textarea "x"
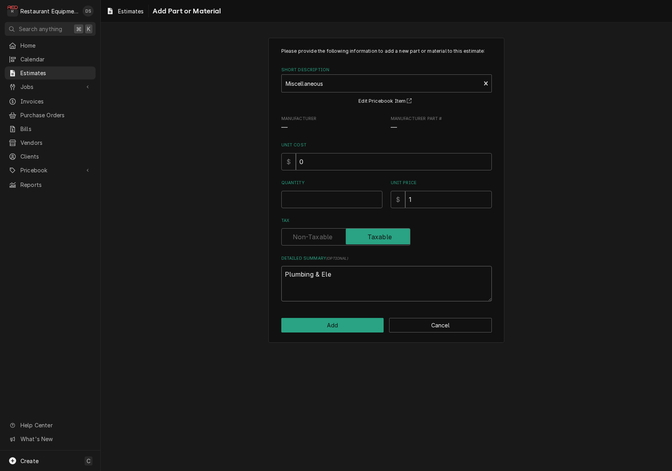
type textarea "Plumbing & Elec"
type textarea "x"
type textarea "Plumbing & Elect"
type textarea "x"
type textarea "Plumbing & Electr"
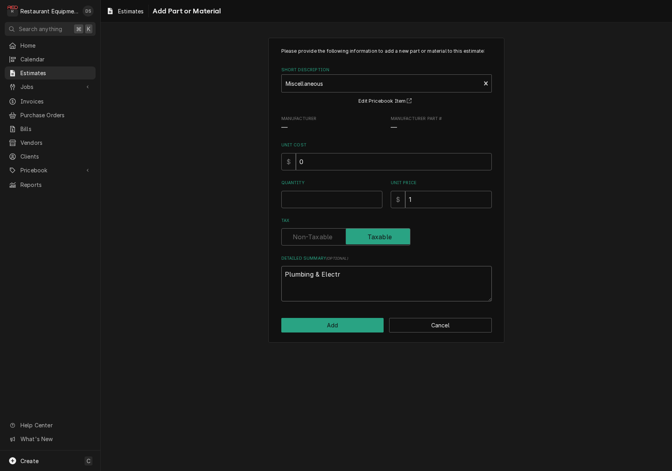
type textarea "x"
type textarea "Plumbing & Electri"
type textarea "x"
type textarea "Plumbing & Electric"
type textarea "x"
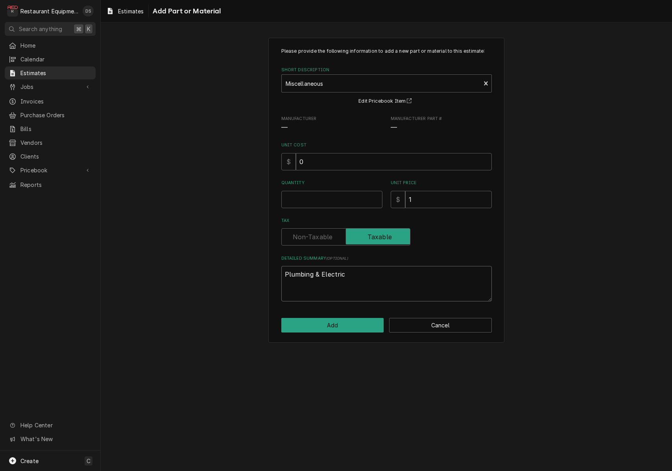
type textarea "Plumbing & Electrica"
type textarea "x"
type textarea "Plumbing & Electrical"
type textarea "x"
type textarea "Plumbing & Electrical"
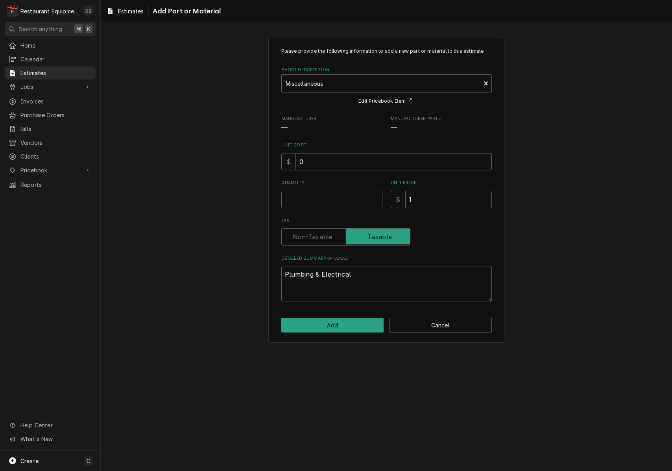
click at [327, 164] on input "0" at bounding box center [394, 161] width 196 height 17
type textarea "x"
type input "1"
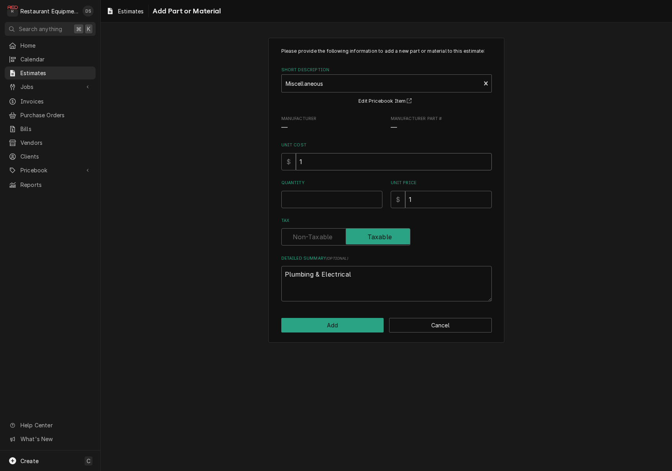
type textarea "x"
type input "15"
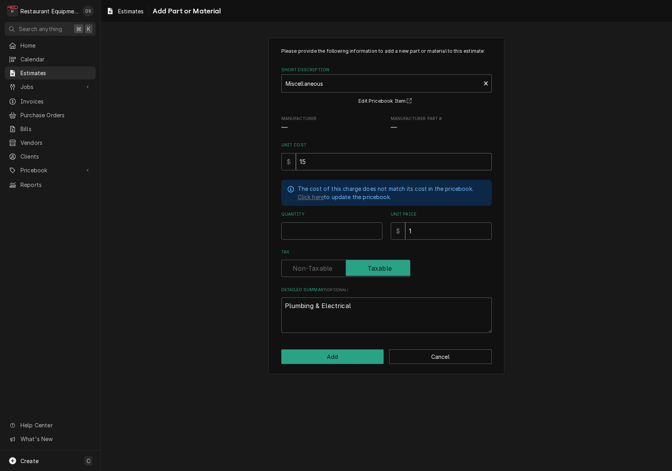
type textarea "x"
type input "150"
type textarea "x"
type input "1"
type textarea "x"
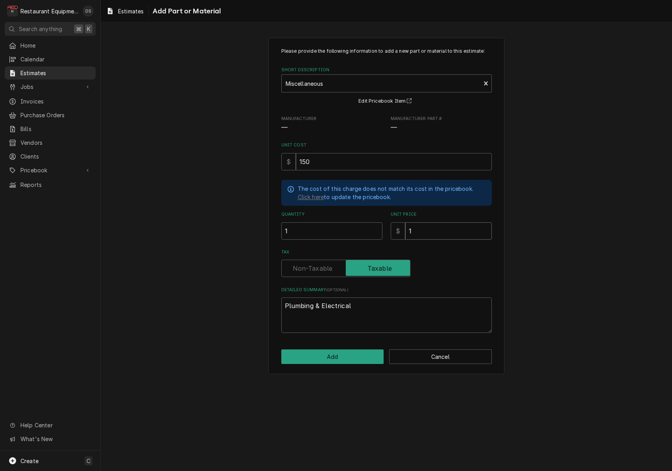
type input "3"
type textarea "x"
type input "30"
type textarea "x"
type input "300"
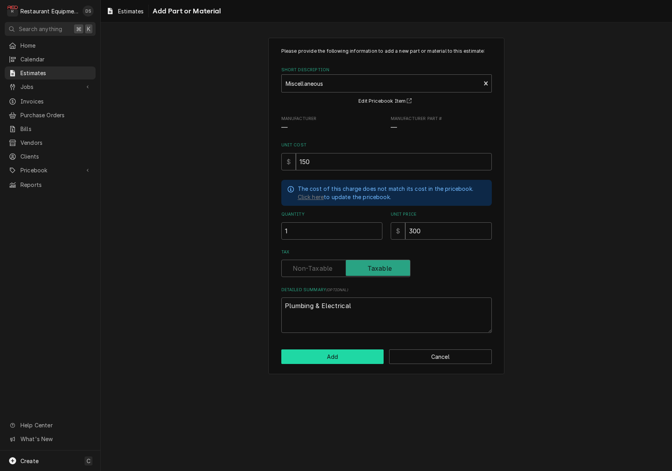
click at [345, 354] on button "Add" at bounding box center [332, 356] width 103 height 15
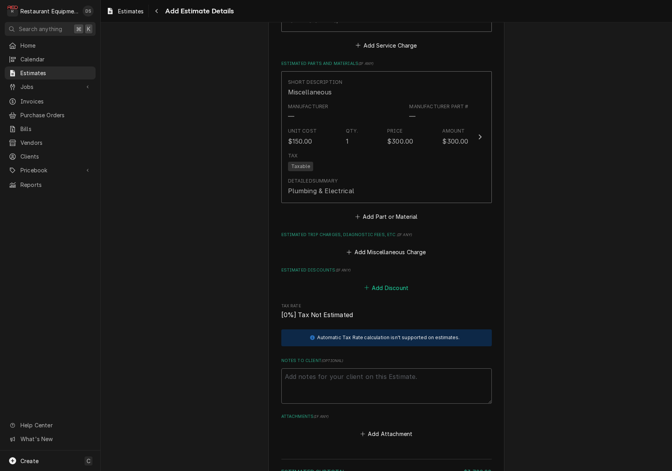
scroll to position [1103, 0]
click at [374, 245] on button "Add Miscellaneous Charge" at bounding box center [386, 250] width 82 height 11
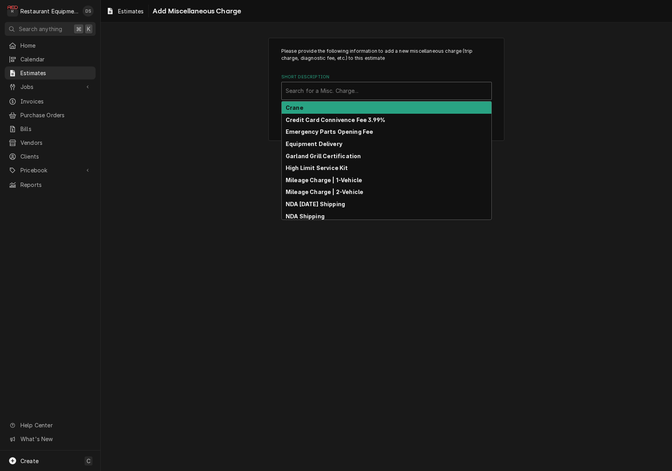
click at [339, 92] on div "Search for a Misc. Charge..." at bounding box center [387, 91] width 202 height 8
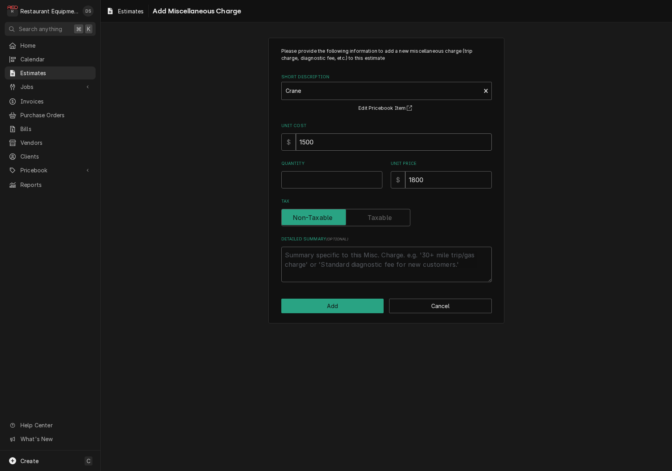
drag, startPoint x: 333, startPoint y: 144, endPoint x: 262, endPoint y: 135, distance: 71.3
click at [262, 135] on div "Please provide the following information to add a new miscellaneous charge (tri…" at bounding box center [386, 180] width 571 height 299
type textarea "x"
type input "1"
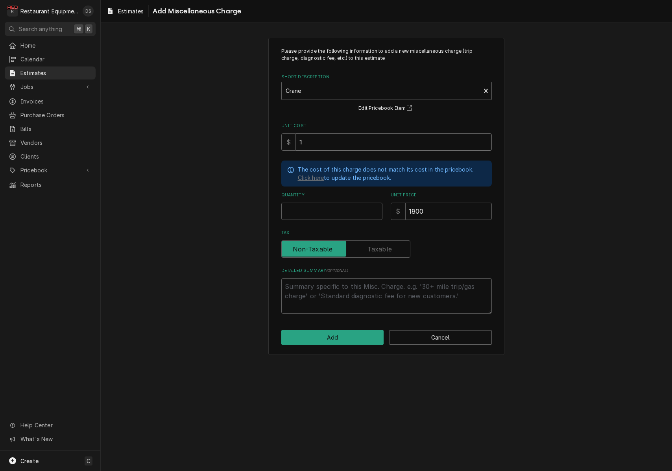
type textarea "x"
type input "17"
type textarea "x"
type input "175"
type textarea "x"
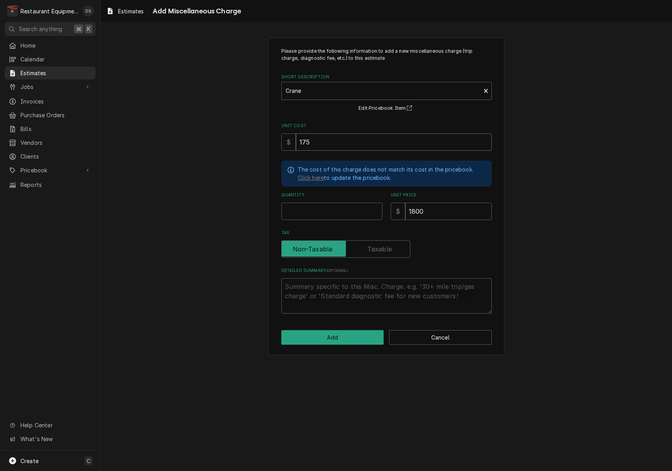
type input "1750"
type textarea "x"
type input "1750.0"
type textarea "x"
type input "1750.00"
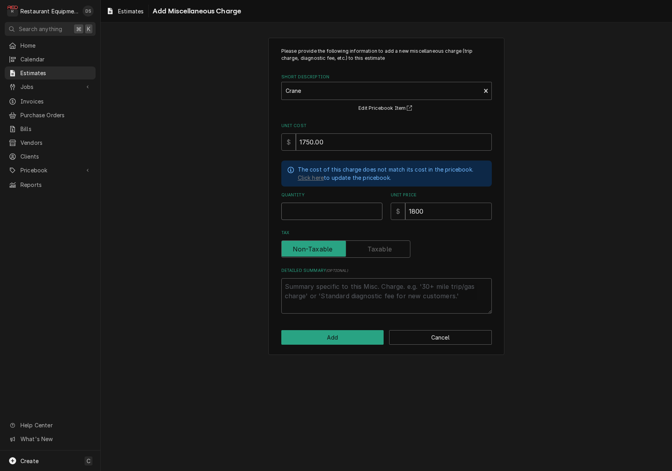
type textarea "x"
type input "1"
type textarea "x"
type input "3"
type textarea "x"
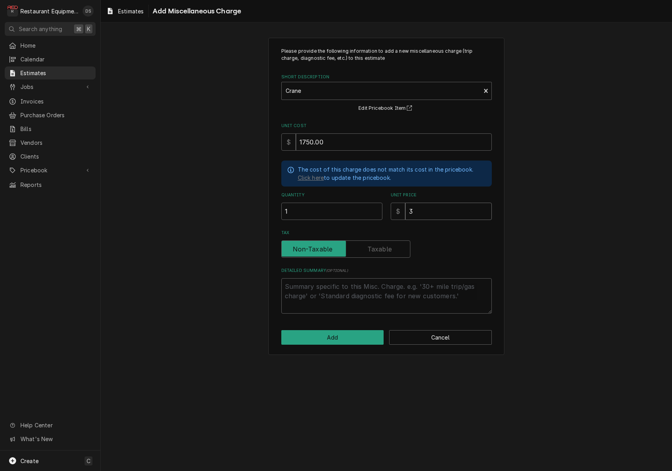
type input "31"
type textarea "x"
type input "315"
type textarea "x"
type input "3153"
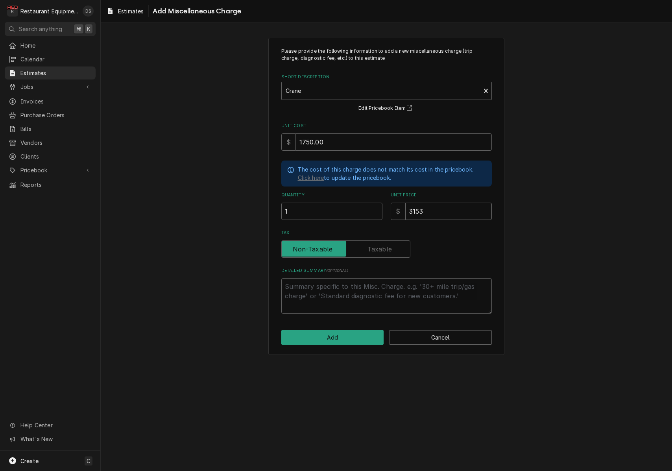
type textarea "x"
type input "3153.5"
type textarea "x"
type input "3153"
type textarea "x"
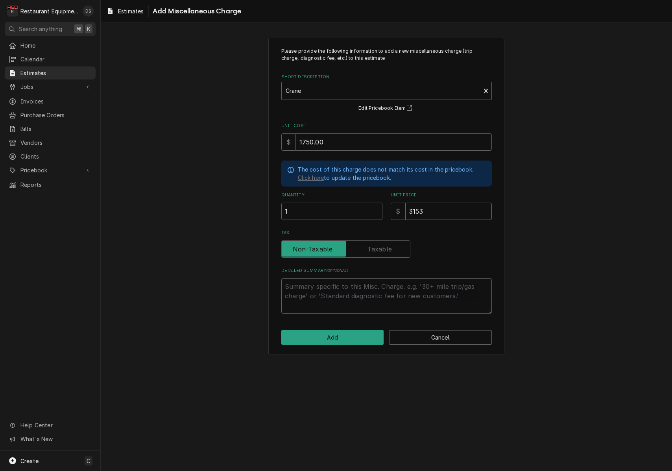
type input "315"
type textarea "x"
type input "31"
type textarea "x"
type input "3"
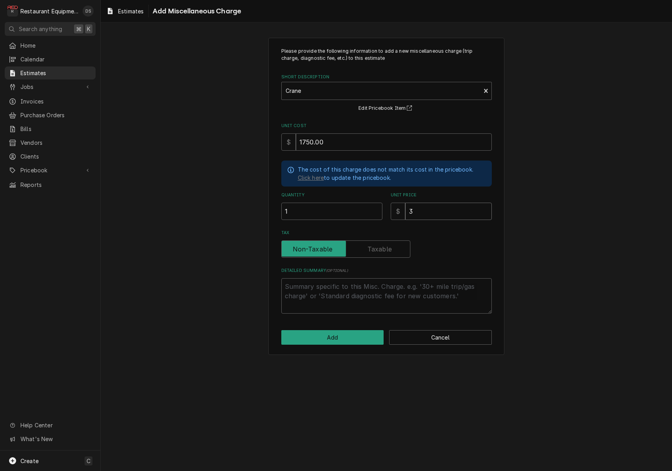
type textarea "x"
type input "2"
type textarea "x"
type input "29"
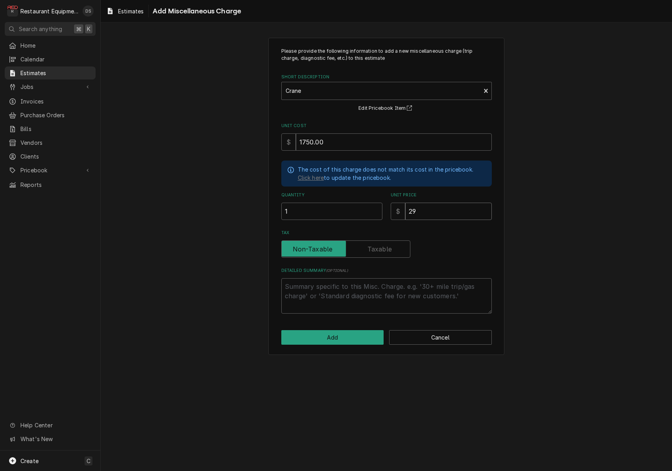
type textarea "x"
type input "297"
type textarea "x"
type input "2978"
type textarea "x"
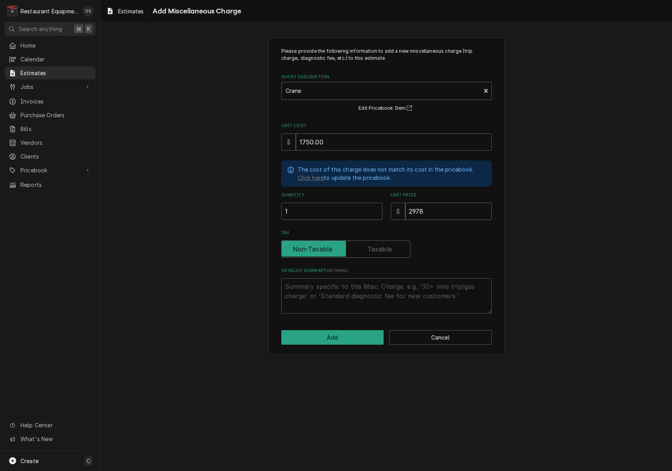
type input "2978.1"
type textarea "x"
click at [386, 288] on textarea "Detailed Summary ( optional )" at bounding box center [386, 295] width 210 height 35
click at [338, 338] on button "Add" at bounding box center [332, 337] width 103 height 15
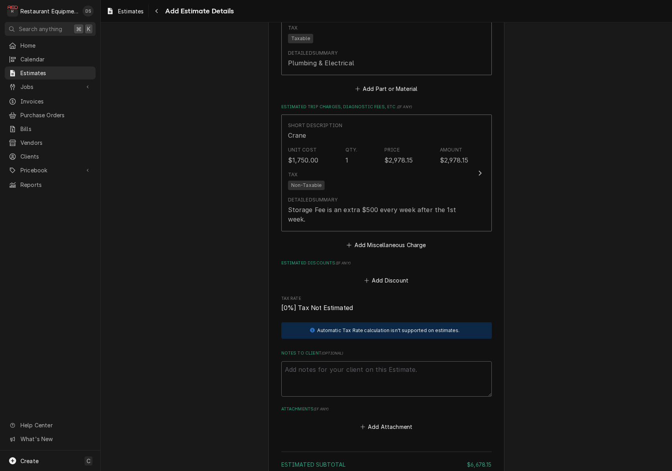
scroll to position [1215, 0]
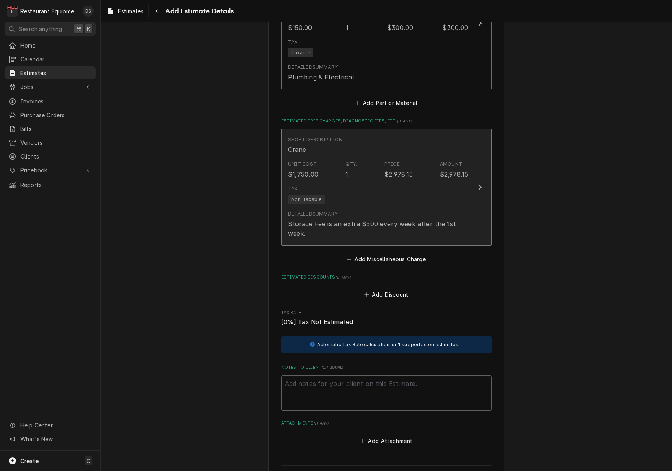
click at [424, 182] on div "Tax Non-Taxable" at bounding box center [378, 194] width 181 height 25
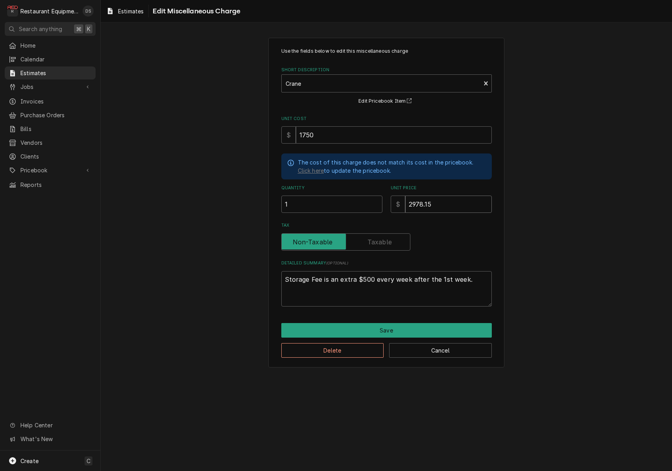
drag, startPoint x: 445, startPoint y: 201, endPoint x: 400, endPoint y: 200, distance: 44.8
click at [400, 200] on div "$ 2978.15" at bounding box center [441, 203] width 101 height 17
click at [404, 323] on button "Save" at bounding box center [386, 330] width 210 height 15
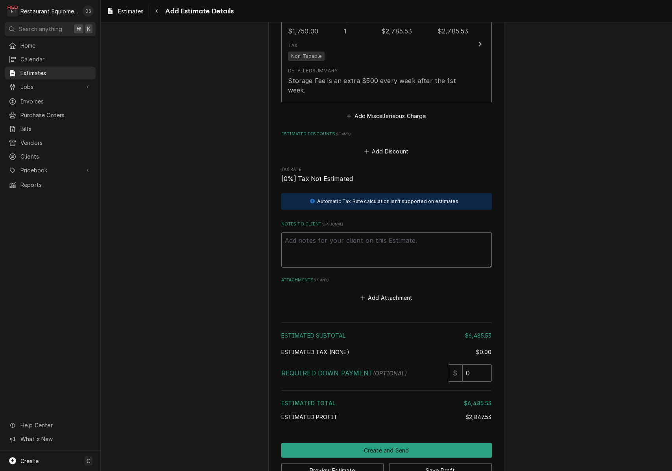
click at [354, 232] on textarea "Notes to Client ( optional )" at bounding box center [386, 249] width 210 height 35
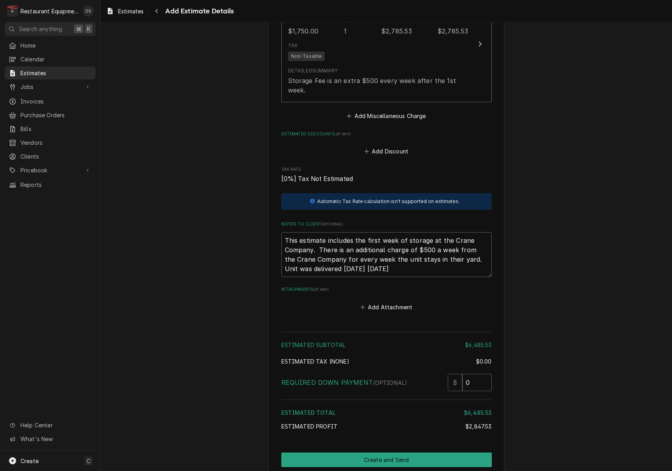
click at [350, 470] on button "Preview Estimate" at bounding box center [332, 479] width 103 height 15
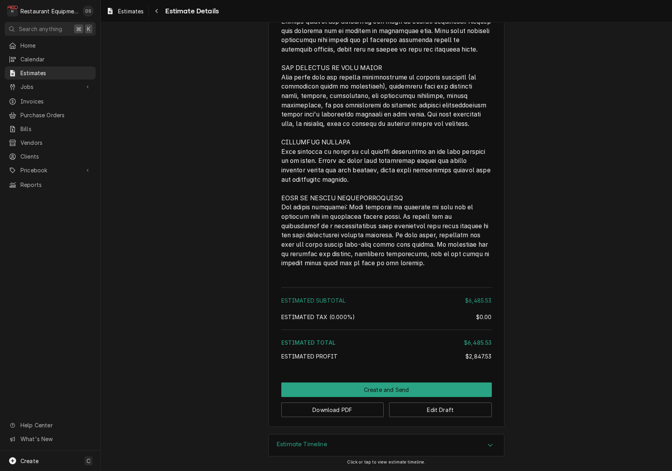
scroll to position [1165, 0]
click at [349, 413] on button "Download PDF" at bounding box center [332, 409] width 103 height 15
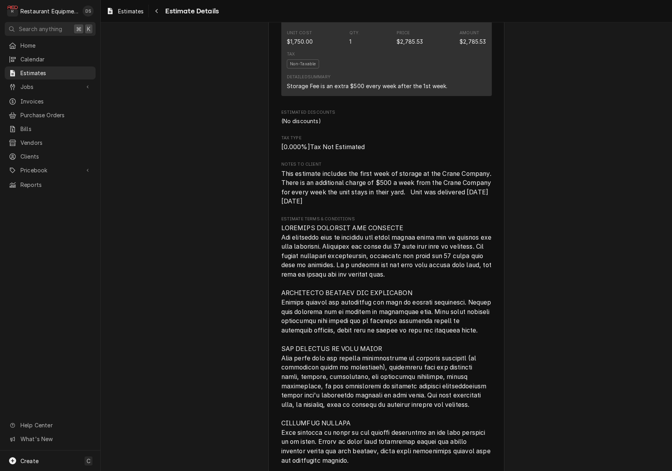
scroll to position [880, 0]
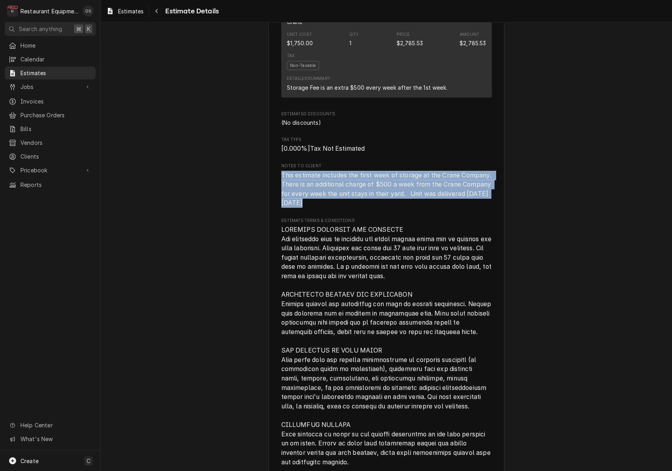
drag, startPoint x: 282, startPoint y: 188, endPoint x: 363, endPoint y: 215, distance: 85.5
click at [364, 208] on span "This estimate includes the first week of storage at the Crane Company. There is…" at bounding box center [386, 189] width 210 height 37
copy span "This estimate includes the first week of storage at the Crane Company. There is…"
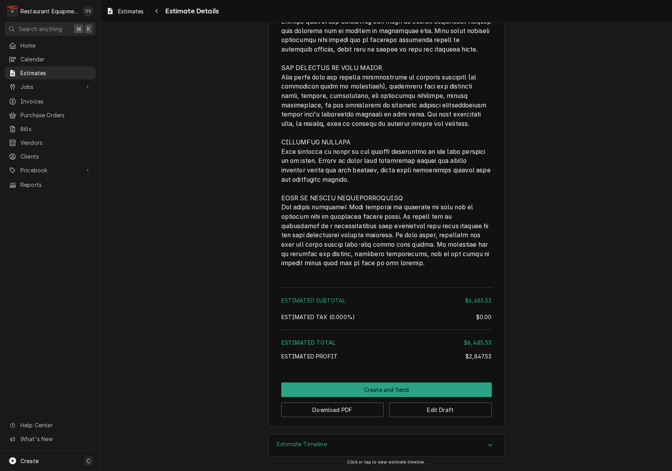
scroll to position [0, 0]
click at [371, 392] on button "Create and Send" at bounding box center [386, 389] width 210 height 15
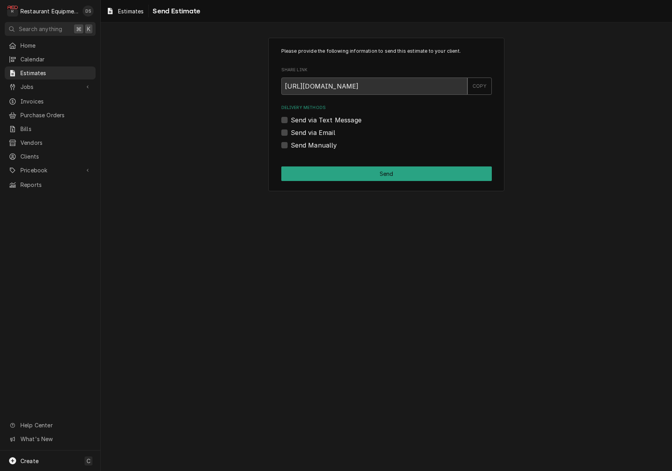
click at [291, 146] on label "Send Manually" at bounding box center [314, 144] width 46 height 9
click at [291, 146] on input "Send Manually" at bounding box center [396, 148] width 210 height 17
checkbox input "true"
click at [326, 169] on button "Send" at bounding box center [386, 173] width 210 height 15
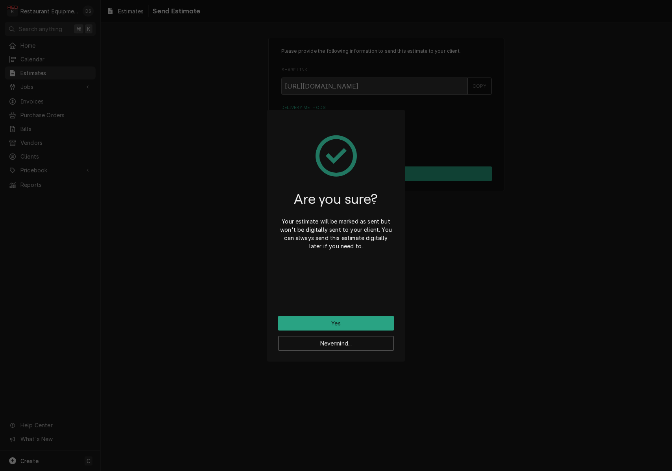
click at [352, 319] on button "Yes" at bounding box center [336, 323] width 116 height 15
